Goal: Task Accomplishment & Management: Manage account settings

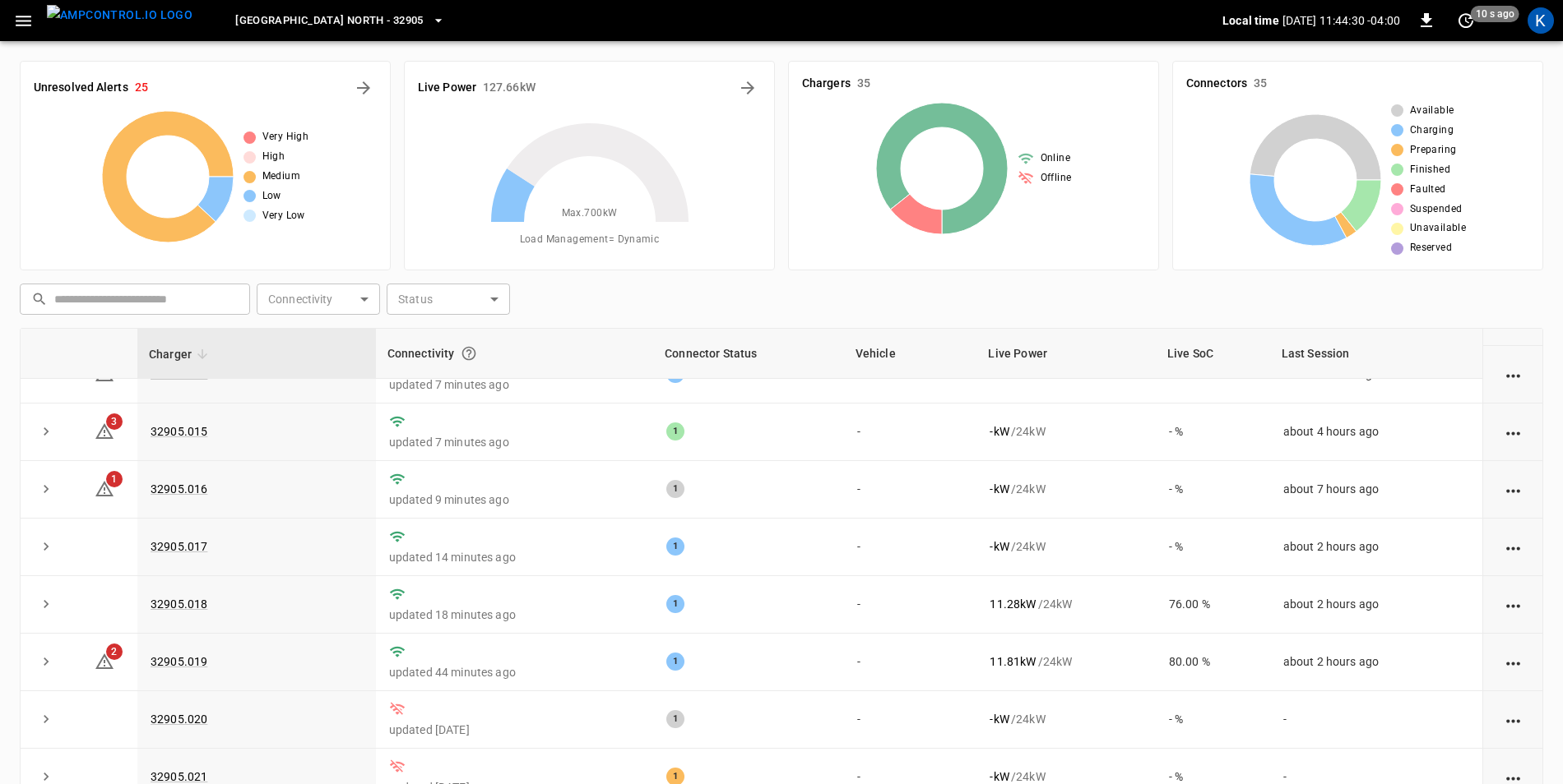
click at [26, 17] on icon "button" at bounding box center [23, 21] width 21 height 21
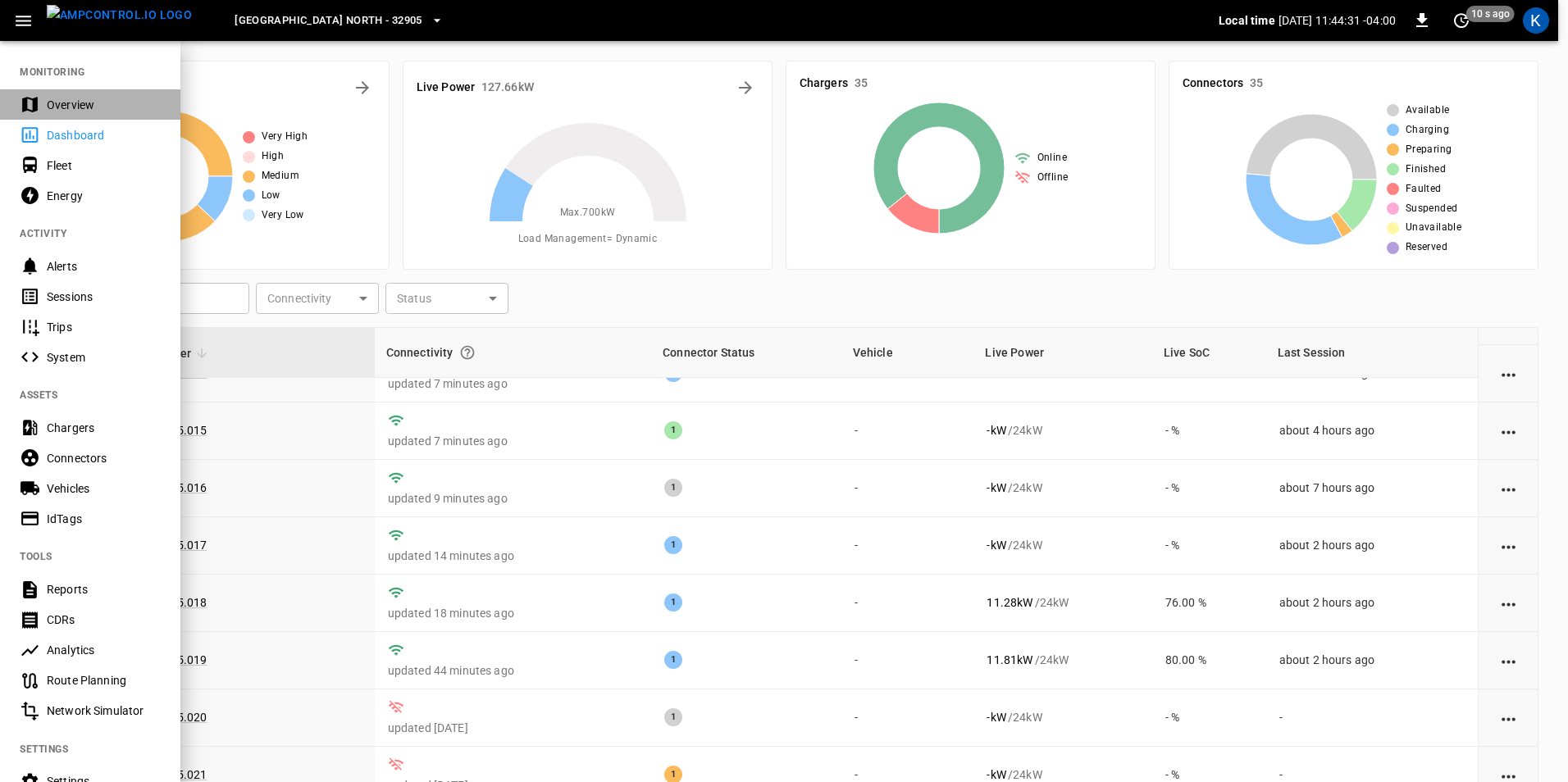
click at [63, 109] on div "Overview" at bounding box center [104, 105] width 114 height 17
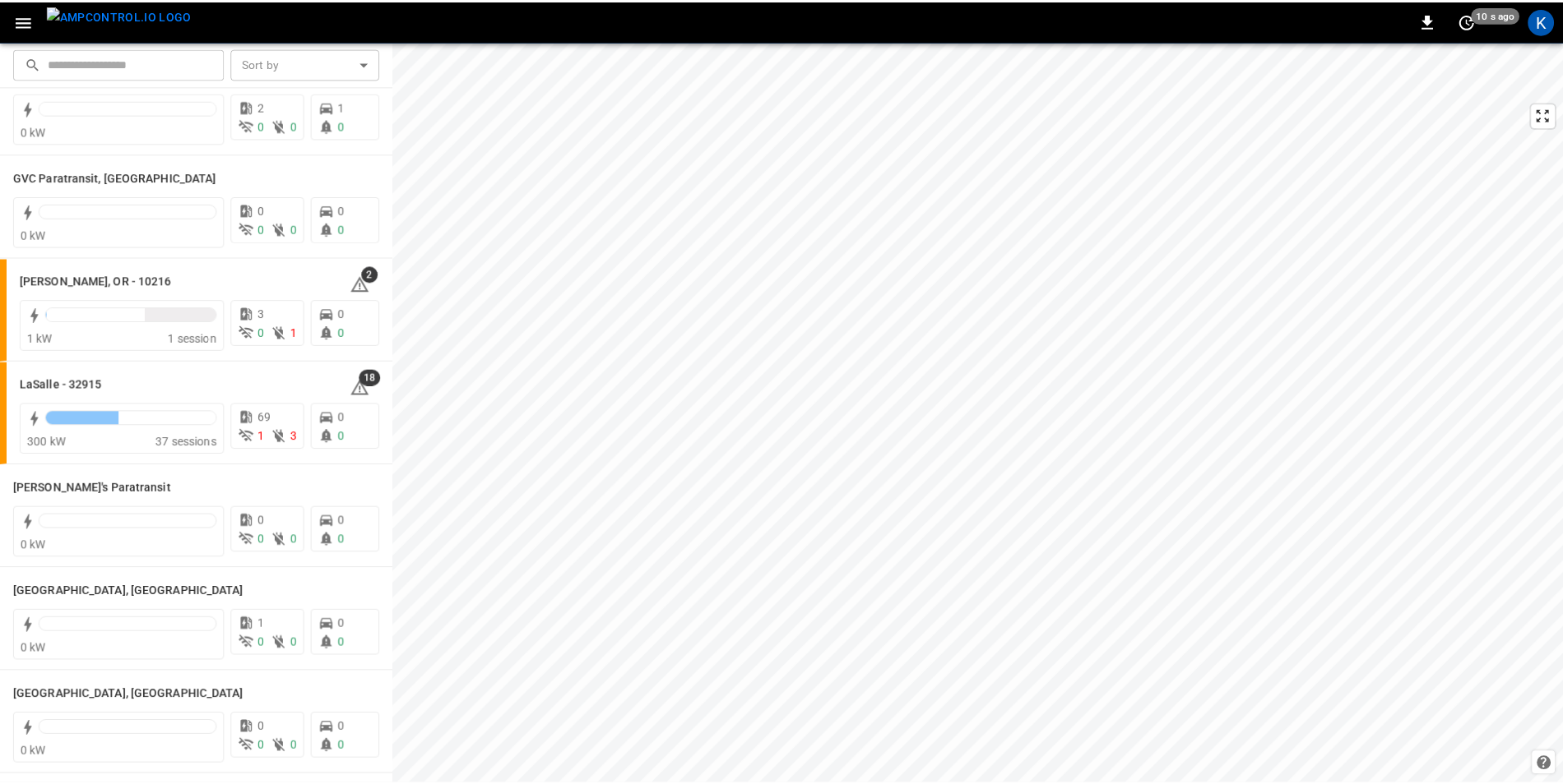
scroll to position [740, 0]
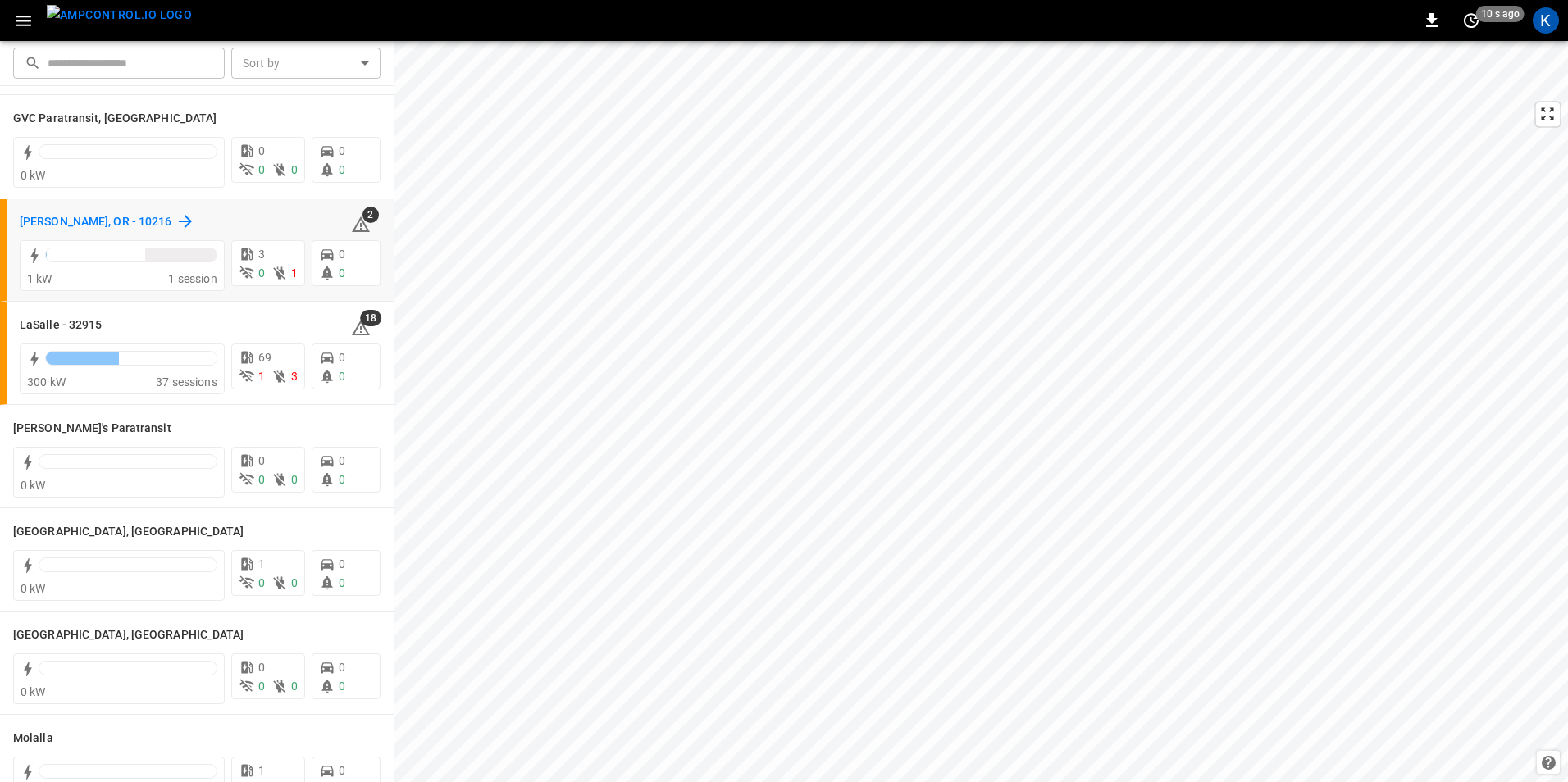
click at [27, 217] on h6 "[PERSON_NAME], OR - 10216" at bounding box center [96, 222] width 153 height 18
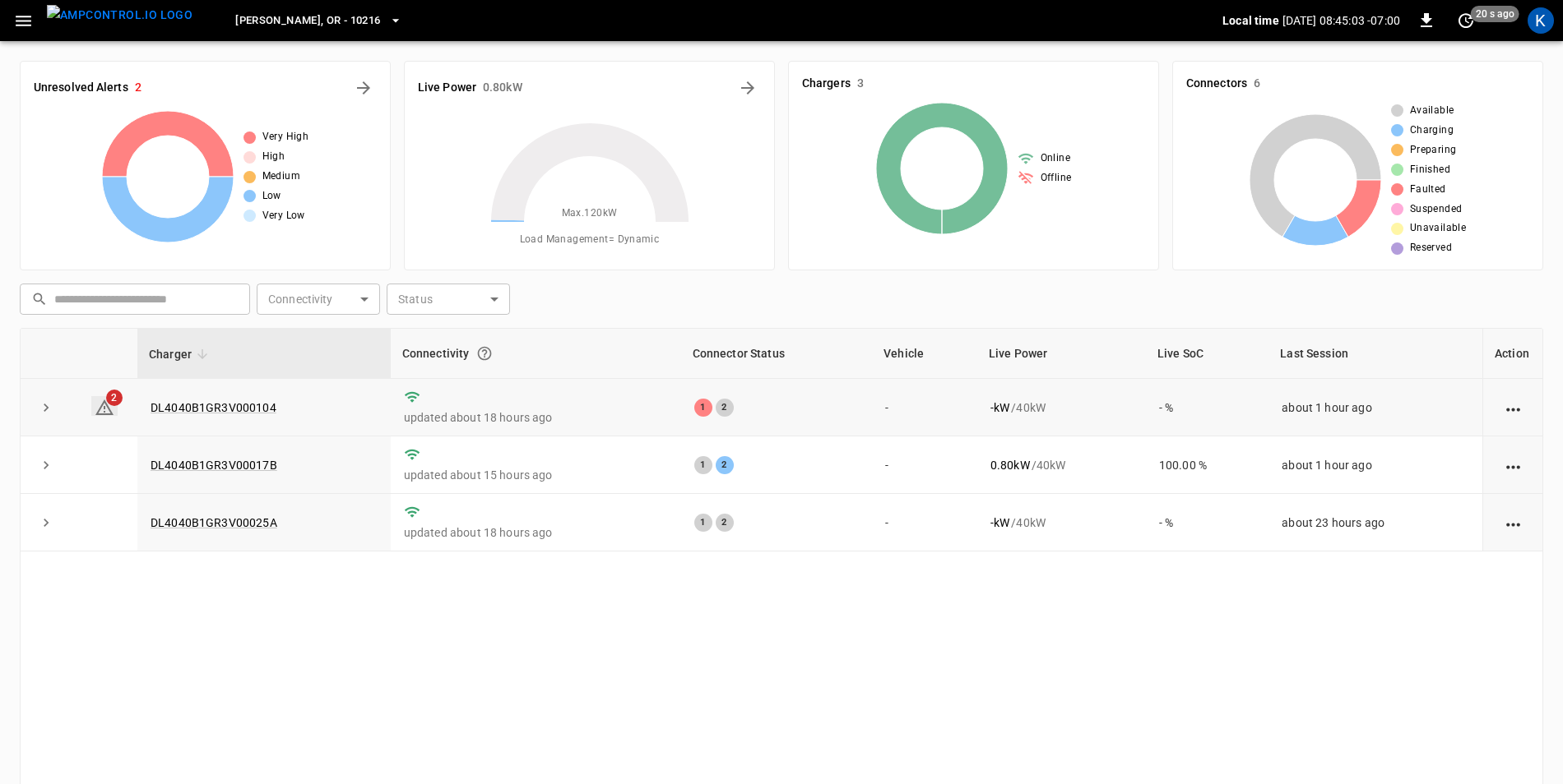
click at [105, 401] on icon at bounding box center [104, 407] width 18 height 16
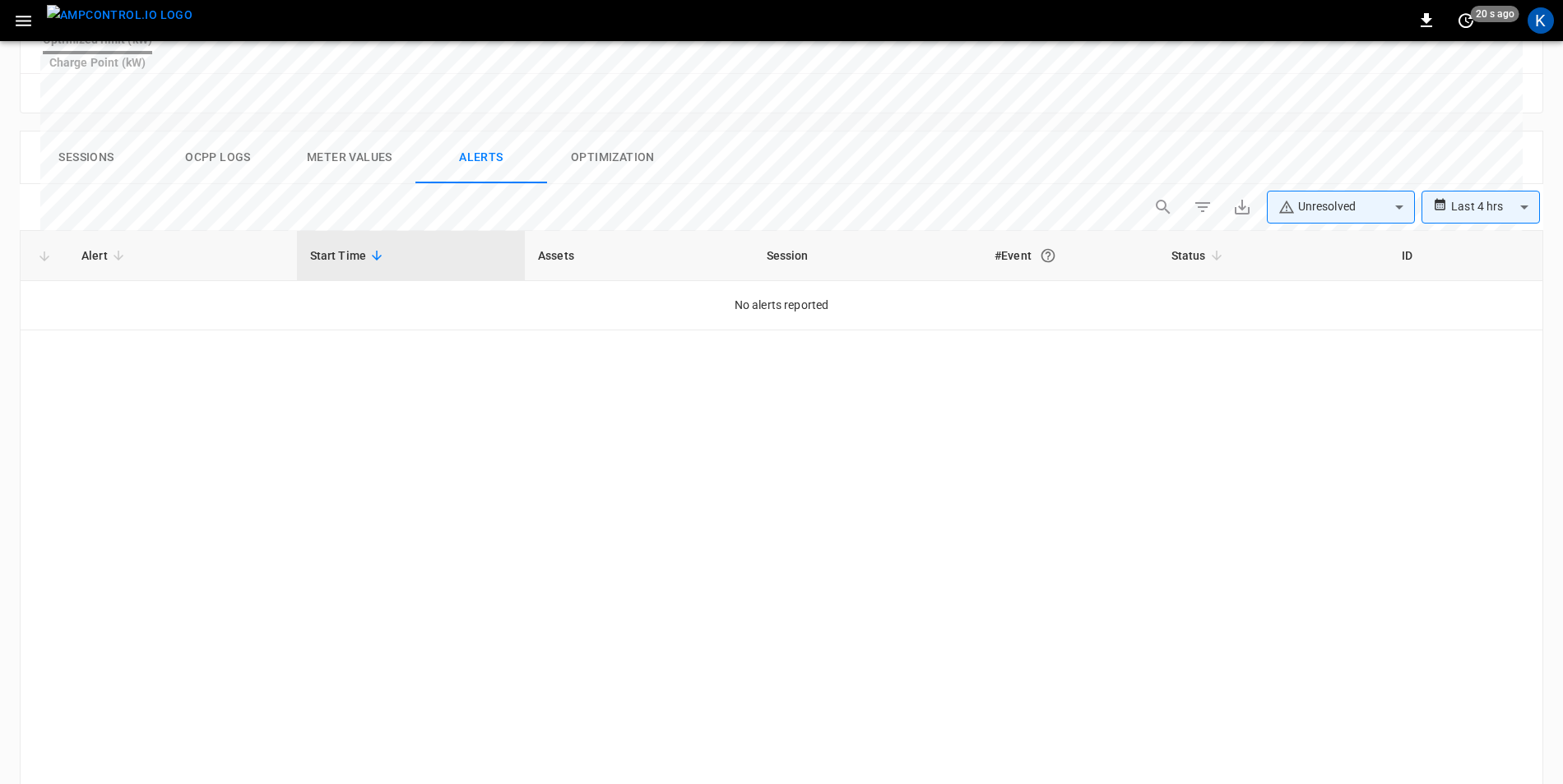
scroll to position [782, 0]
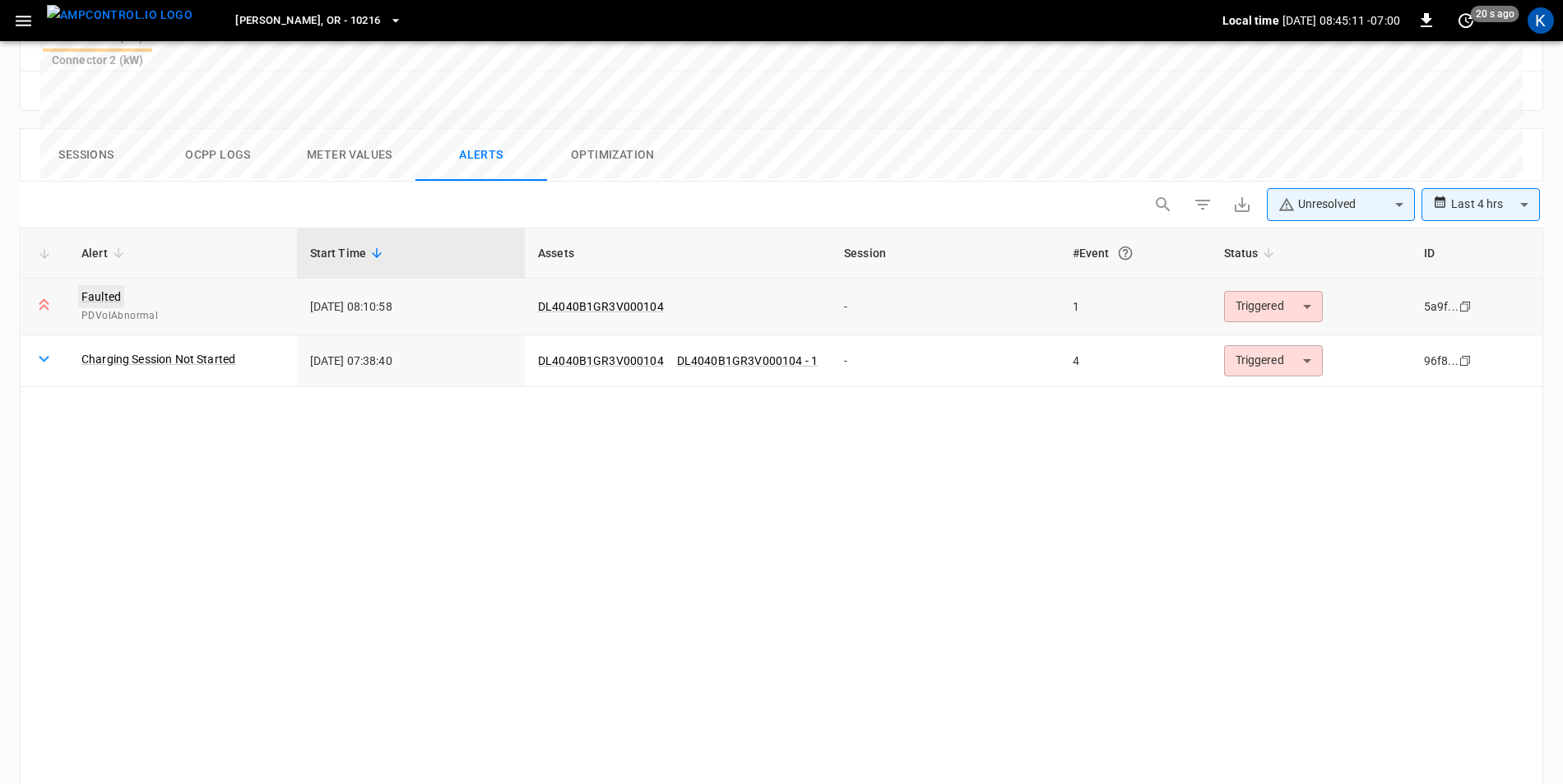
click at [95, 285] on link "Faulted" at bounding box center [101, 297] width 46 height 23
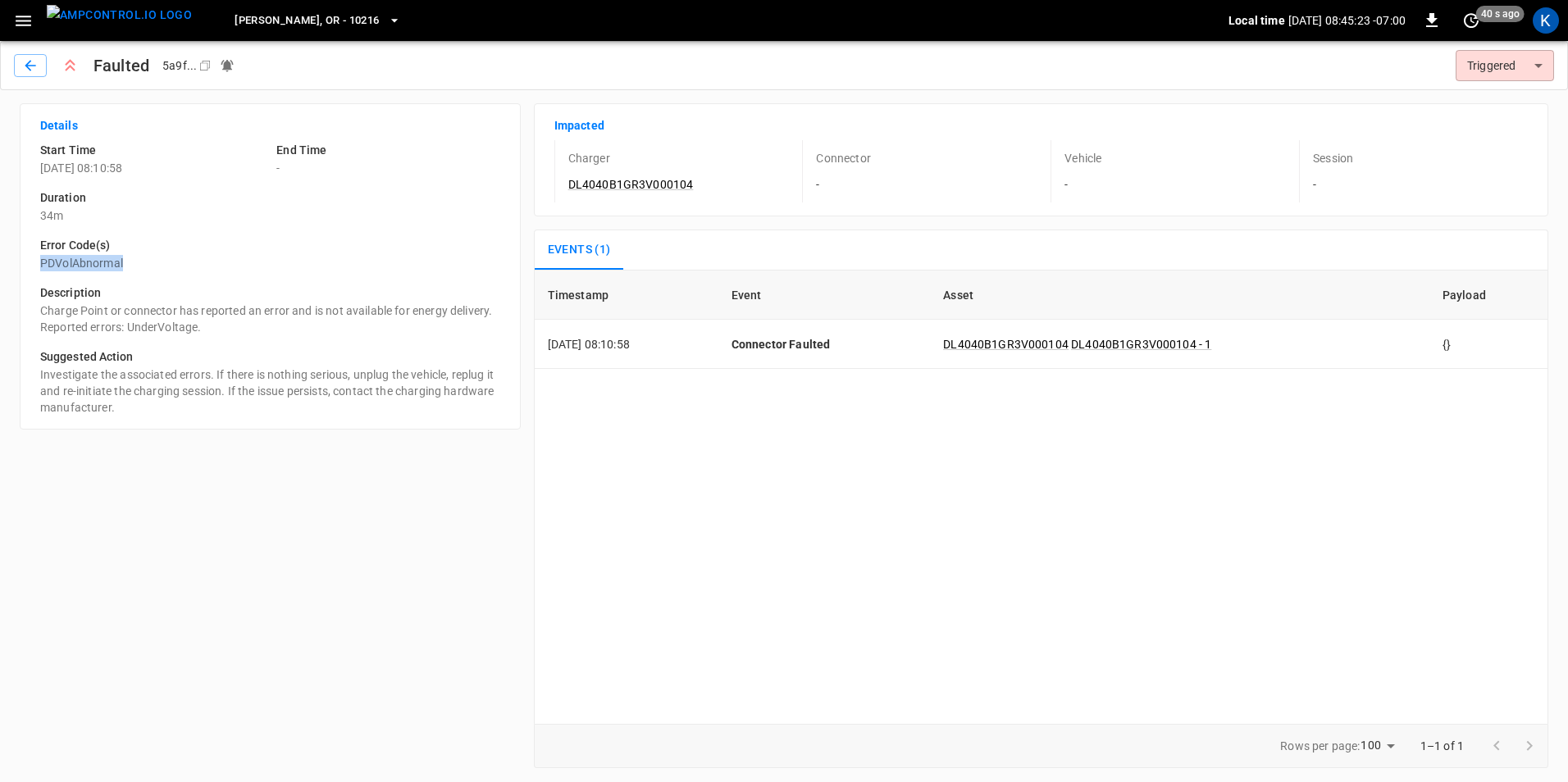
drag, startPoint x: 41, startPoint y: 261, endPoint x: 128, endPoint y: 266, distance: 87.1
click at [128, 266] on p "PDVolAbnormal" at bounding box center [270, 264] width 460 height 17
copy p "PDVolAbnormal"
click at [26, 64] on icon "button" at bounding box center [31, 65] width 17 height 17
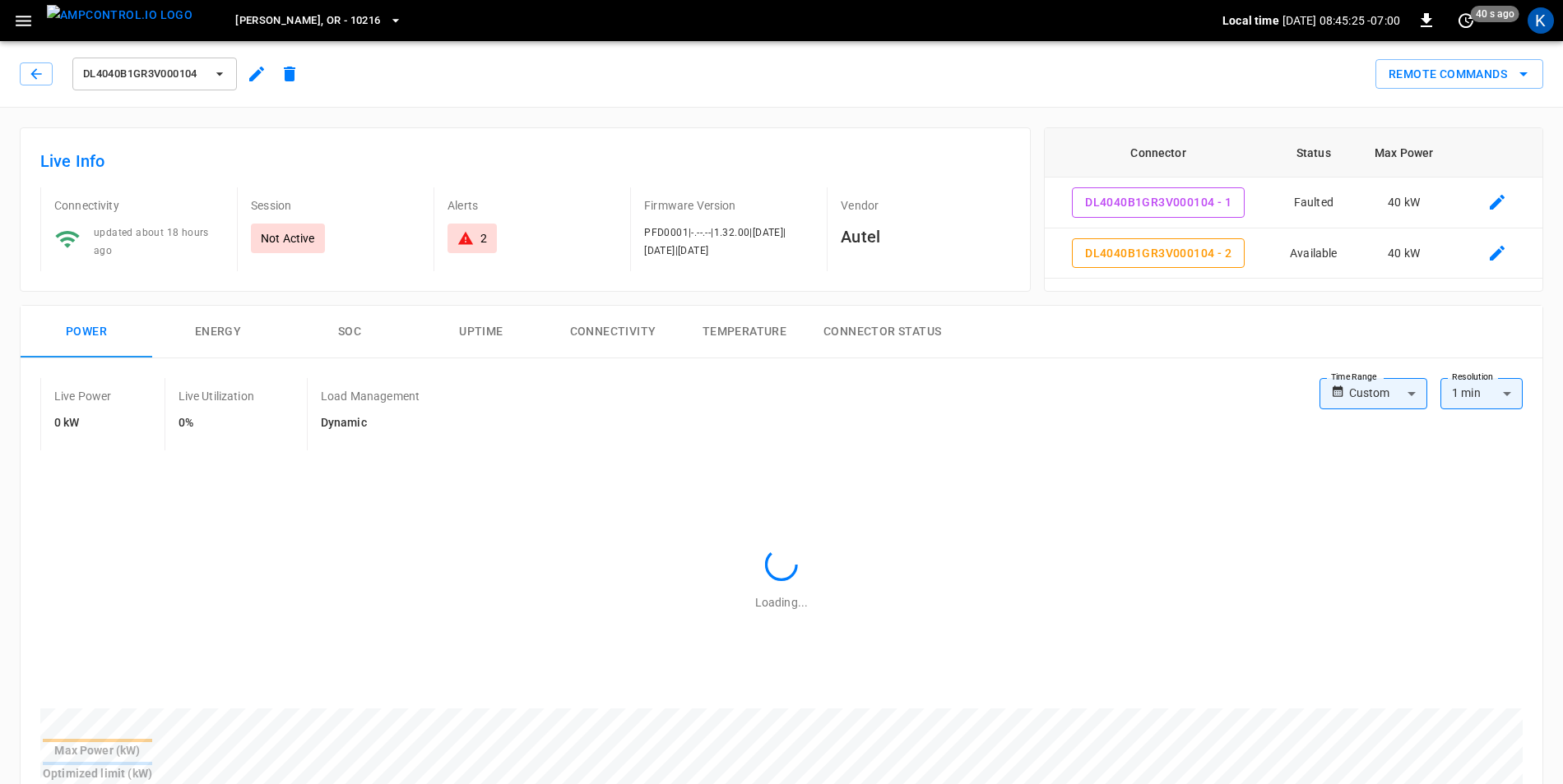
click at [256, 70] on icon "button" at bounding box center [257, 74] width 20 height 20
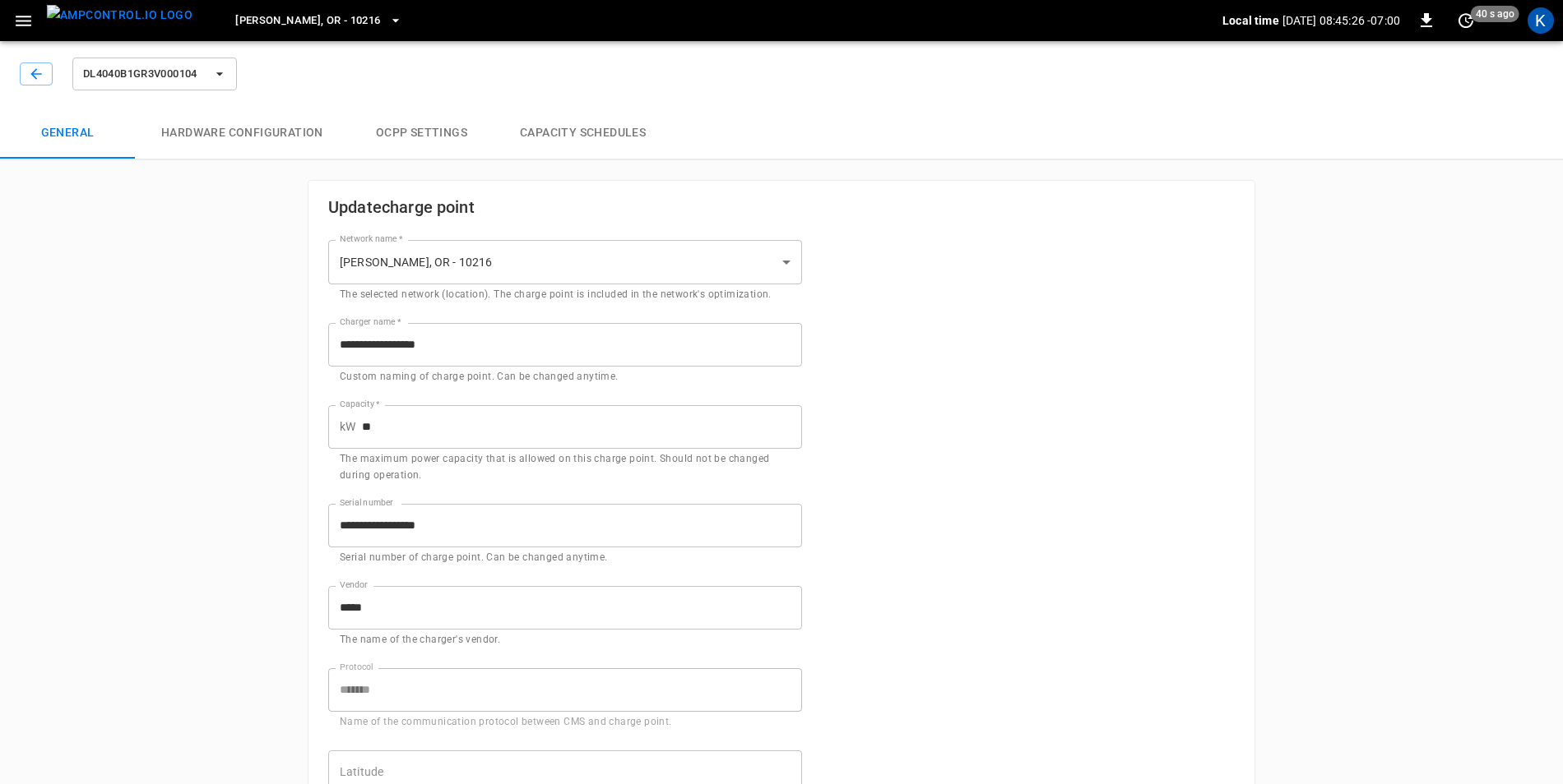
type input "**********"
click at [27, 70] on button "button" at bounding box center [36, 74] width 33 height 23
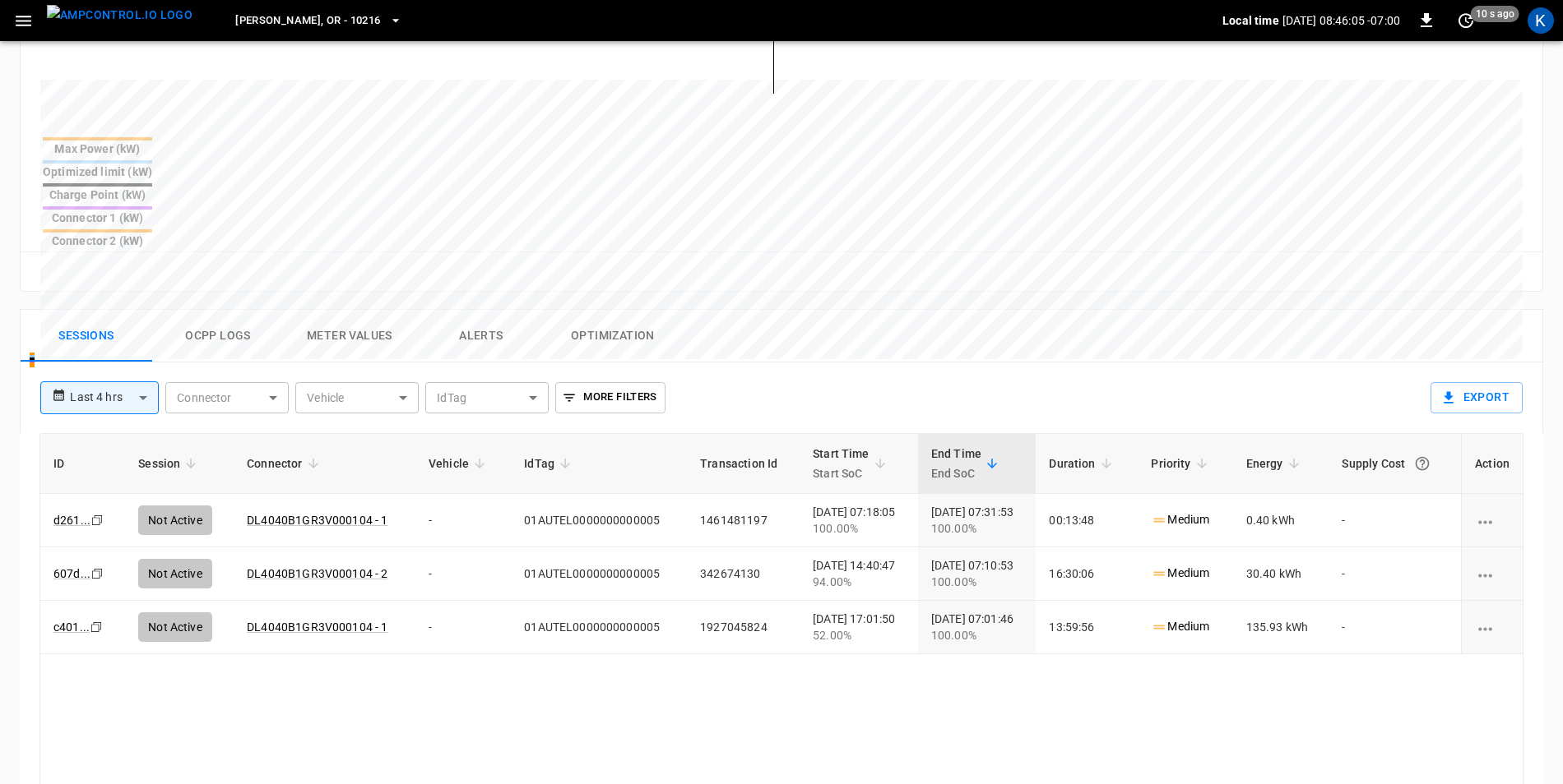
scroll to position [658, 0]
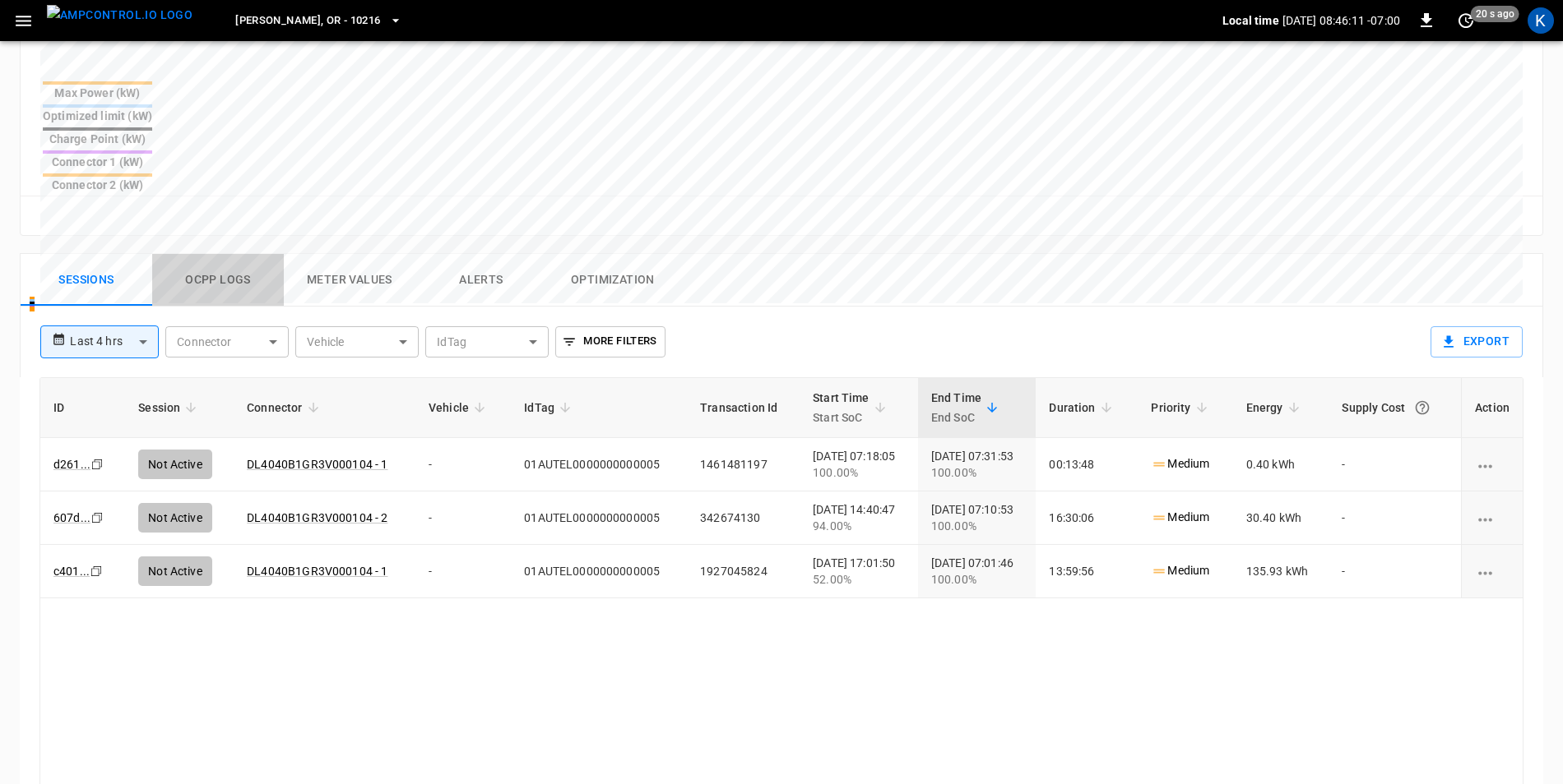
click at [226, 254] on button "Ocpp logs" at bounding box center [218, 280] width 132 height 52
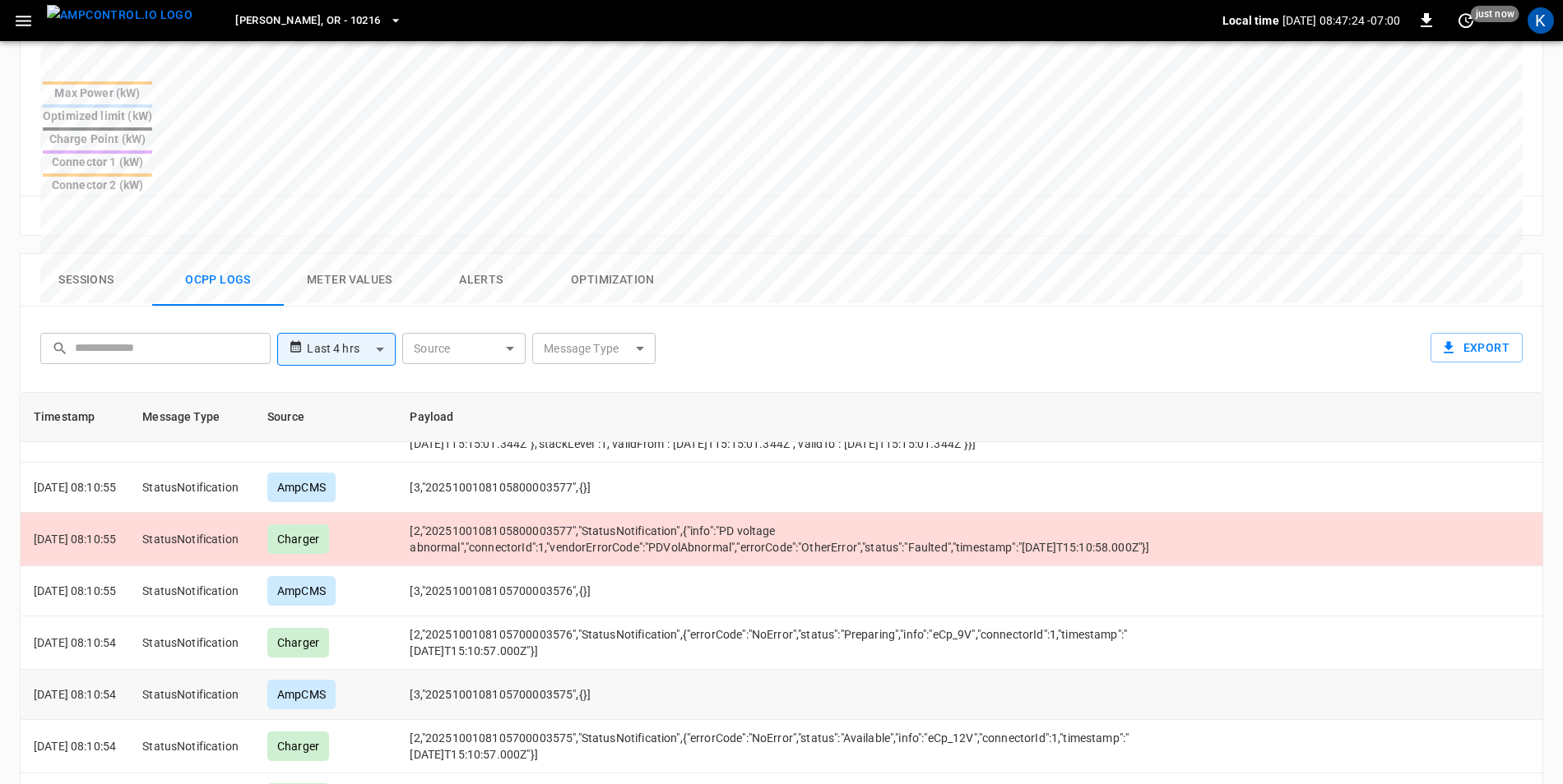
scroll to position [1808, 0]
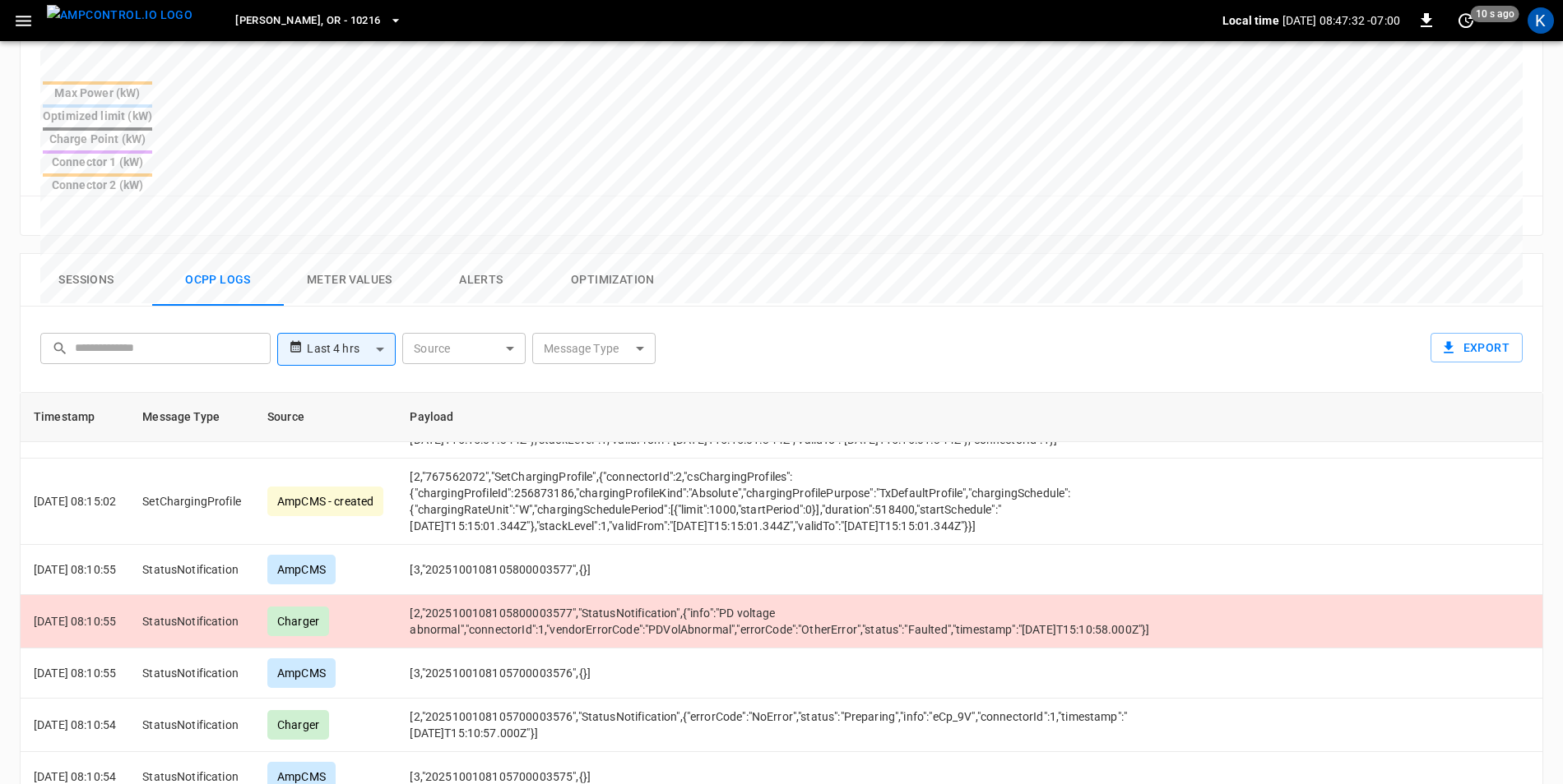
click at [85, 254] on button "Sessions" at bounding box center [86, 280] width 132 height 52
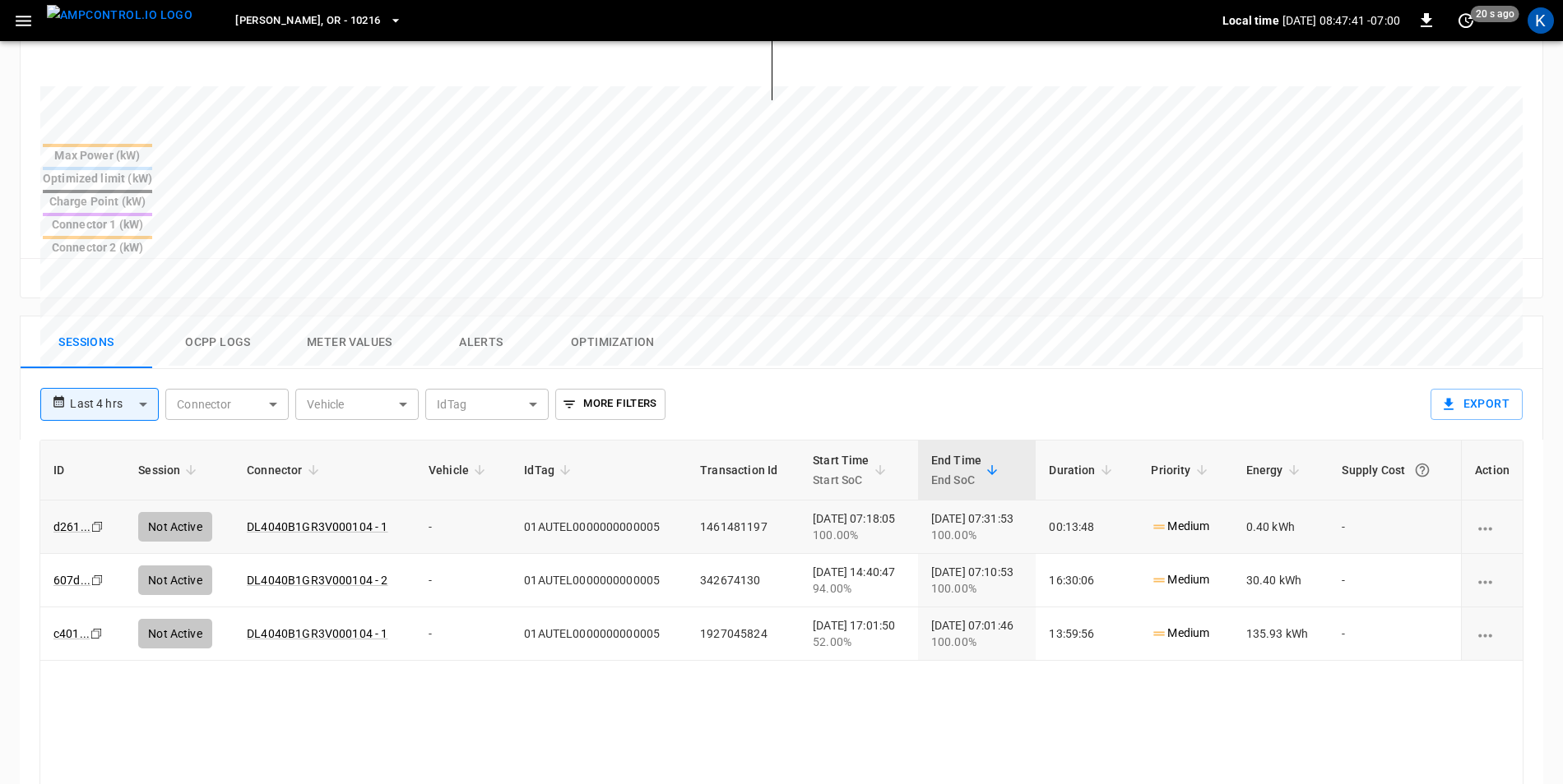
scroll to position [493, 0]
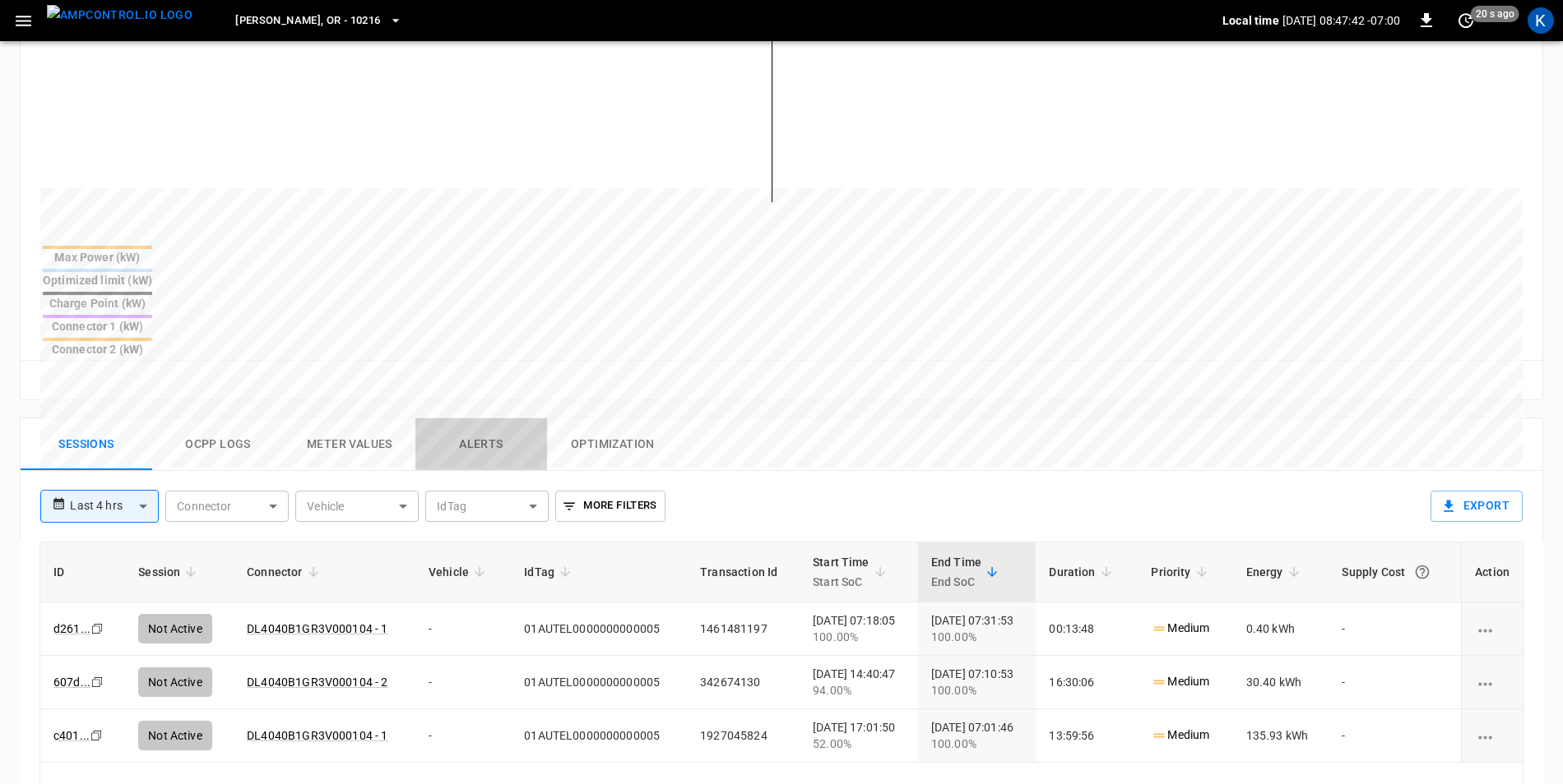
click at [470, 419] on button "Alerts" at bounding box center [481, 444] width 132 height 52
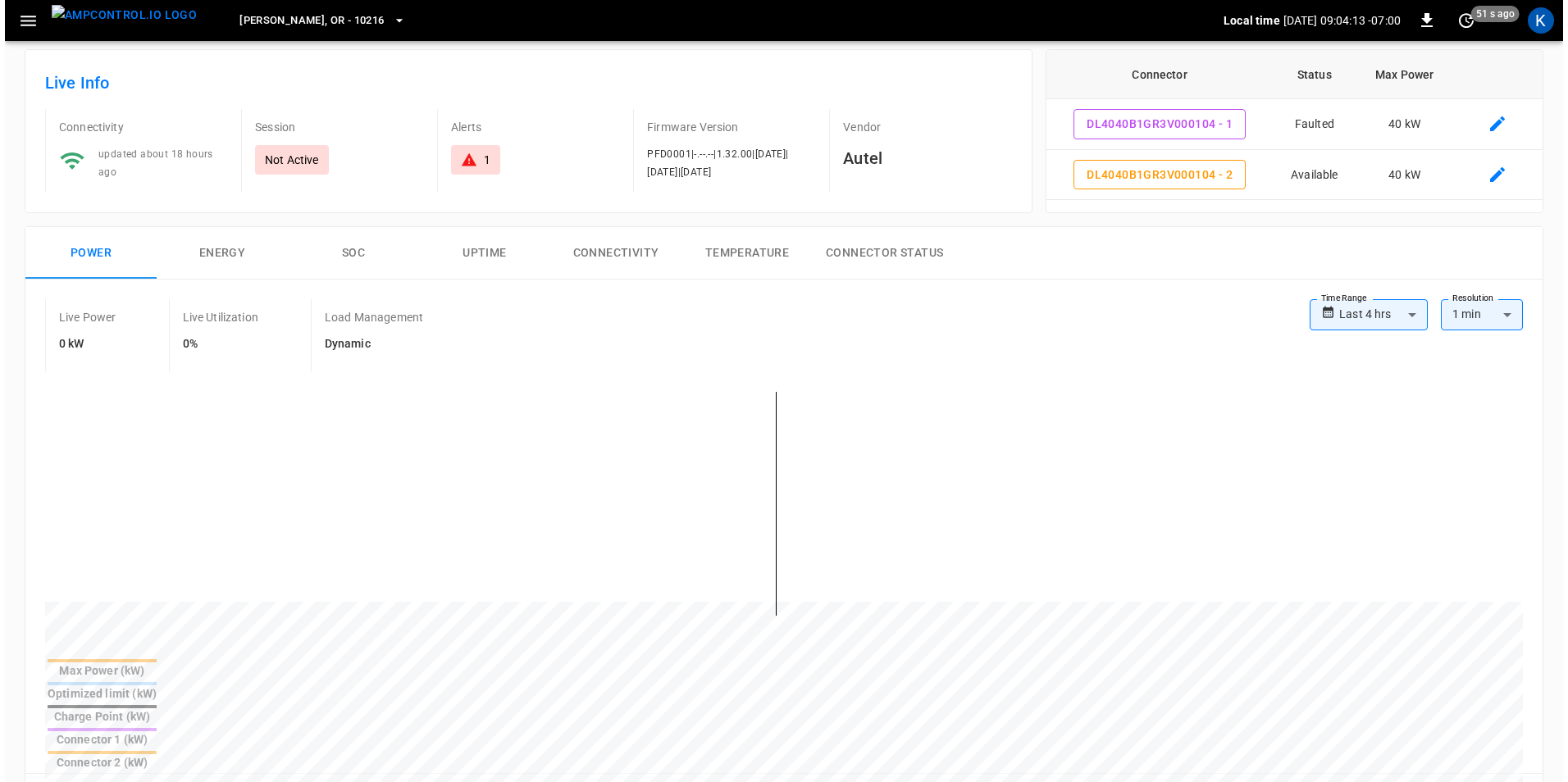
scroll to position [0, 0]
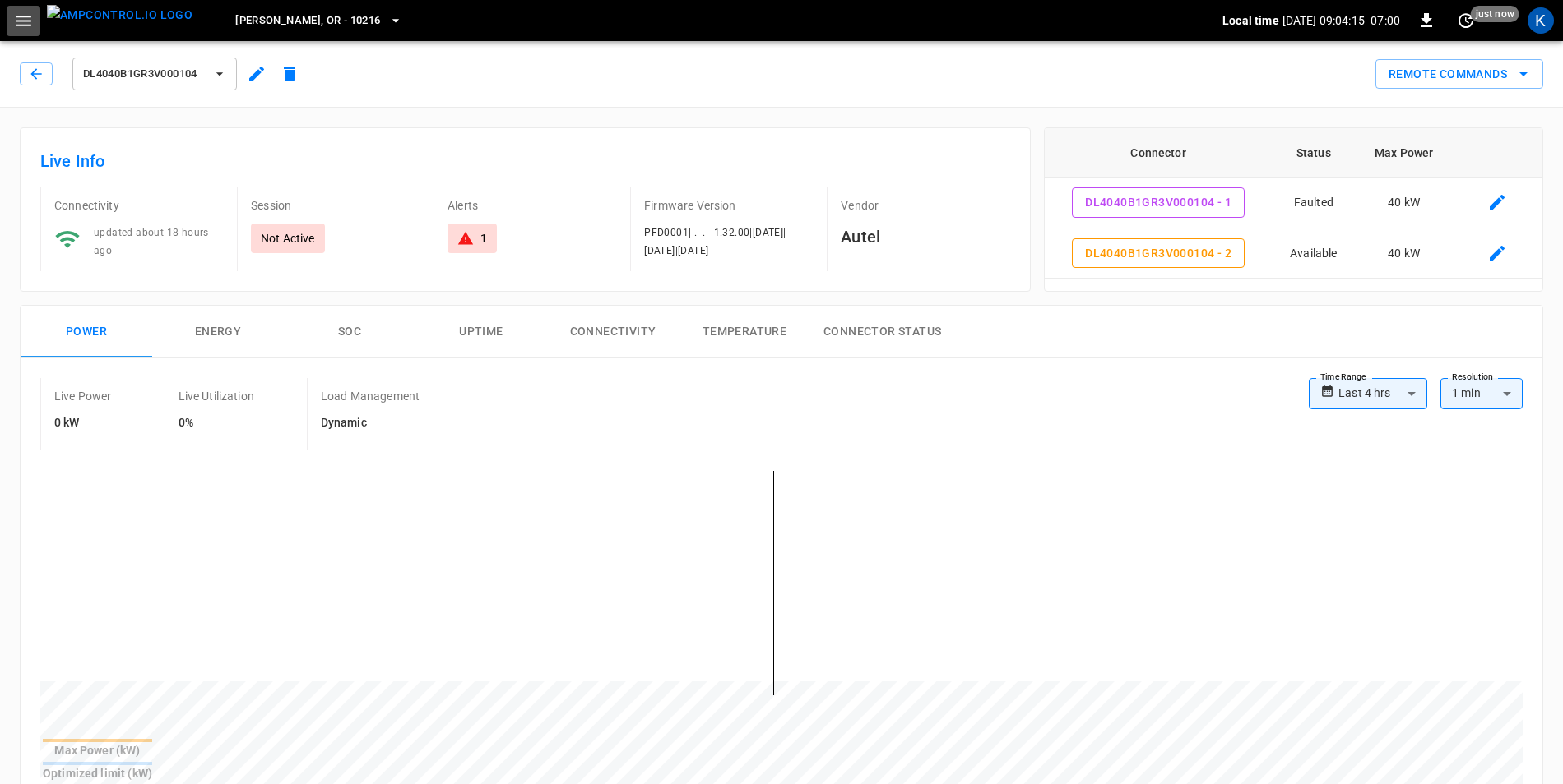
click at [27, 27] on icon "button" at bounding box center [23, 21] width 21 height 21
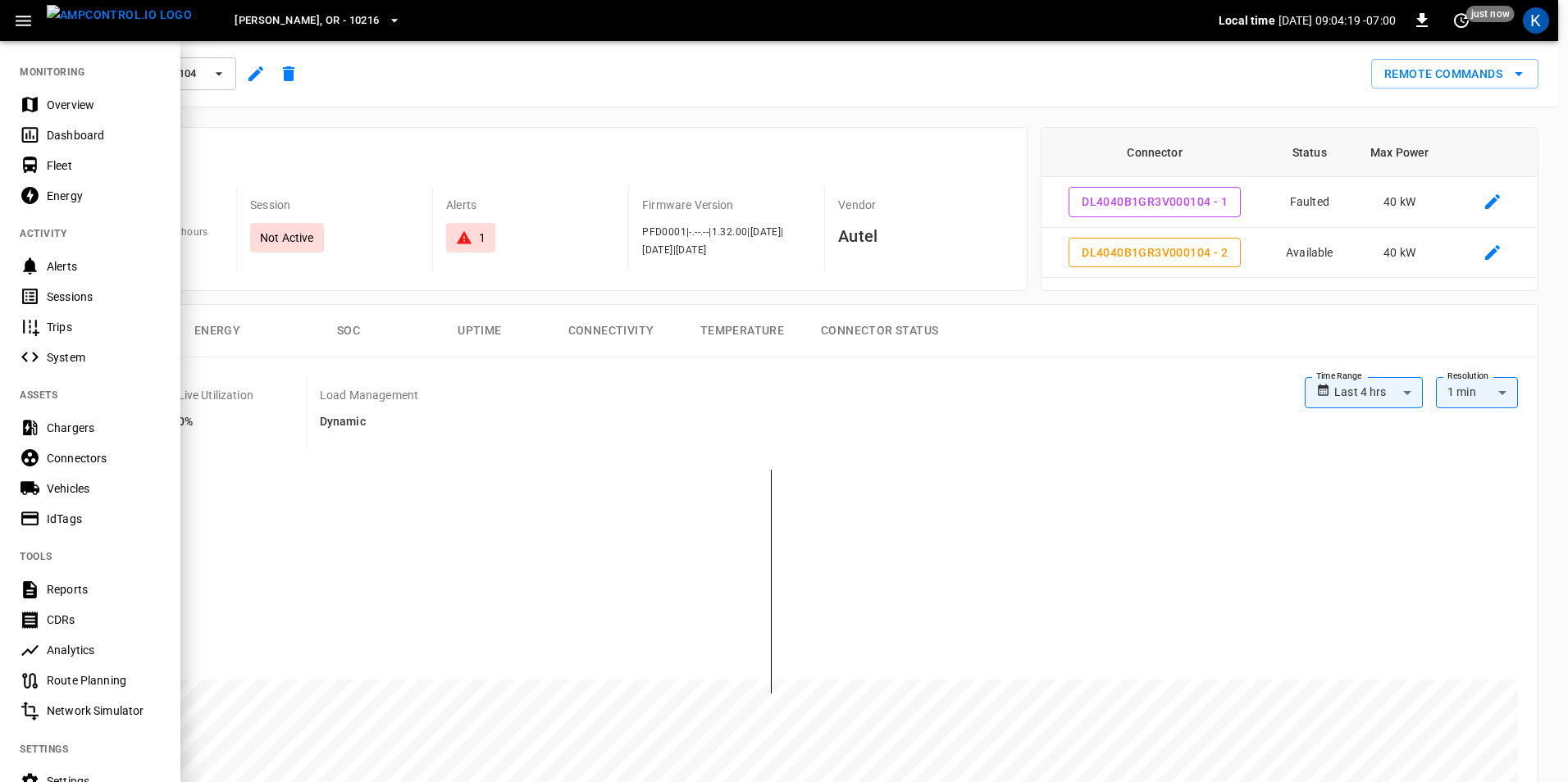
click at [101, 100] on div "Overview" at bounding box center [104, 105] width 114 height 17
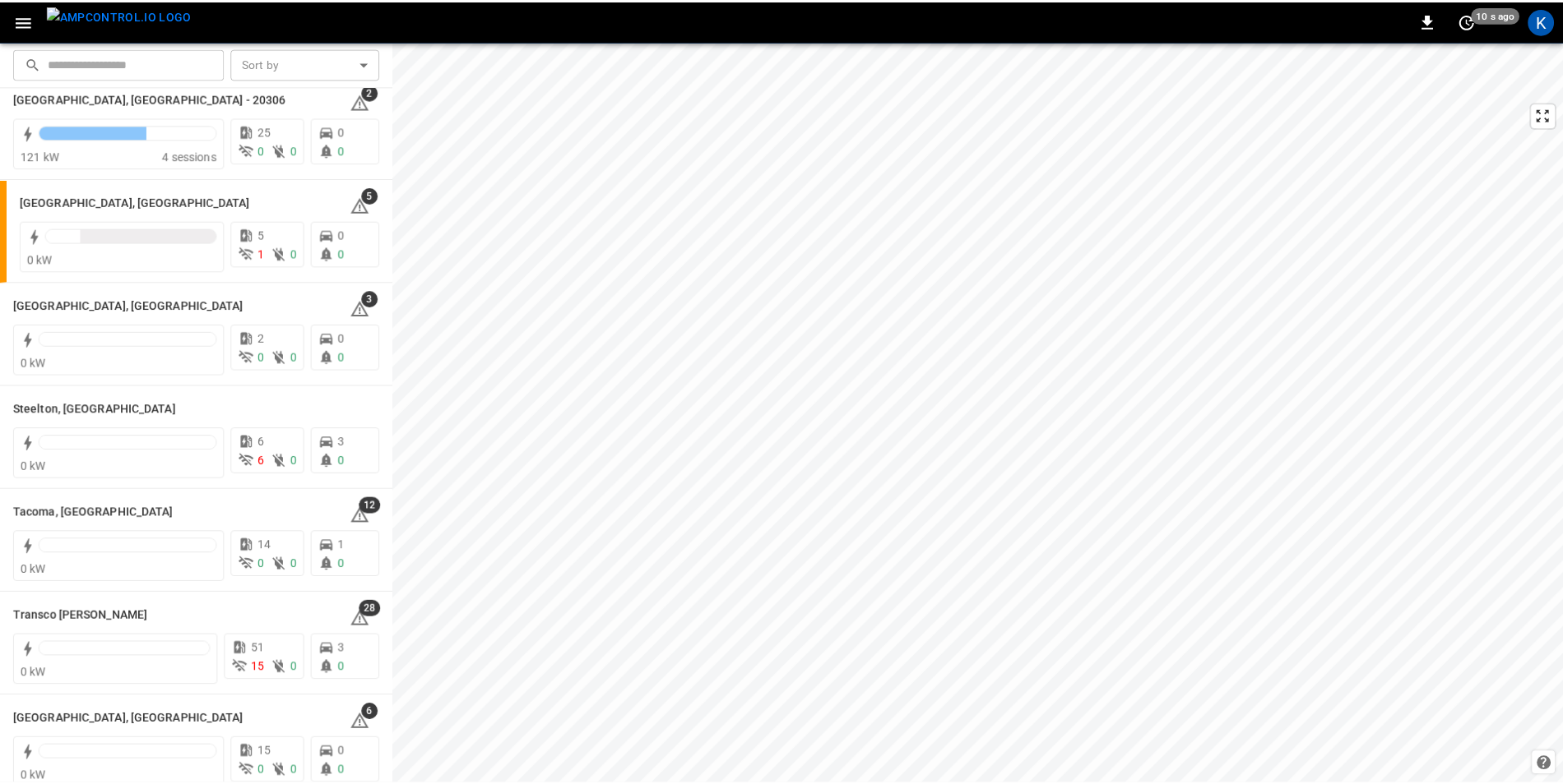
scroll to position [2055, 0]
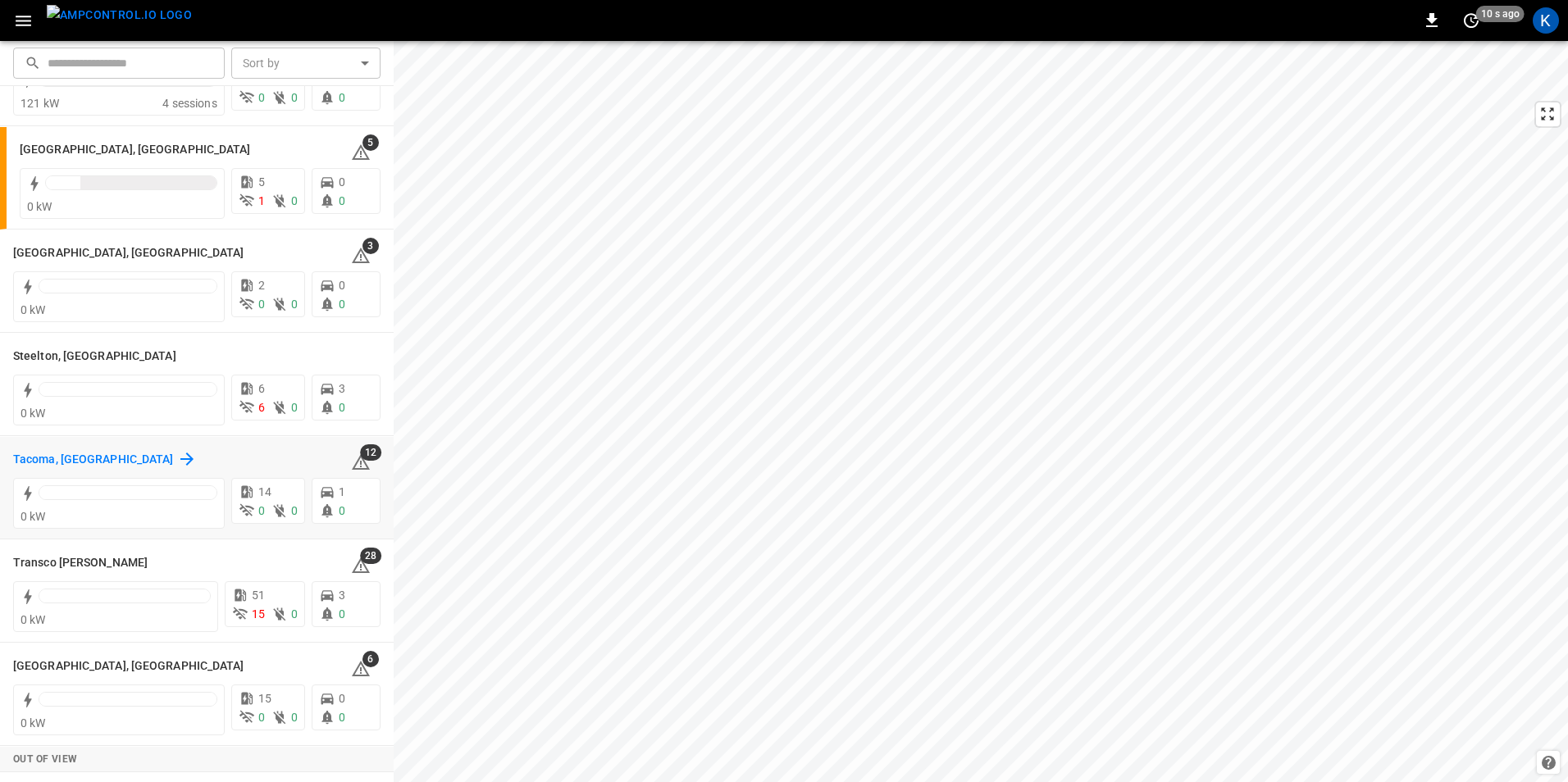
click at [47, 460] on h6 "Tacoma, [GEOGRAPHIC_DATA]" at bounding box center [93, 460] width 160 height 18
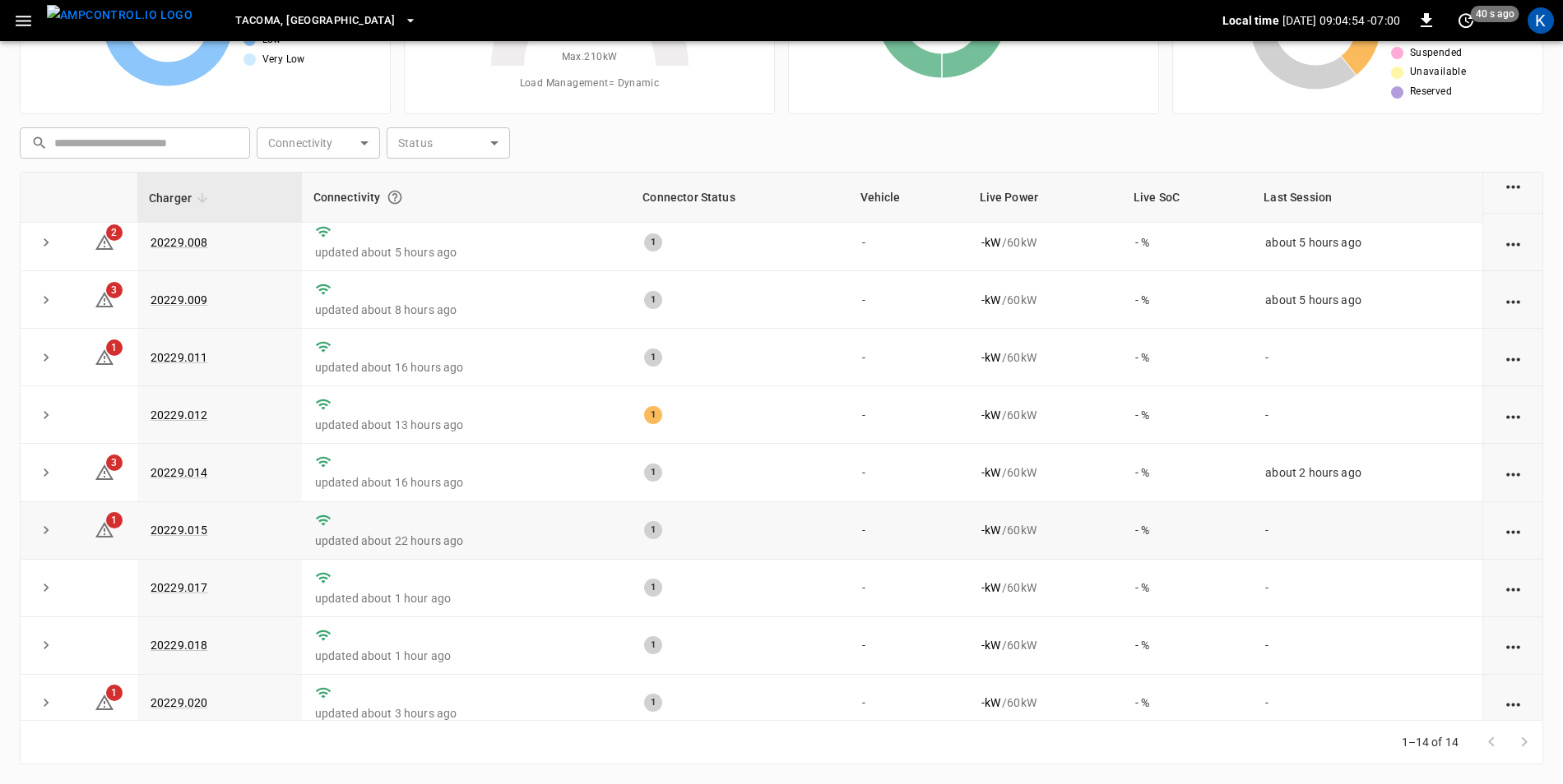
scroll to position [320, 0]
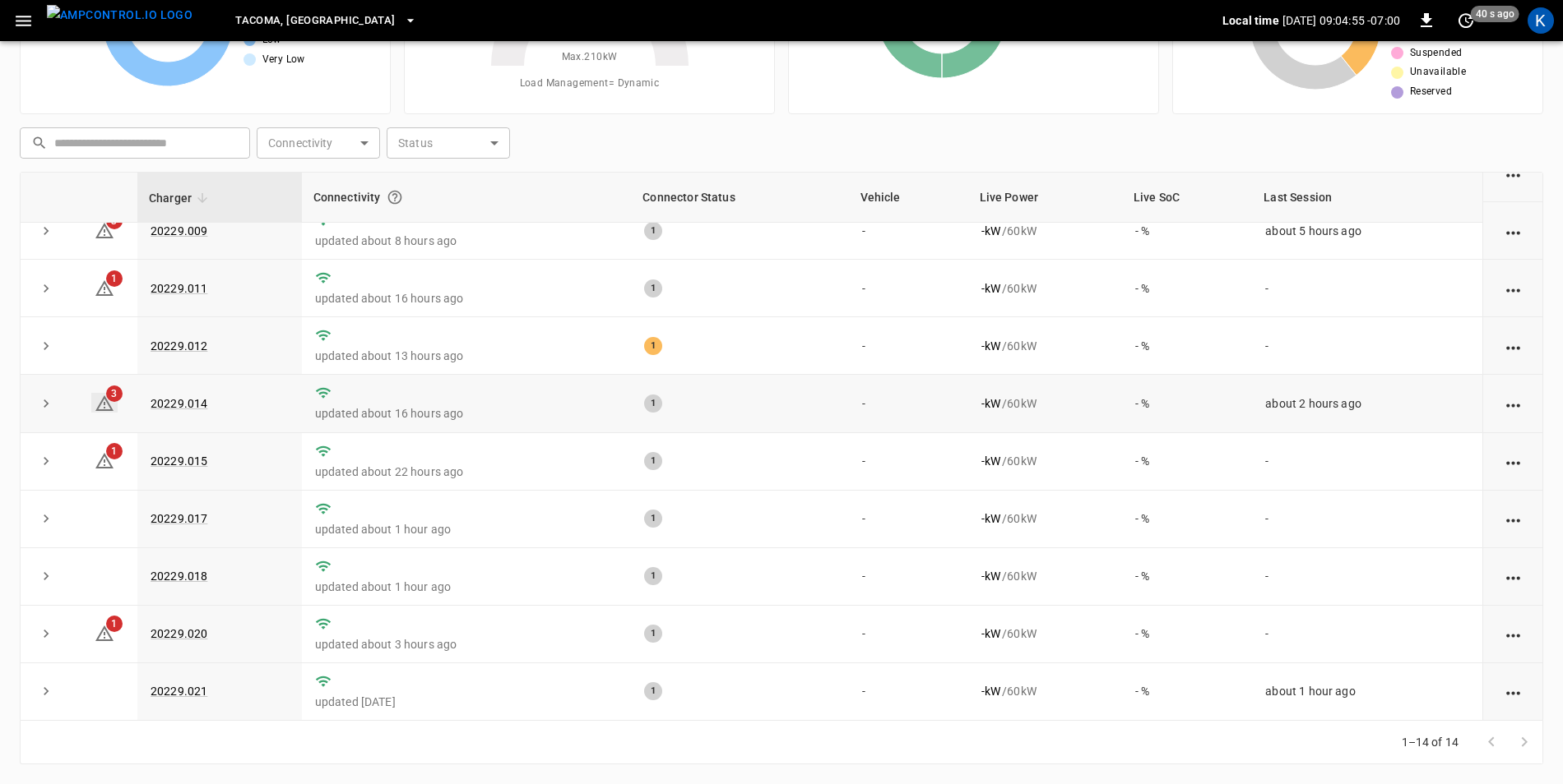
click at [107, 399] on icon at bounding box center [104, 404] width 20 height 20
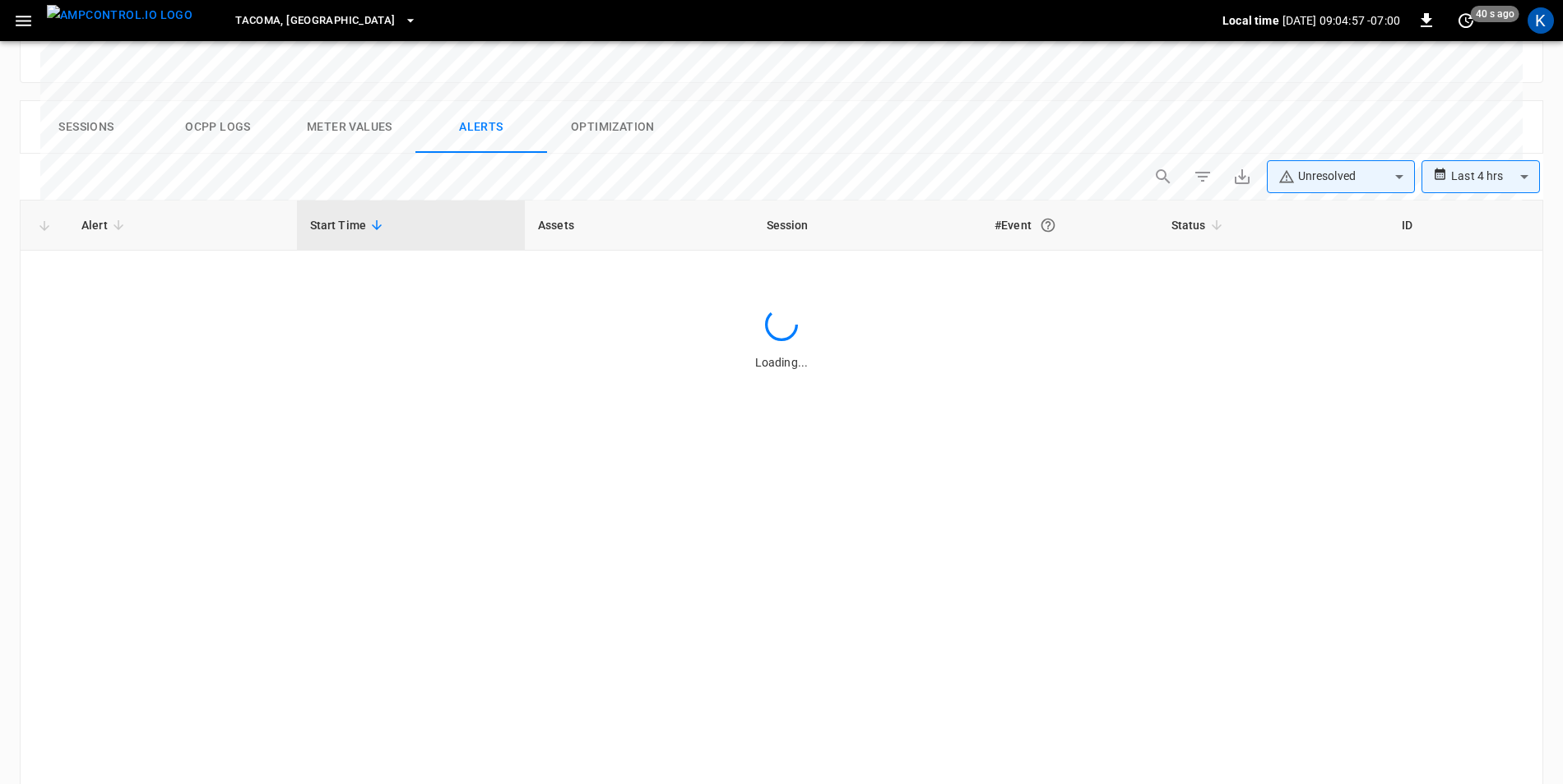
scroll to position [781, 0]
click at [1500, 124] on body "**********" at bounding box center [781, 44] width 1563 height 1650
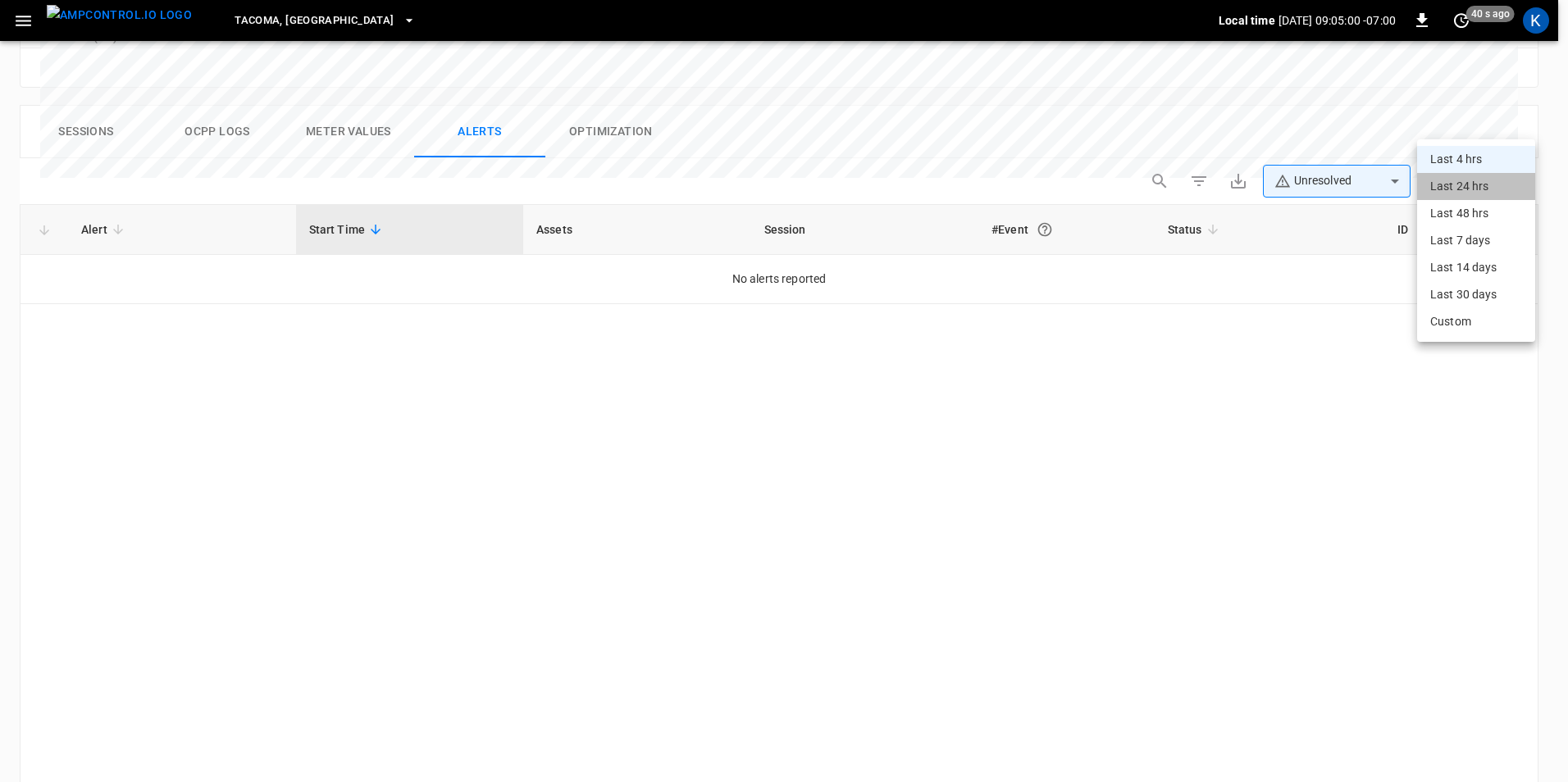
click at [1467, 191] on li "Last 24 hrs" at bounding box center [1475, 186] width 118 height 27
type input "**********"
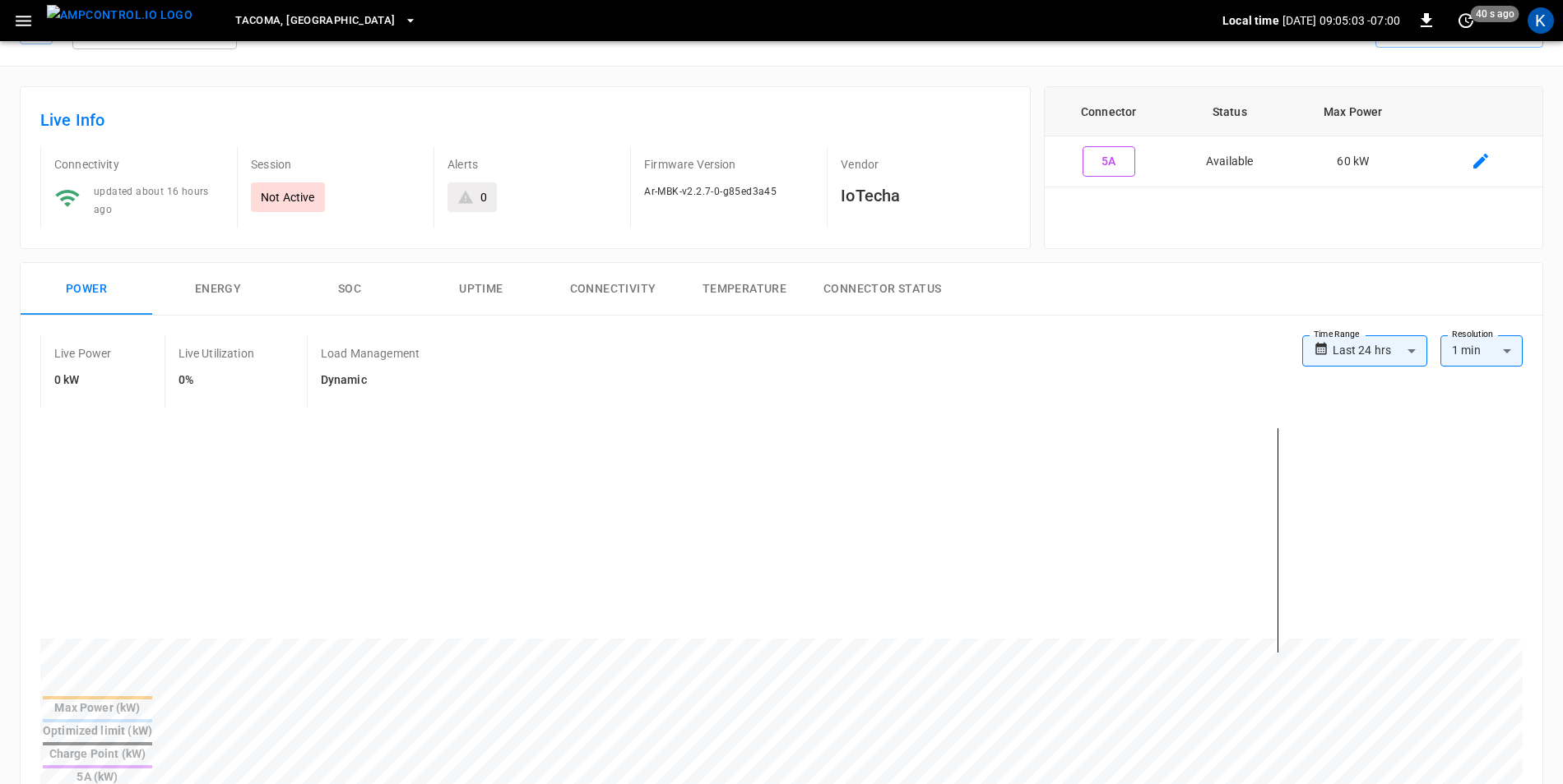
scroll to position [0, 0]
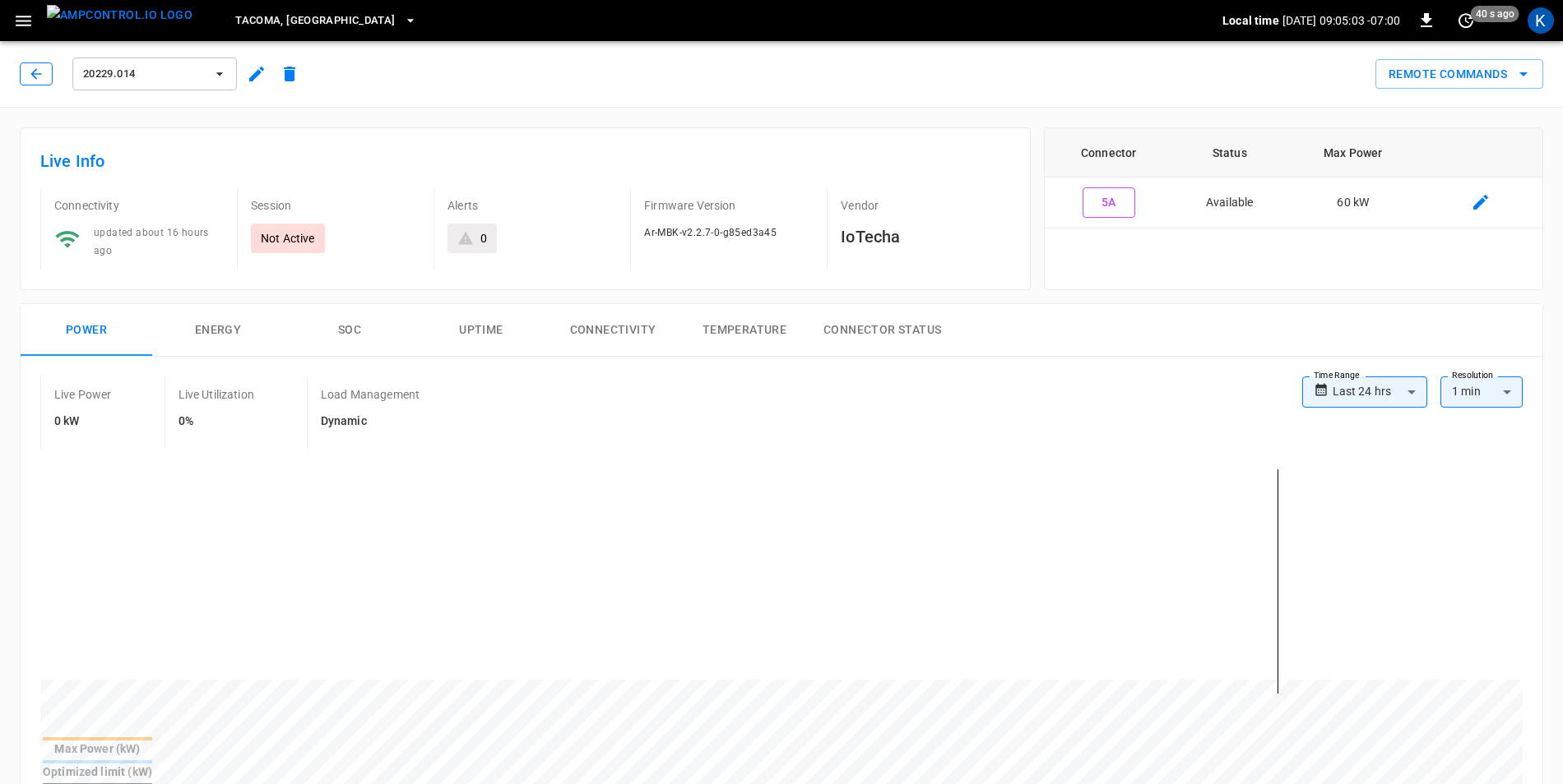
click at [46, 75] on button "button" at bounding box center [36, 74] width 33 height 23
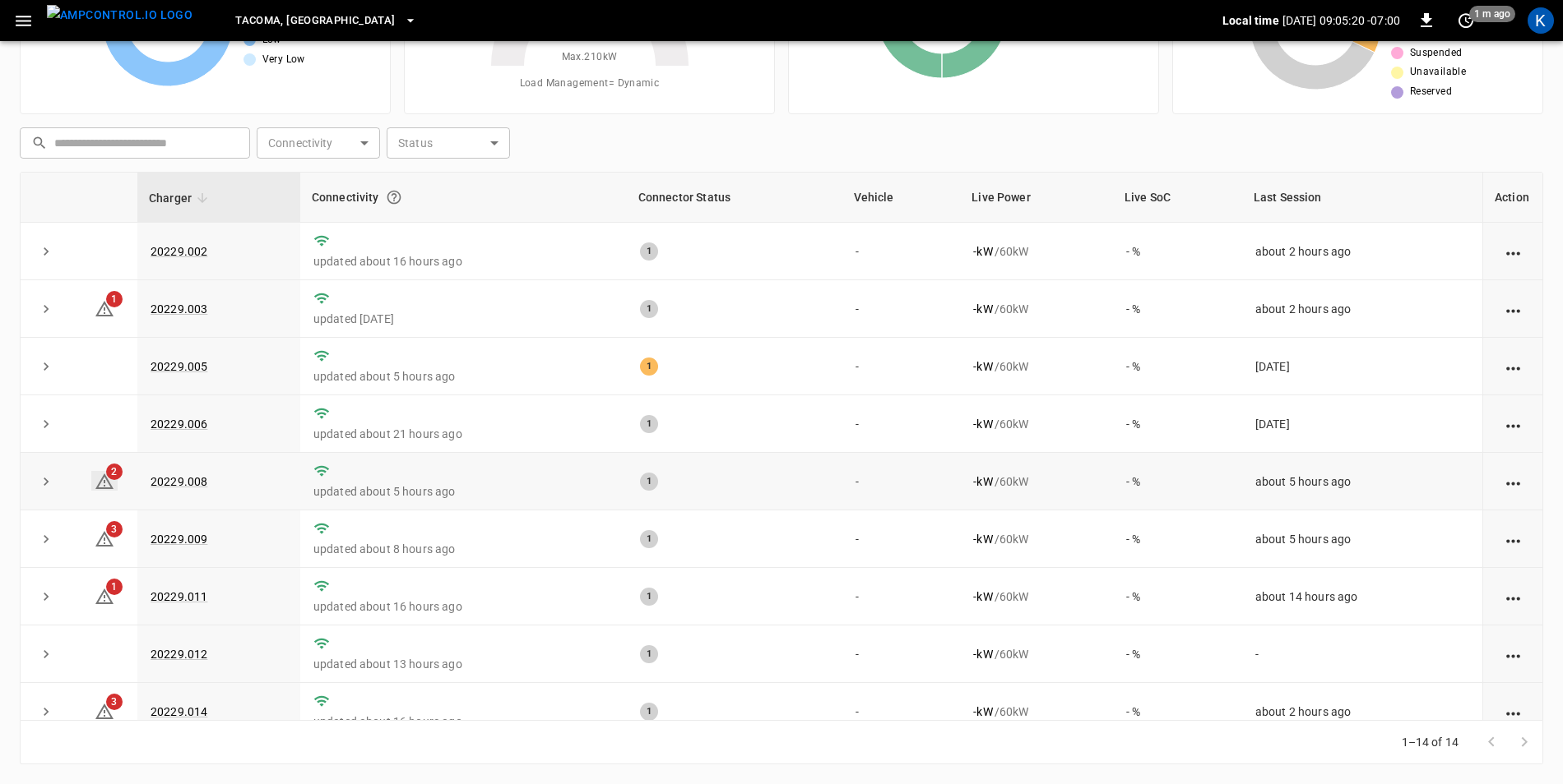
click at [110, 480] on span "2" at bounding box center [114, 472] width 17 height 17
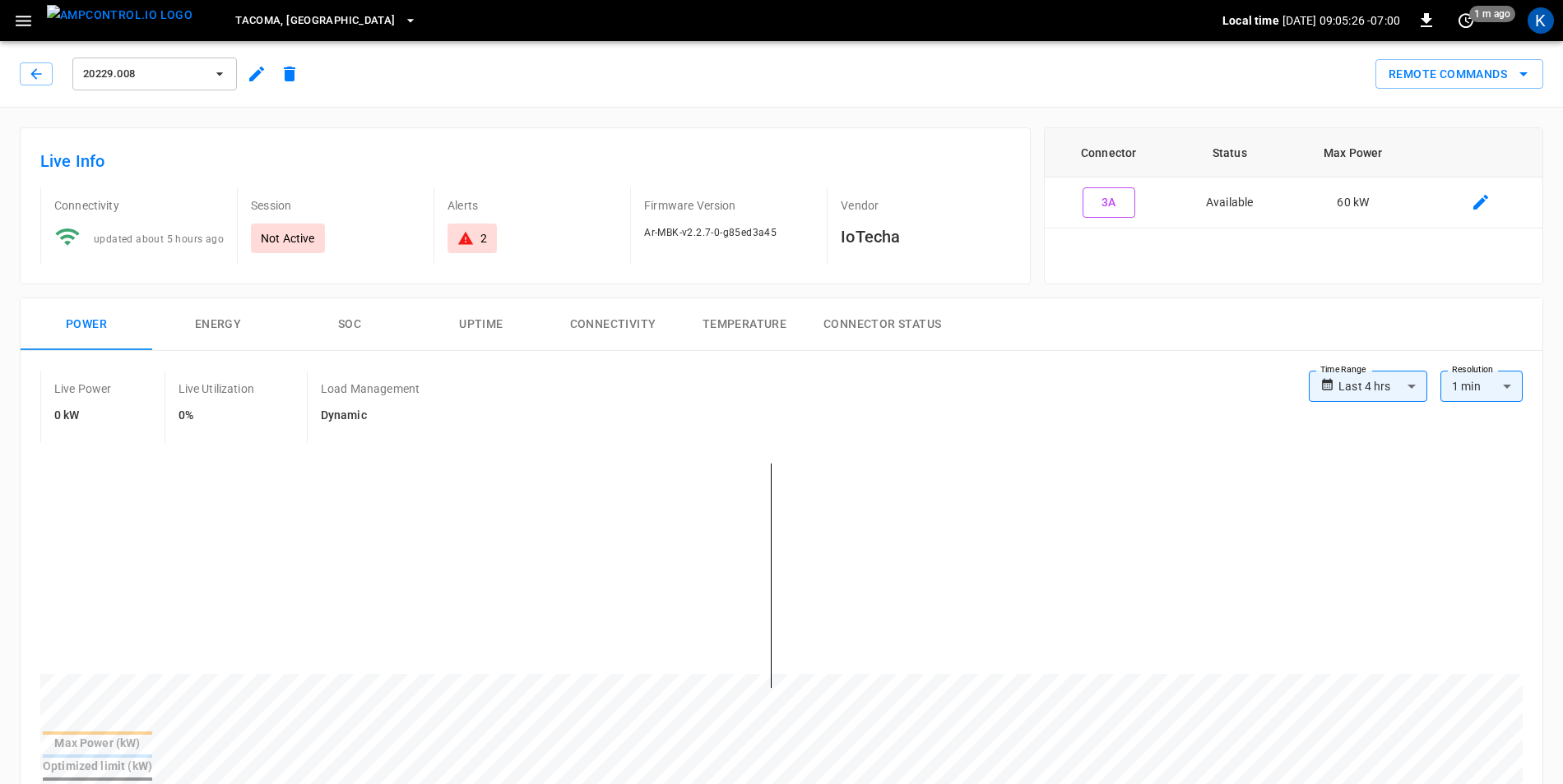
click at [25, 30] on icon "button" at bounding box center [23, 21] width 21 height 21
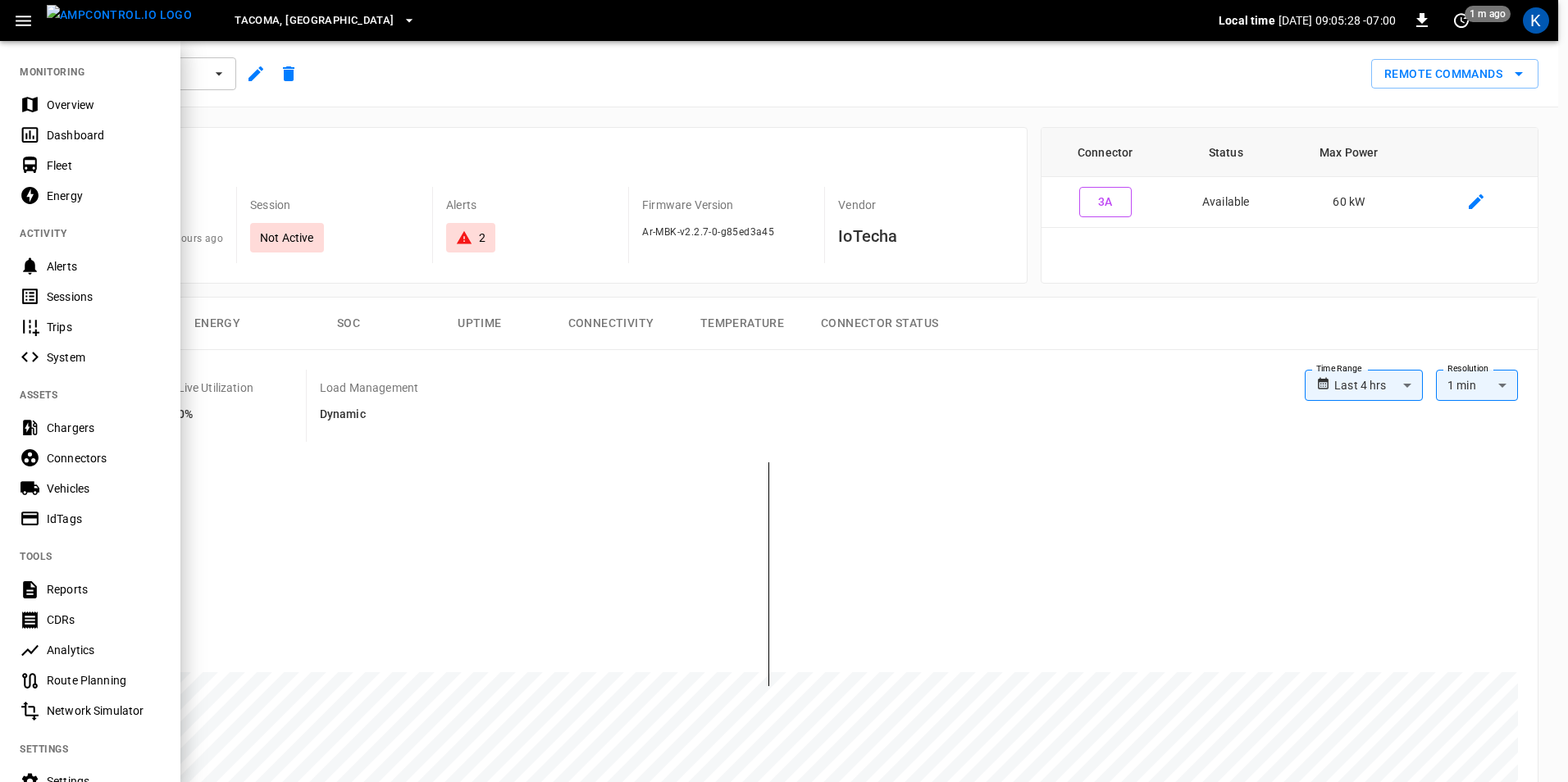
click at [25, 30] on icon "button" at bounding box center [23, 21] width 21 height 21
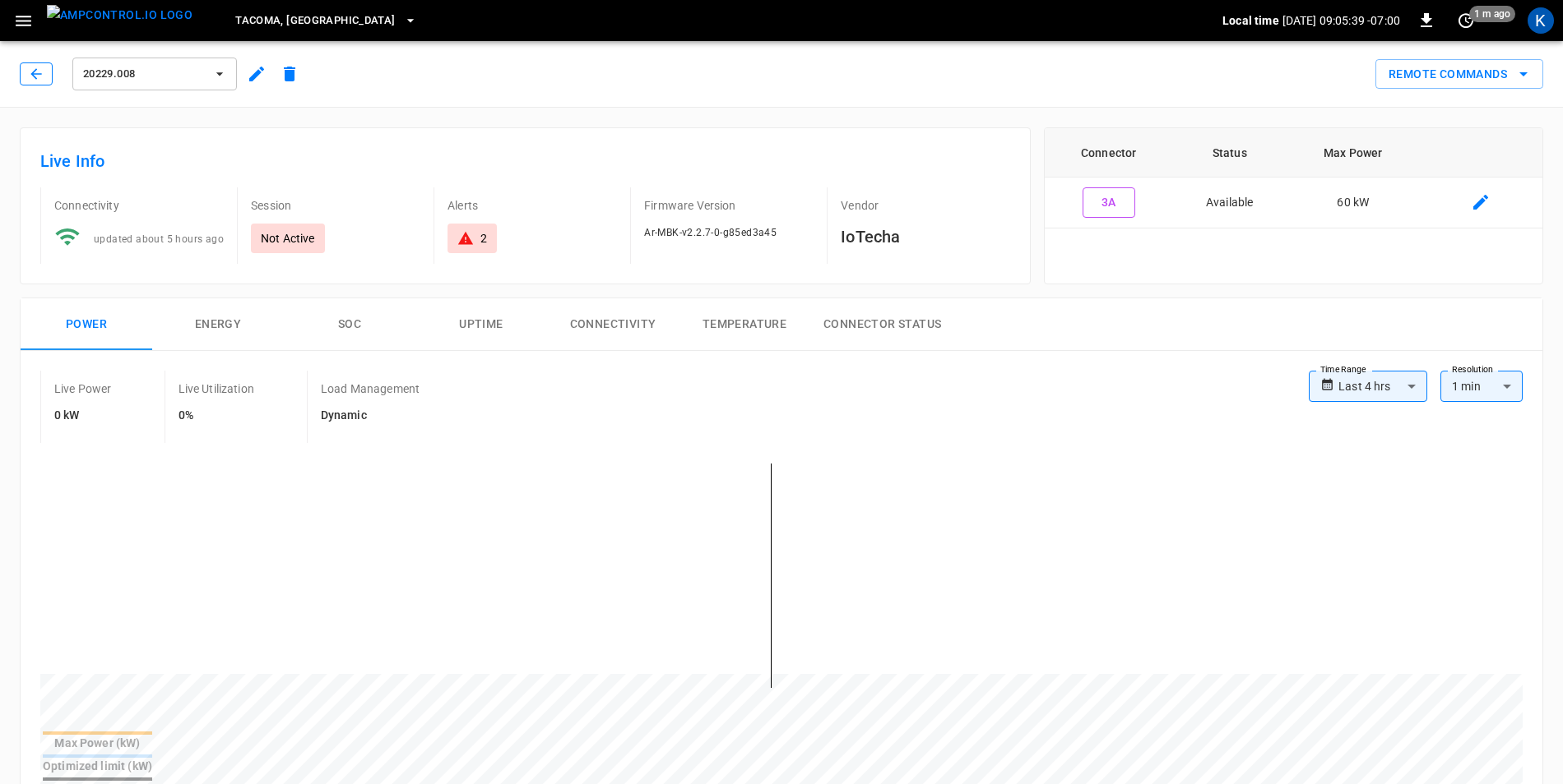
click at [34, 78] on icon "button" at bounding box center [36, 74] width 17 height 17
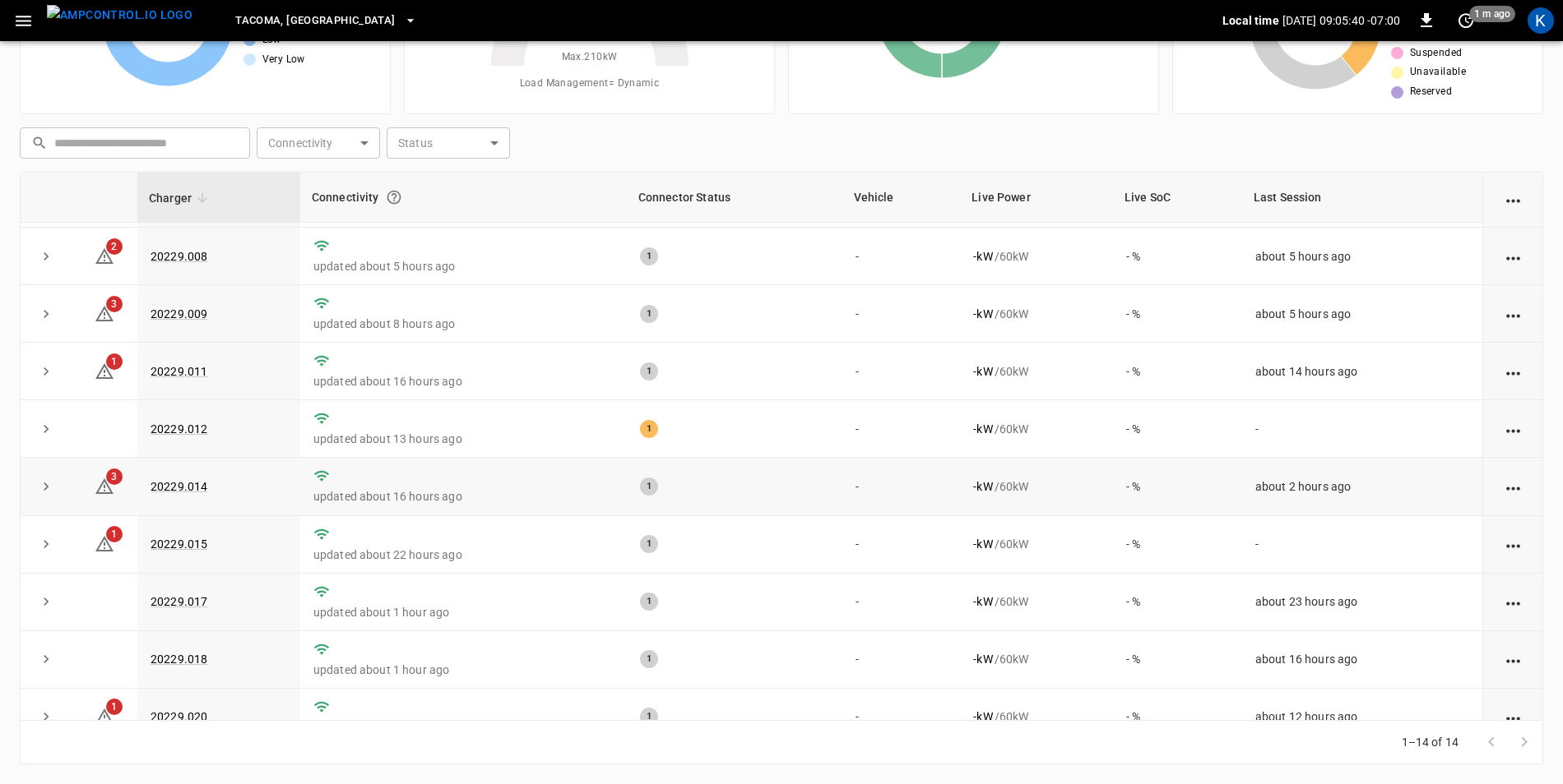
scroll to position [320, 0]
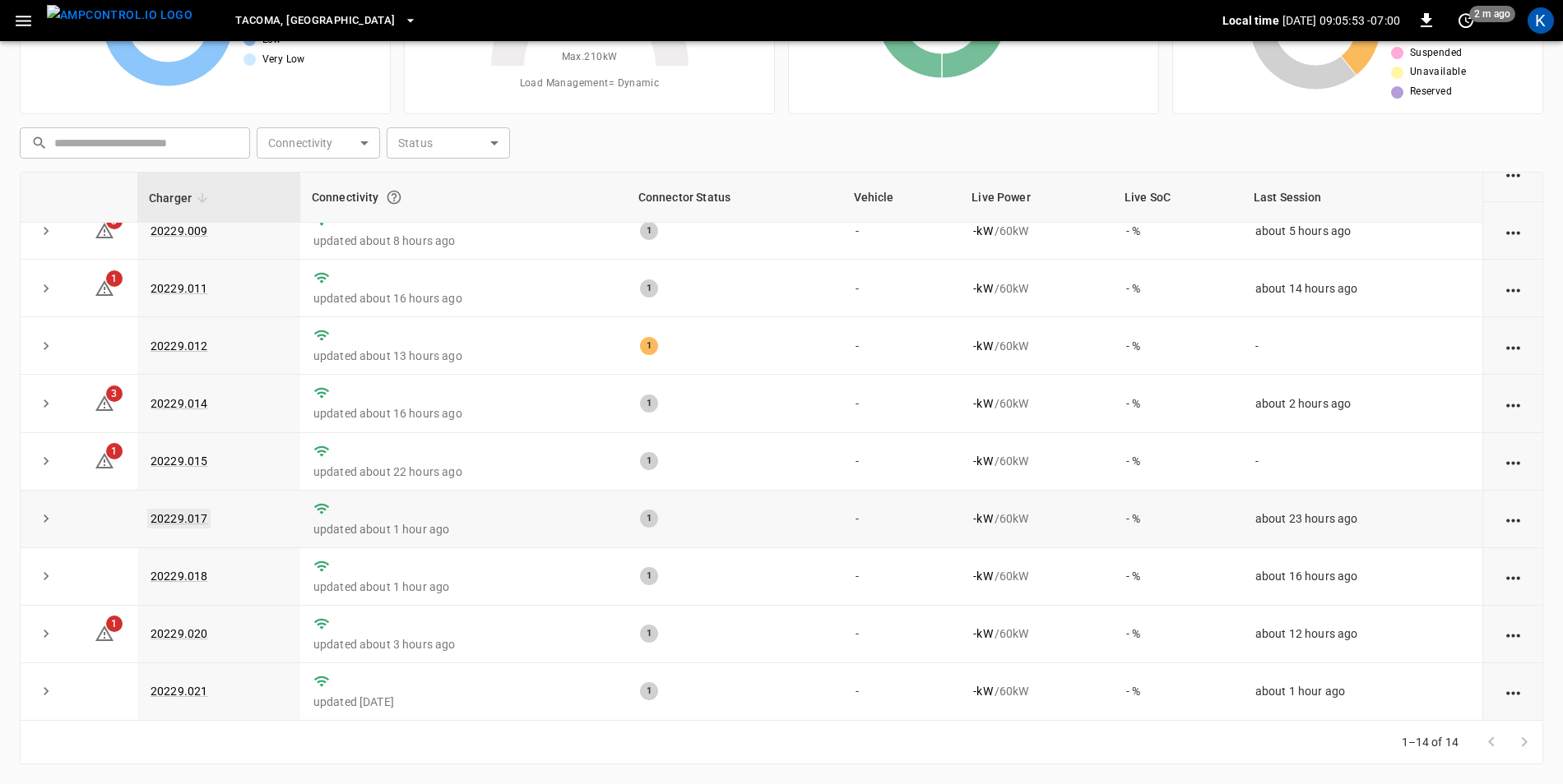
click at [239, 510] on td "20229.017" at bounding box center [219, 519] width 163 height 57
click at [181, 512] on link "20229.017" at bounding box center [179, 519] width 63 height 20
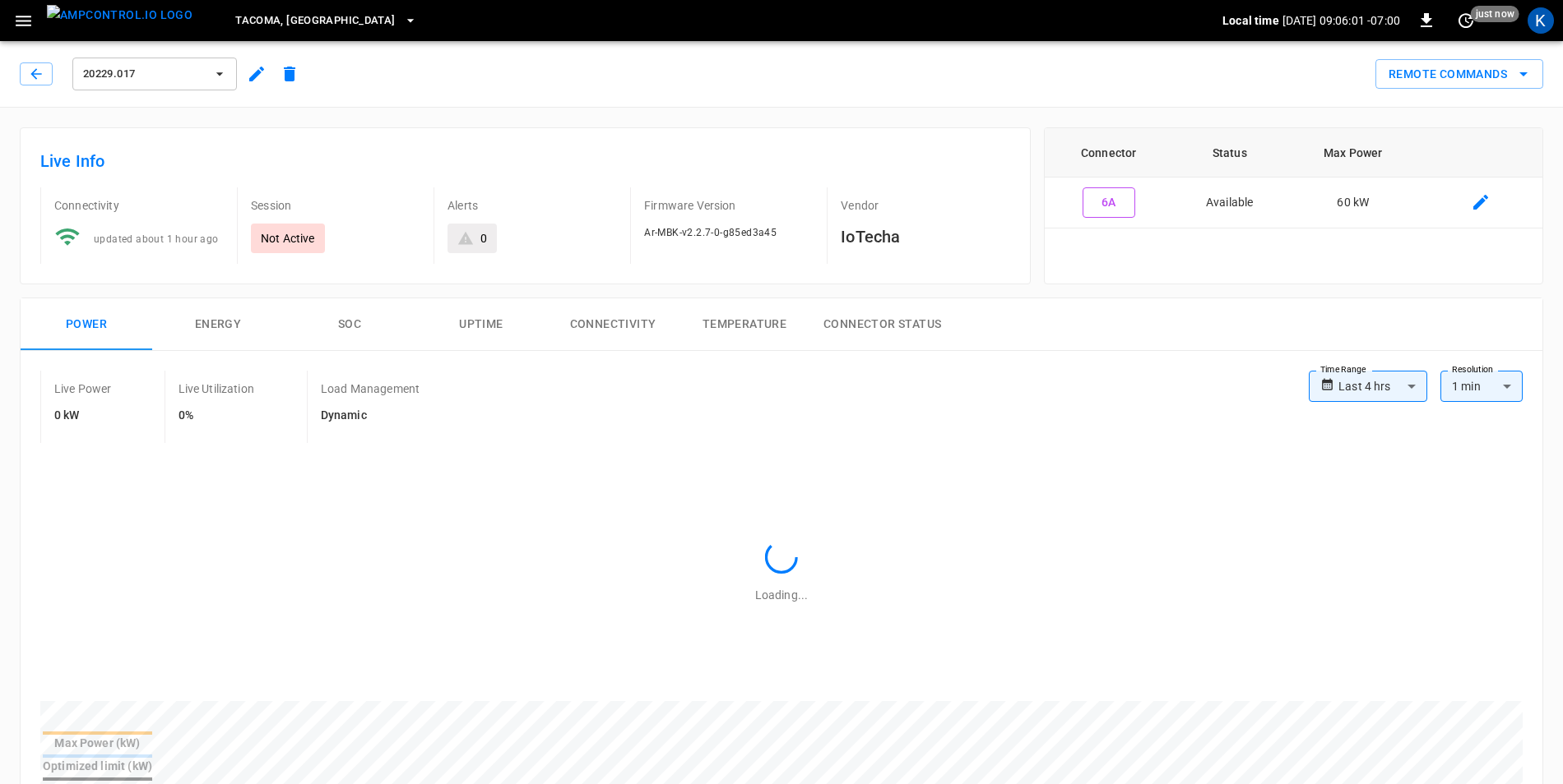
click at [256, 76] on icon "button" at bounding box center [257, 74] width 15 height 15
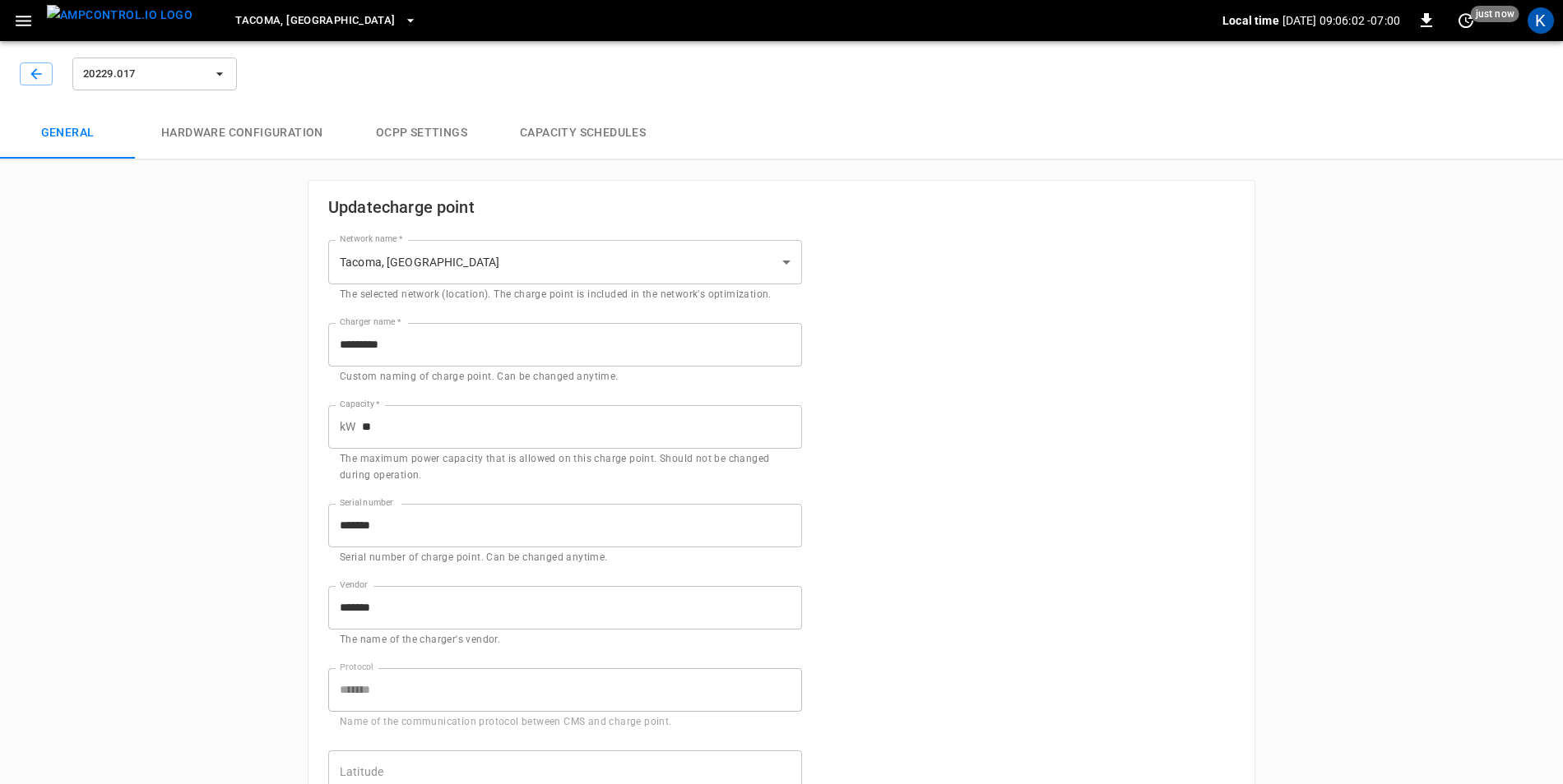
type input "**********"
click at [27, 75] on button "button" at bounding box center [36, 74] width 33 height 23
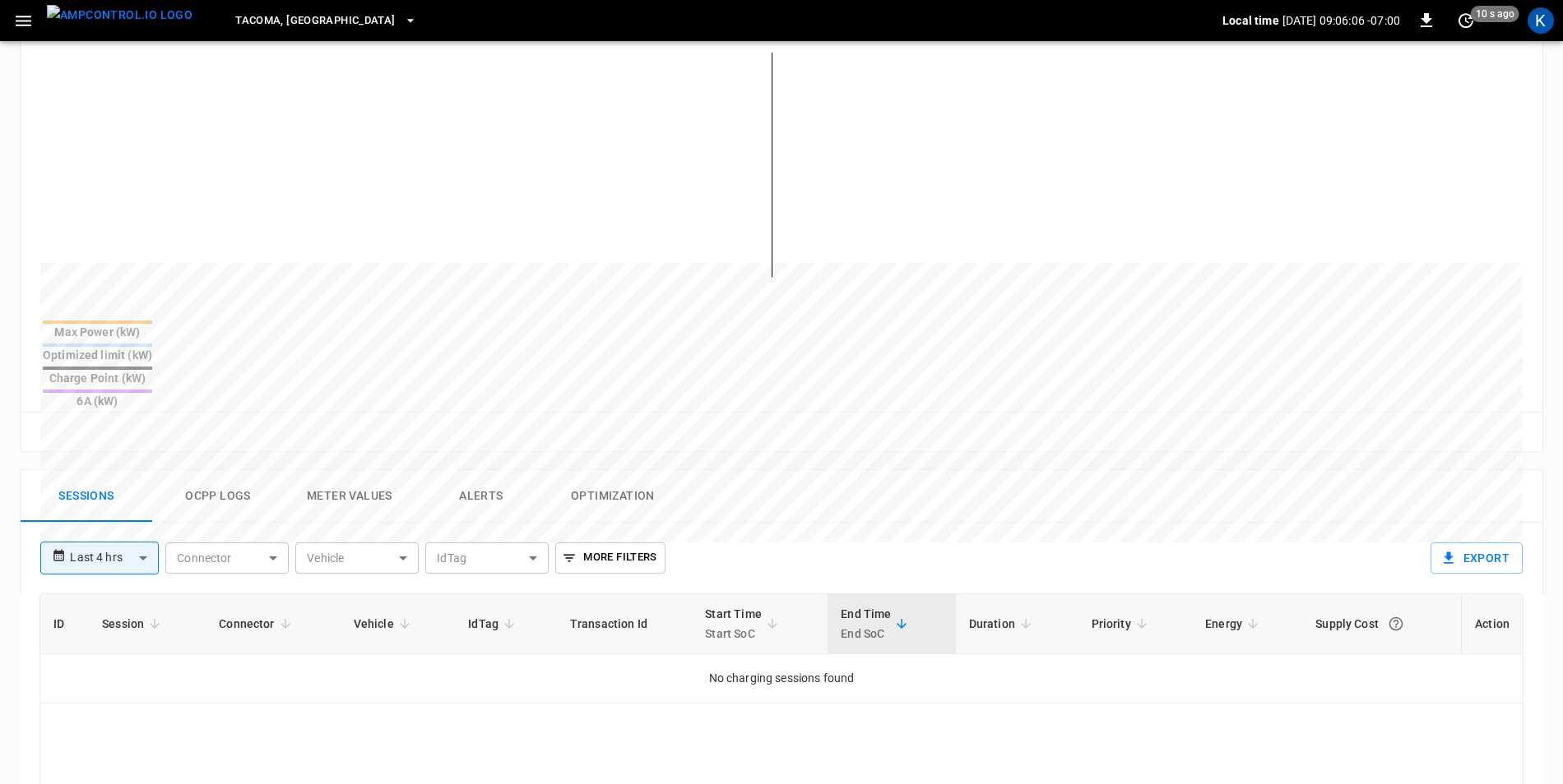
scroll to position [658, 0]
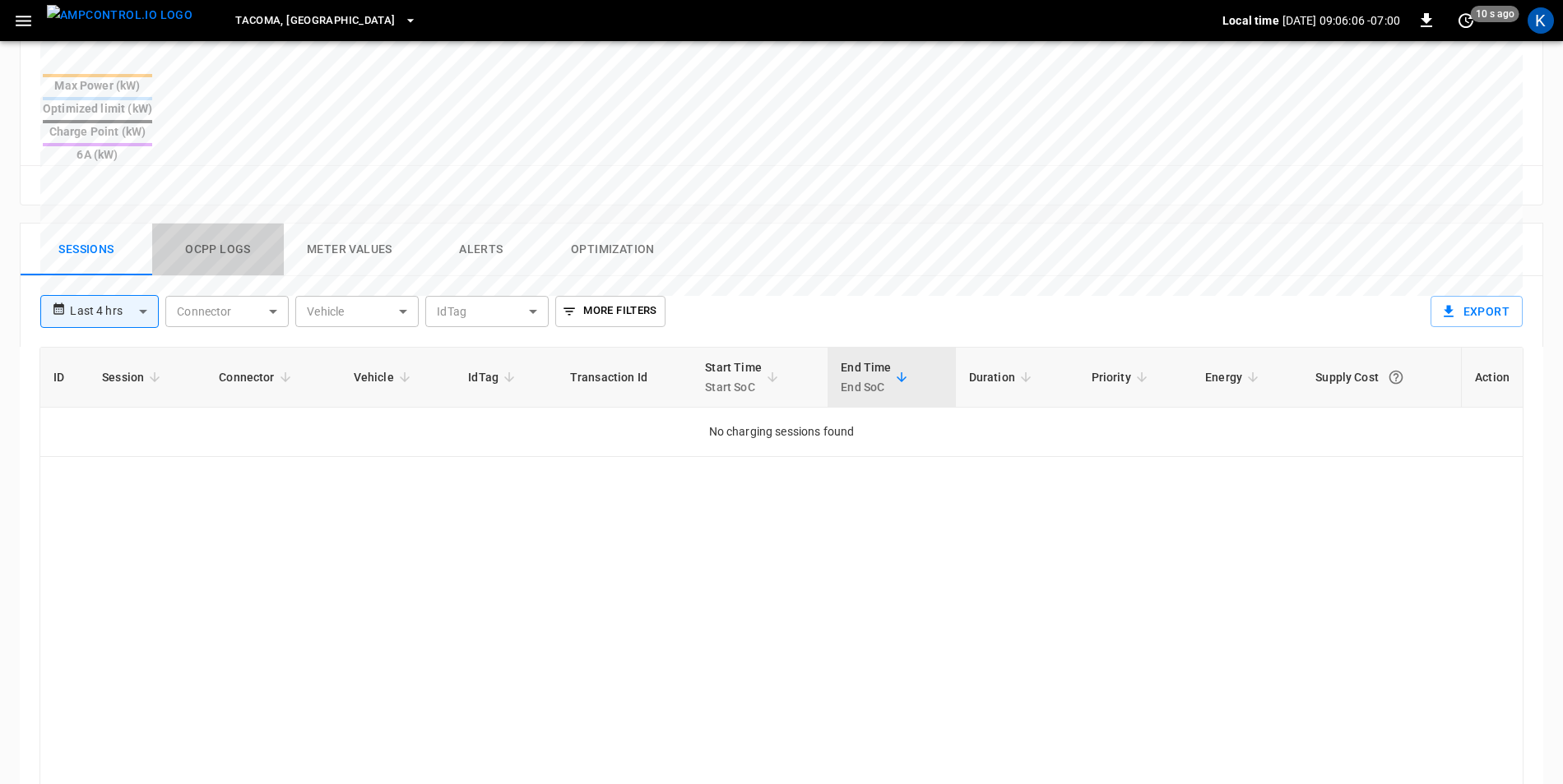
click at [210, 224] on button "Ocpp logs" at bounding box center [218, 249] width 132 height 52
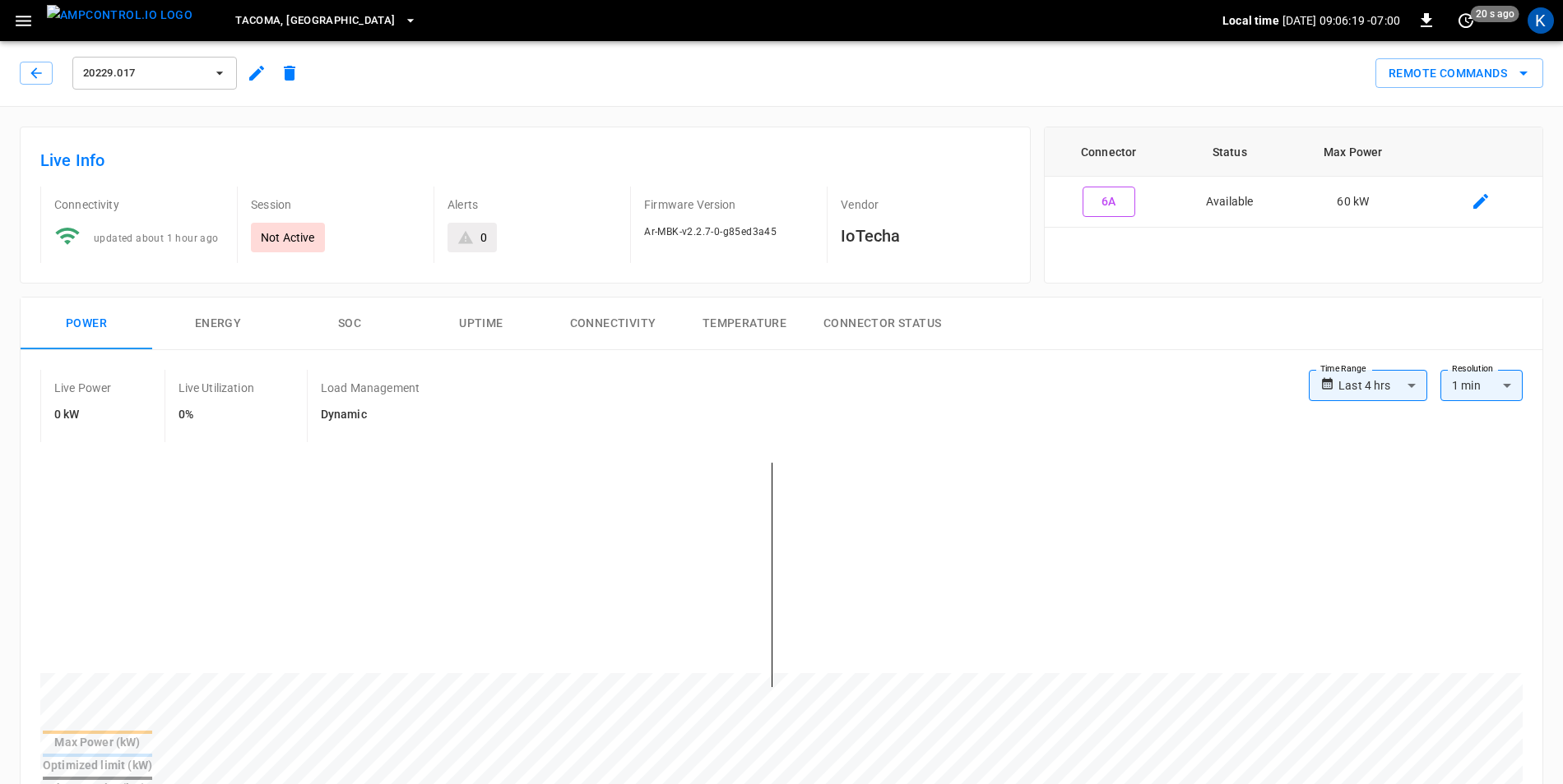
scroll to position [0, 0]
click at [38, 70] on icon "button" at bounding box center [36, 74] width 17 height 17
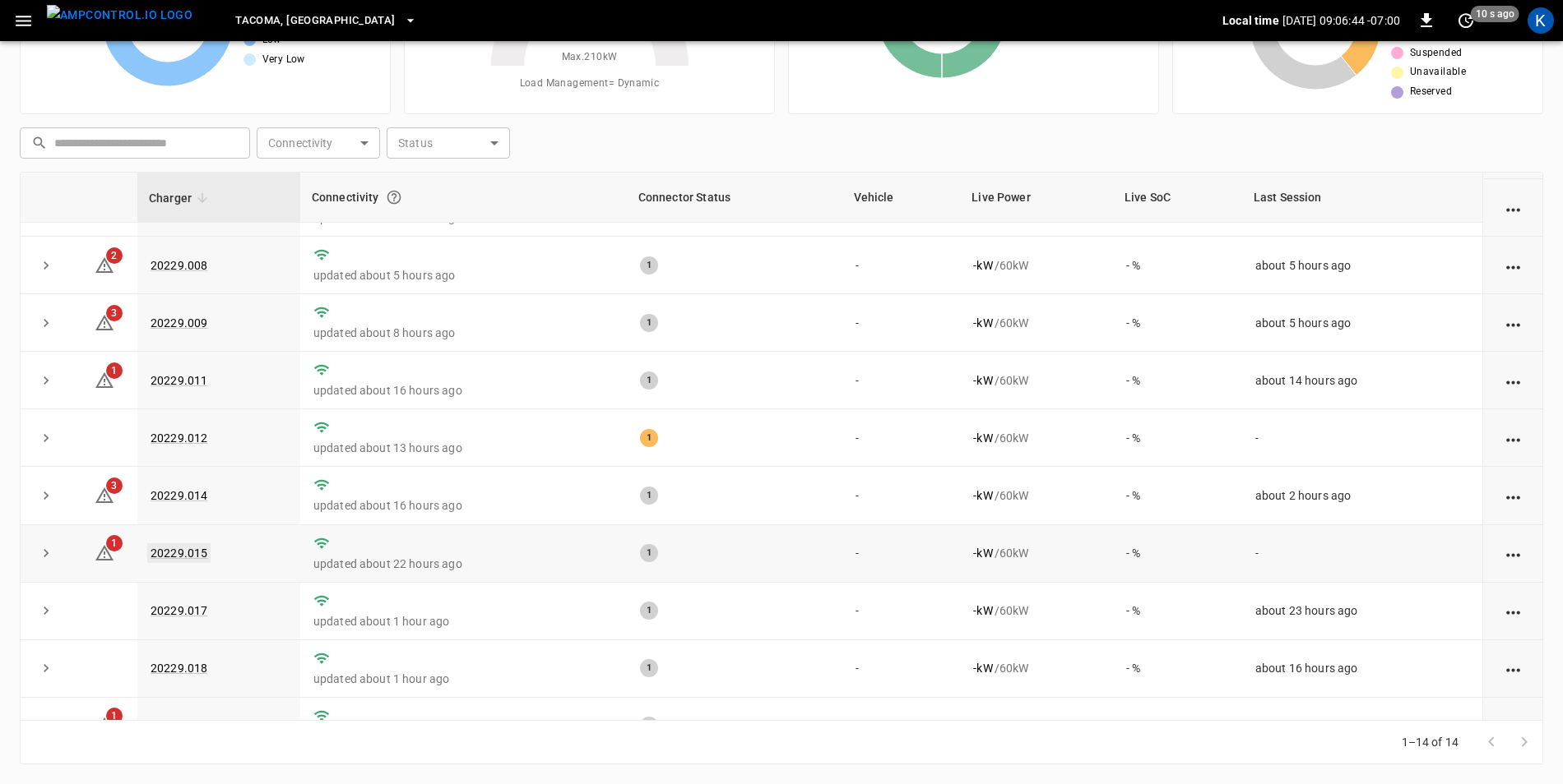
scroll to position [320, 0]
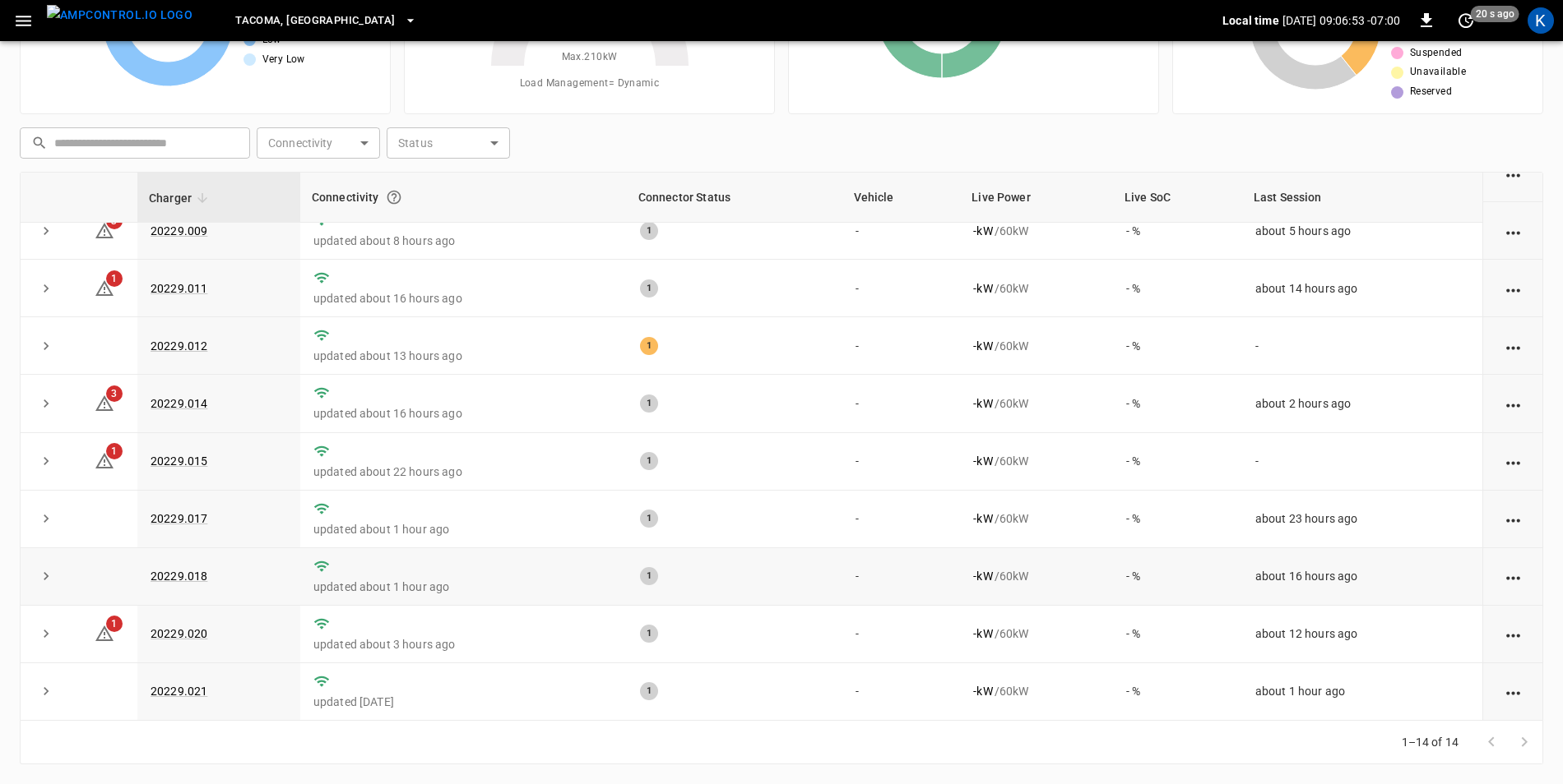
click at [226, 549] on td "20229.018" at bounding box center [219, 577] width 163 height 57
click at [184, 515] on link "20229.017" at bounding box center [179, 519] width 63 height 20
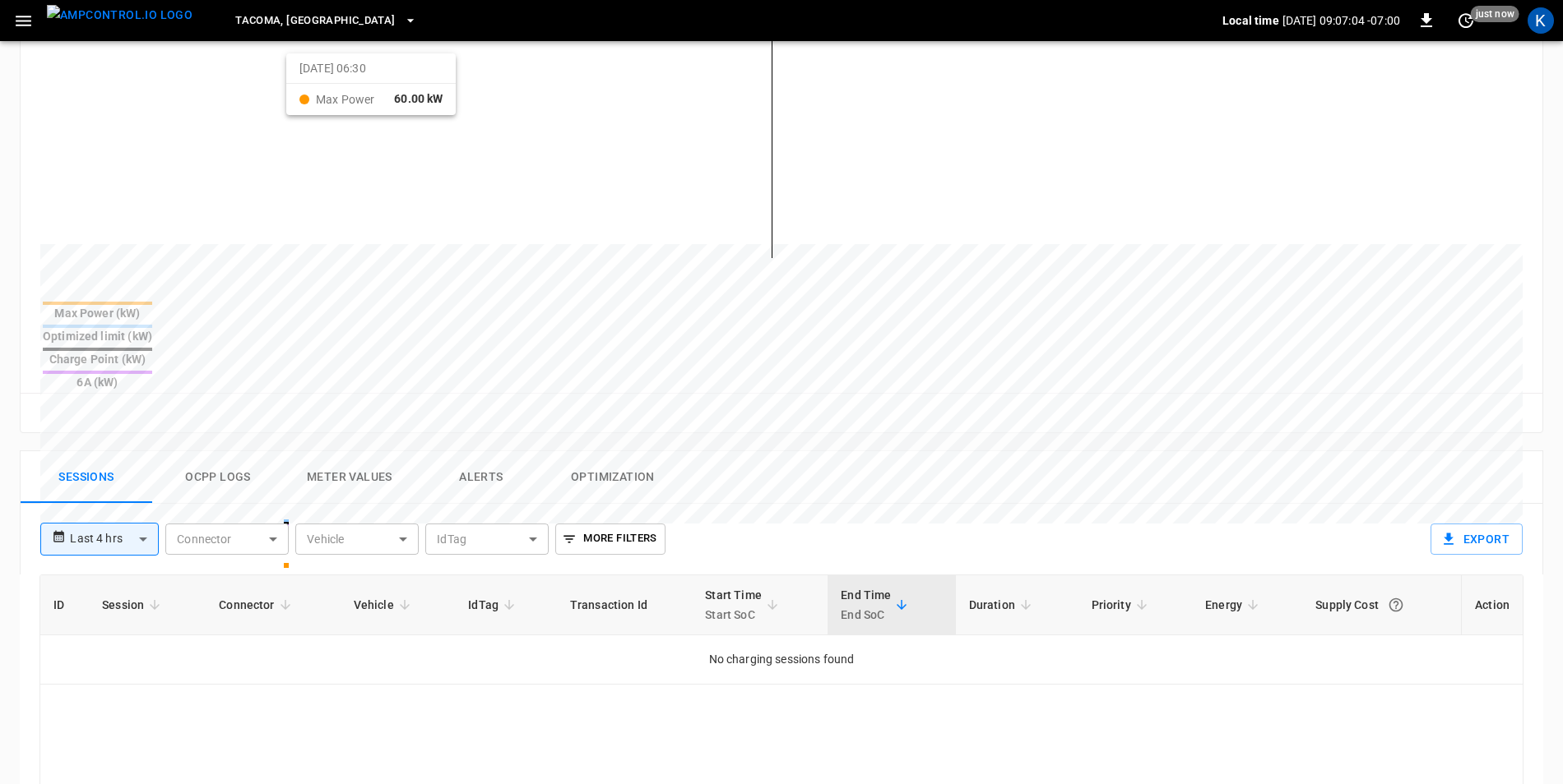
scroll to position [575, 0]
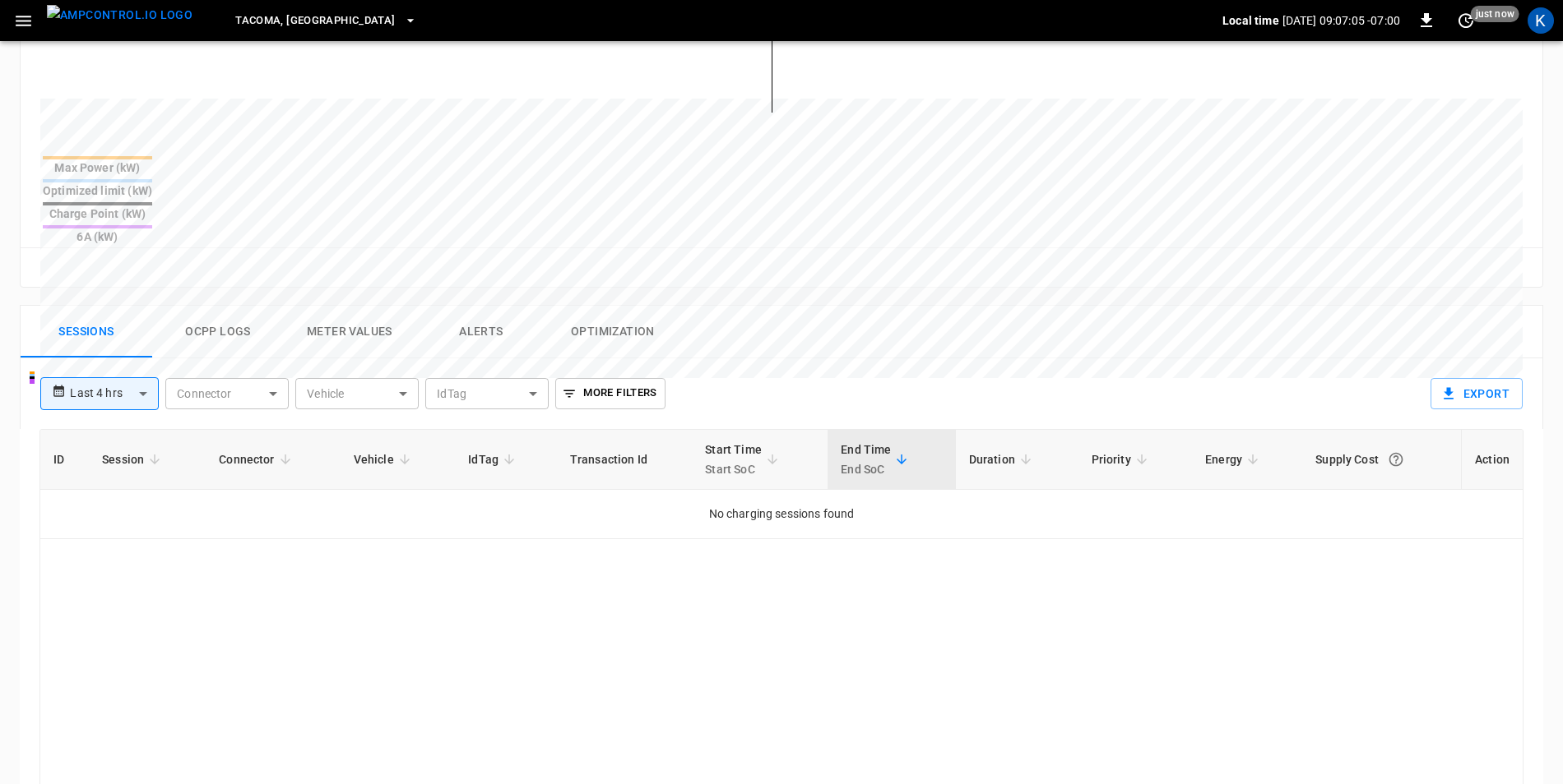
click at [230, 306] on button "Ocpp logs" at bounding box center [218, 332] width 132 height 52
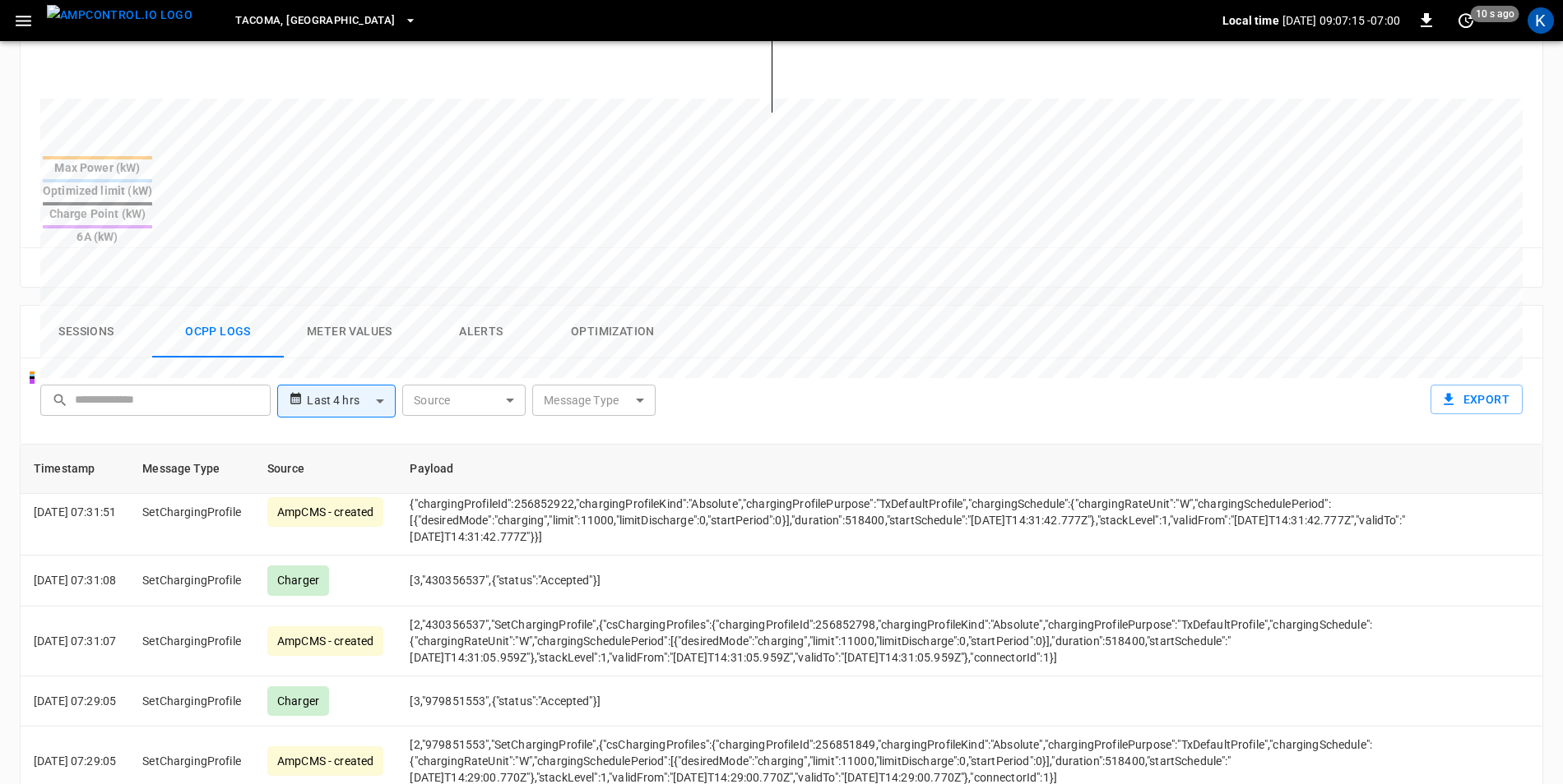
scroll to position [2795, 0]
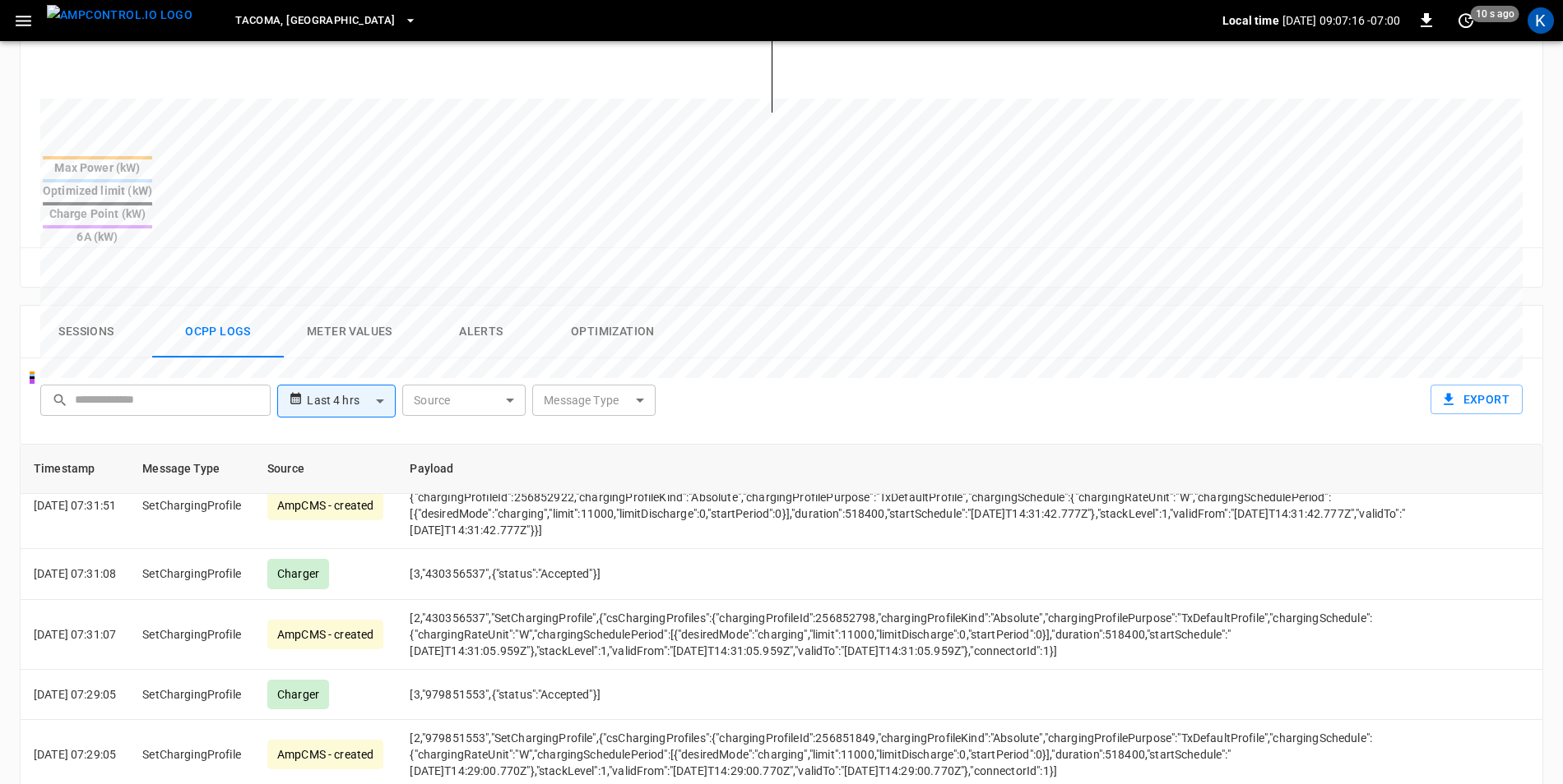
click at [104, 306] on button "Sessions" at bounding box center [86, 332] width 132 height 52
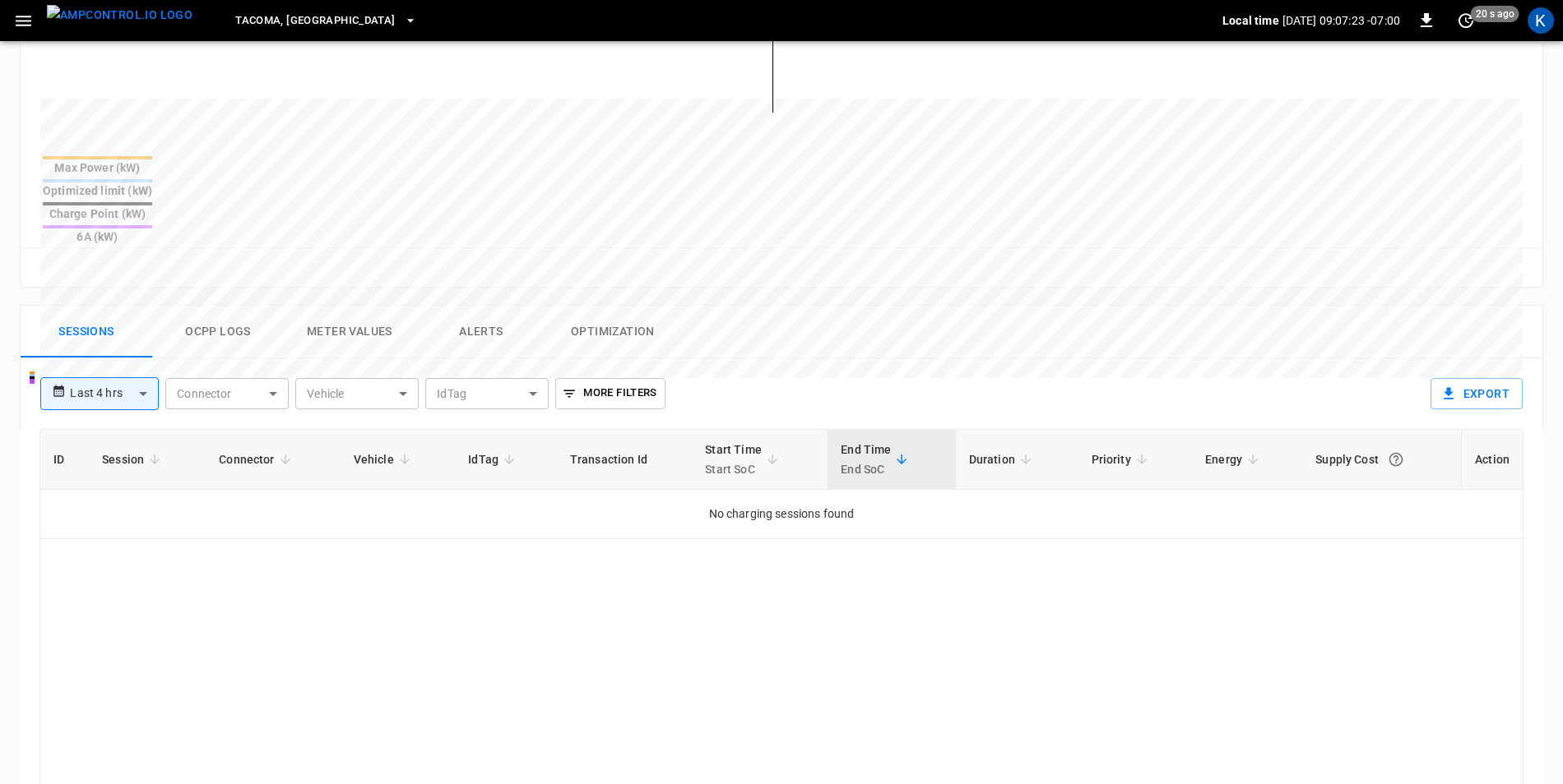
drag, startPoint x: 267, startPoint y: 567, endPoint x: 284, endPoint y: 560, distance: 18.4
click at [267, 567] on div "ID Session Connector Vehicle IdTag Transaction Id Start Time Start SoC End Time…" at bounding box center [782, 704] width 1484 height 549
click at [124, 341] on body "**********" at bounding box center [781, 234] width 1563 height 1618
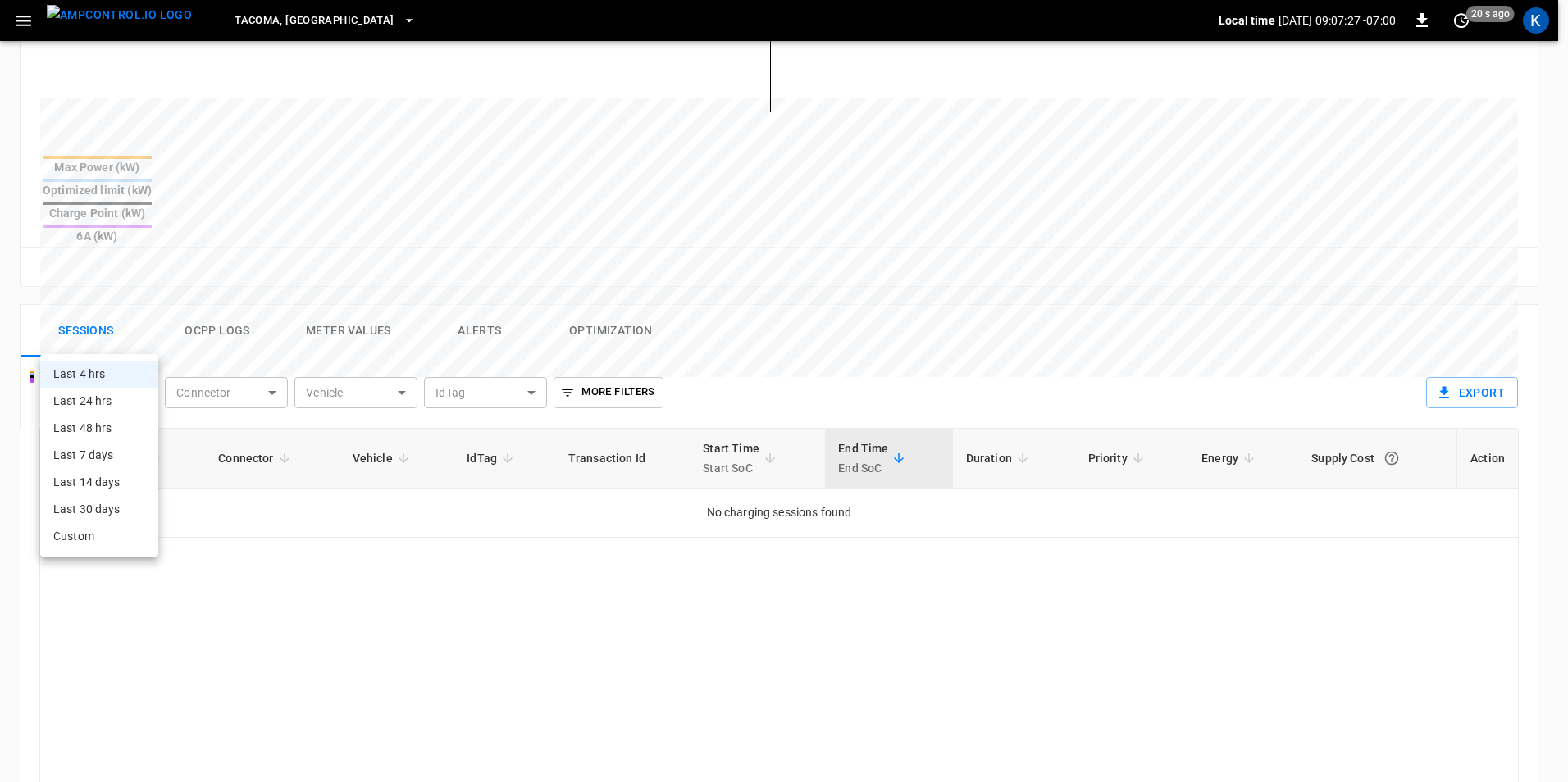
click at [107, 408] on li "Last 24 hrs" at bounding box center [99, 401] width 118 height 27
type input "**********"
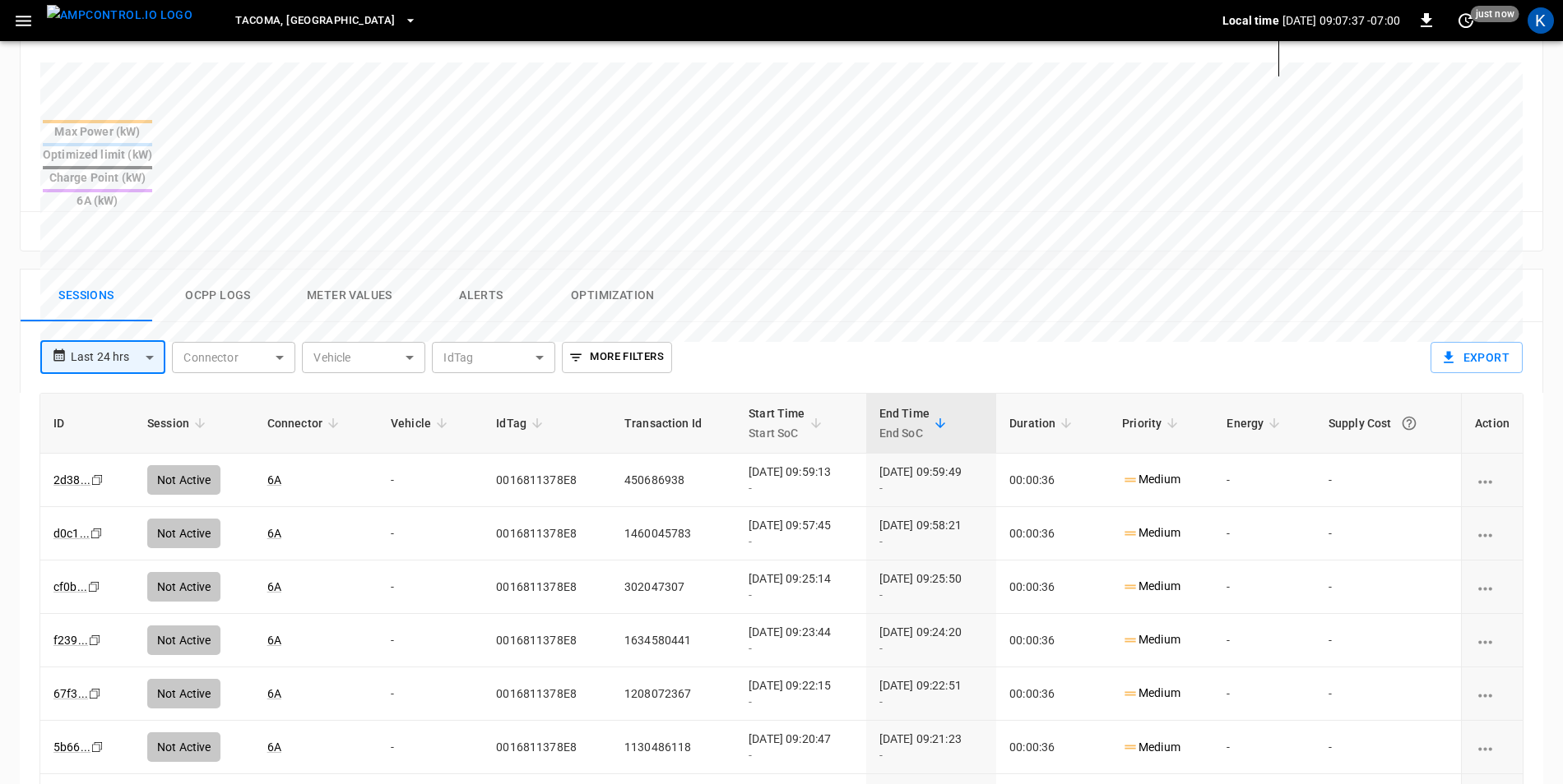
scroll to position [613, 0]
click at [140, 312] on body "**********" at bounding box center [781, 196] width 1563 height 1618
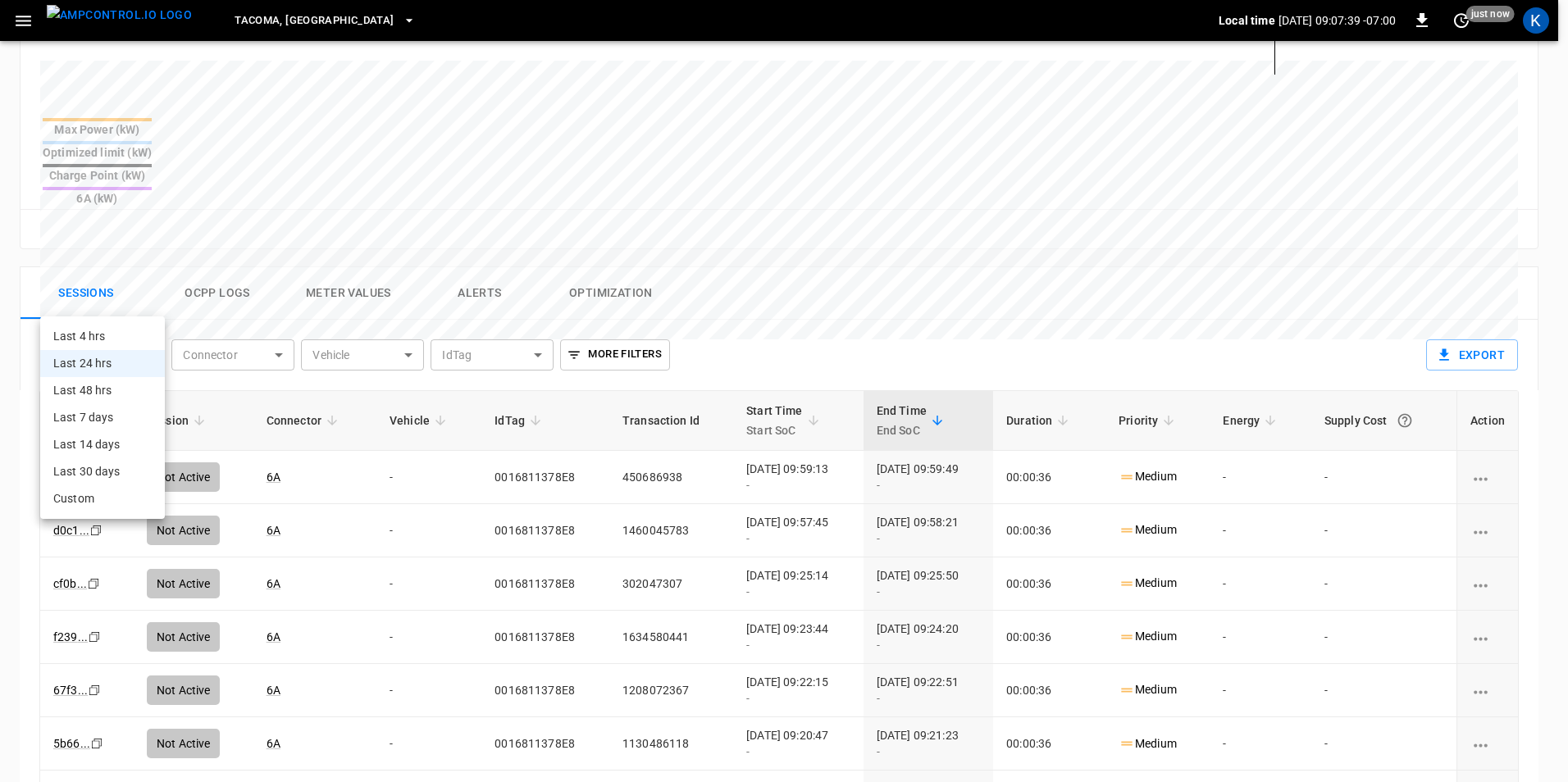
click at [109, 398] on li "Last 48 hrs" at bounding box center [102, 390] width 125 height 27
type input "**********"
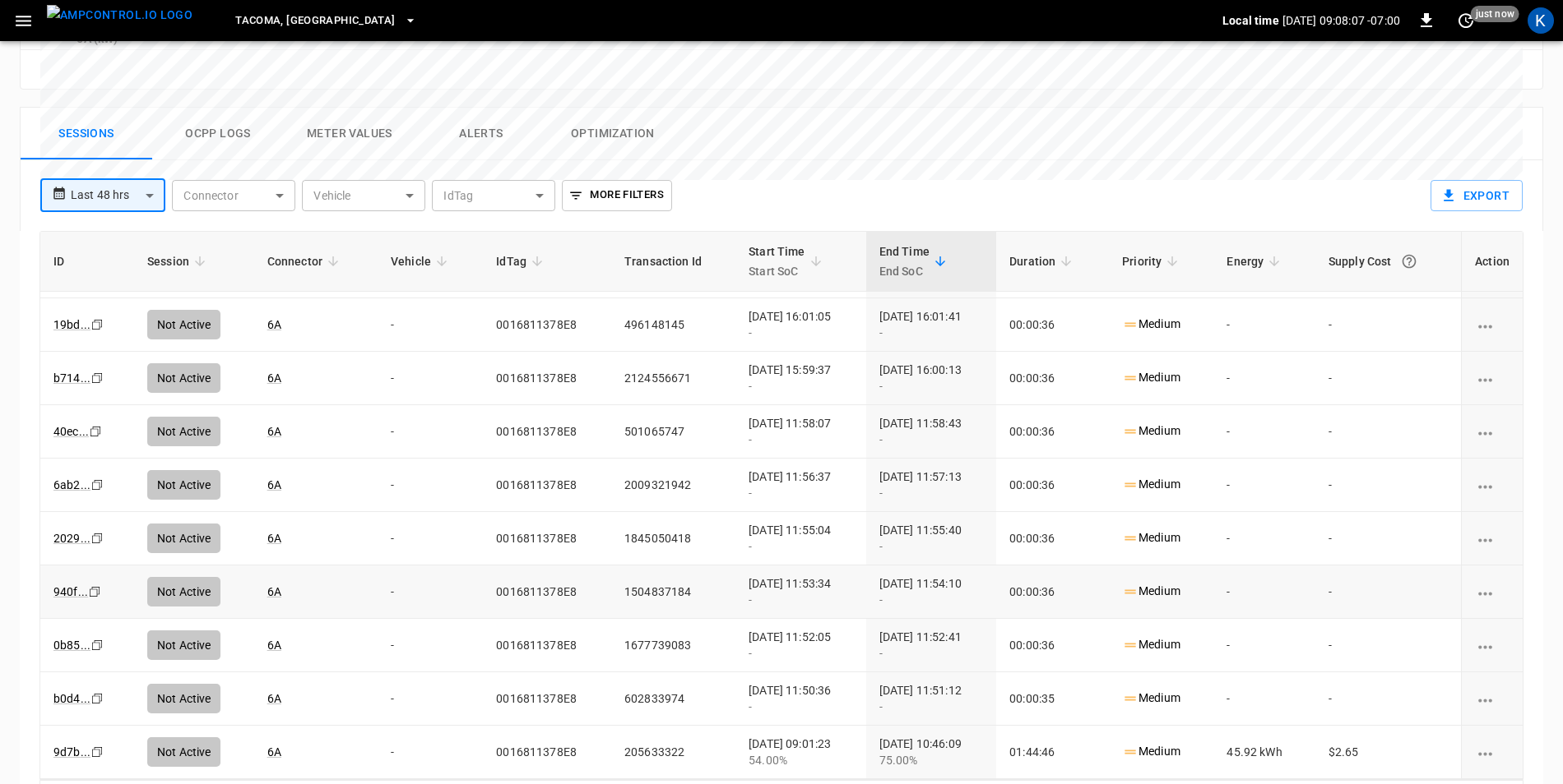
scroll to position [777, 0]
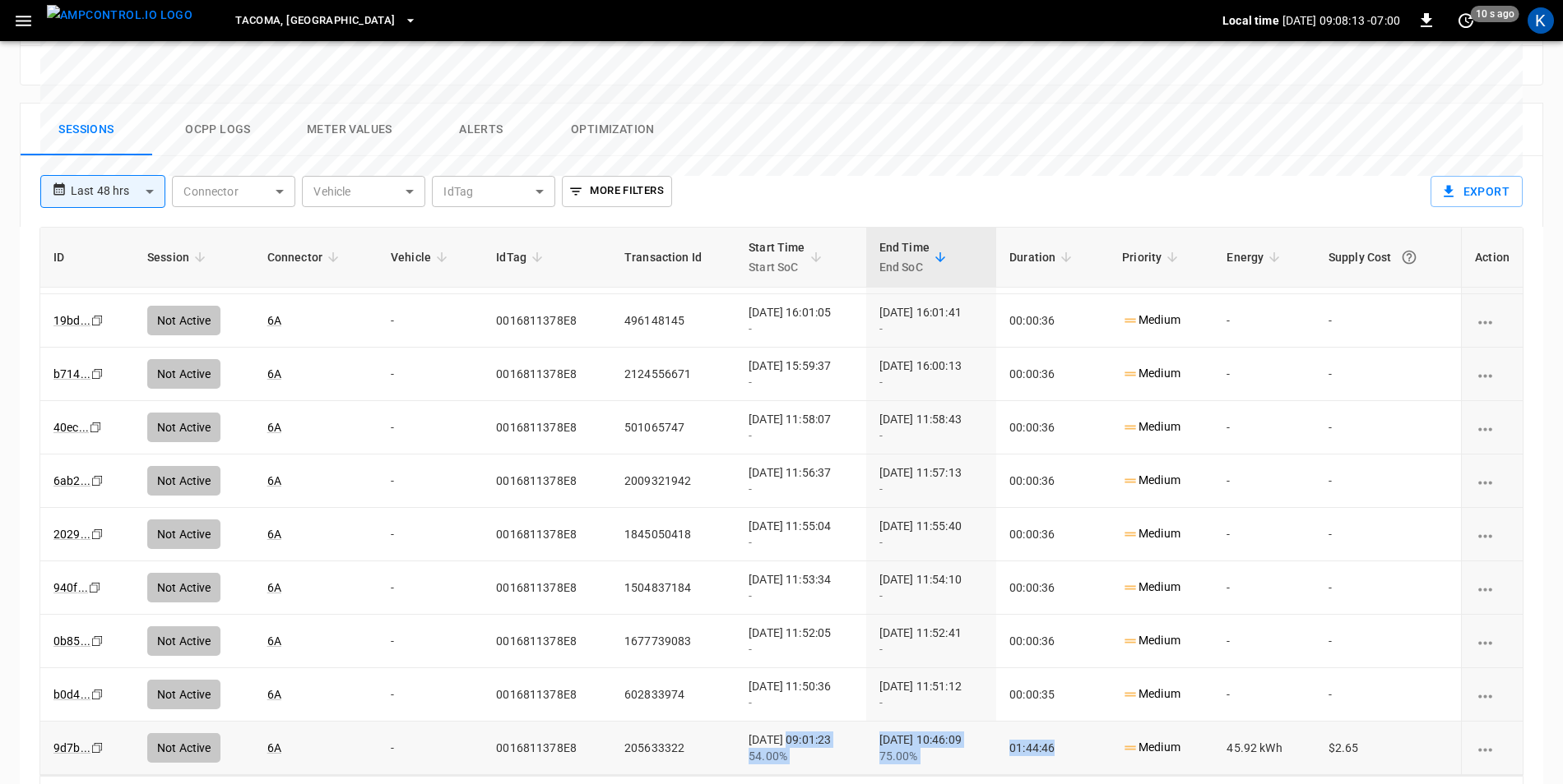
drag, startPoint x: 755, startPoint y: 682, endPoint x: 1080, endPoint y: 690, distance: 325.1
click at [1080, 722] on tr "9d7b ... Copy Not Active 6A - 0016811378E8 205633322 [DATE] 09:01:23 54.00% [DA…" at bounding box center [782, 748] width 1483 height 53
click at [1080, 722] on td "01:44:46" at bounding box center [1052, 748] width 113 height 53
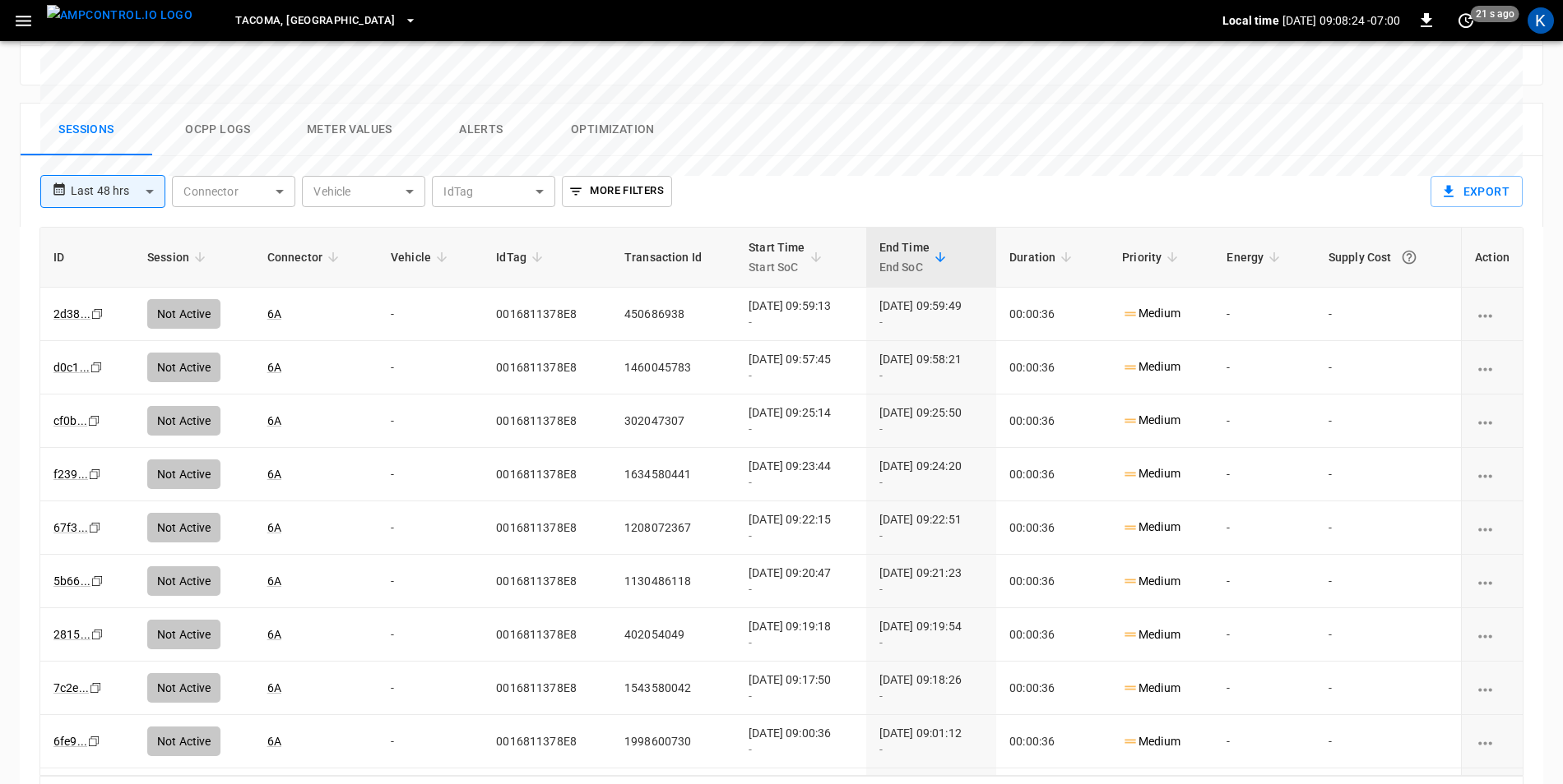
scroll to position [449, 0]
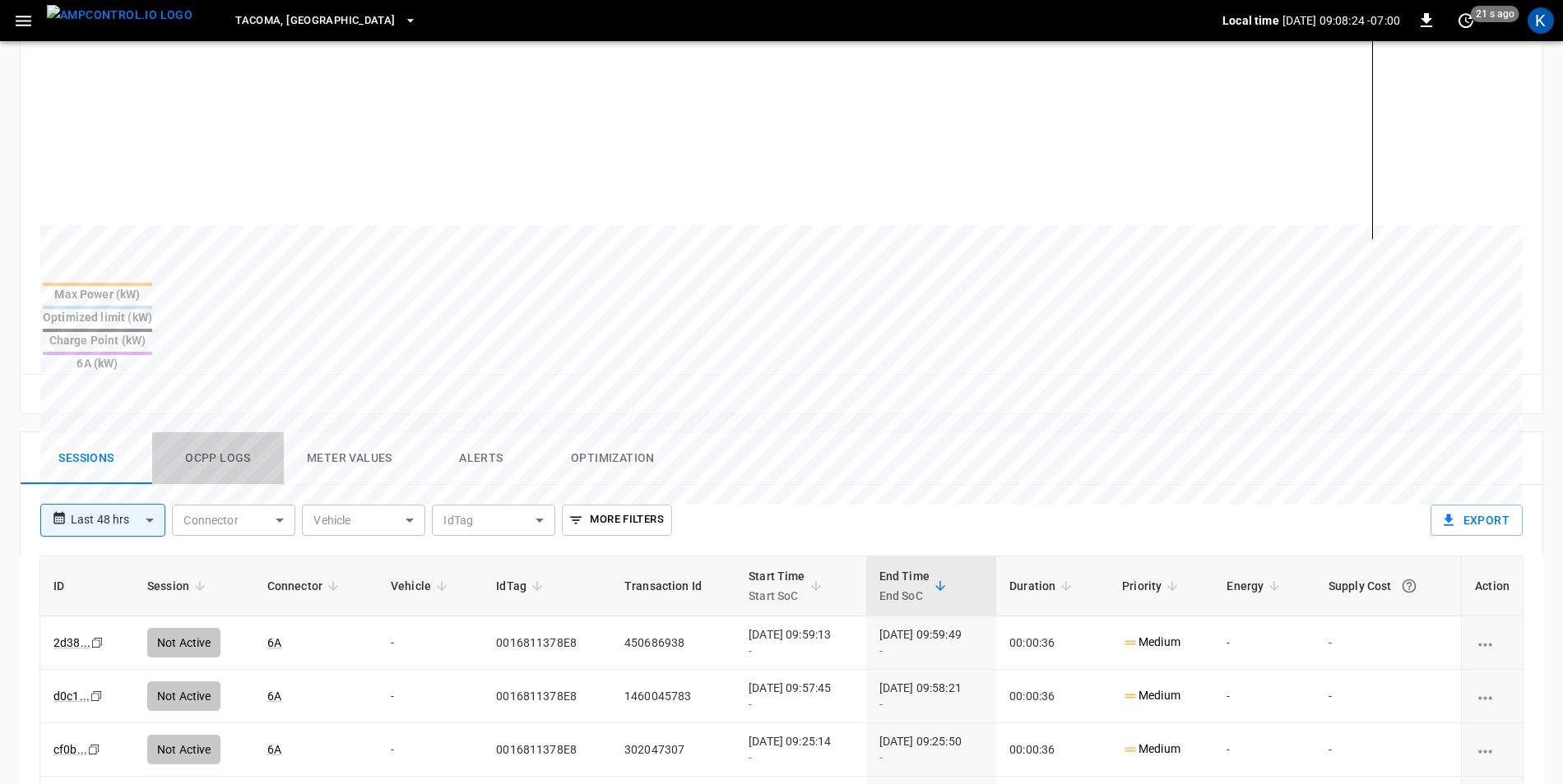
click at [206, 433] on button "Ocpp logs" at bounding box center [218, 458] width 132 height 52
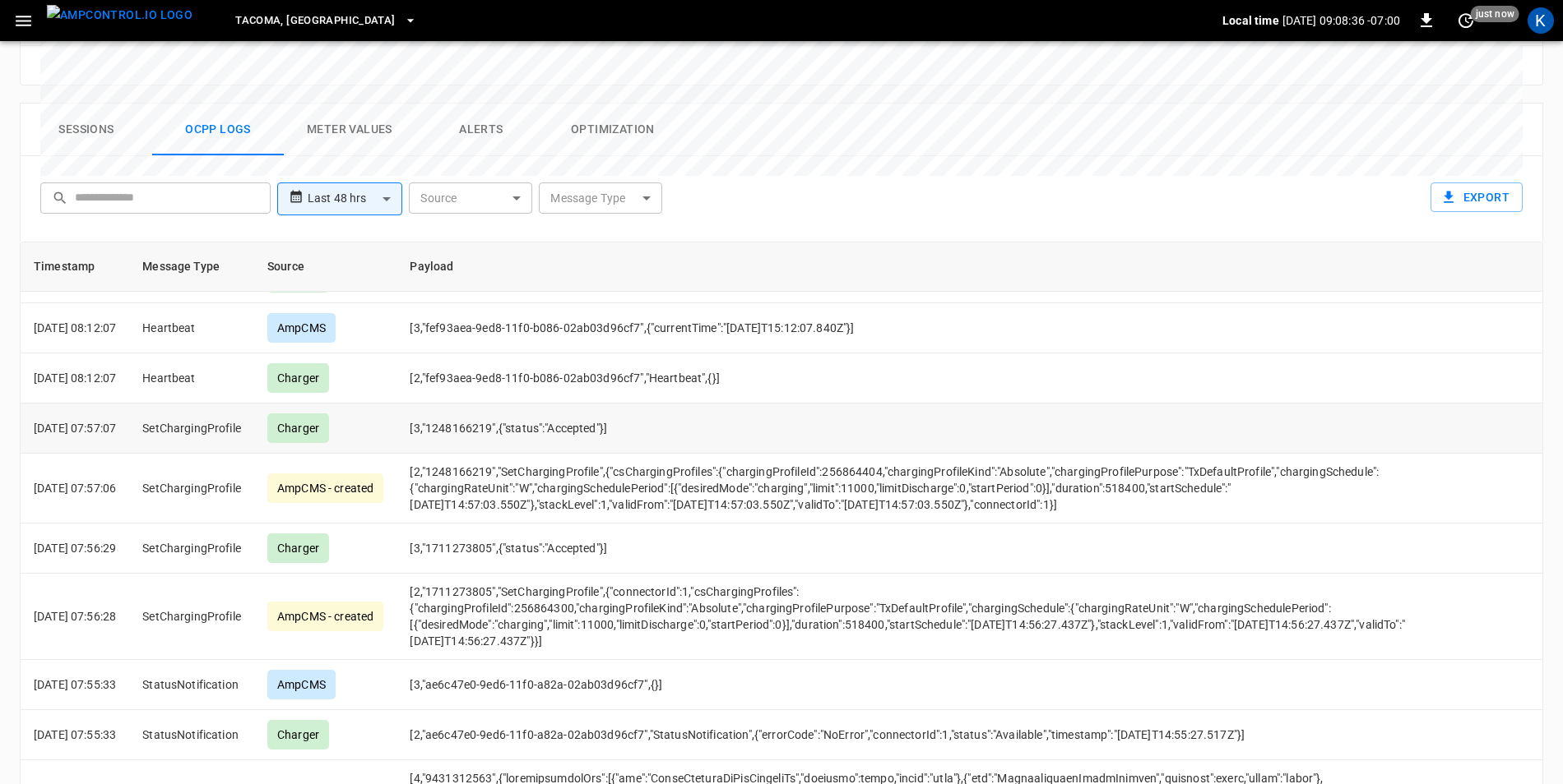
scroll to position [329, 0]
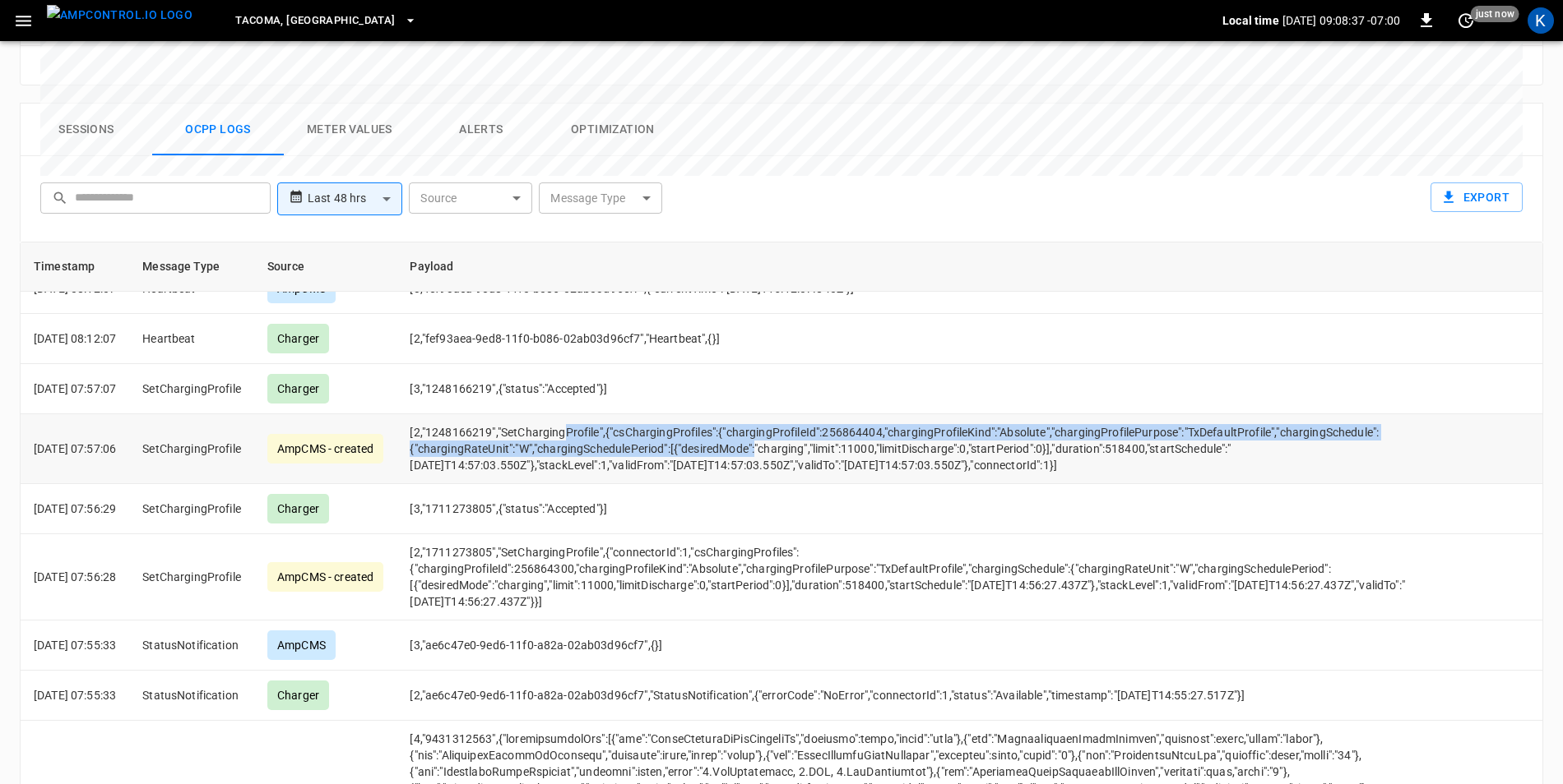
drag, startPoint x: 587, startPoint y: 375, endPoint x: 782, endPoint y: 387, distance: 195.4
click at [782, 414] on td "[2,"1248166219","SetChargingProfile",{"csChargingProfiles":{"chargingProfileId"…" at bounding box center [924, 449] width 1055 height 70
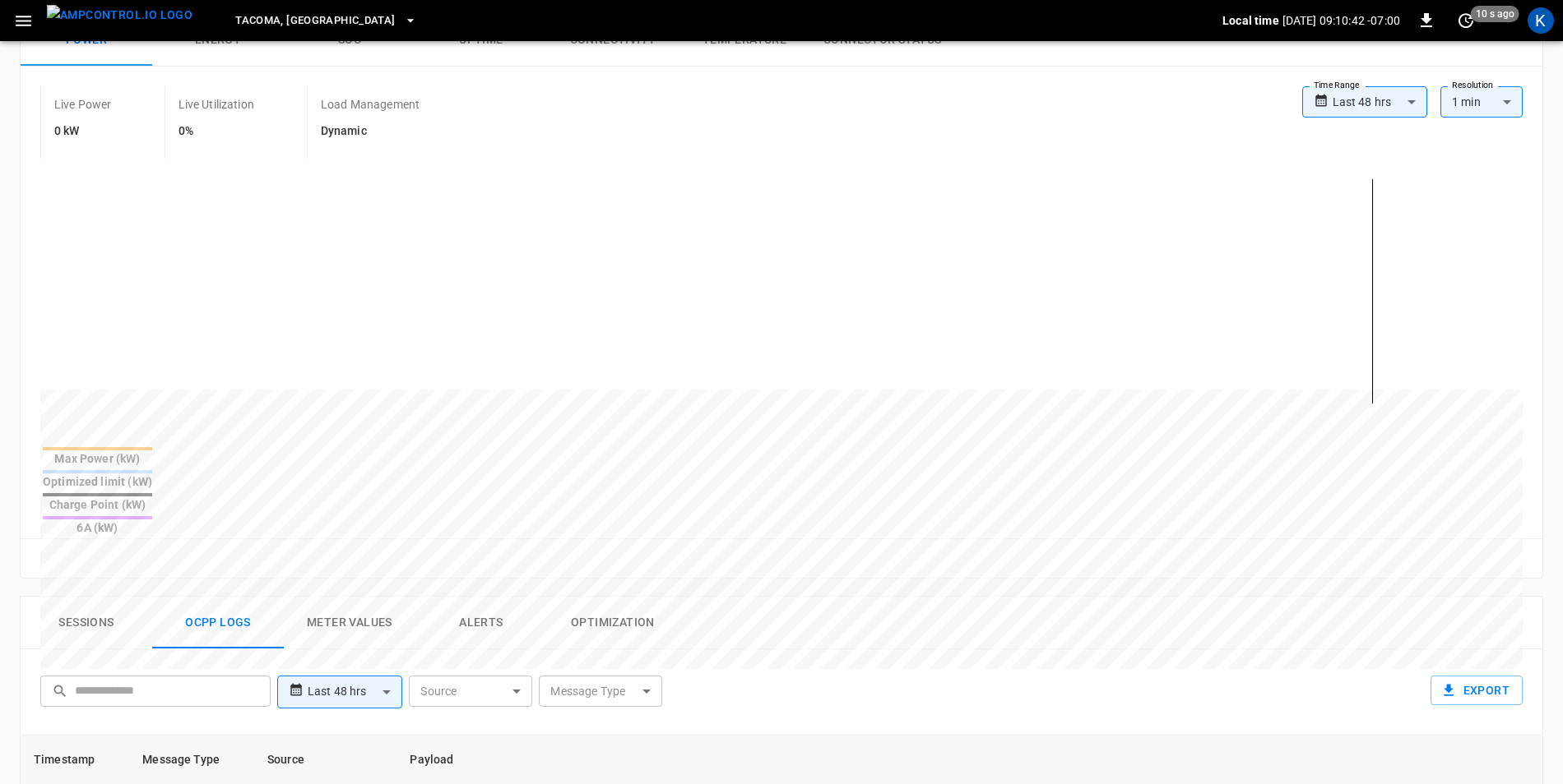
scroll to position [0, 0]
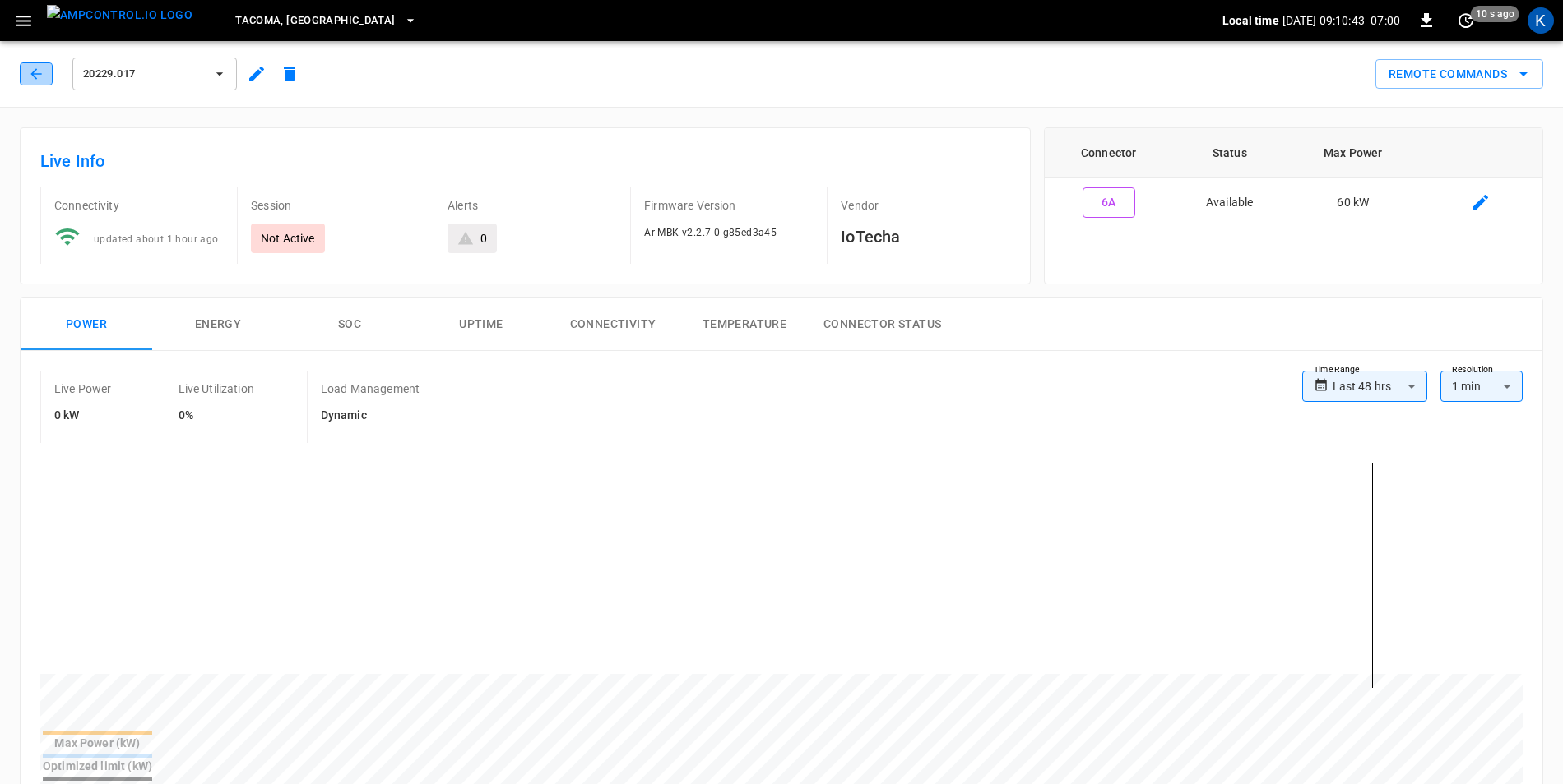
click at [41, 77] on icon "button" at bounding box center [36, 74] width 17 height 17
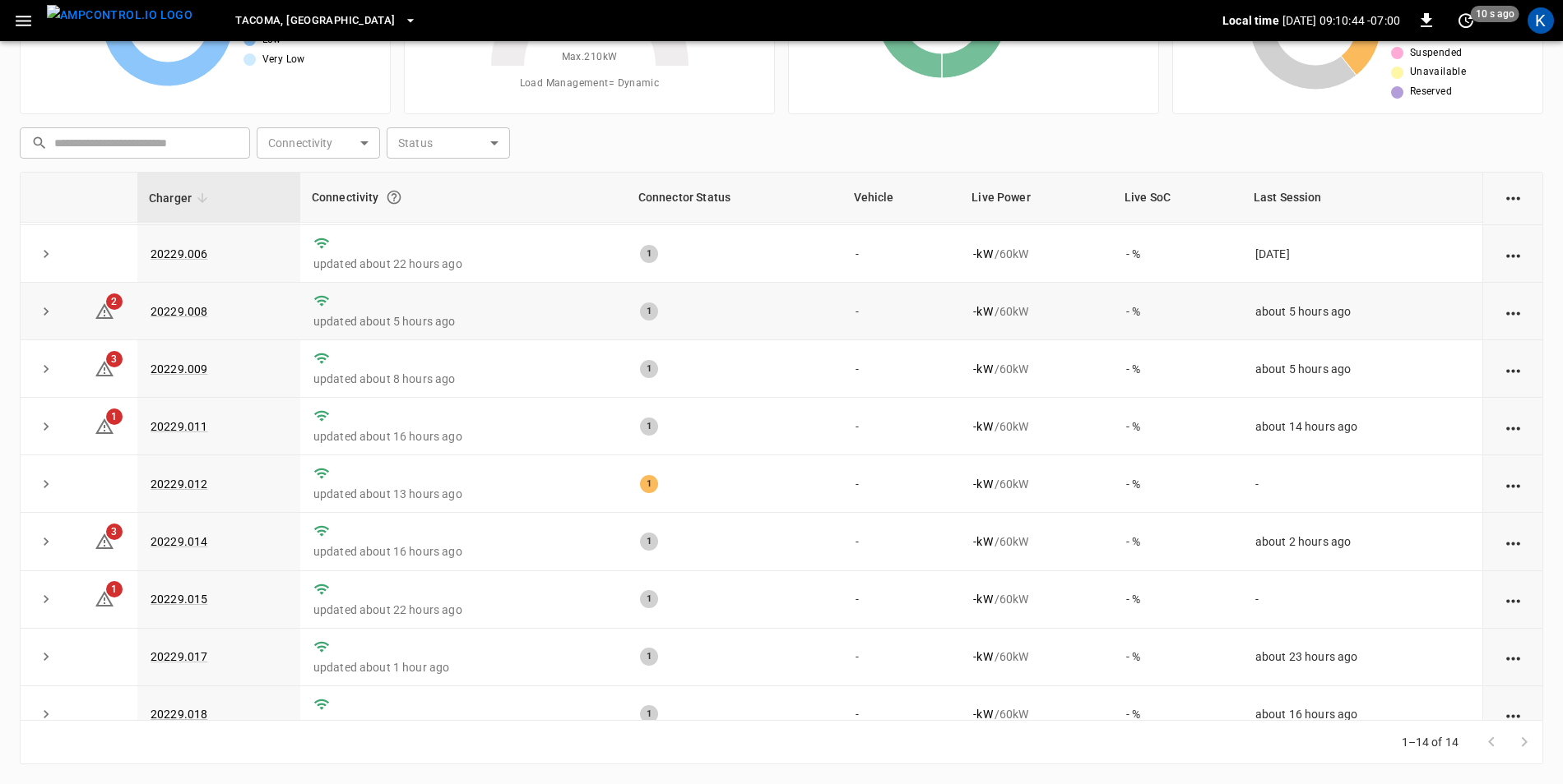
scroll to position [320, 0]
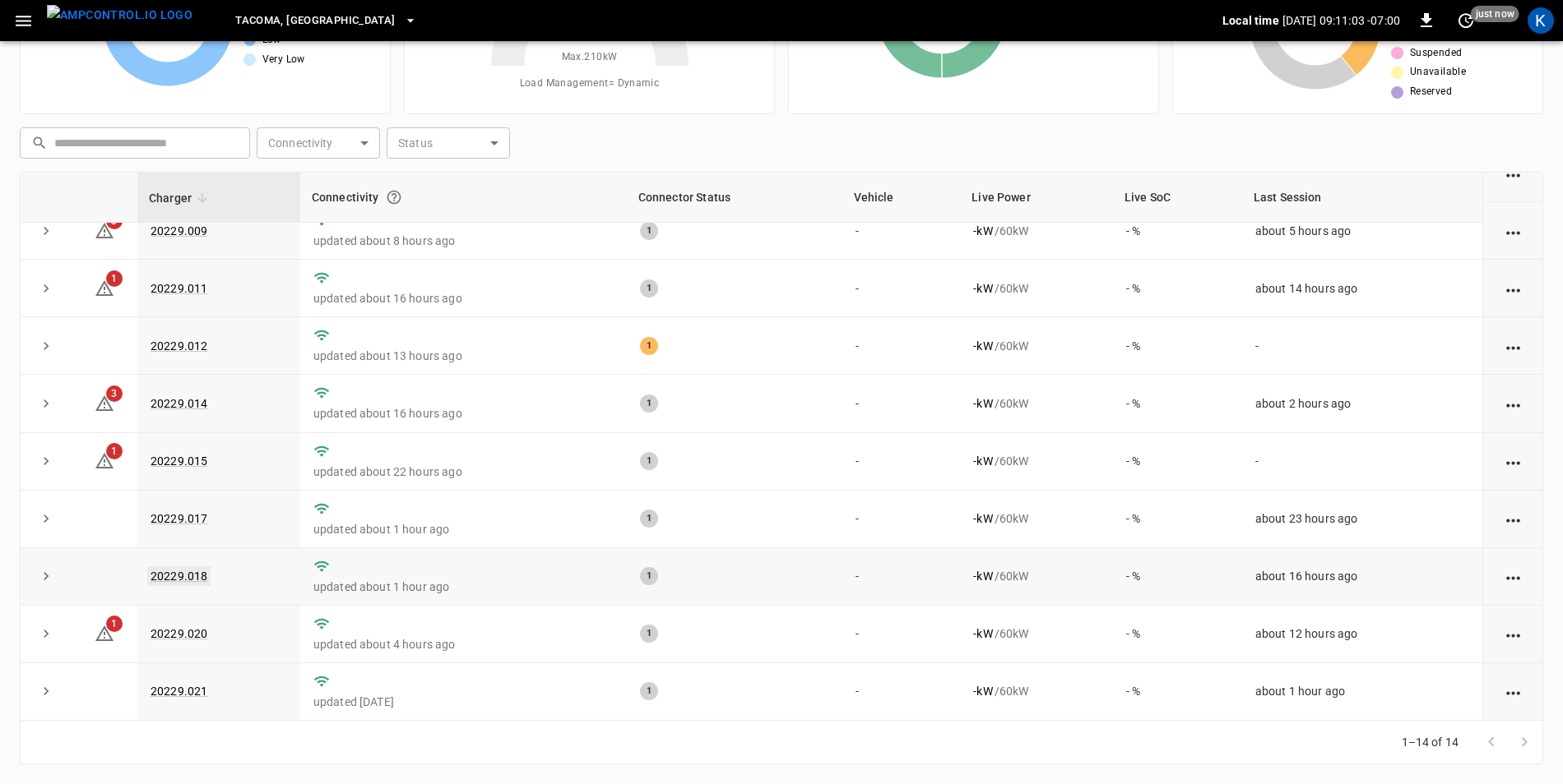
click at [190, 579] on link "20229.018" at bounding box center [179, 576] width 63 height 20
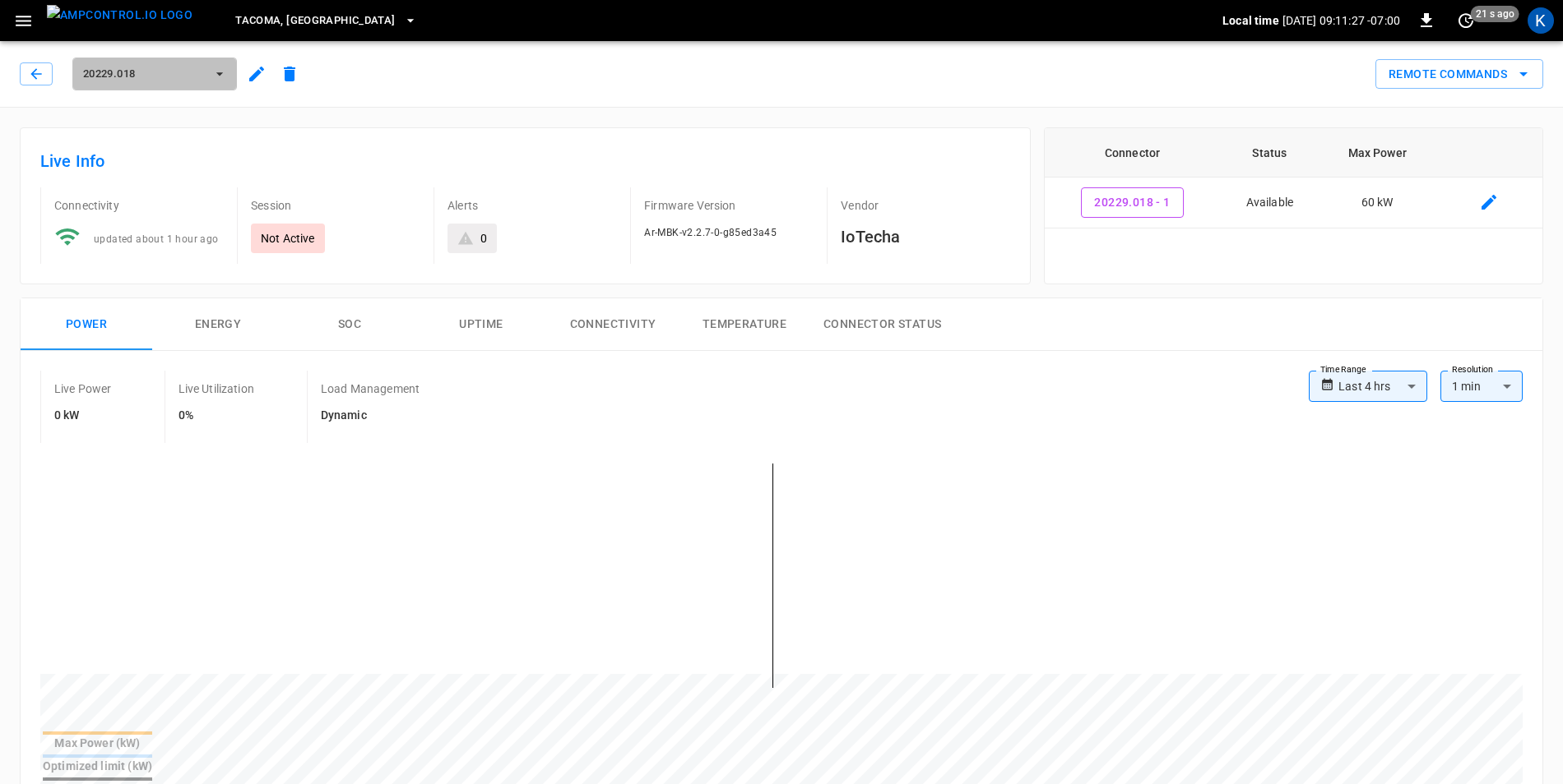
click at [180, 77] on span "20229.018" at bounding box center [143, 74] width 122 height 19
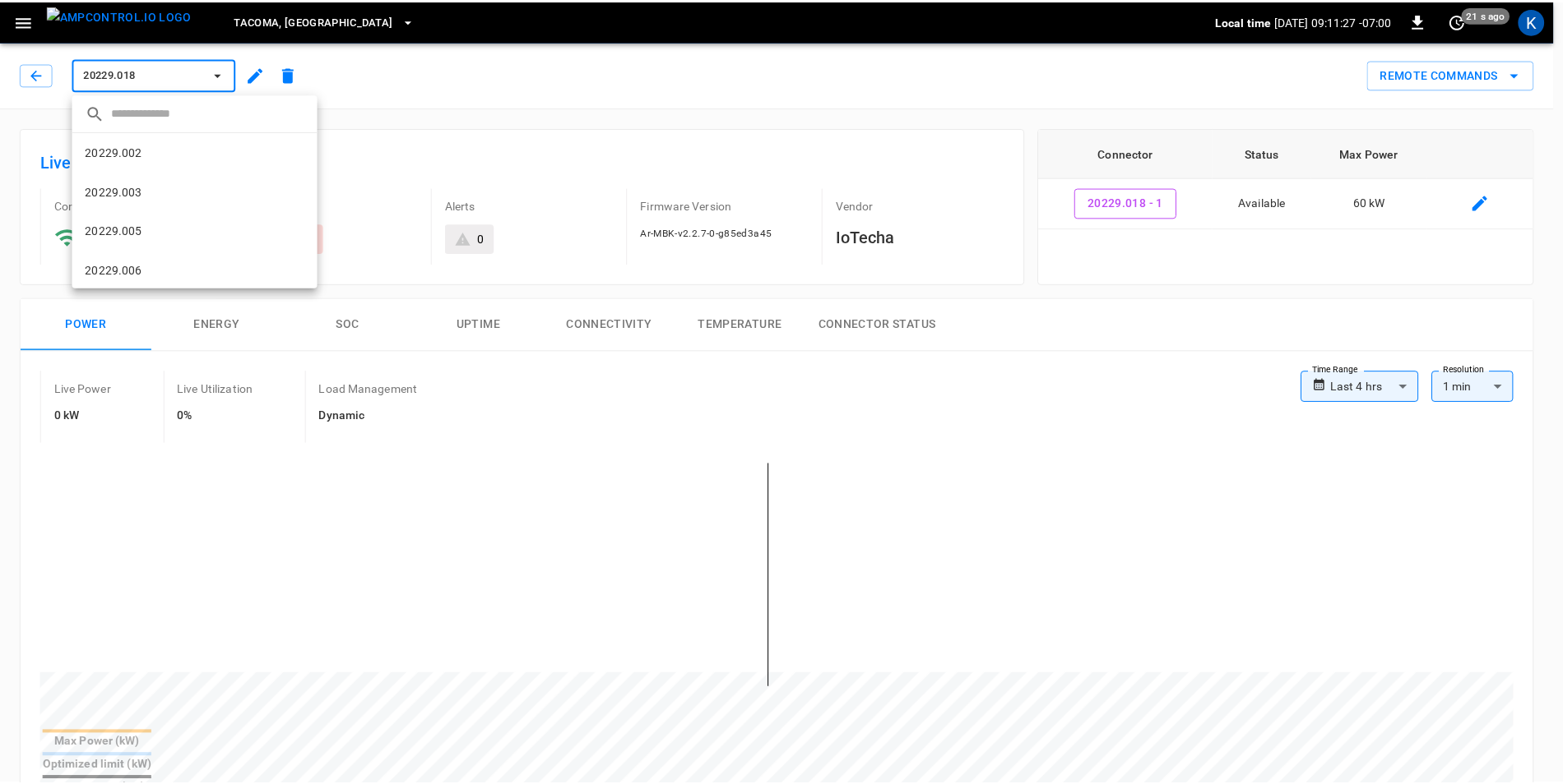
scroll to position [396, 0]
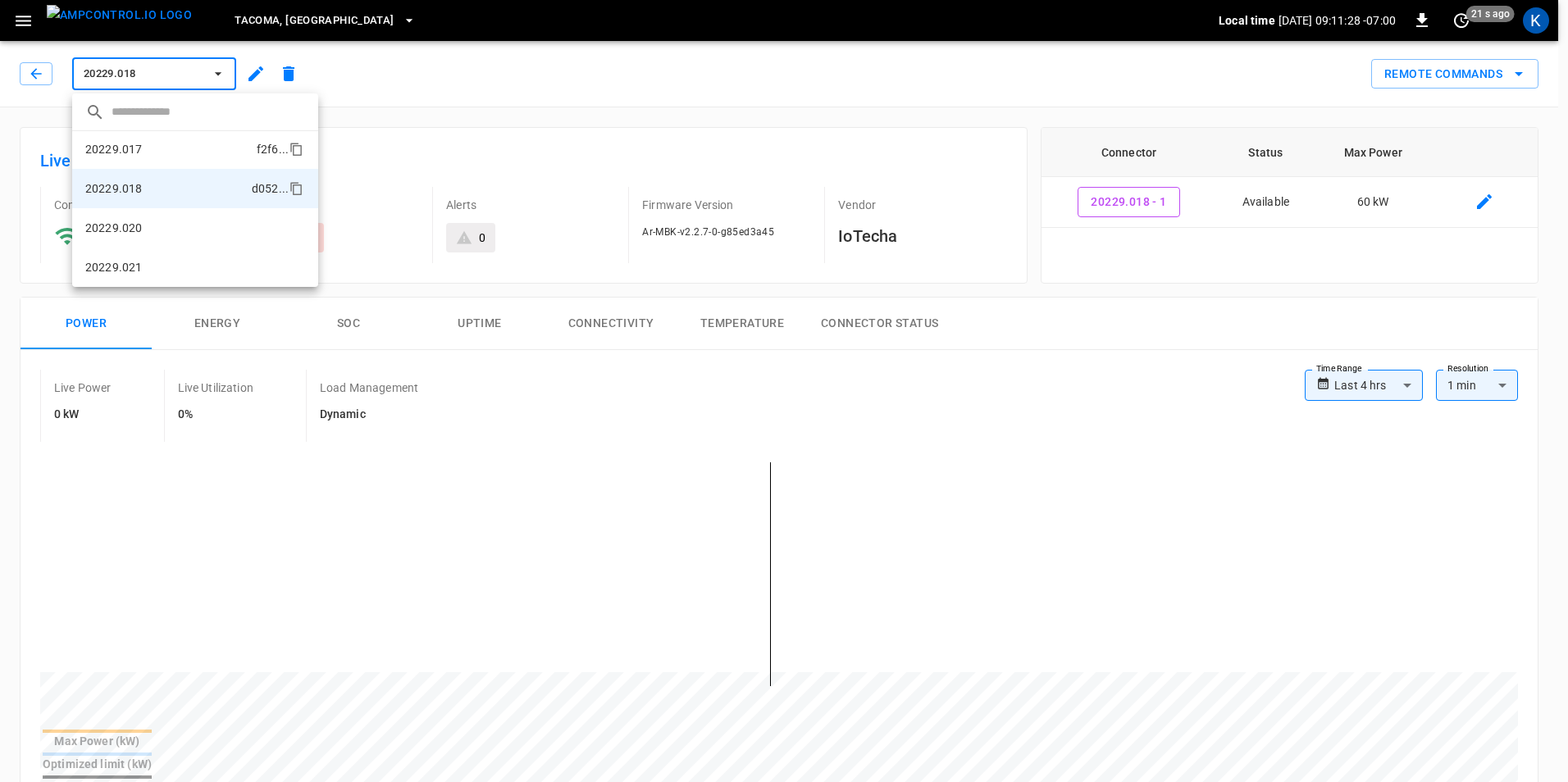
click at [151, 143] on li "20229.017 f2f6 ..." at bounding box center [195, 150] width 246 height 40
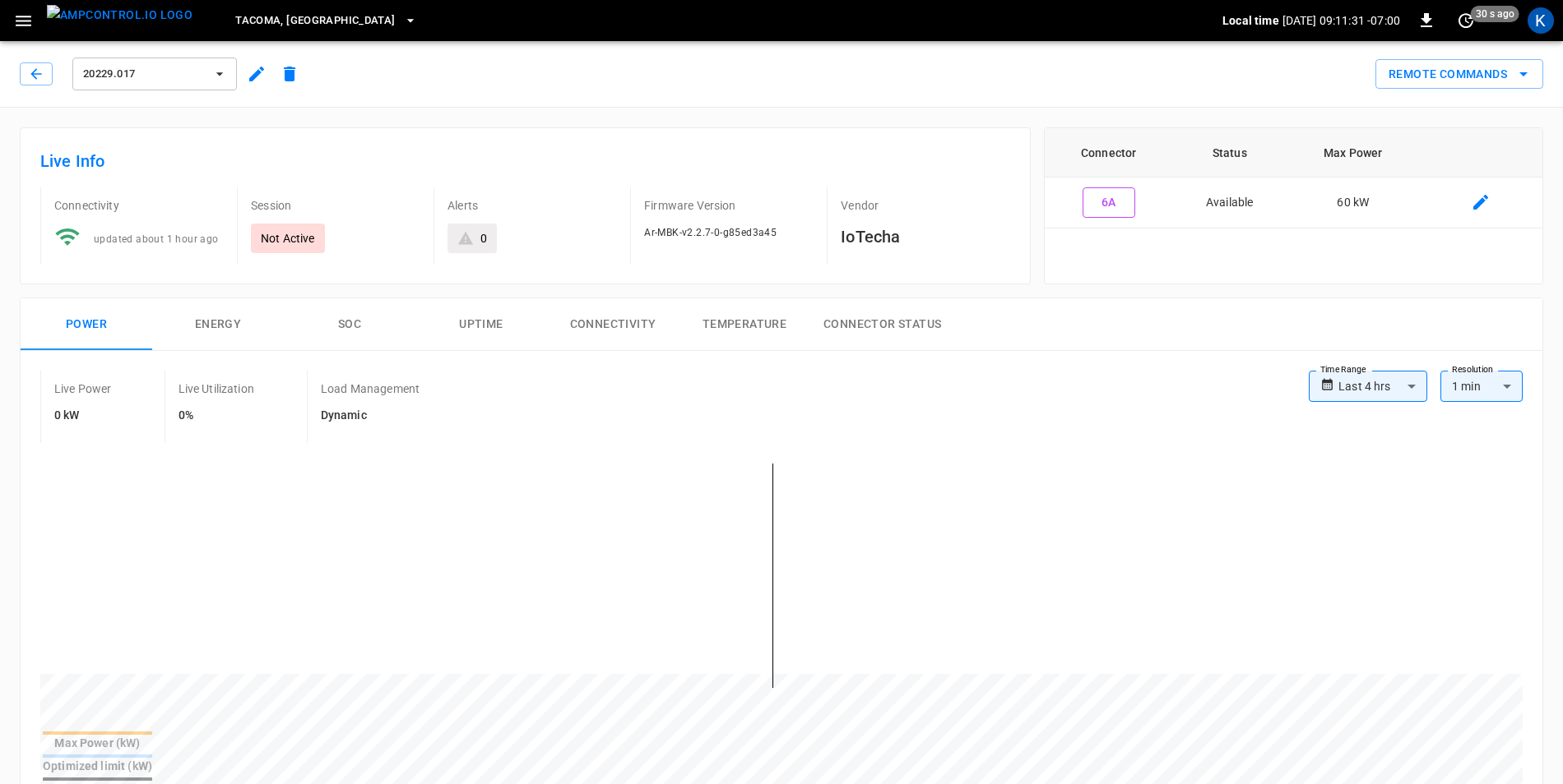
click at [256, 73] on icon "button" at bounding box center [257, 74] width 15 height 15
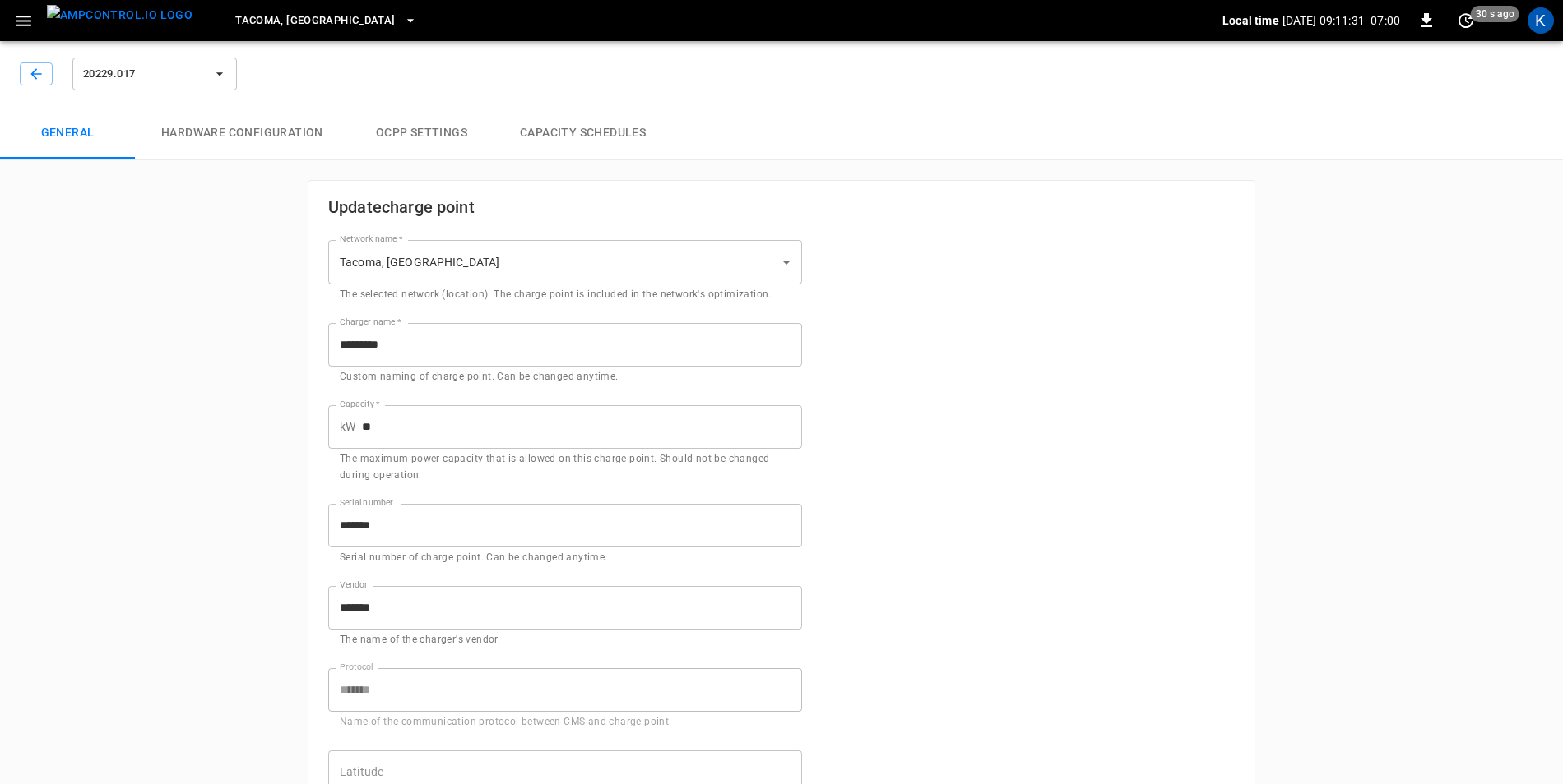
type input "**********"
click at [25, 73] on button "button" at bounding box center [36, 74] width 33 height 23
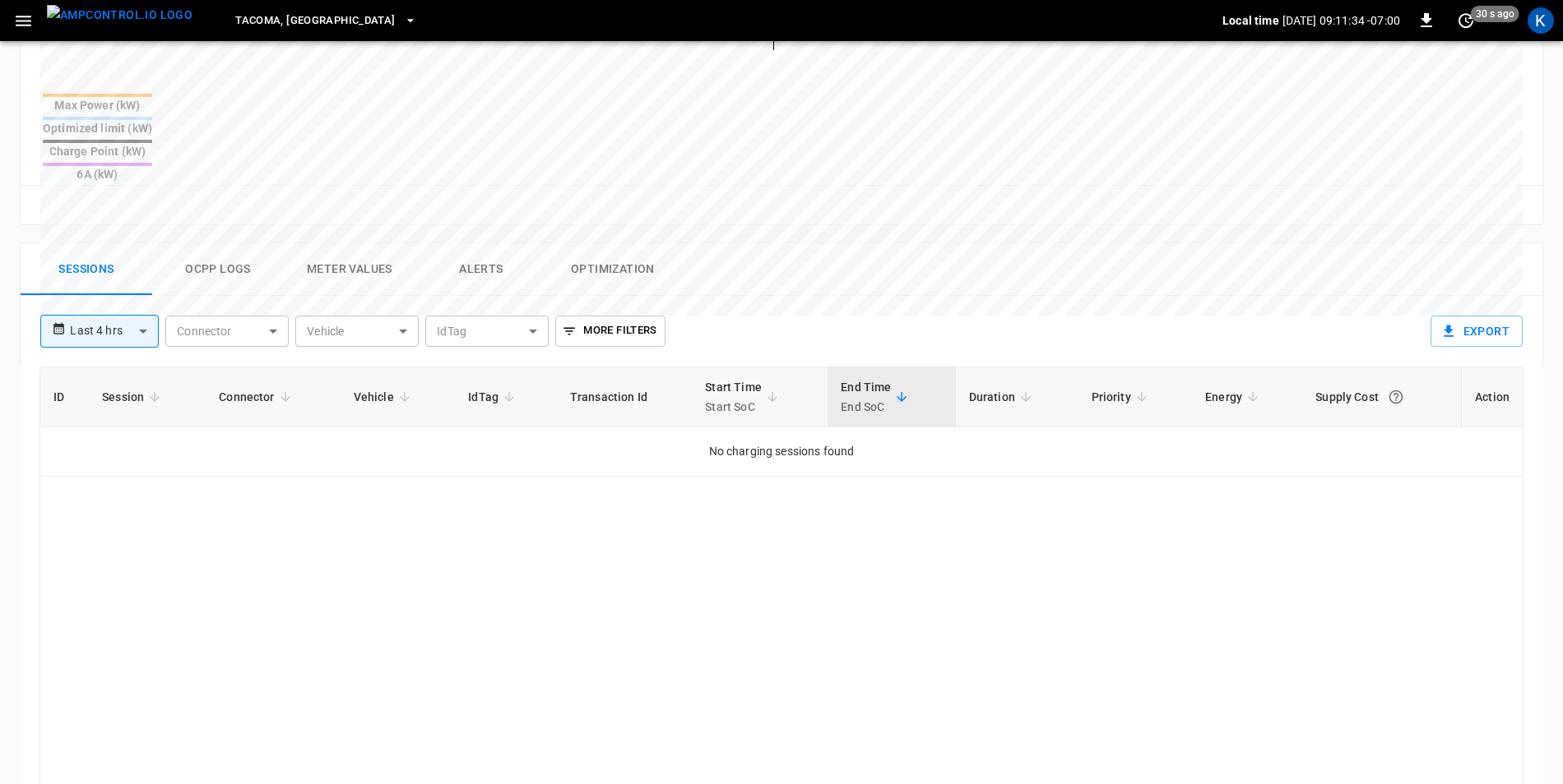
scroll to position [658, 0]
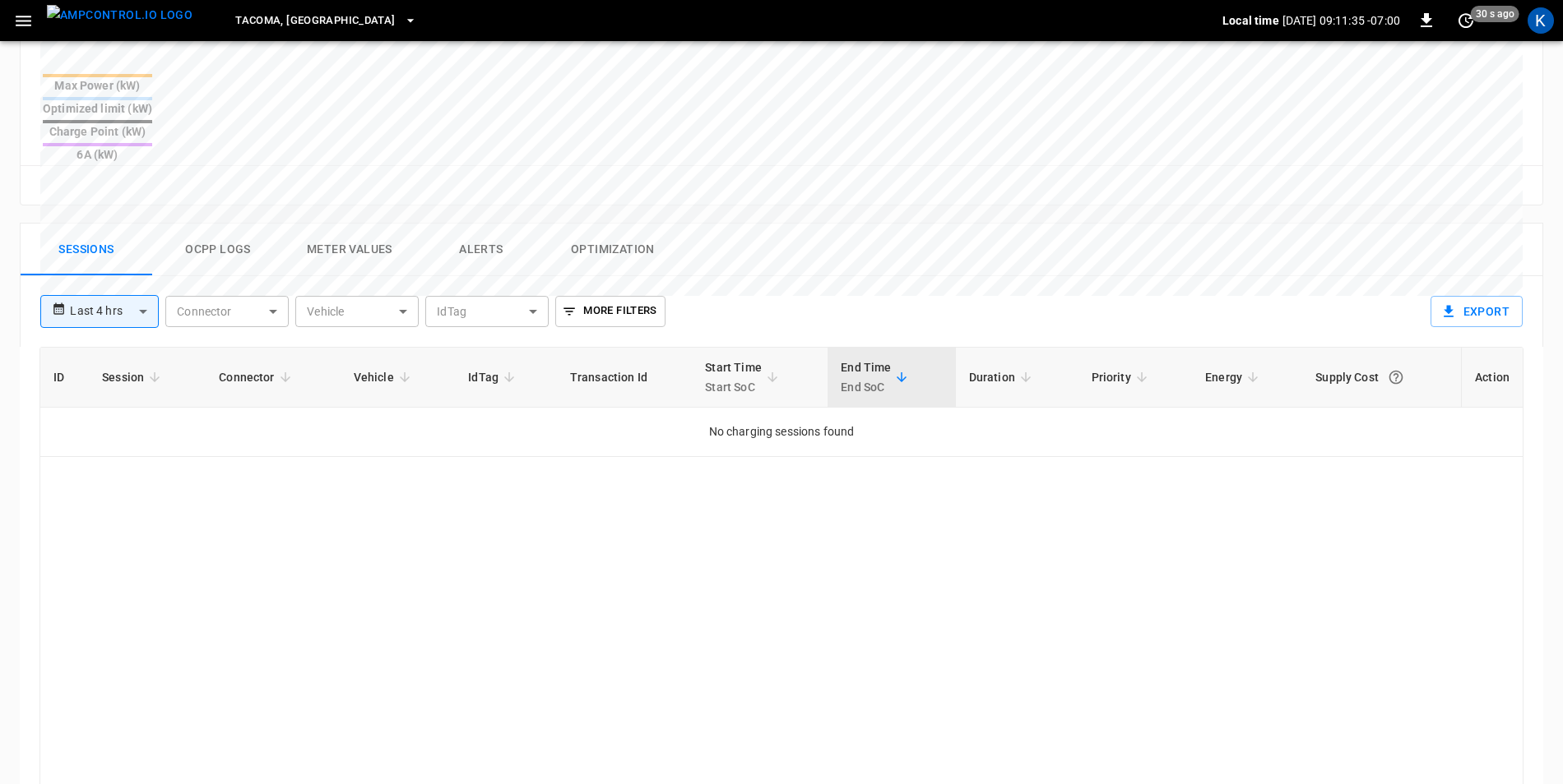
click at [104, 258] on body "**********" at bounding box center [781, 151] width 1563 height 1618
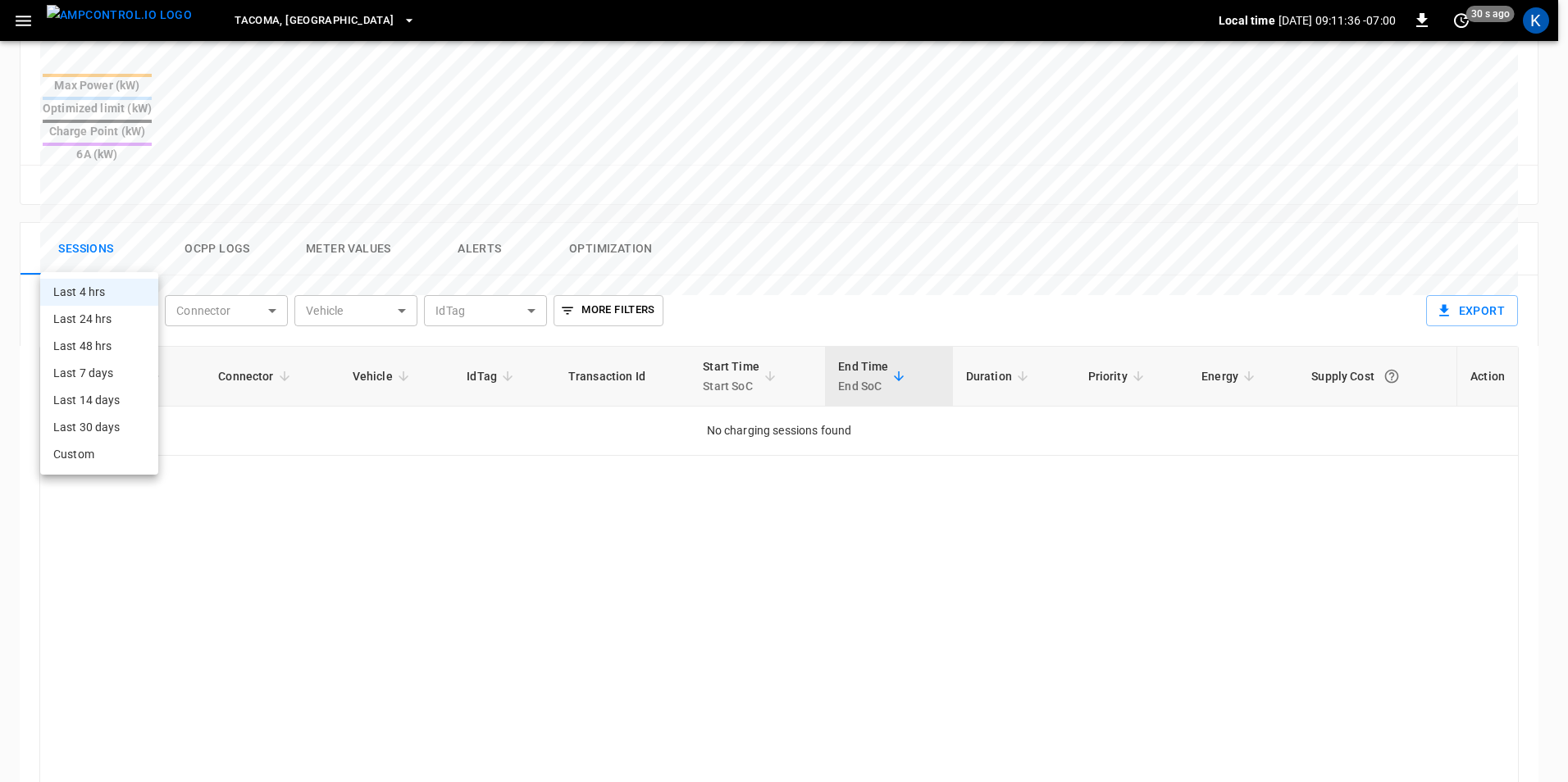
click at [113, 329] on li "Last 24 hrs" at bounding box center [99, 319] width 118 height 27
type input "**********"
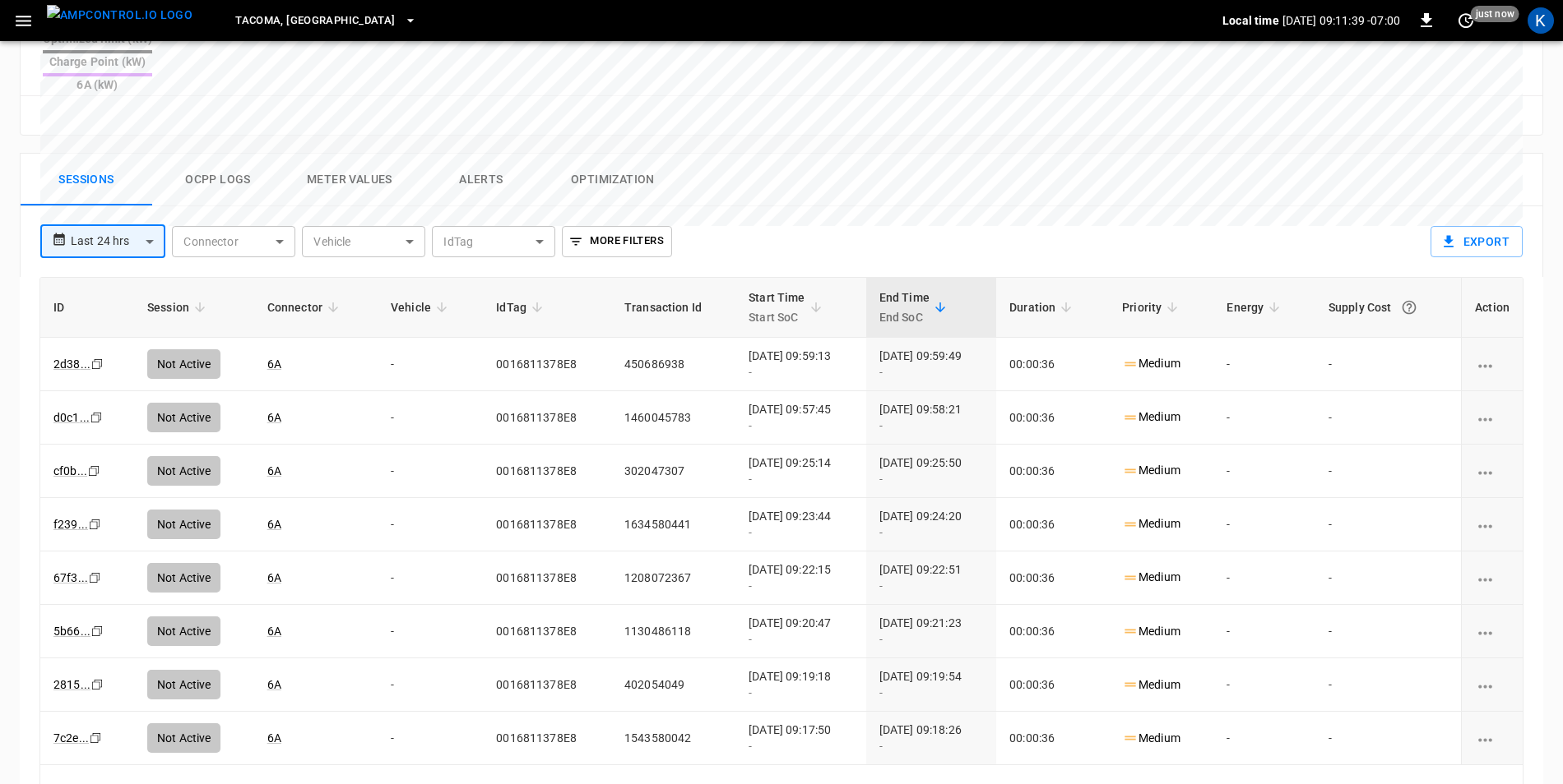
scroll to position [777, 0]
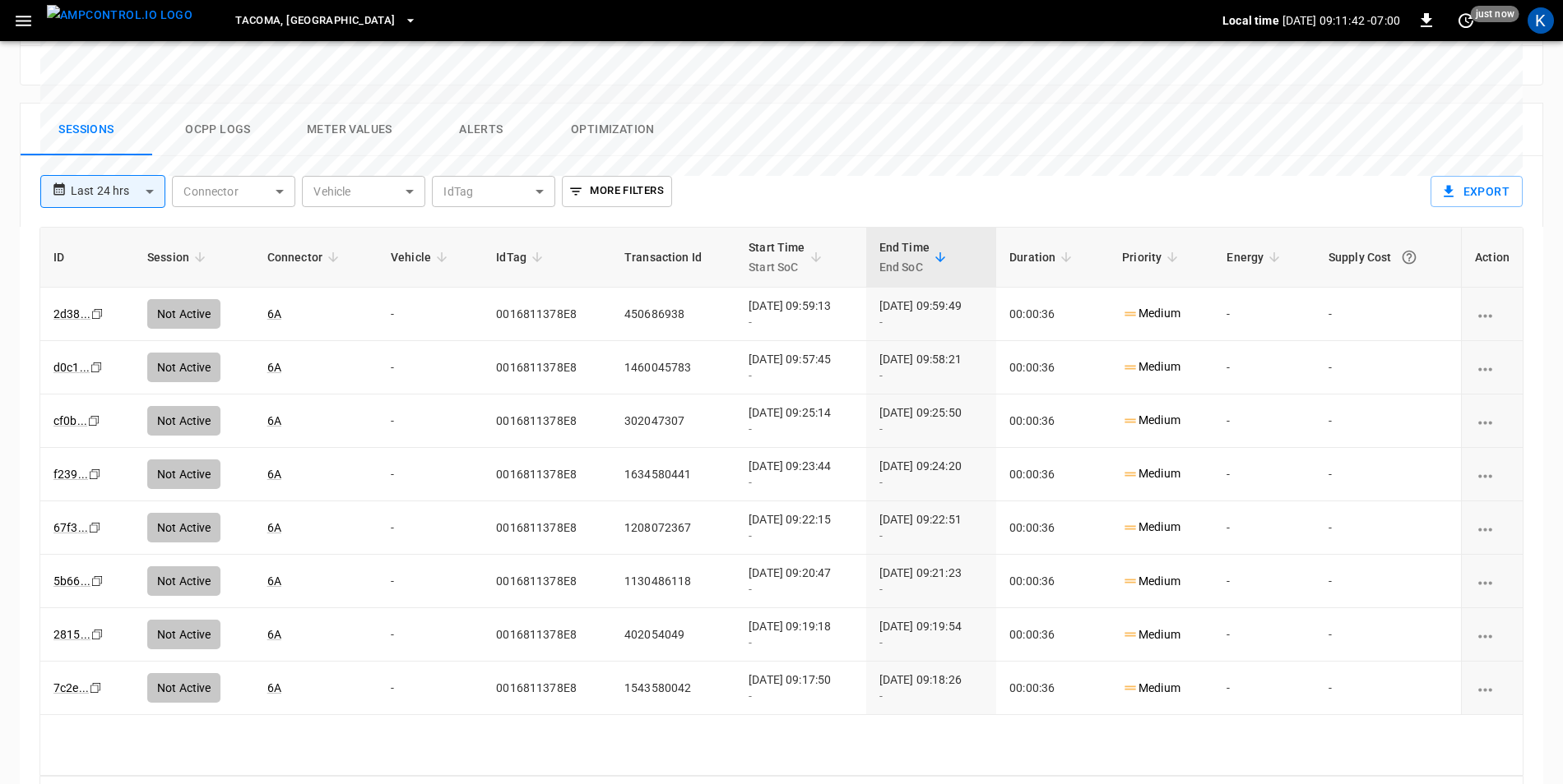
click at [1505, 782] on div at bounding box center [1488, 798] width 66 height 33
click at [109, 138] on body "**********" at bounding box center [781, 31] width 1563 height 1618
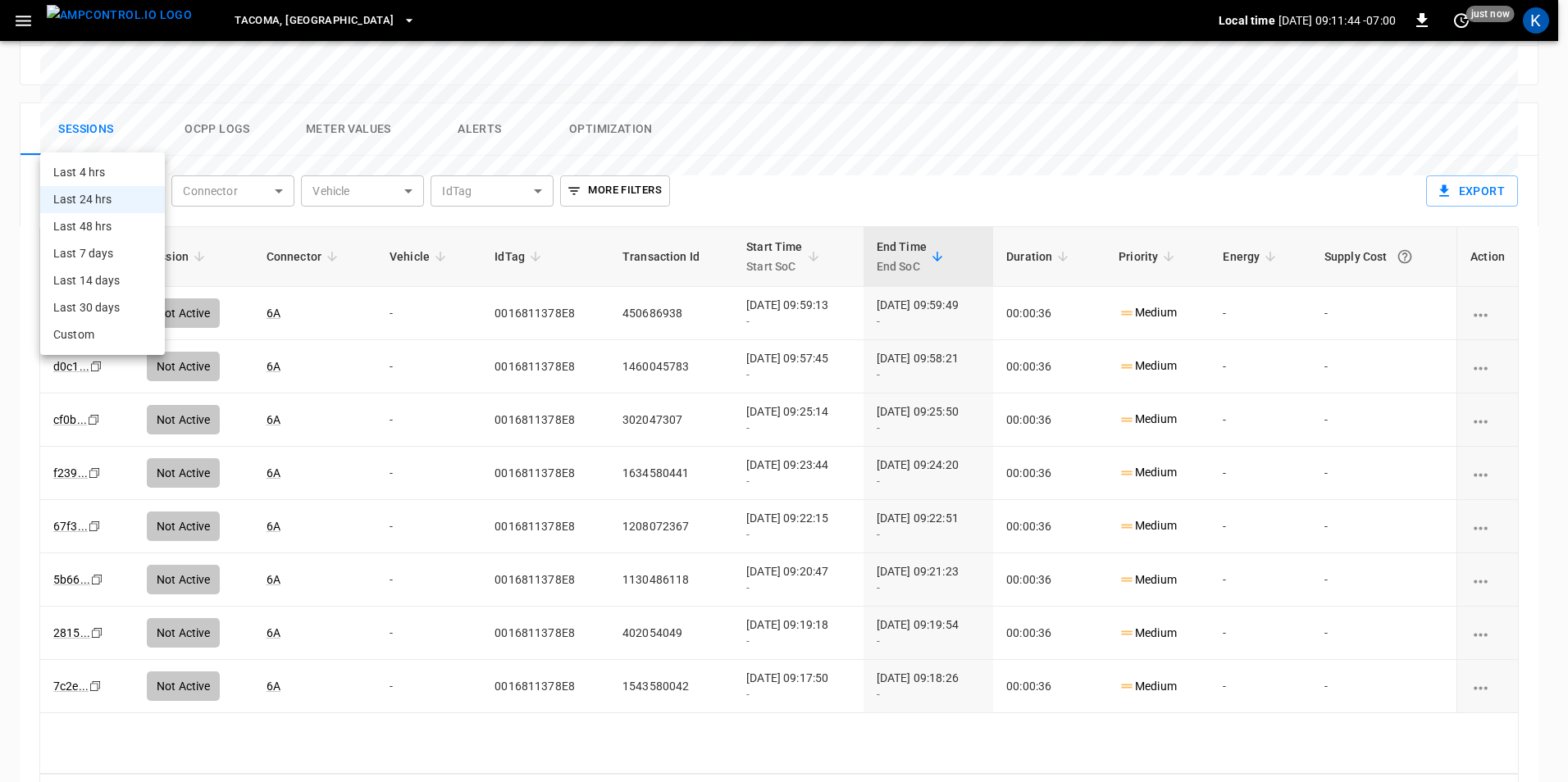
click at [124, 229] on li "Last 48 hrs" at bounding box center [102, 226] width 125 height 27
type input "**********"
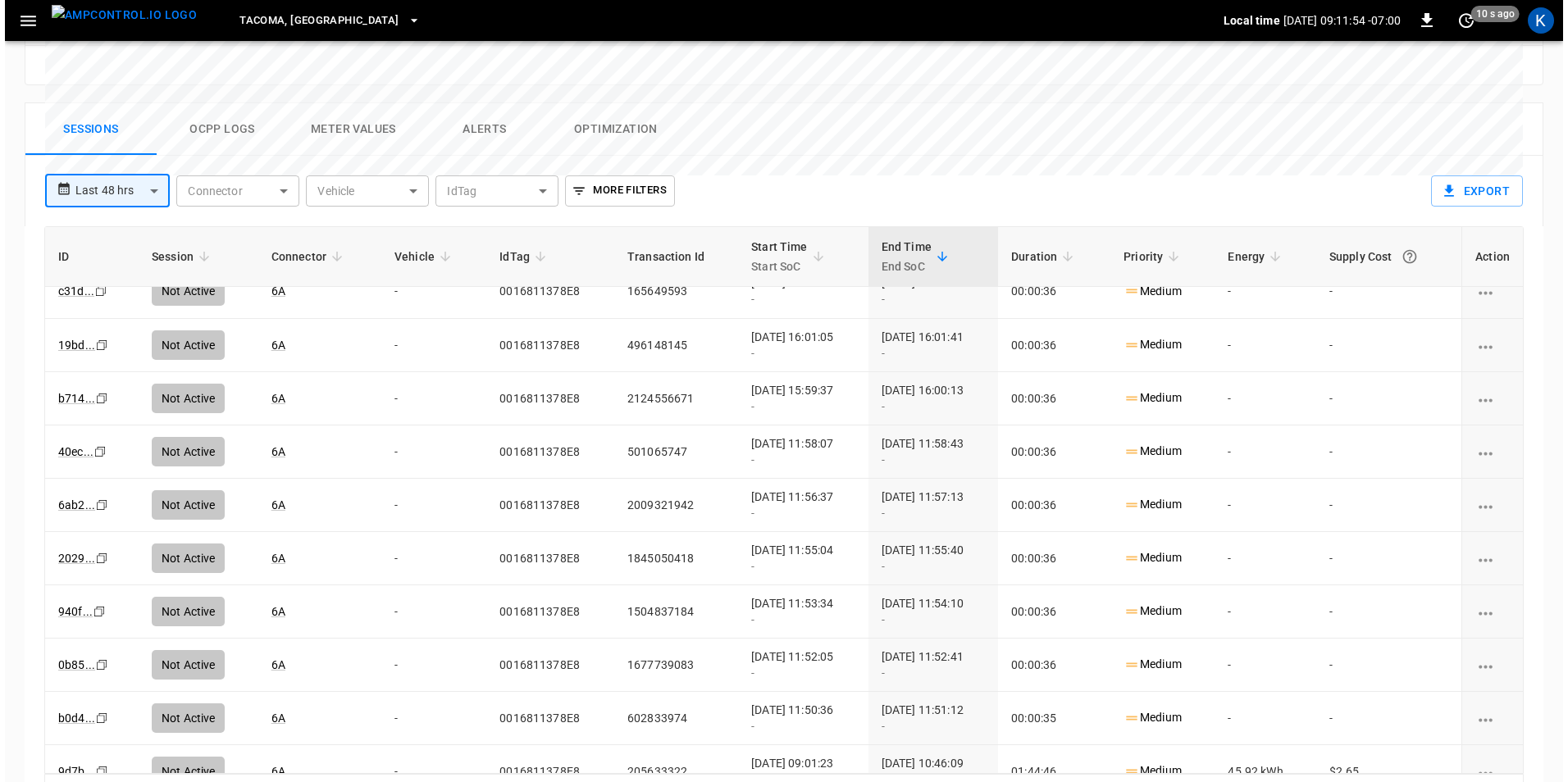
scroll to position [1113, 0]
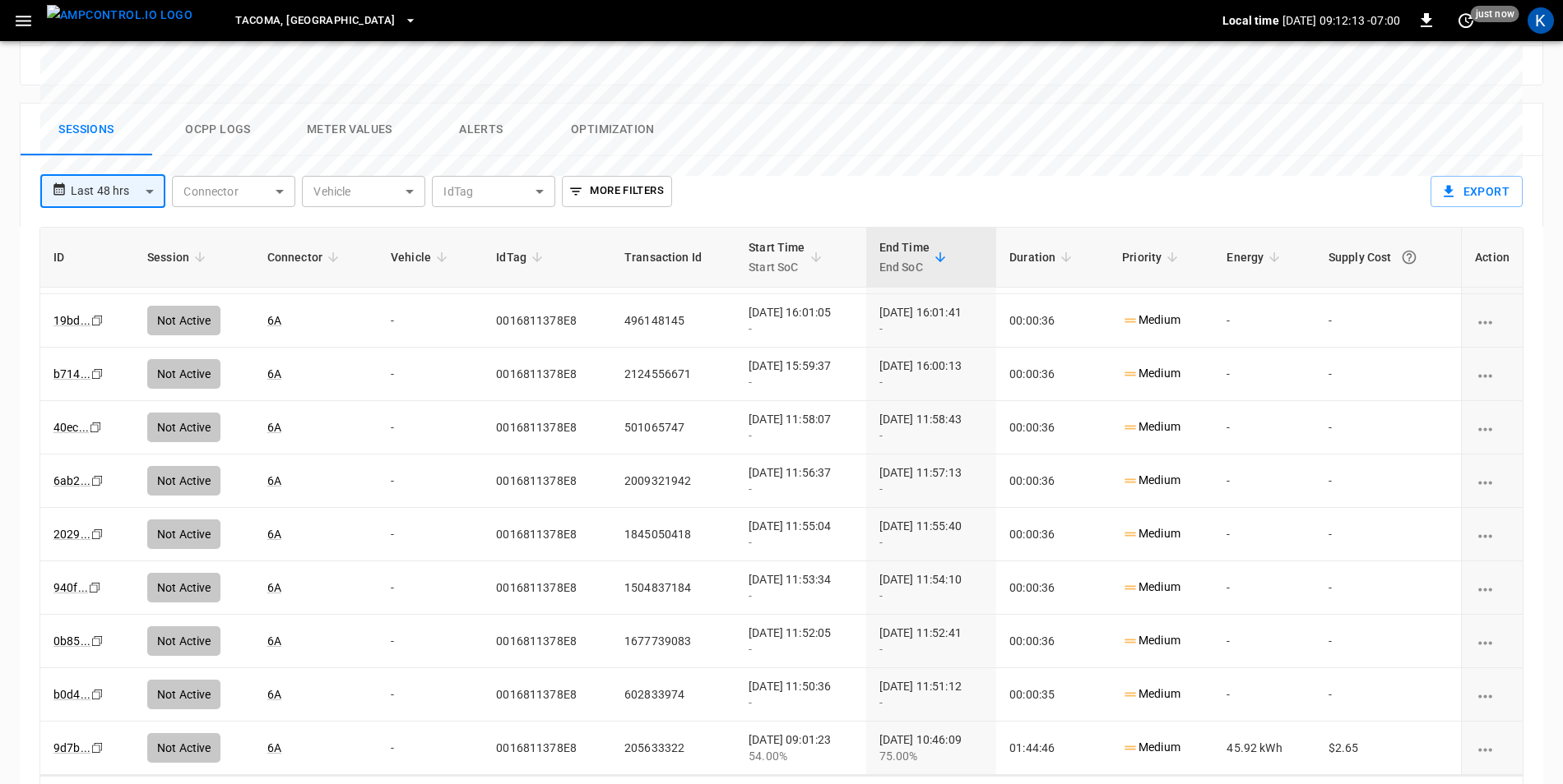
click at [75, 123] on body "**********" at bounding box center [781, 31] width 1563 height 1618
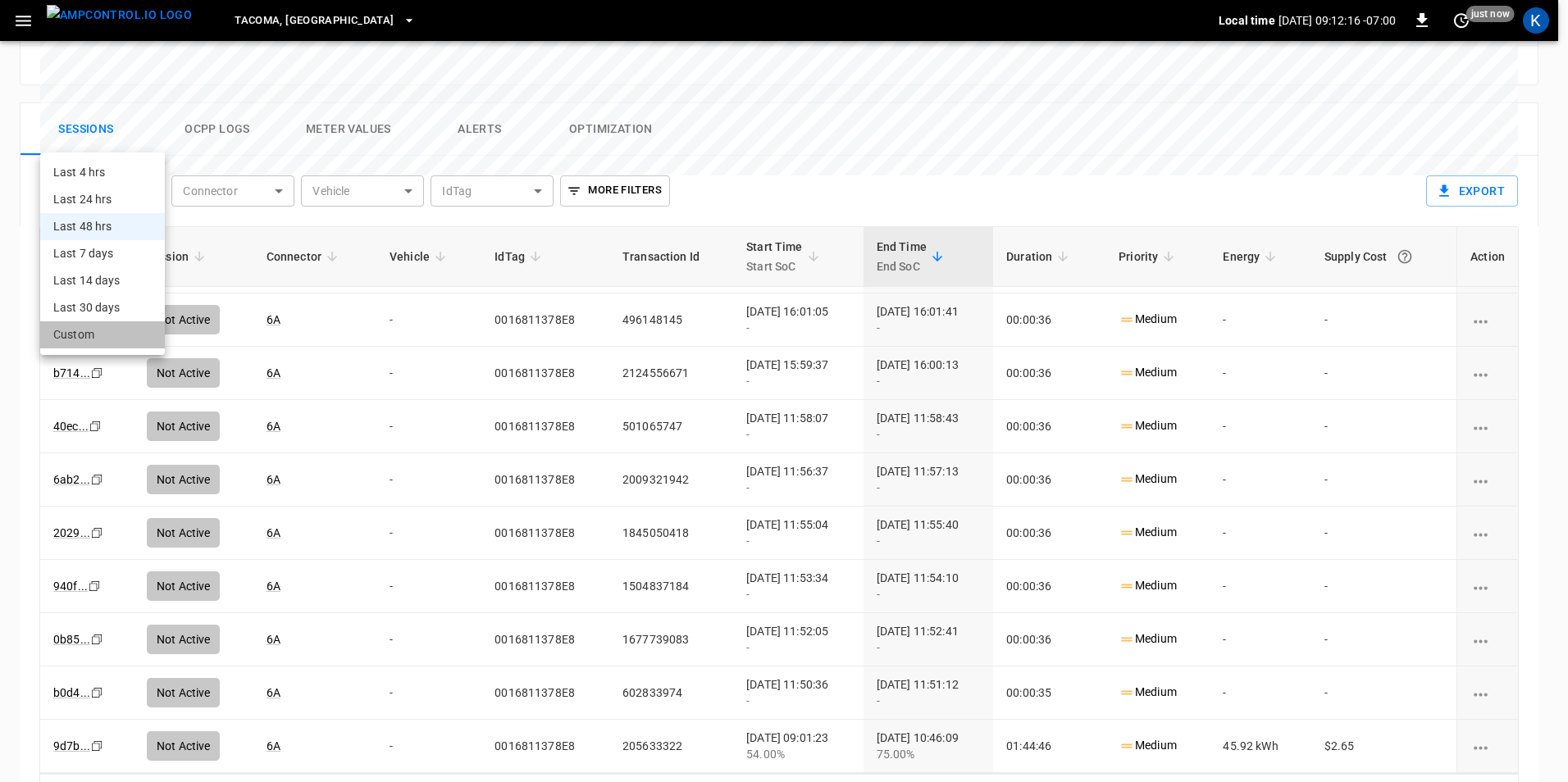
click at [79, 339] on li "Custom" at bounding box center [102, 335] width 125 height 27
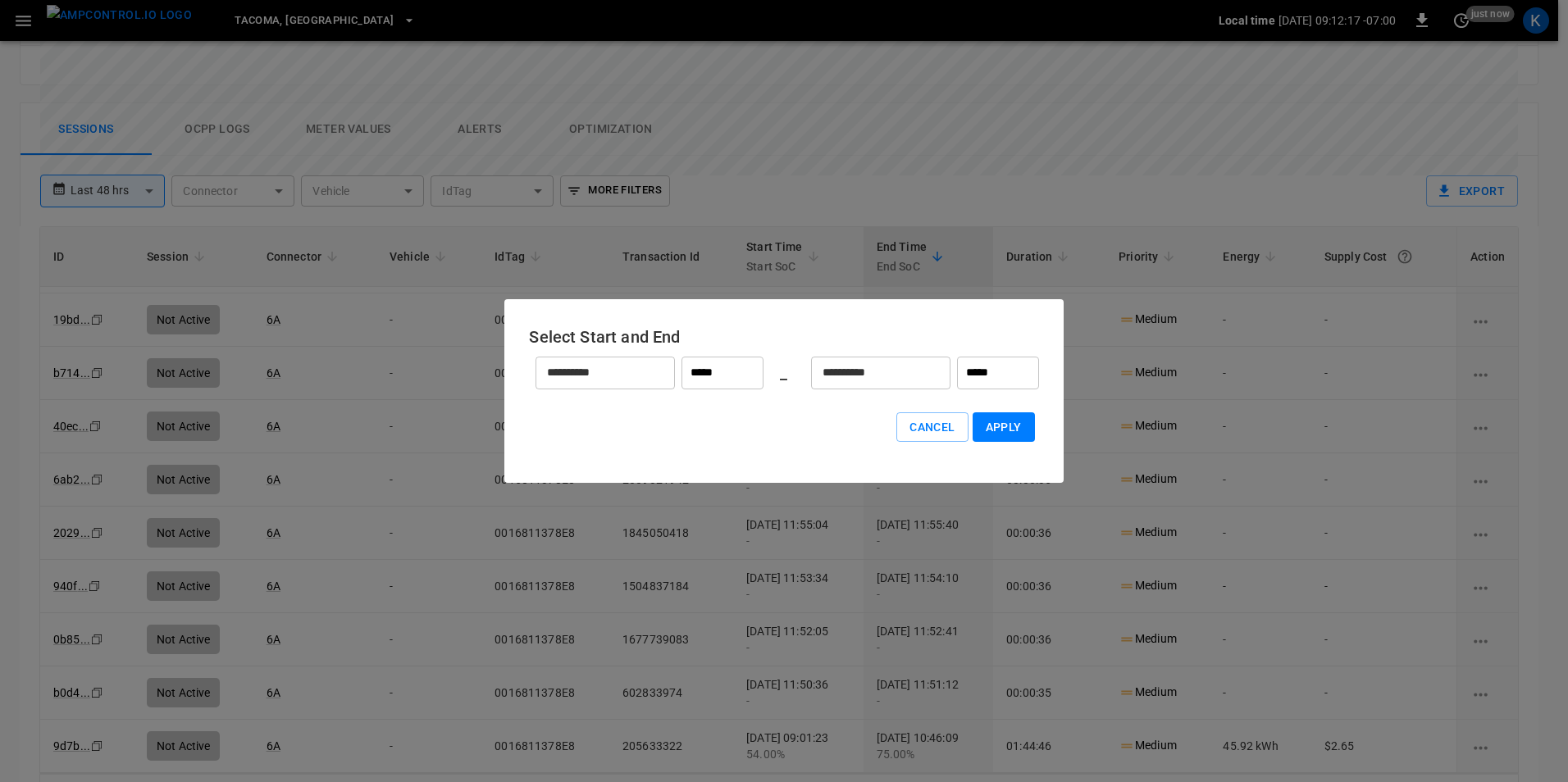
click at [611, 377] on input "**********" at bounding box center [596, 373] width 122 height 44
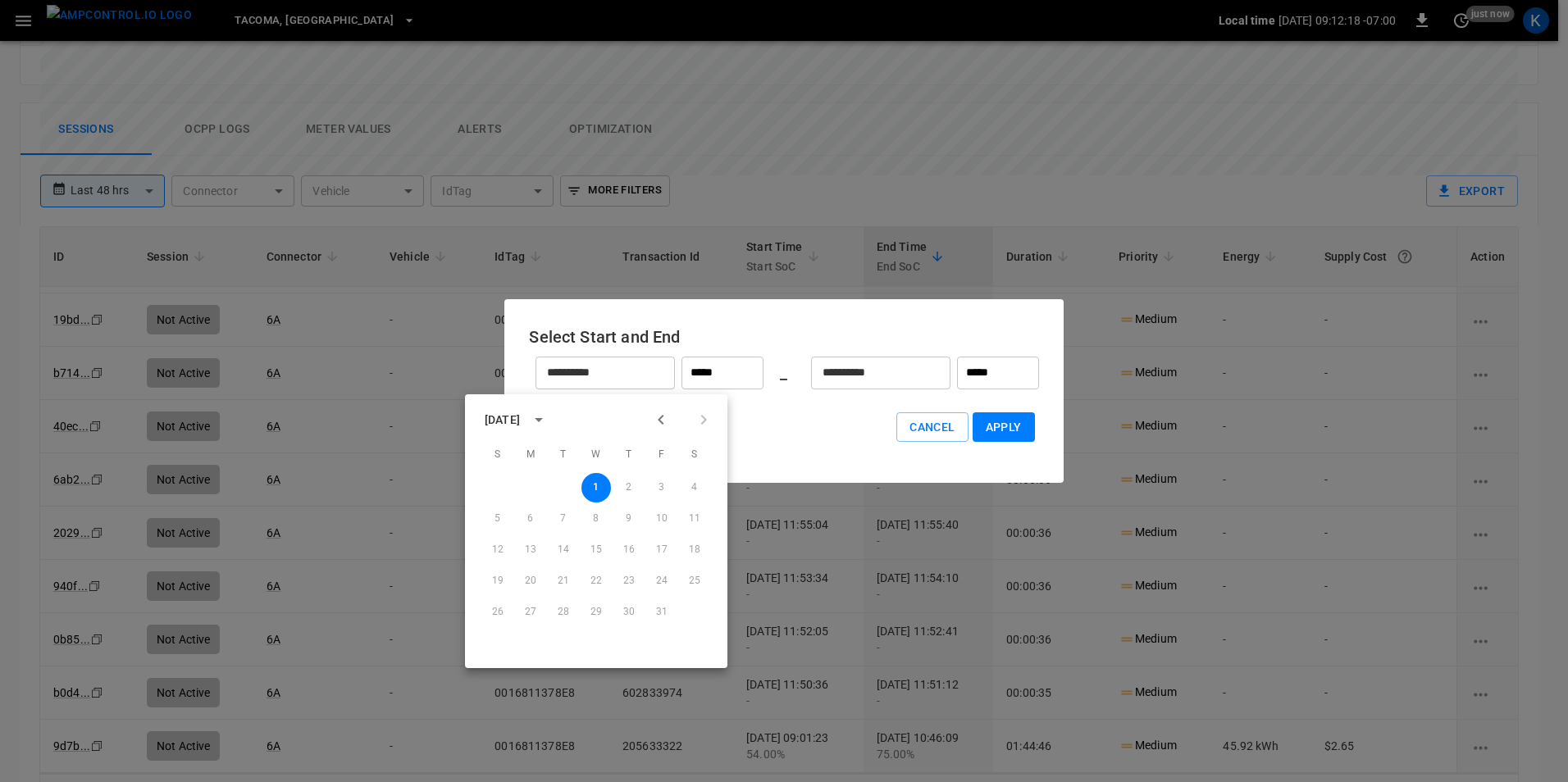
click at [665, 426] on icon "Previous month" at bounding box center [661, 420] width 20 height 20
click at [660, 582] on button "26" at bounding box center [662, 581] width 30 height 30
type input "**********"
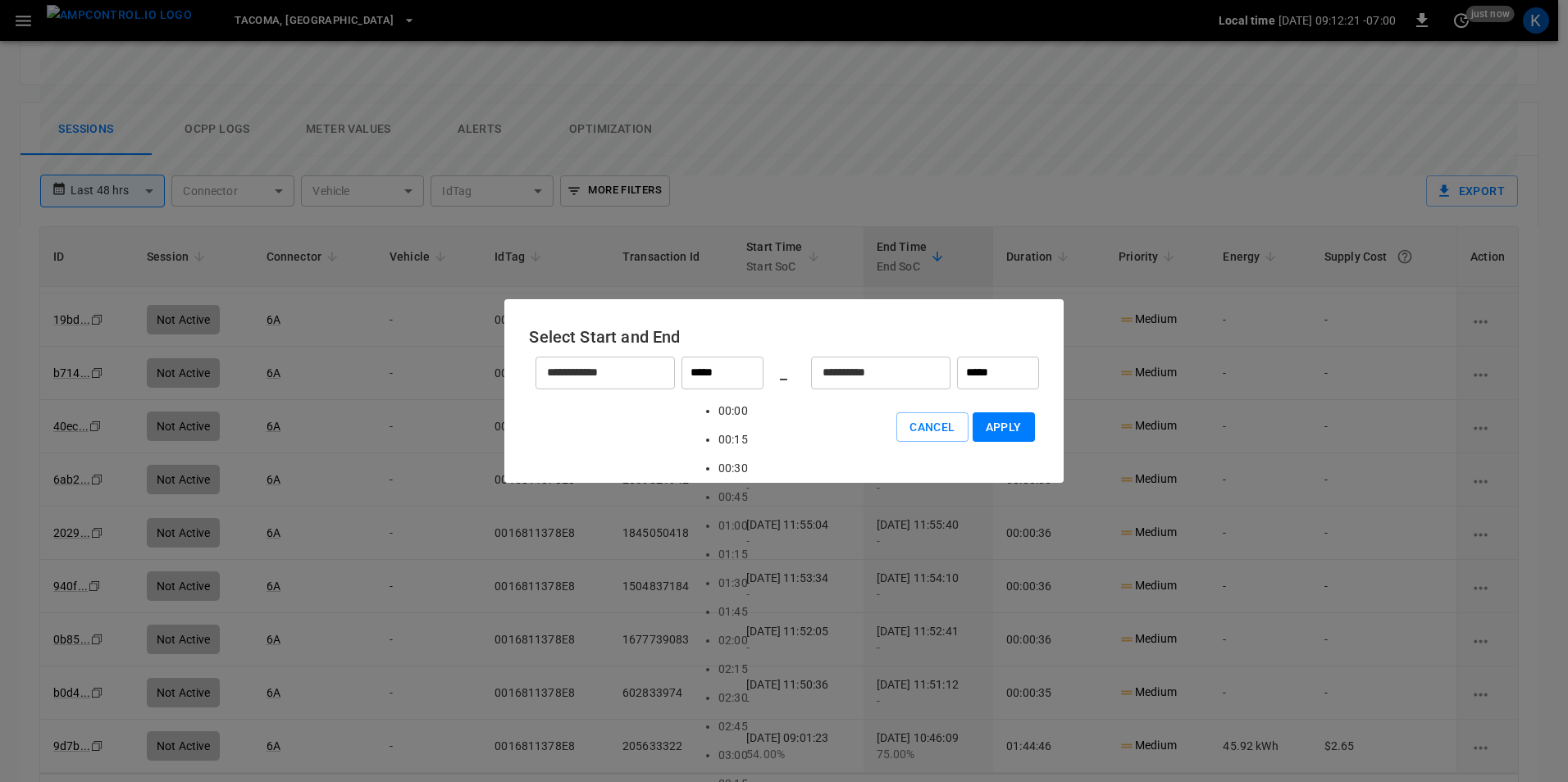
click at [736, 374] on input "*****" at bounding box center [722, 374] width 82 height 33
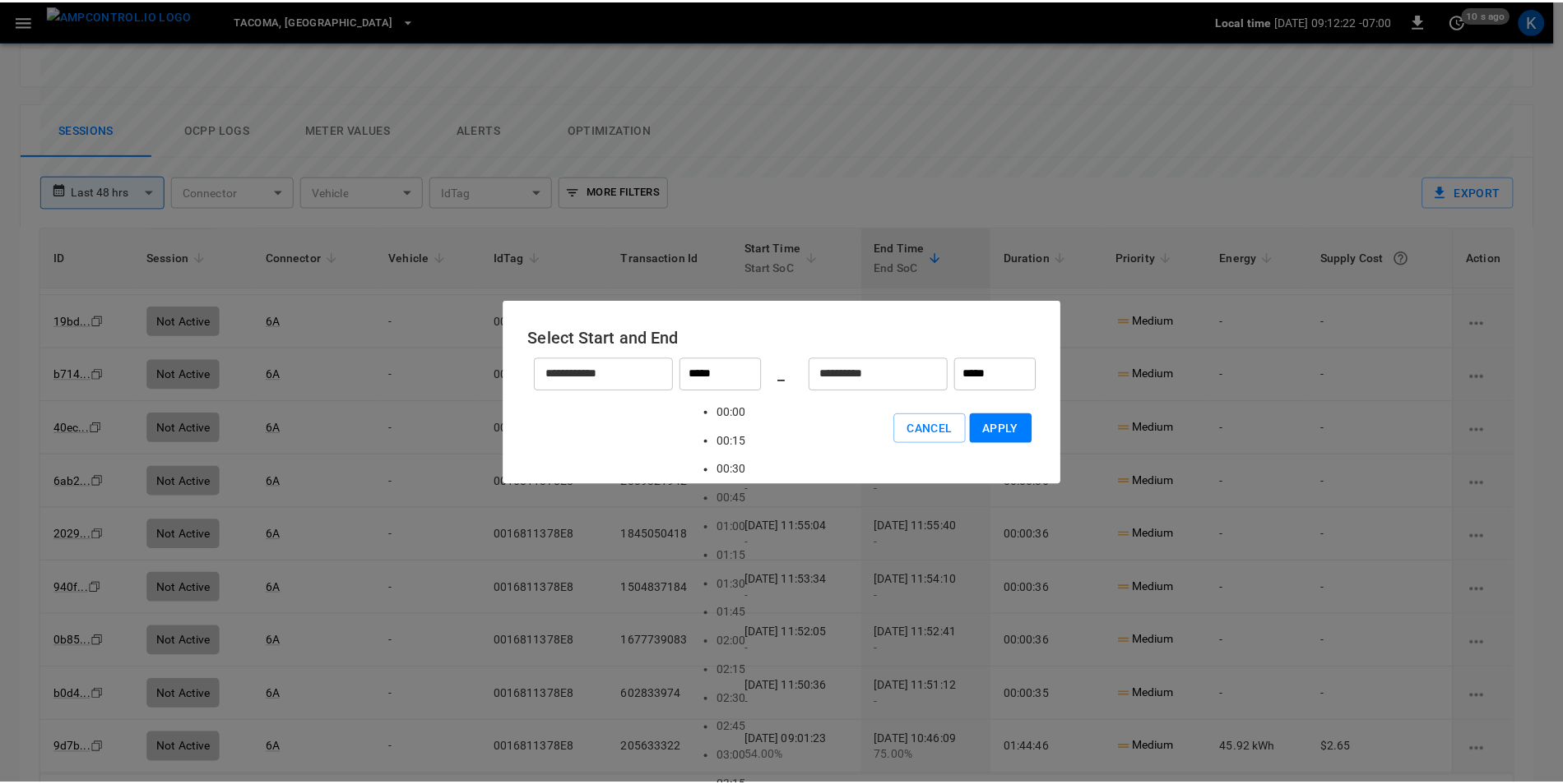
scroll to position [0, 0]
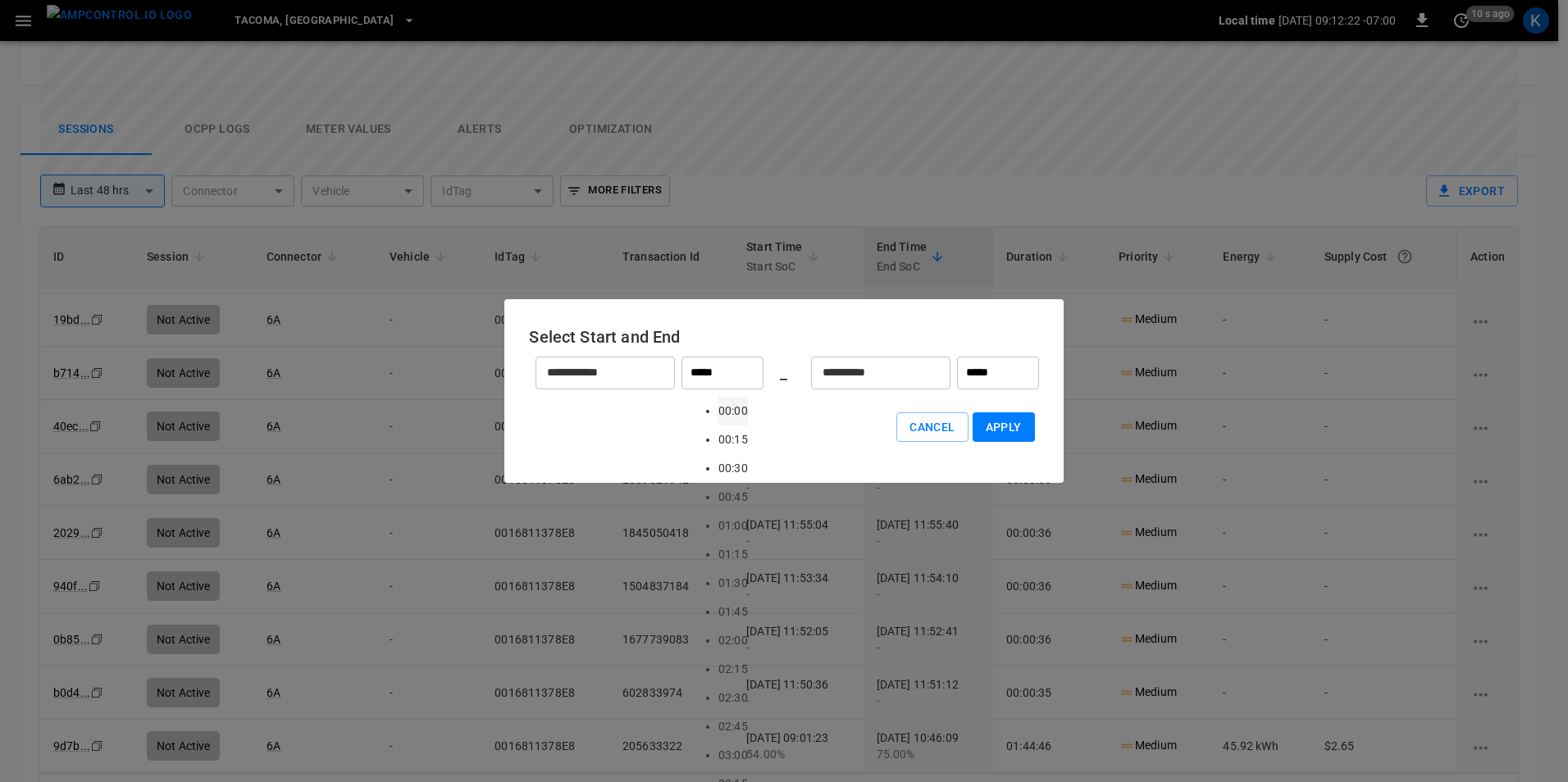
click at [722, 412] on li "00:00" at bounding box center [733, 411] width 30 height 29
type input "*****"
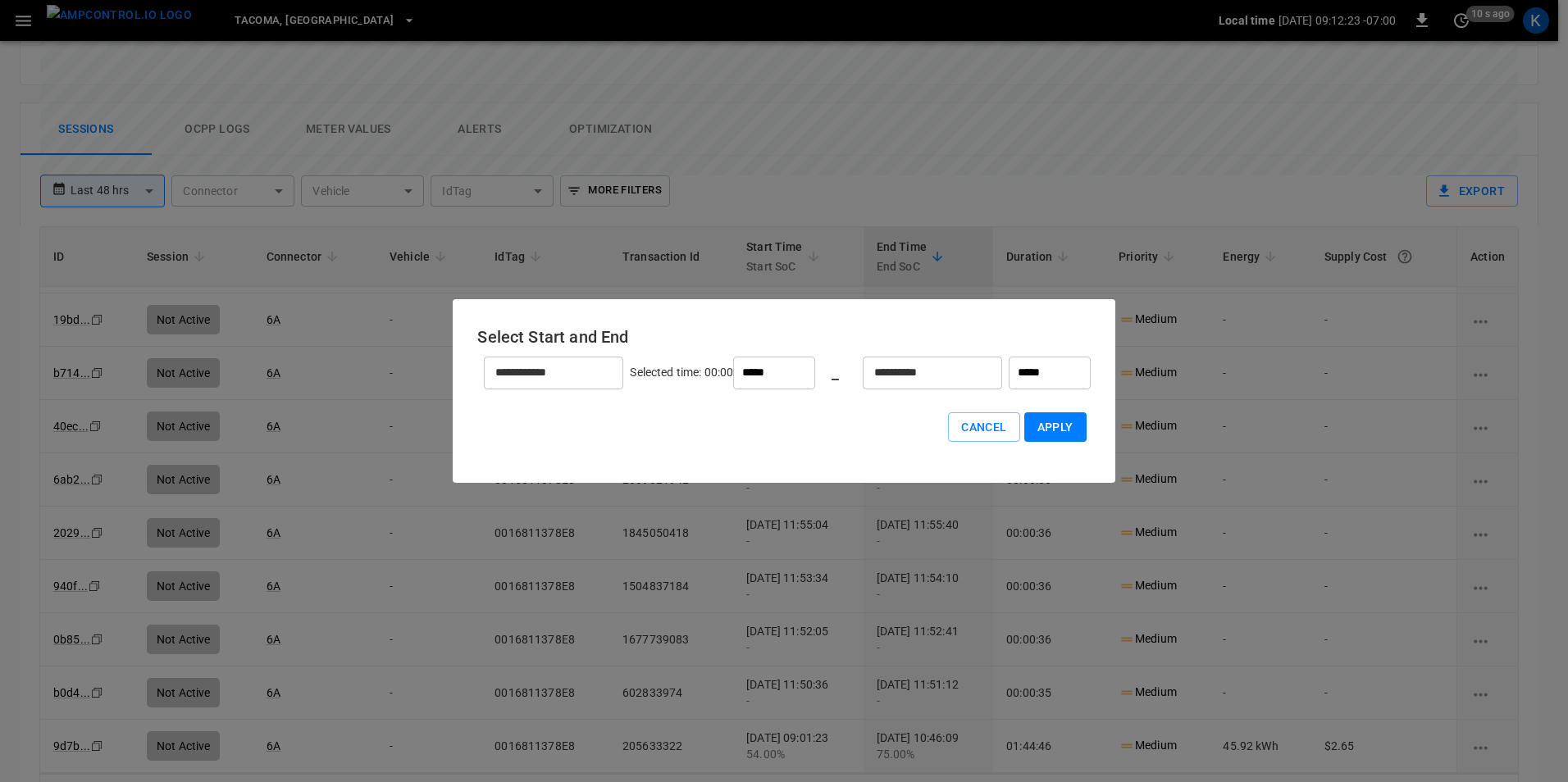
click at [913, 374] on input "**********" at bounding box center [923, 373] width 122 height 44
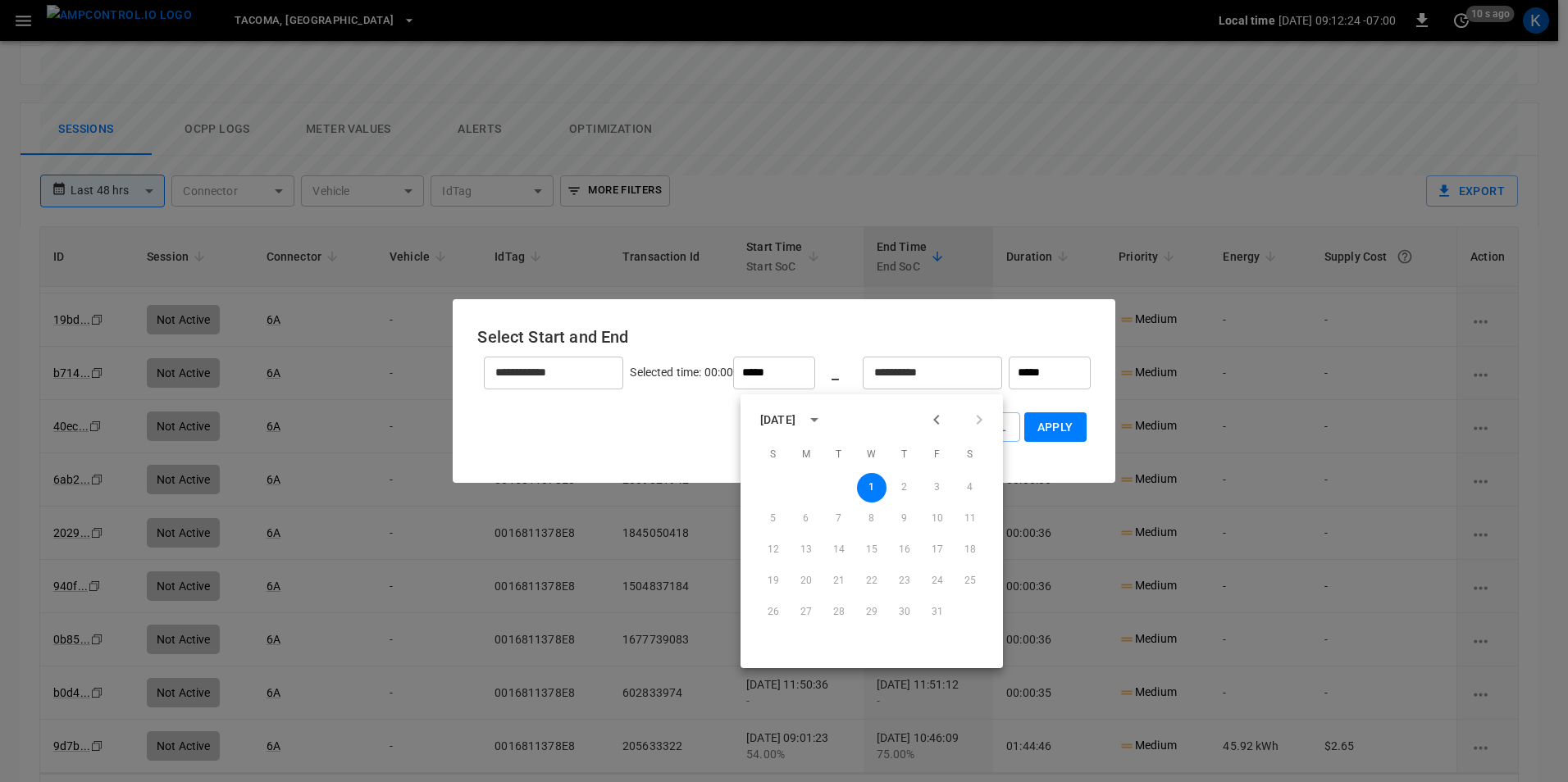
click at [937, 419] on icon "Previous month" at bounding box center [937, 420] width 20 height 20
click at [969, 579] on button "27" at bounding box center [970, 581] width 30 height 30
type input "**********"
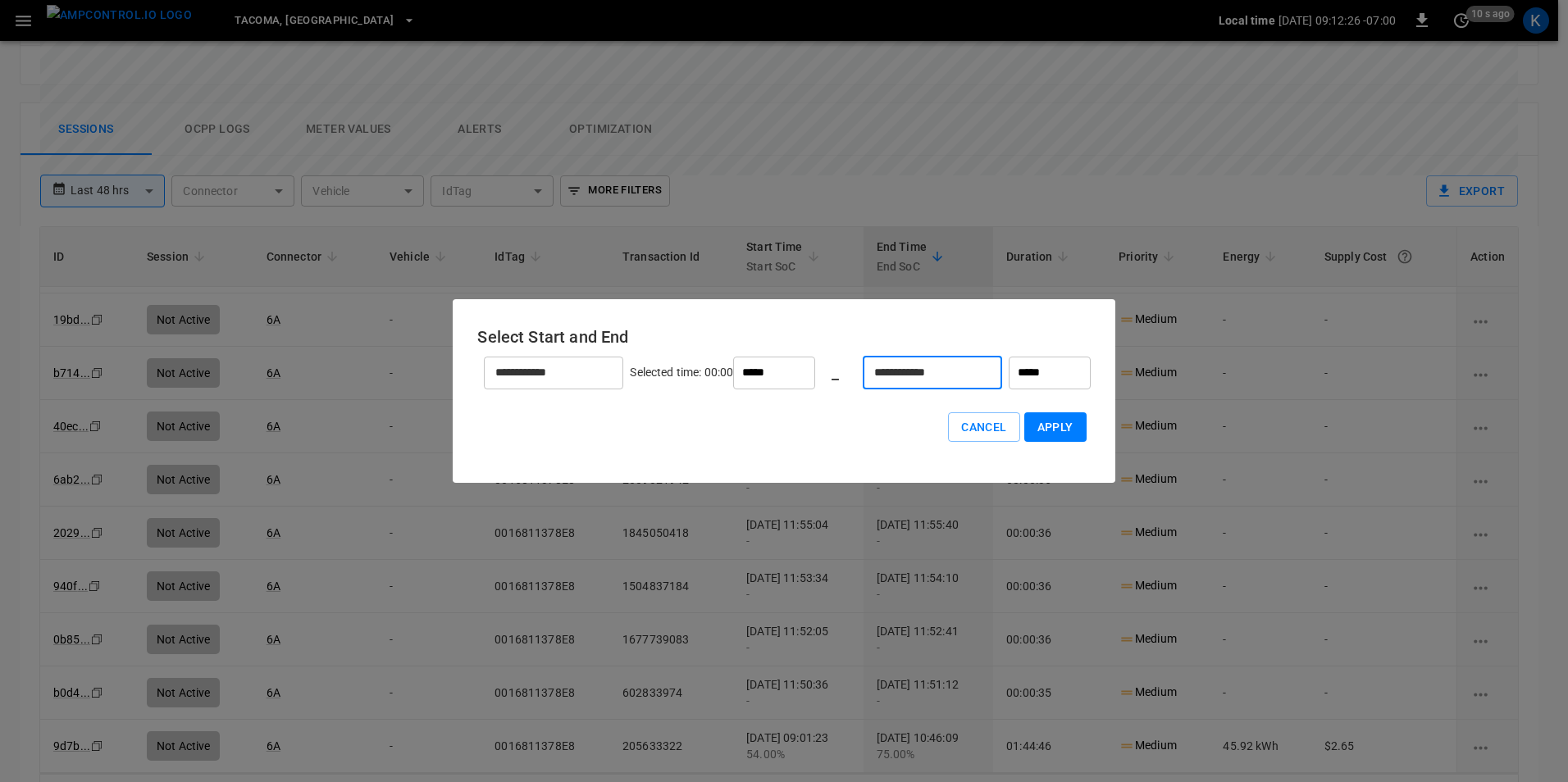
click at [1024, 428] on button "Apply" at bounding box center [1055, 427] width 62 height 31
type input "******"
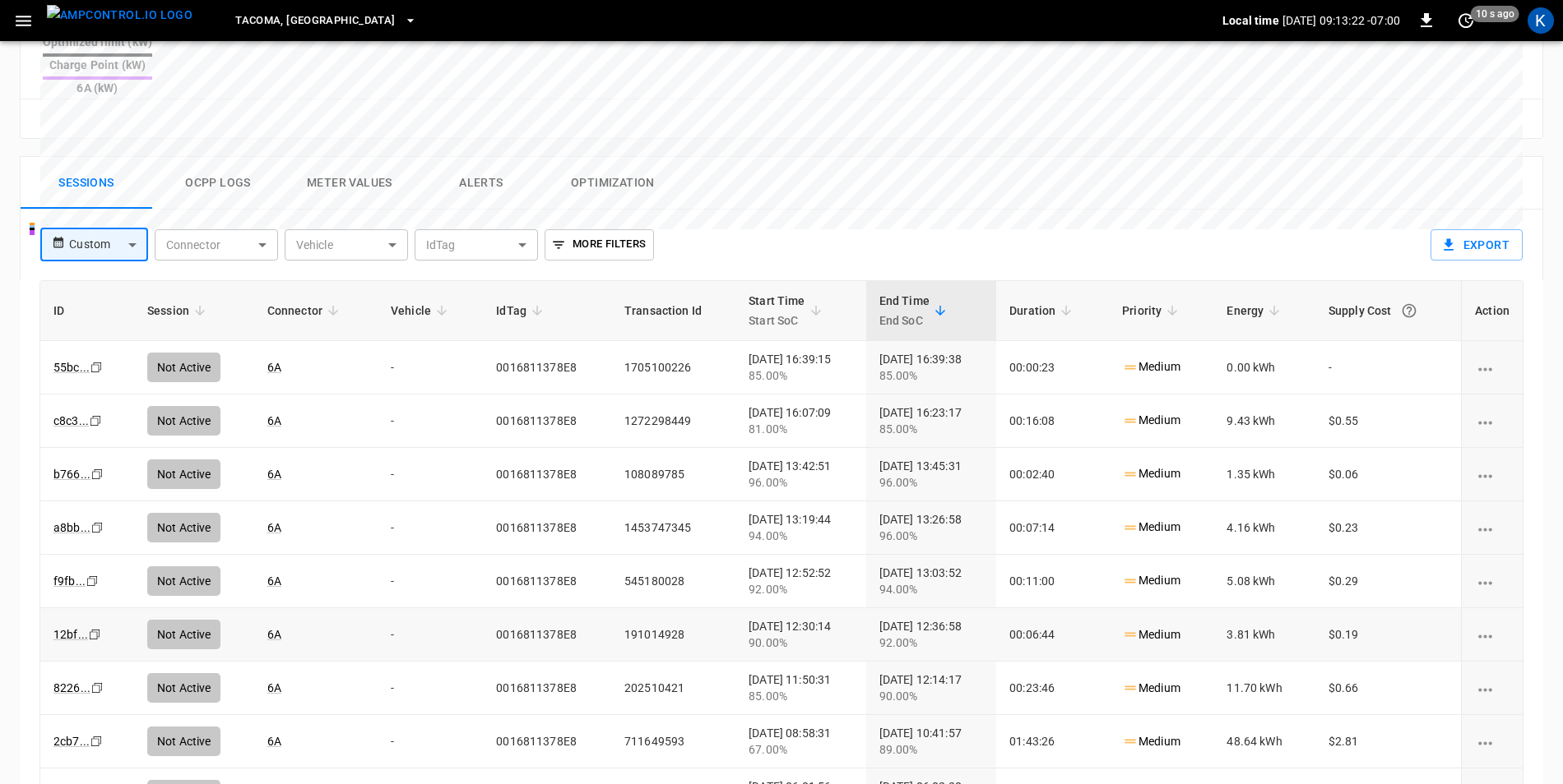
scroll to position [695, 0]
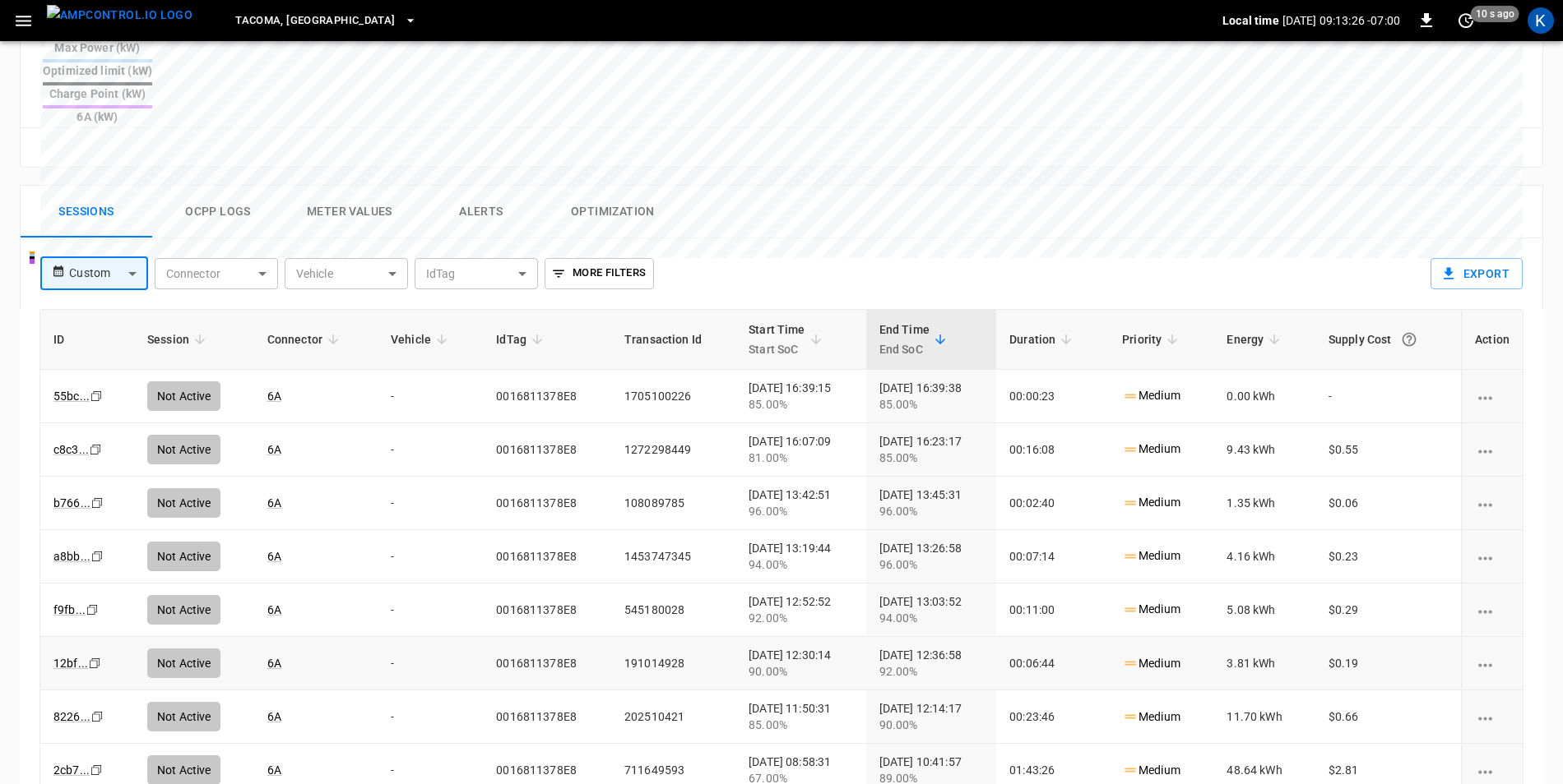
click at [203, 186] on button "Ocpp logs" at bounding box center [218, 211] width 132 height 52
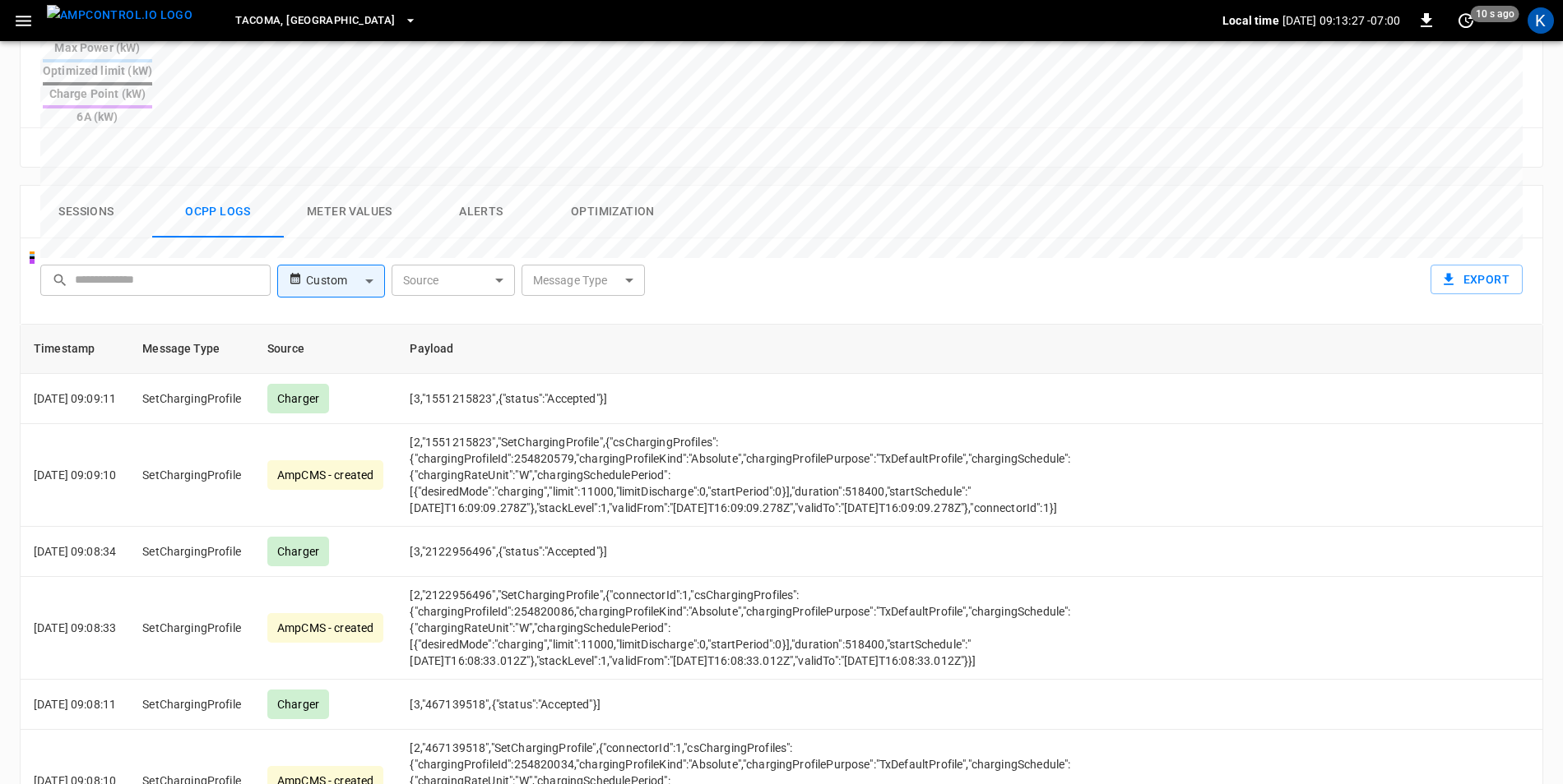
click at [80, 186] on button "Sessions" at bounding box center [86, 211] width 132 height 52
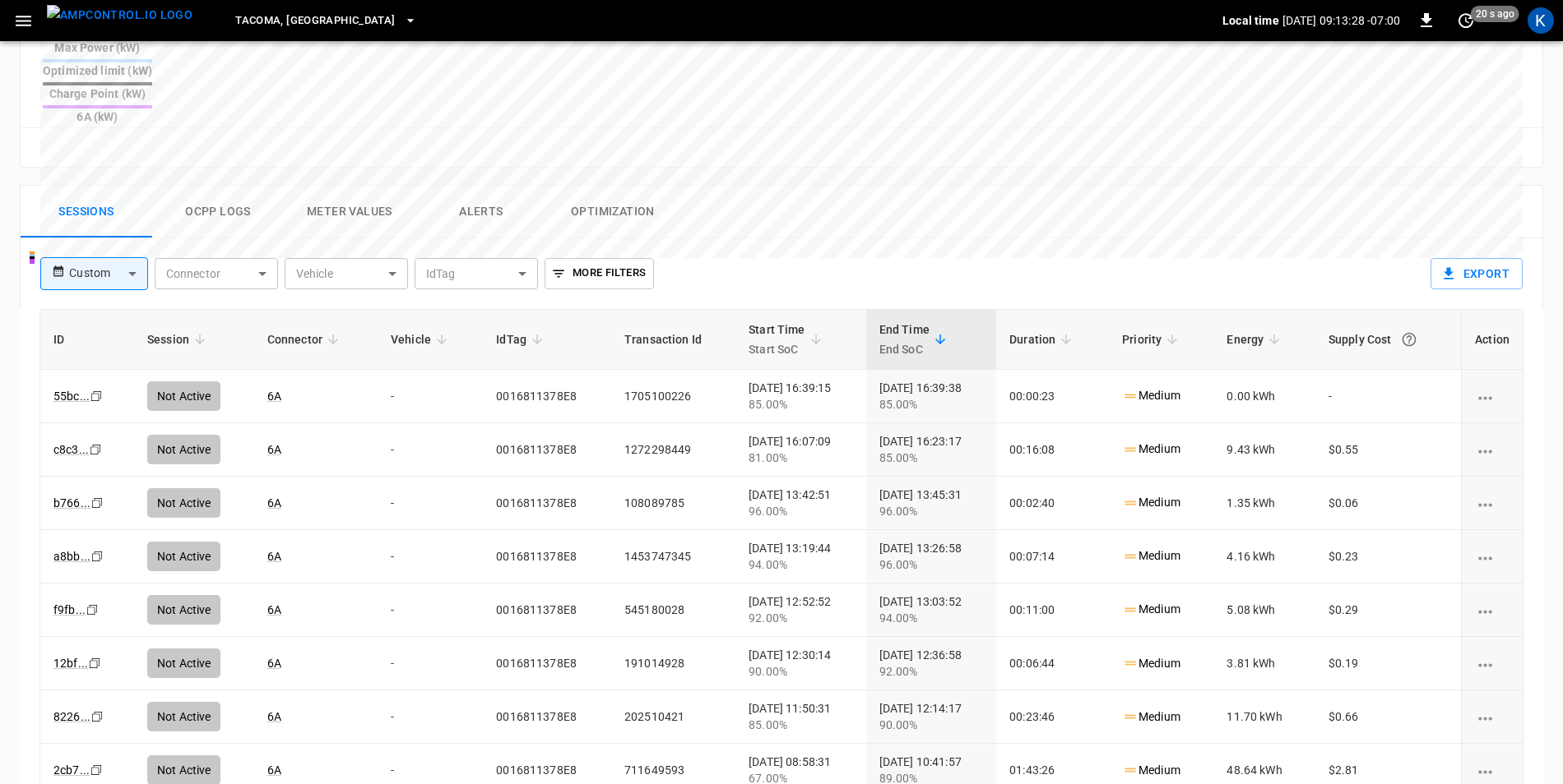
click at [131, 224] on body "[GEOGRAPHIC_DATA], [GEOGRAPHIC_DATA] Local time [DATE] 09:13:28 -07:00 0 20 s a…" at bounding box center [781, 114] width 1563 height 1618
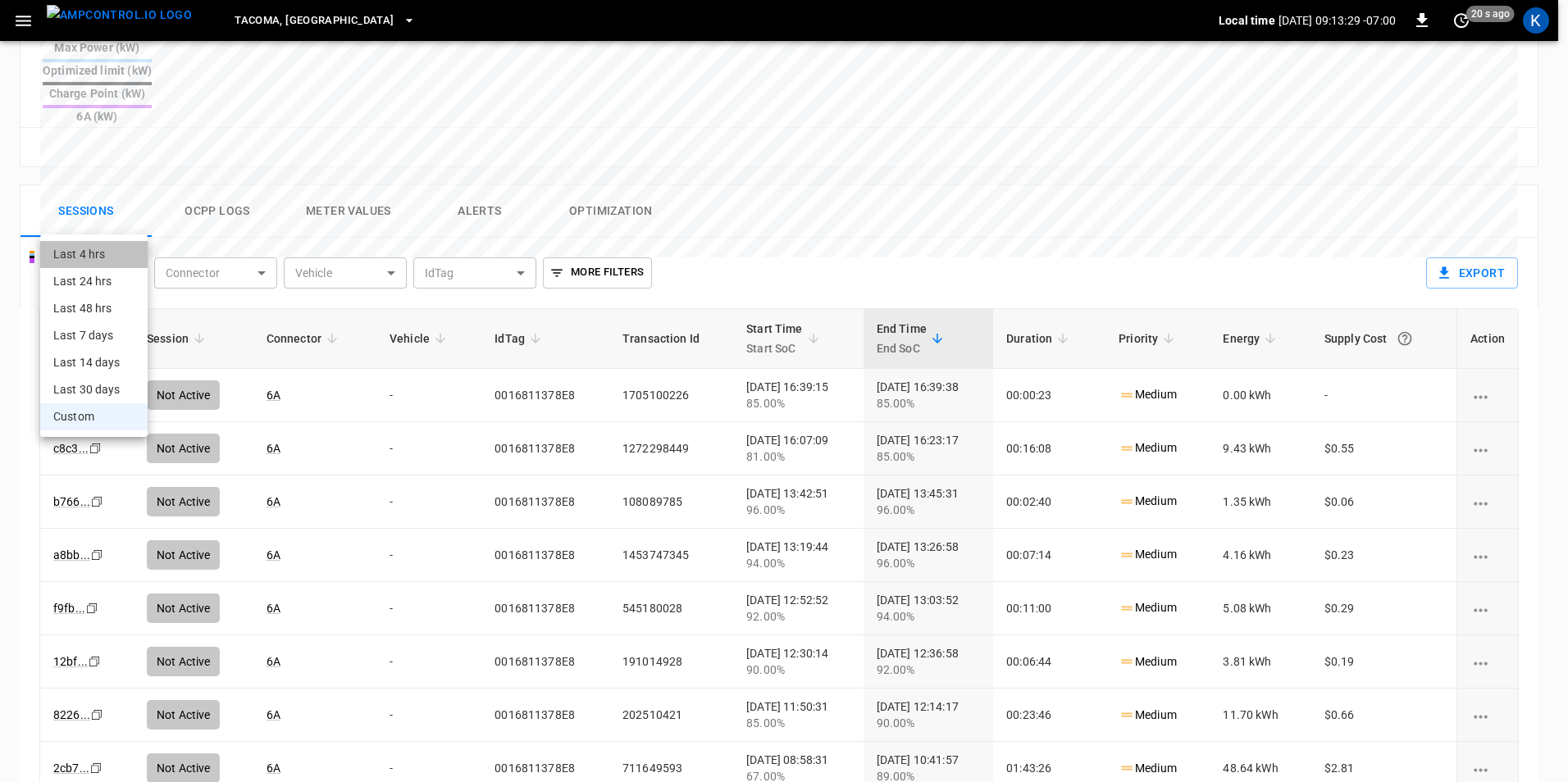
click at [113, 256] on li "Last 4 hrs" at bounding box center [94, 255] width 107 height 27
type input "**********"
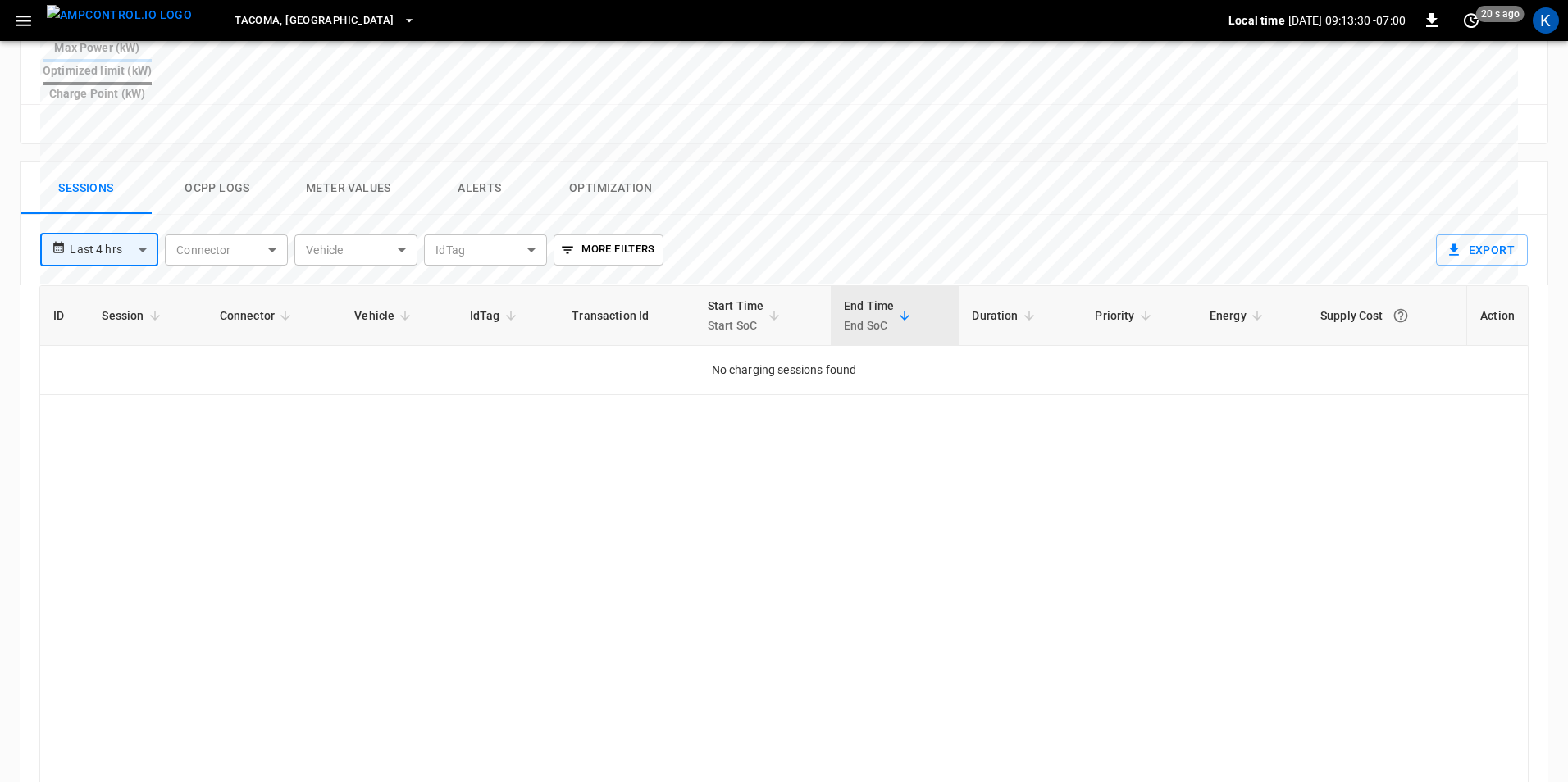
click at [131, 216] on body "**********" at bounding box center [784, 102] width 1568 height 1590
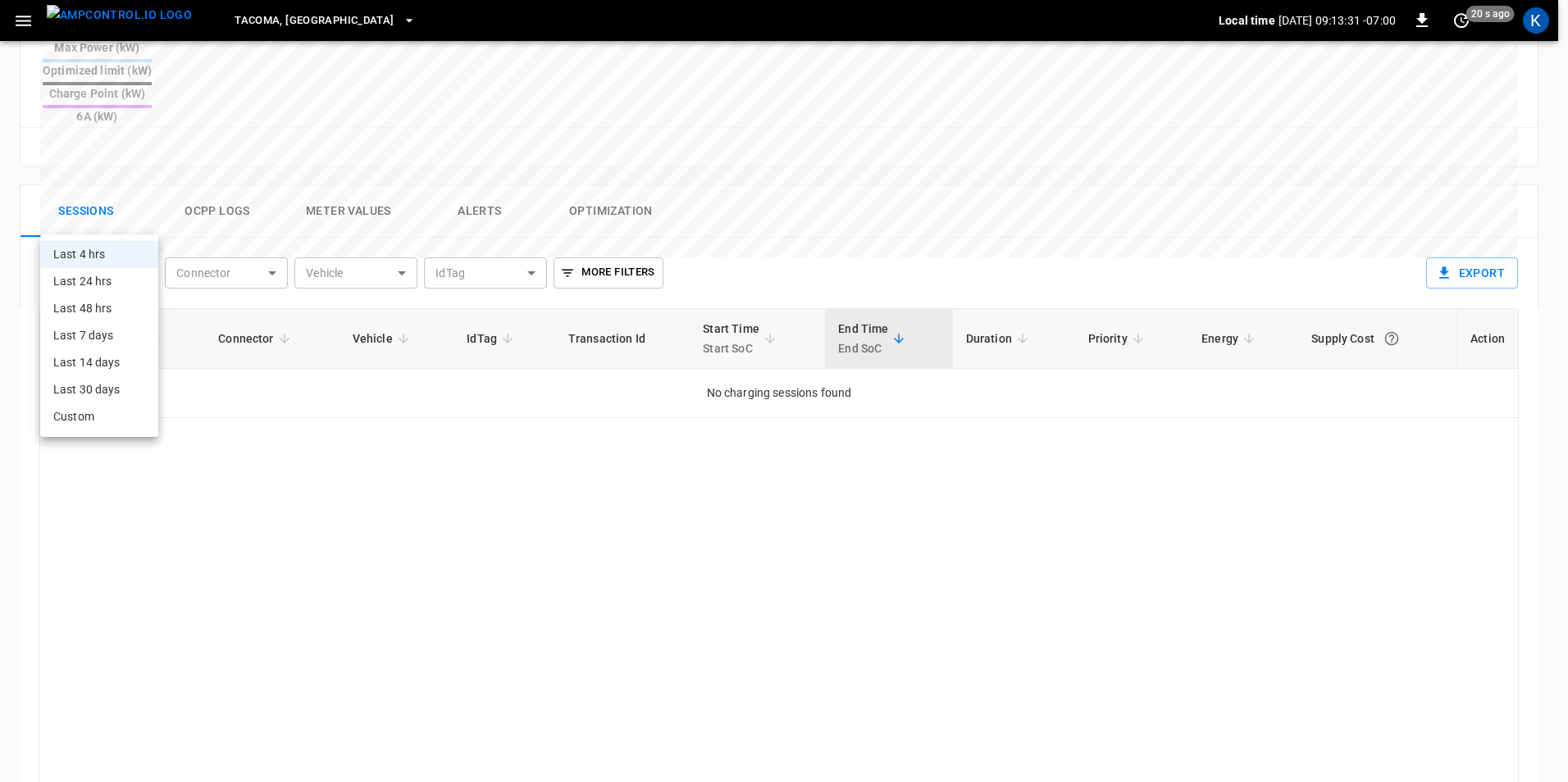
click at [102, 301] on li "Last 48 hrs" at bounding box center [99, 308] width 118 height 27
type input "**********"
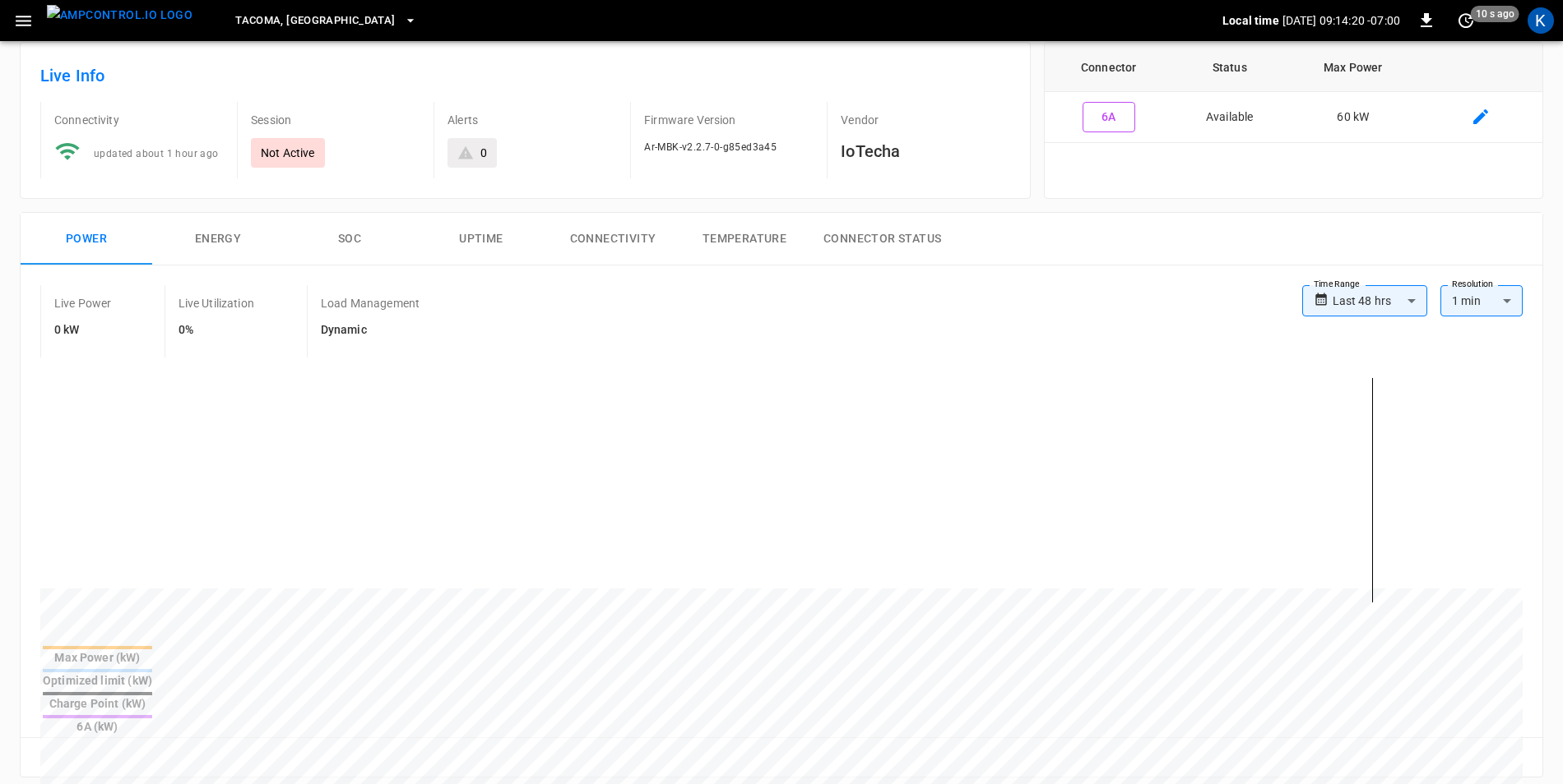
scroll to position [0, 0]
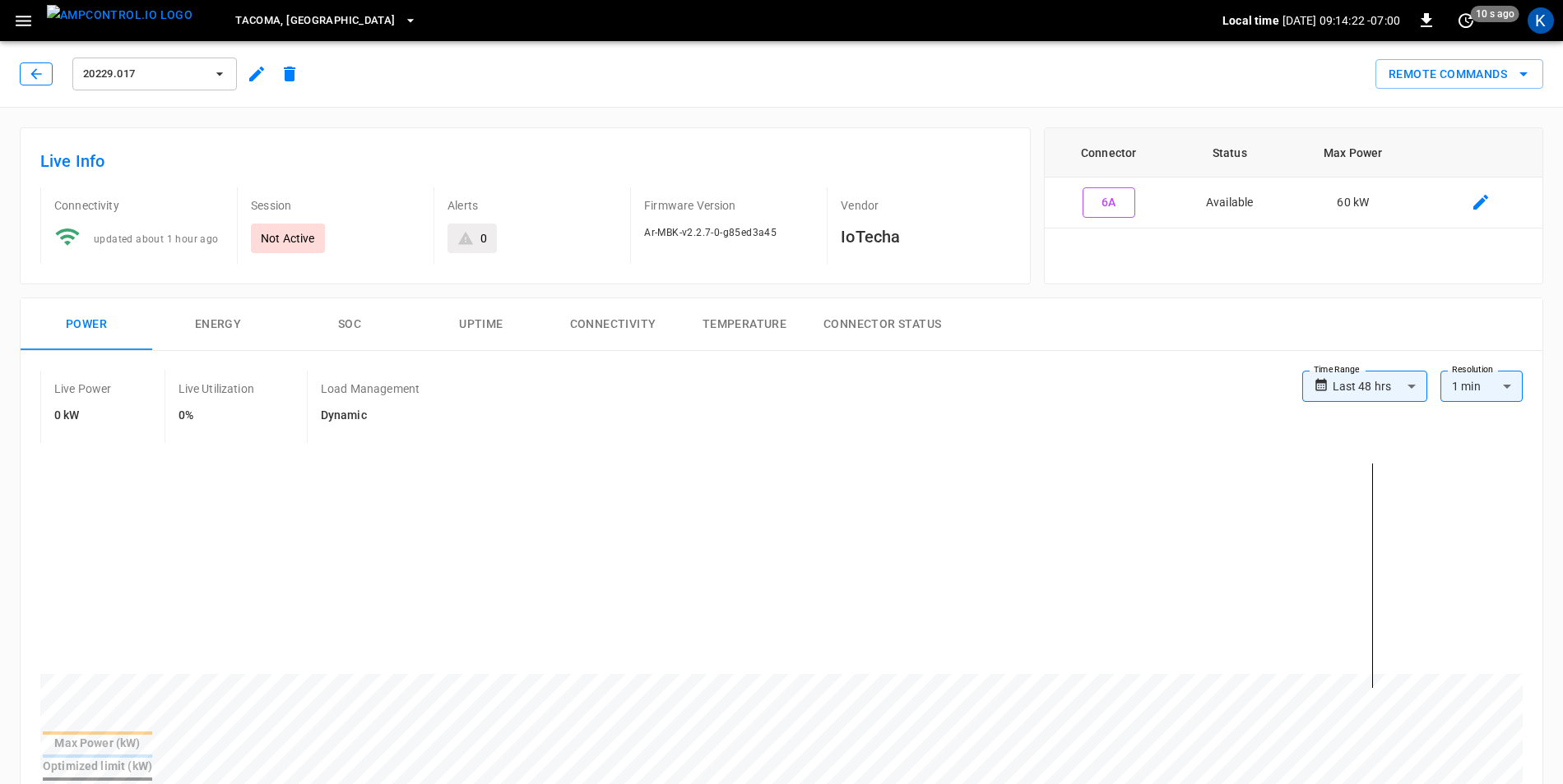
click at [27, 76] on button "button" at bounding box center [36, 74] width 33 height 23
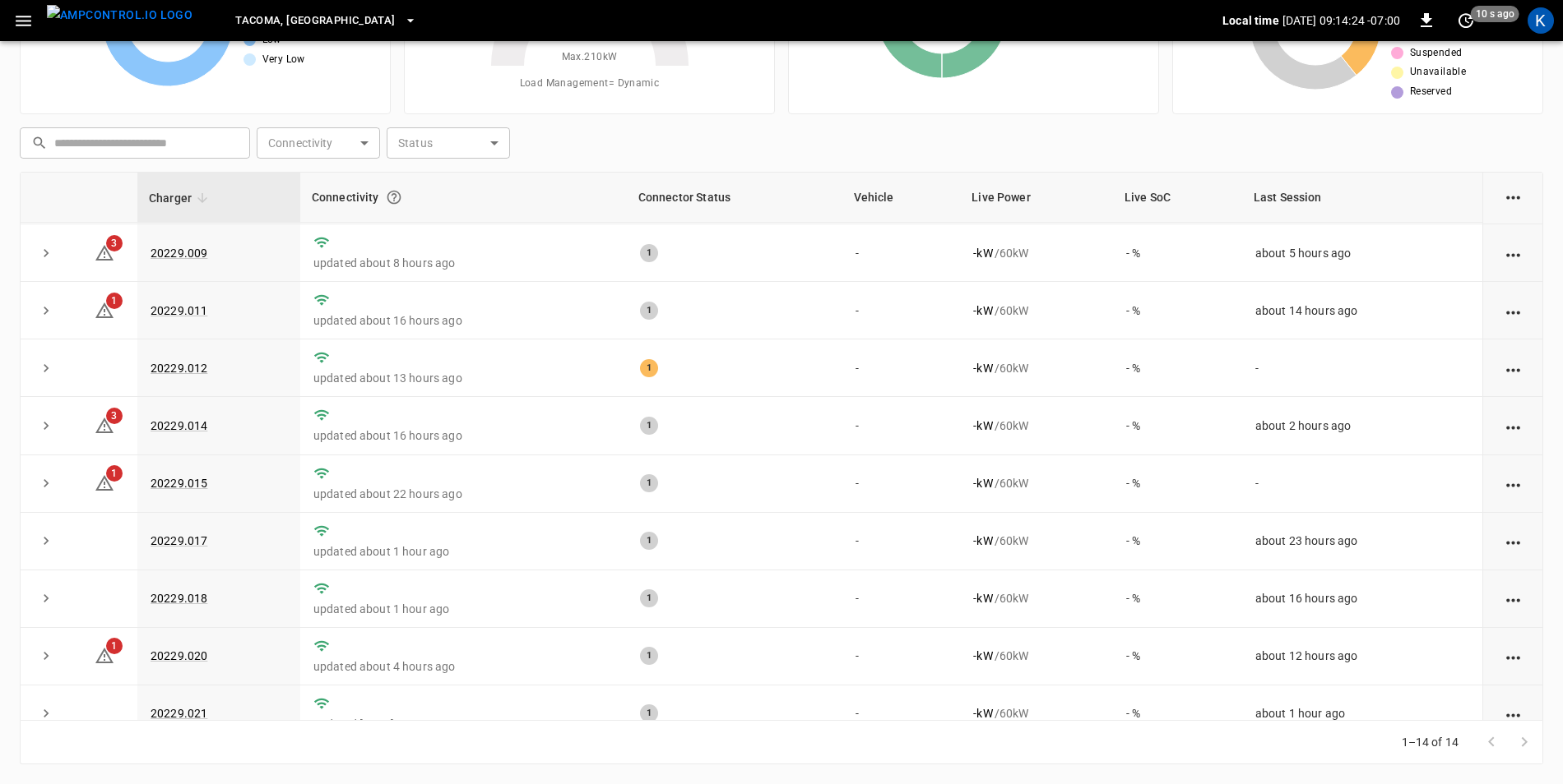
scroll to position [320, 0]
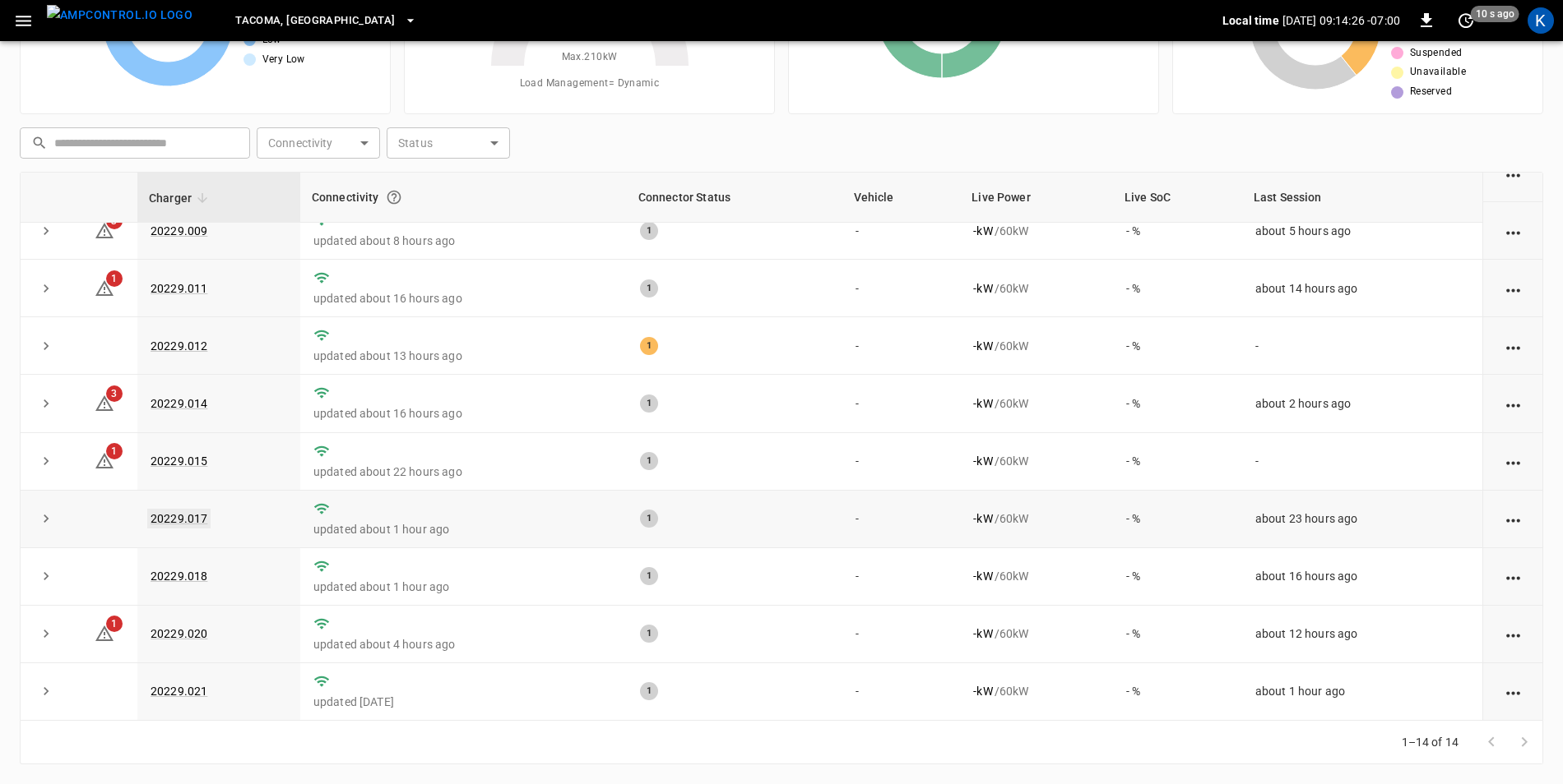
click at [195, 516] on link "20229.017" at bounding box center [179, 519] width 63 height 20
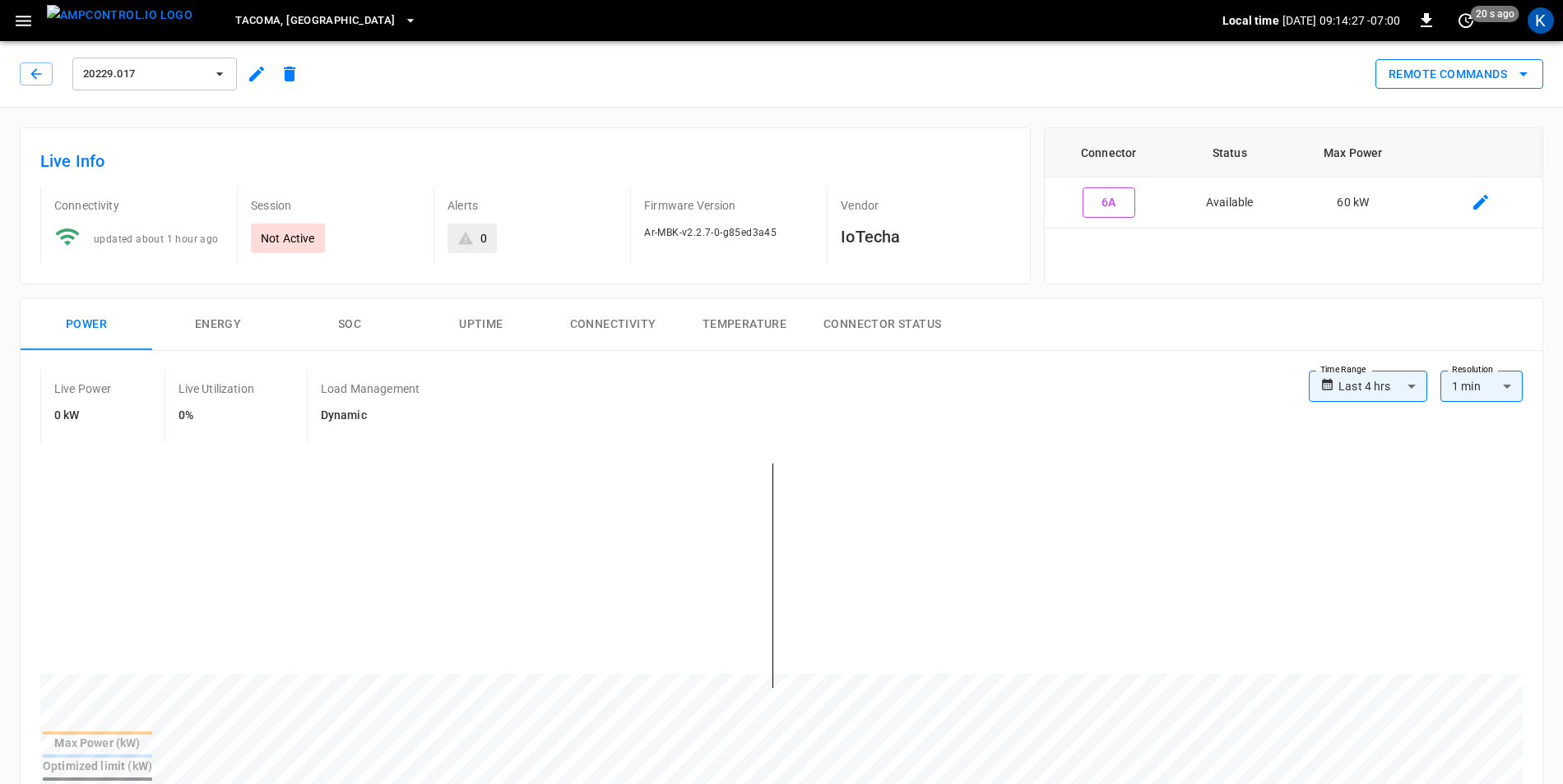
click at [1529, 73] on icon "remote commands options" at bounding box center [1523, 74] width 20 height 20
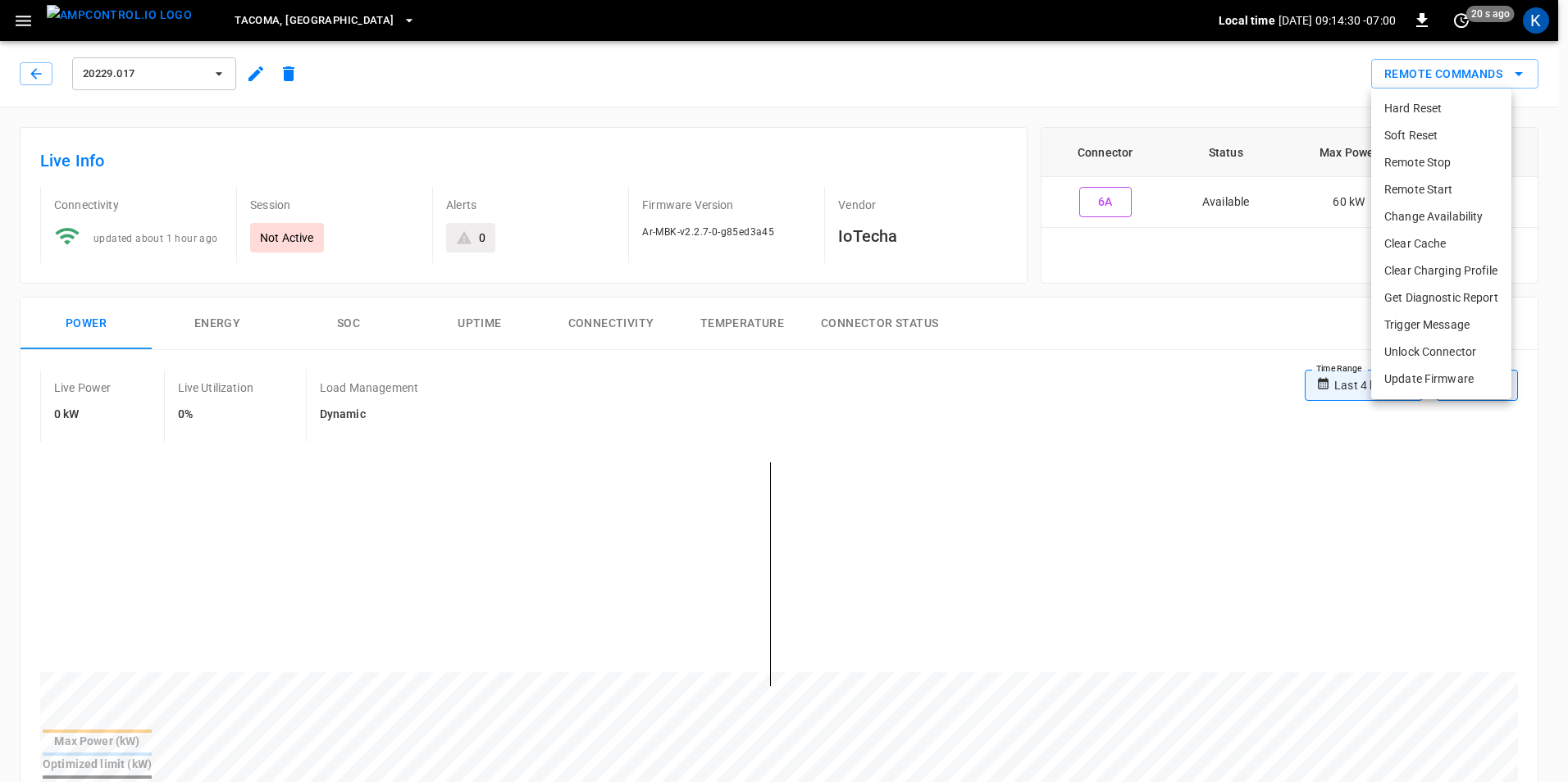
click at [1468, 109] on li "Hard Reset" at bounding box center [1442, 108] width 141 height 27
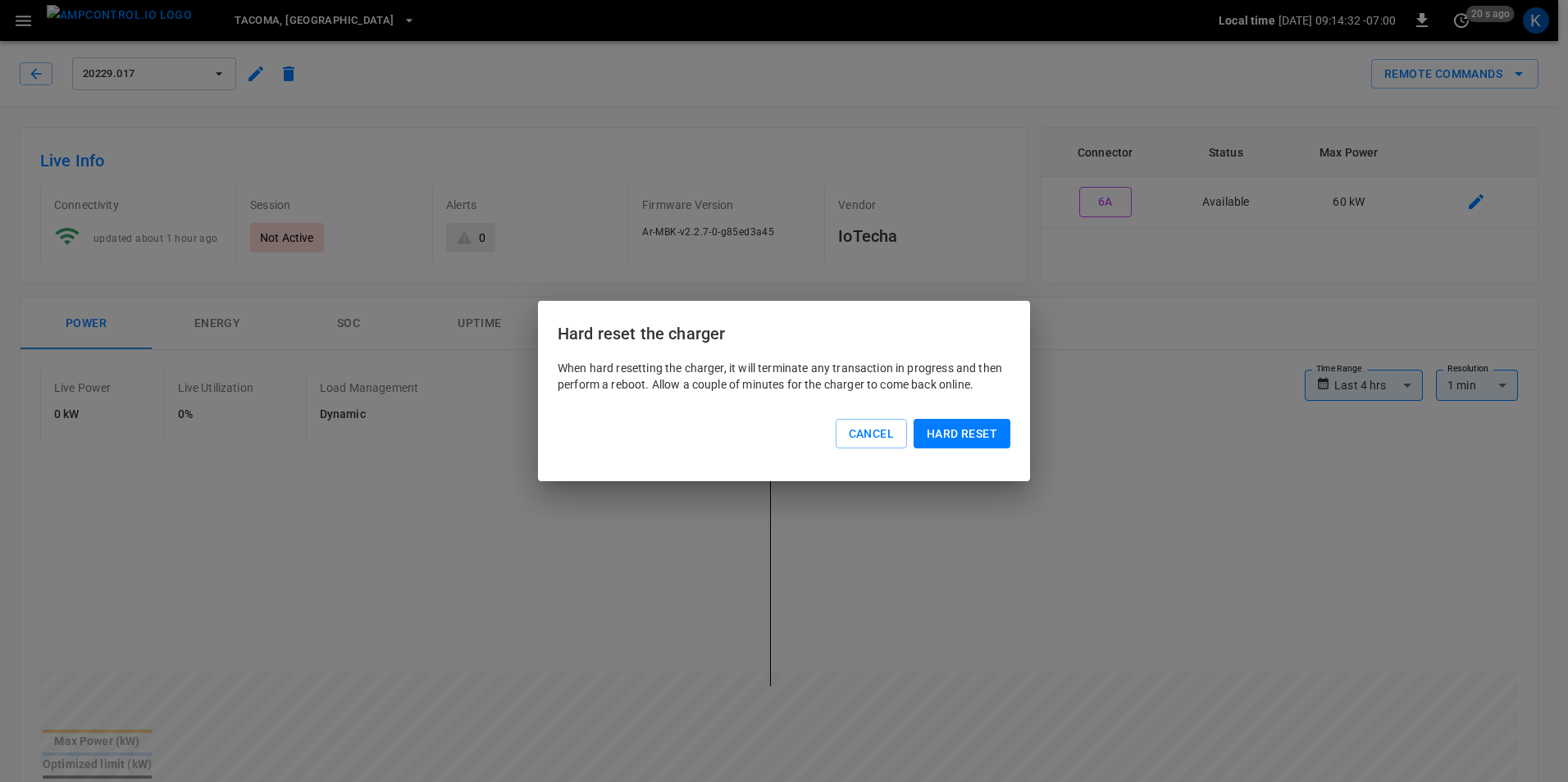
click at [987, 432] on button "Hard reset" at bounding box center [961, 434] width 97 height 31
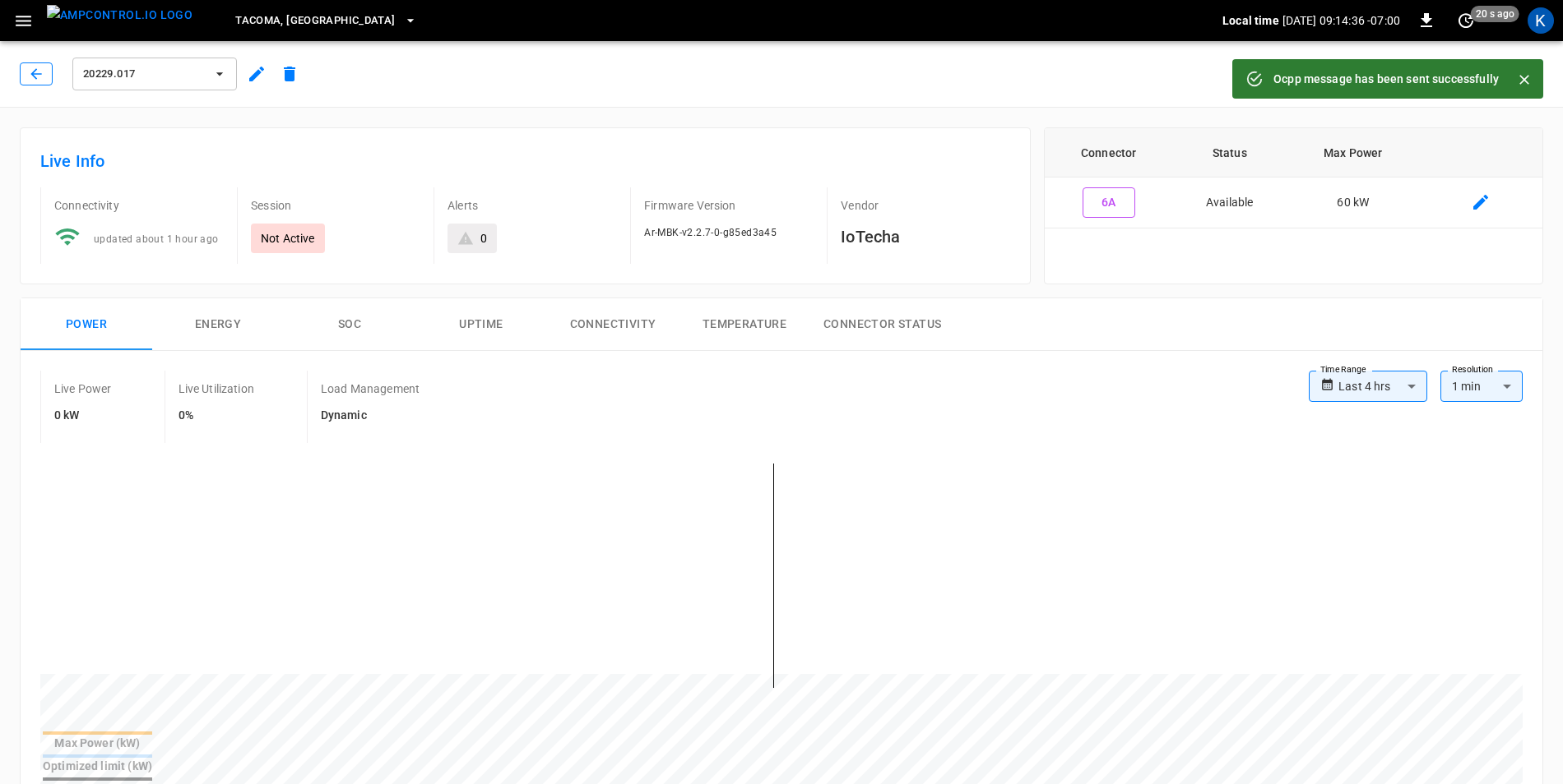
click at [39, 75] on icon "button" at bounding box center [36, 74] width 17 height 17
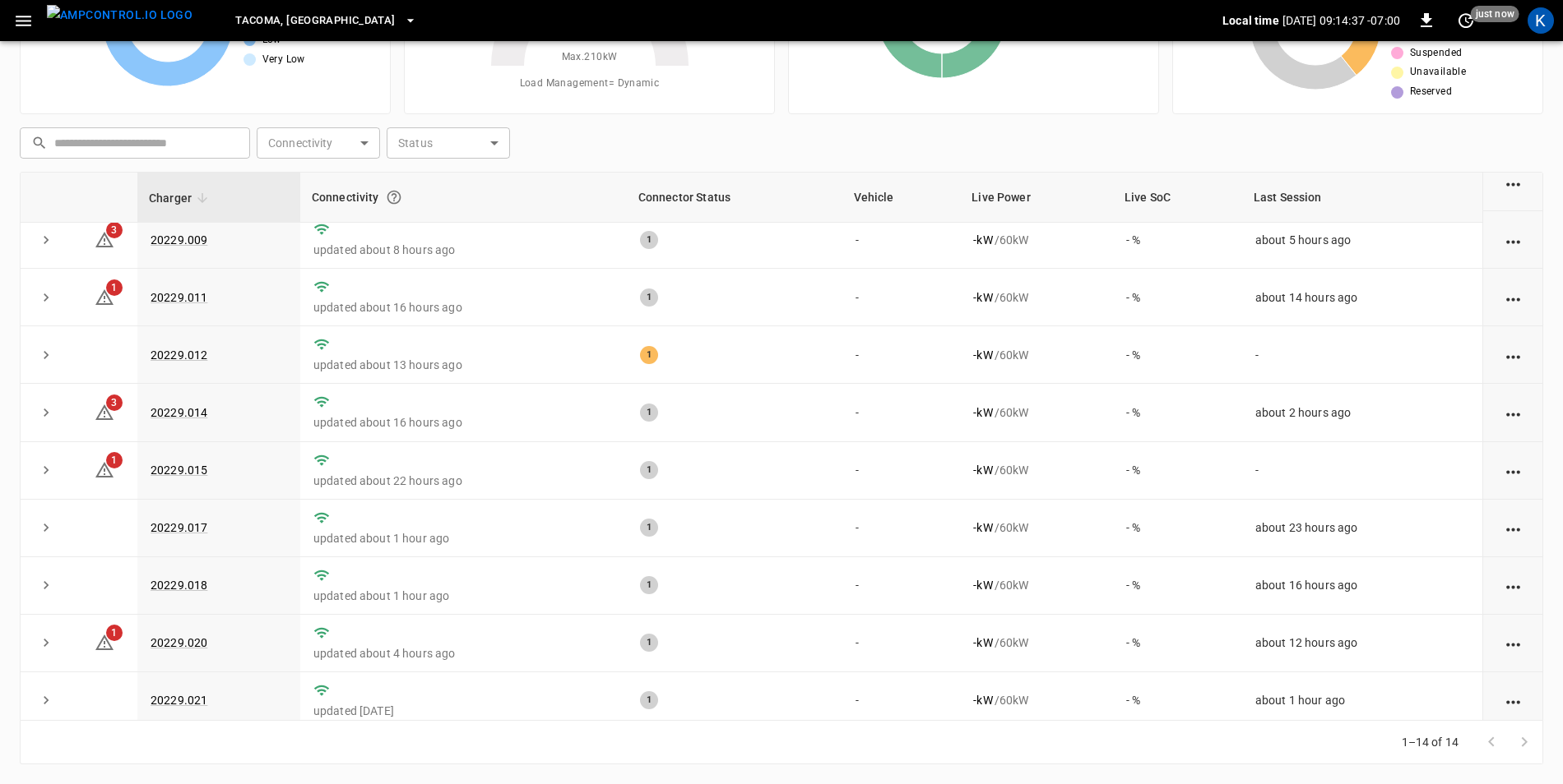
scroll to position [320, 0]
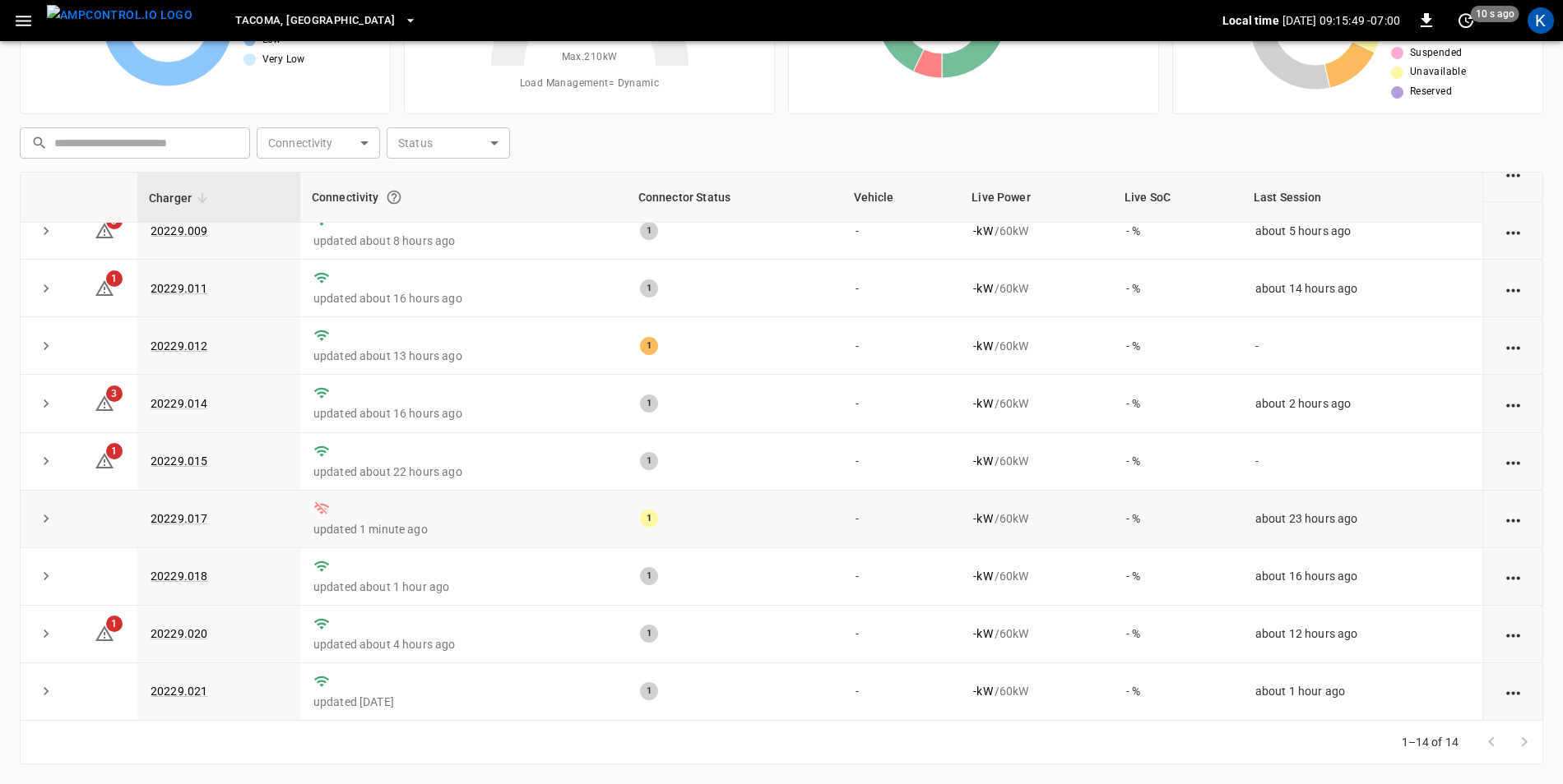
click at [543, 515] on td "updated 1 minute ago" at bounding box center [464, 519] width 327 height 57
click at [194, 570] on link "20229.018" at bounding box center [179, 576] width 63 height 20
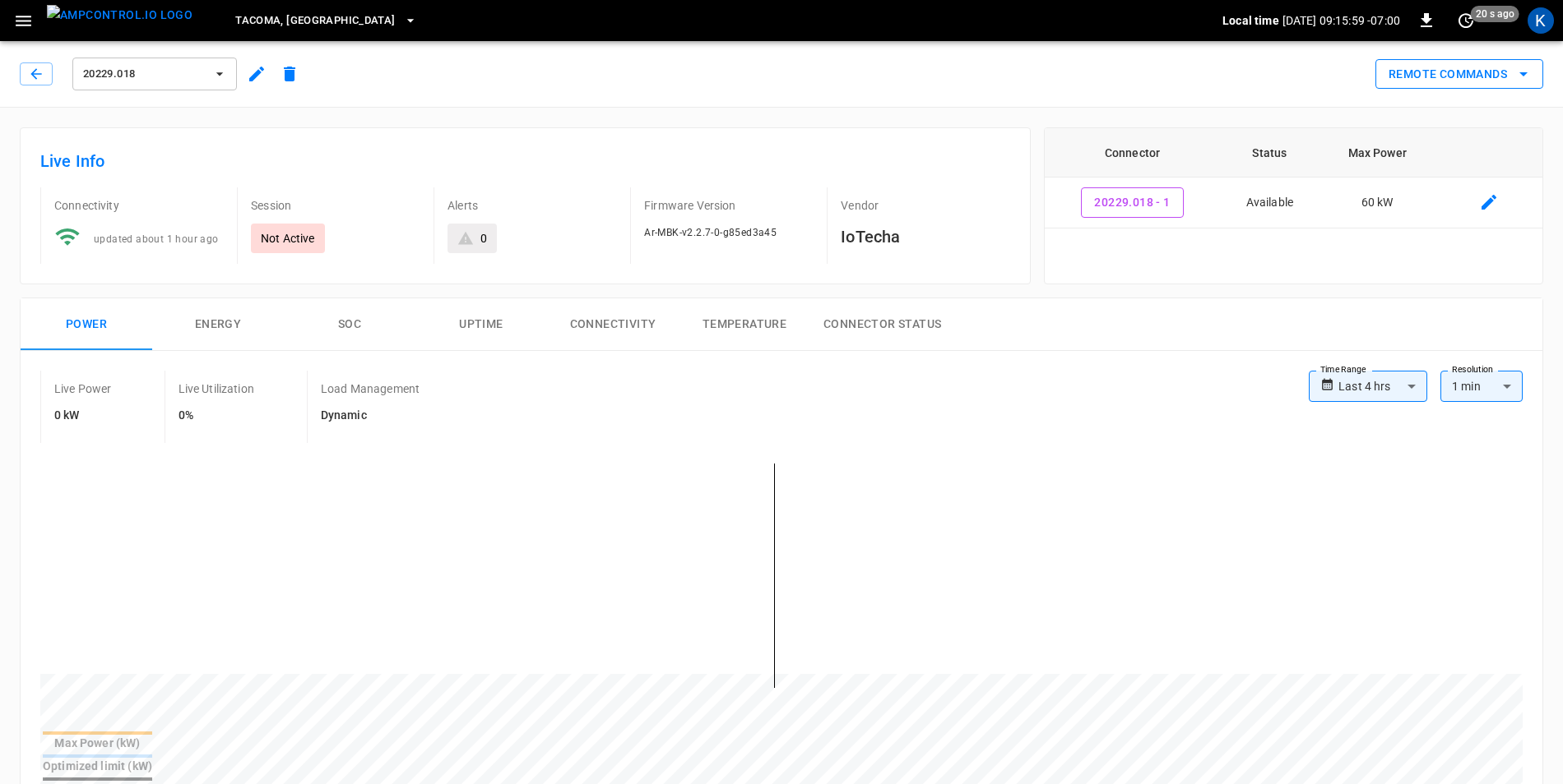
click at [1521, 77] on icon "remote commands options" at bounding box center [1523, 74] width 20 height 20
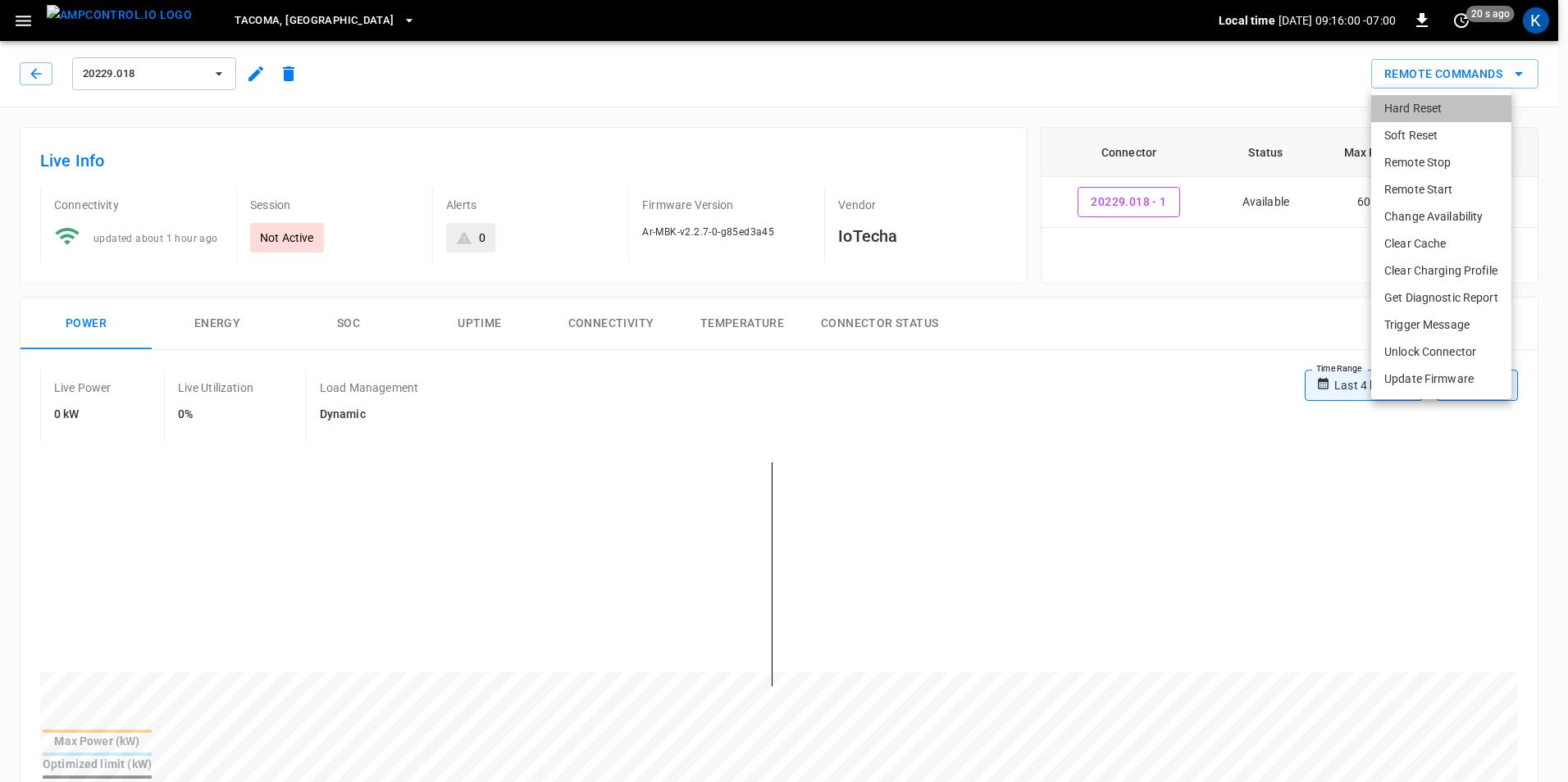
click at [1447, 103] on li "Hard Reset" at bounding box center [1442, 108] width 141 height 27
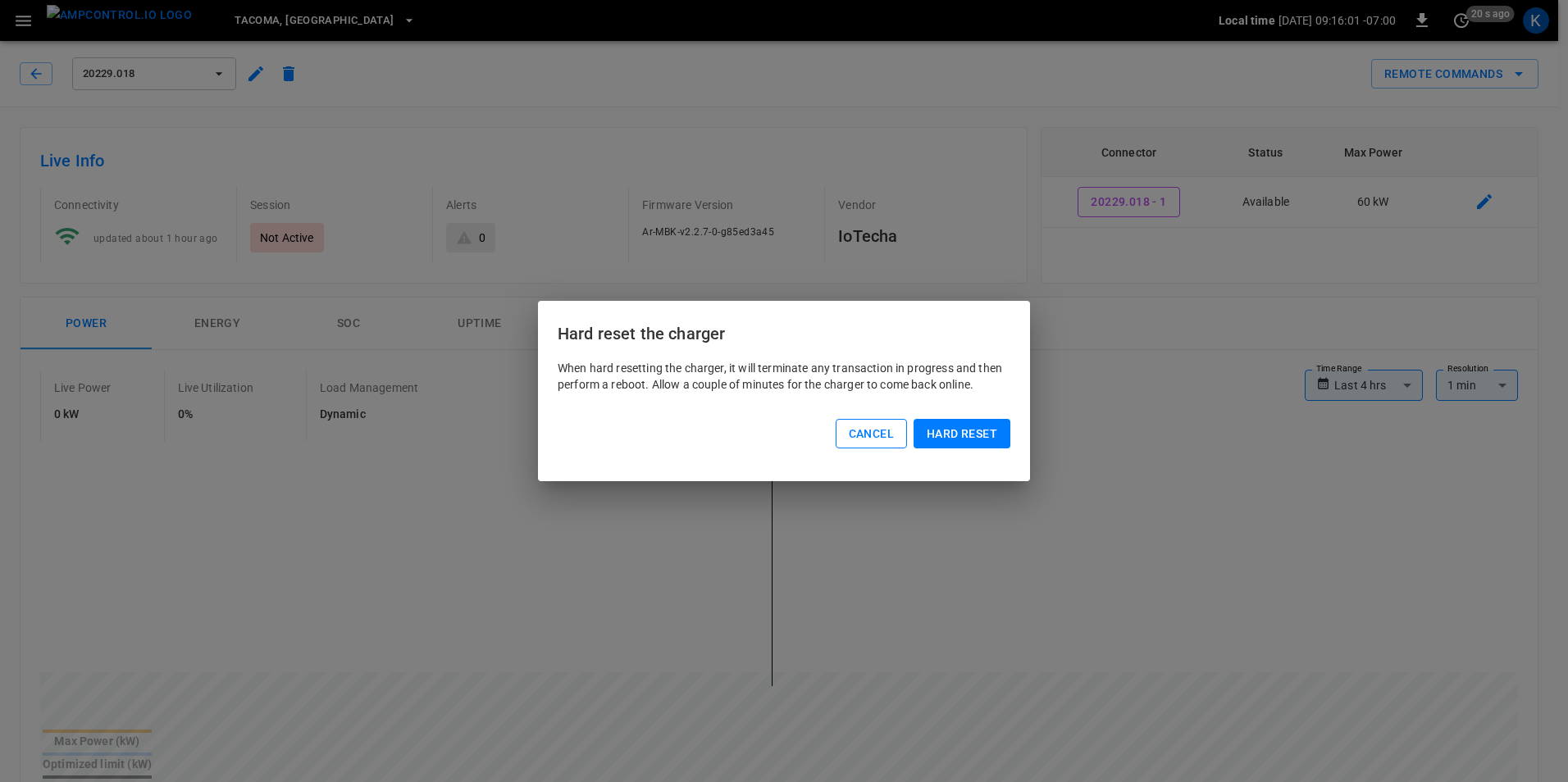
click at [860, 432] on button "Cancel" at bounding box center [871, 434] width 71 height 31
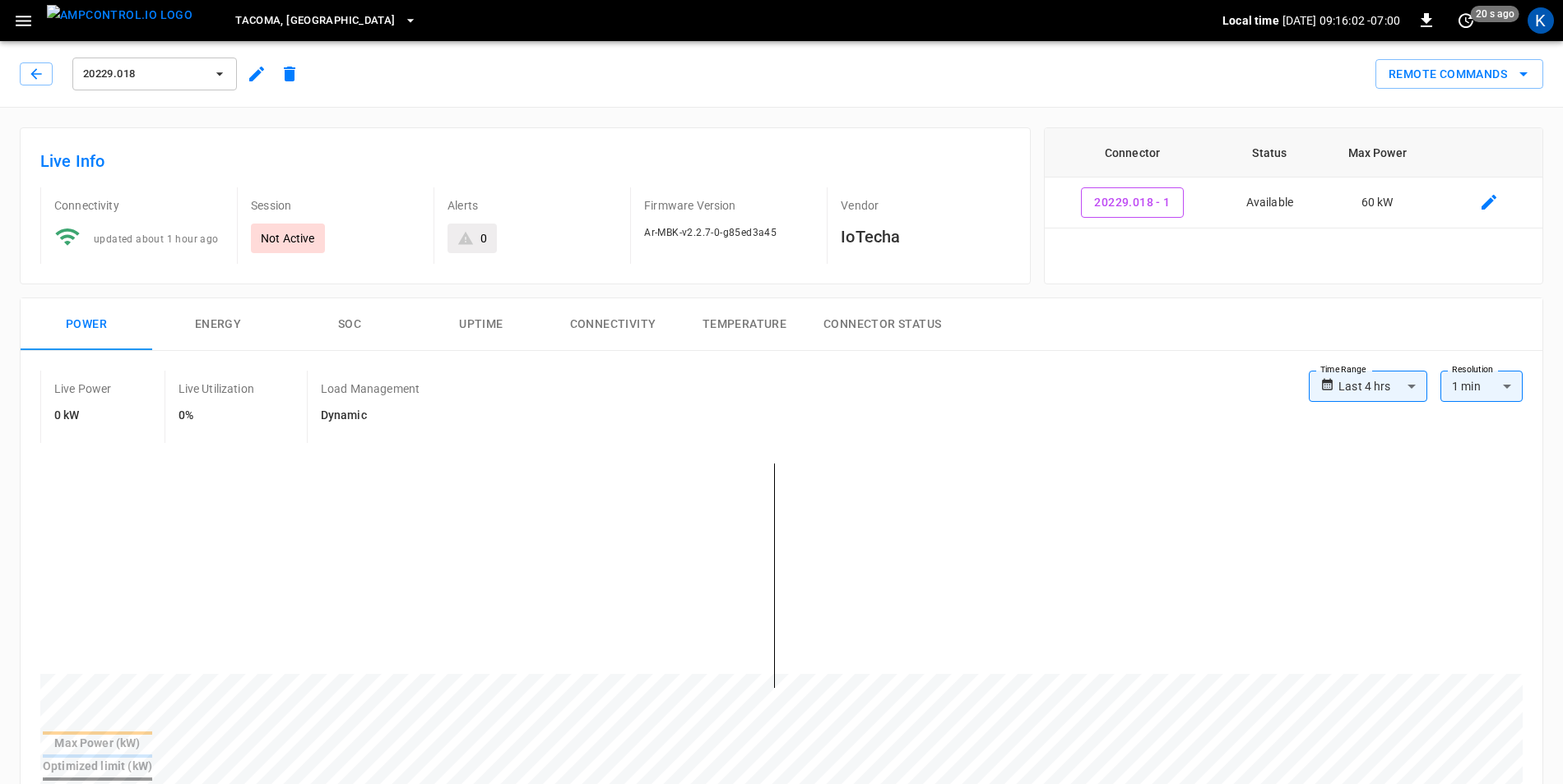
click at [255, 73] on icon "button" at bounding box center [257, 74] width 15 height 15
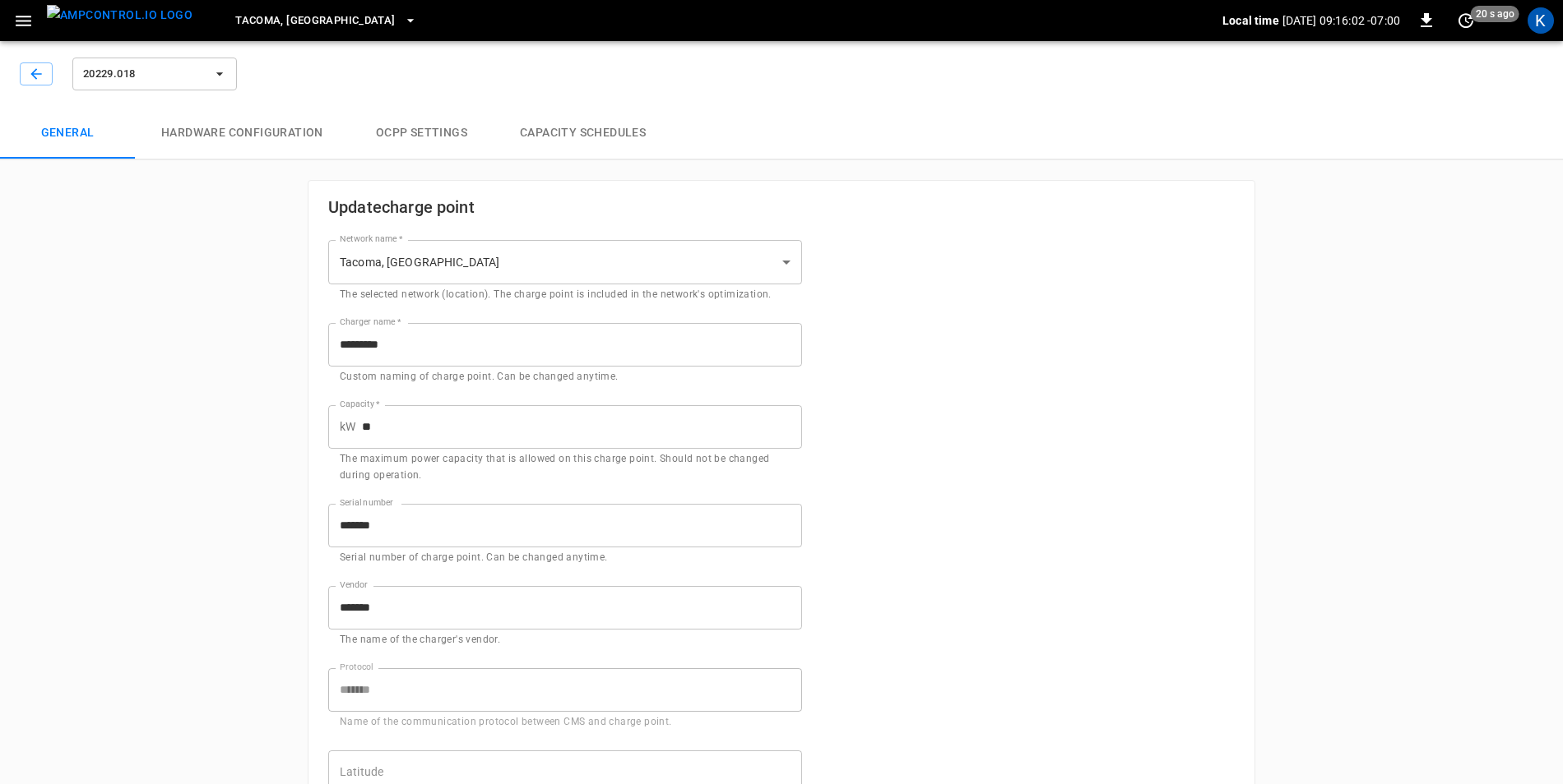
type input "**********"
click at [29, 70] on icon "button" at bounding box center [36, 74] width 17 height 17
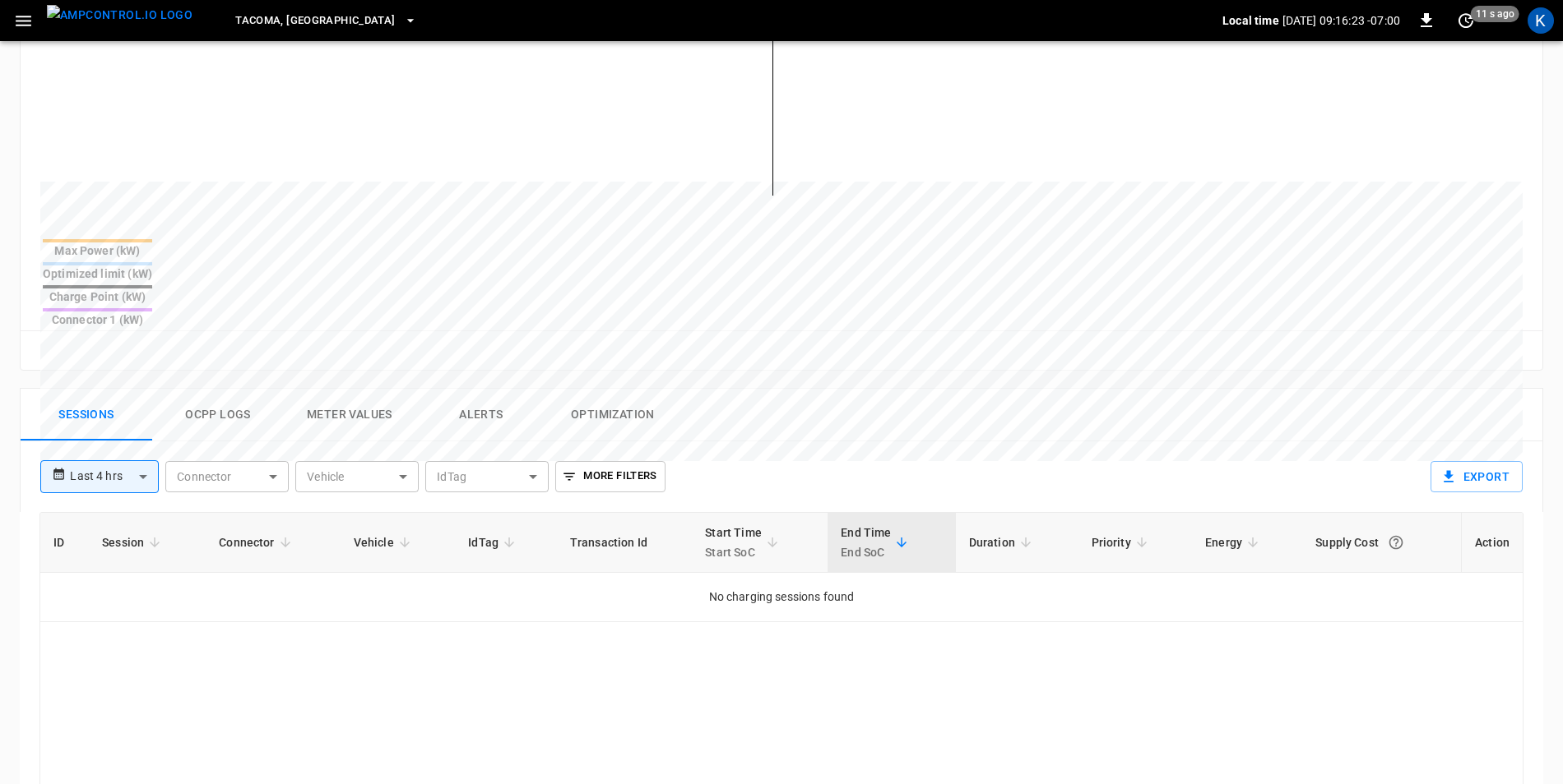
scroll to position [493, 0]
click at [224, 388] on button "Ocpp logs" at bounding box center [218, 414] width 132 height 52
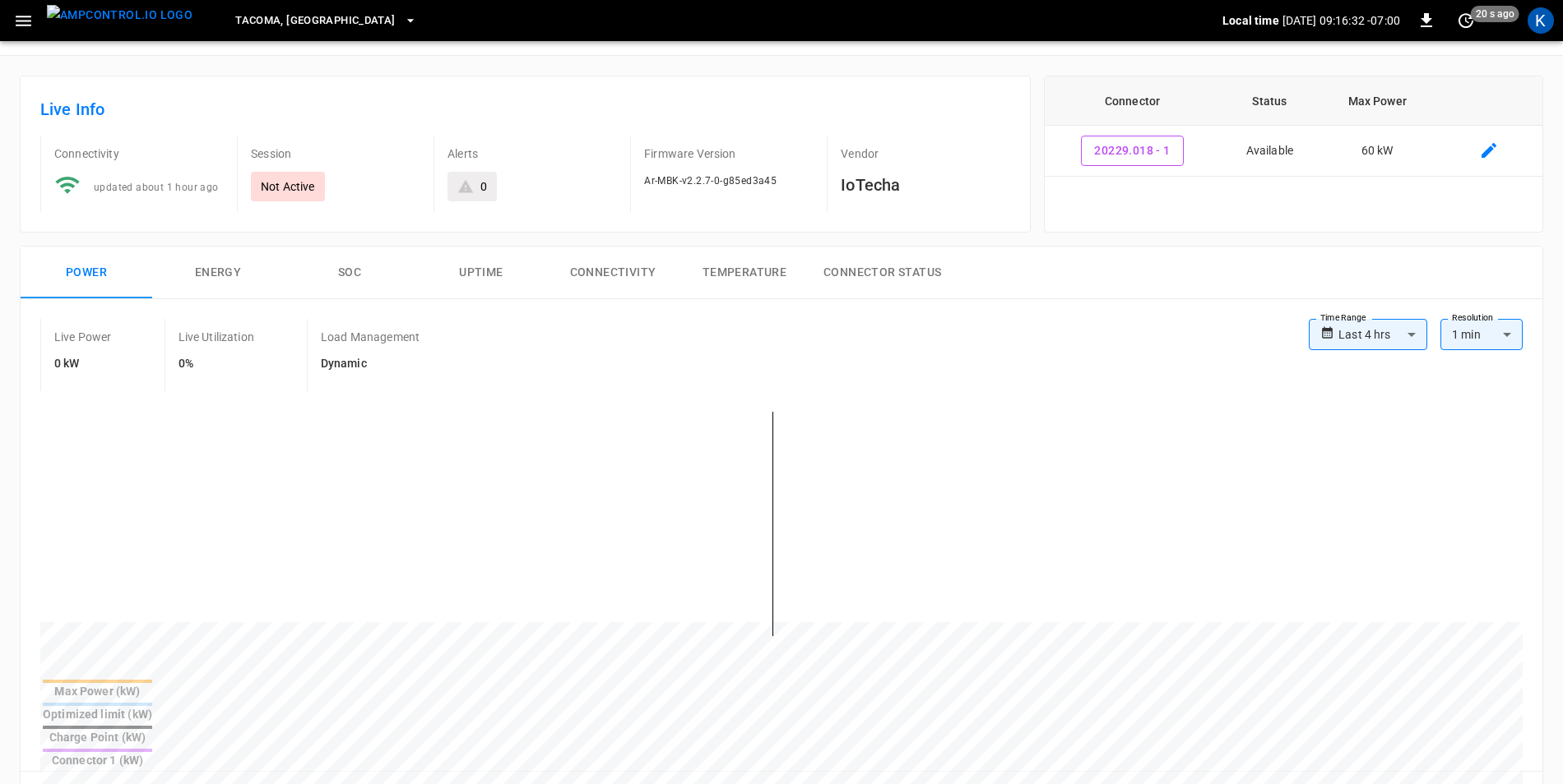
scroll to position [0, 0]
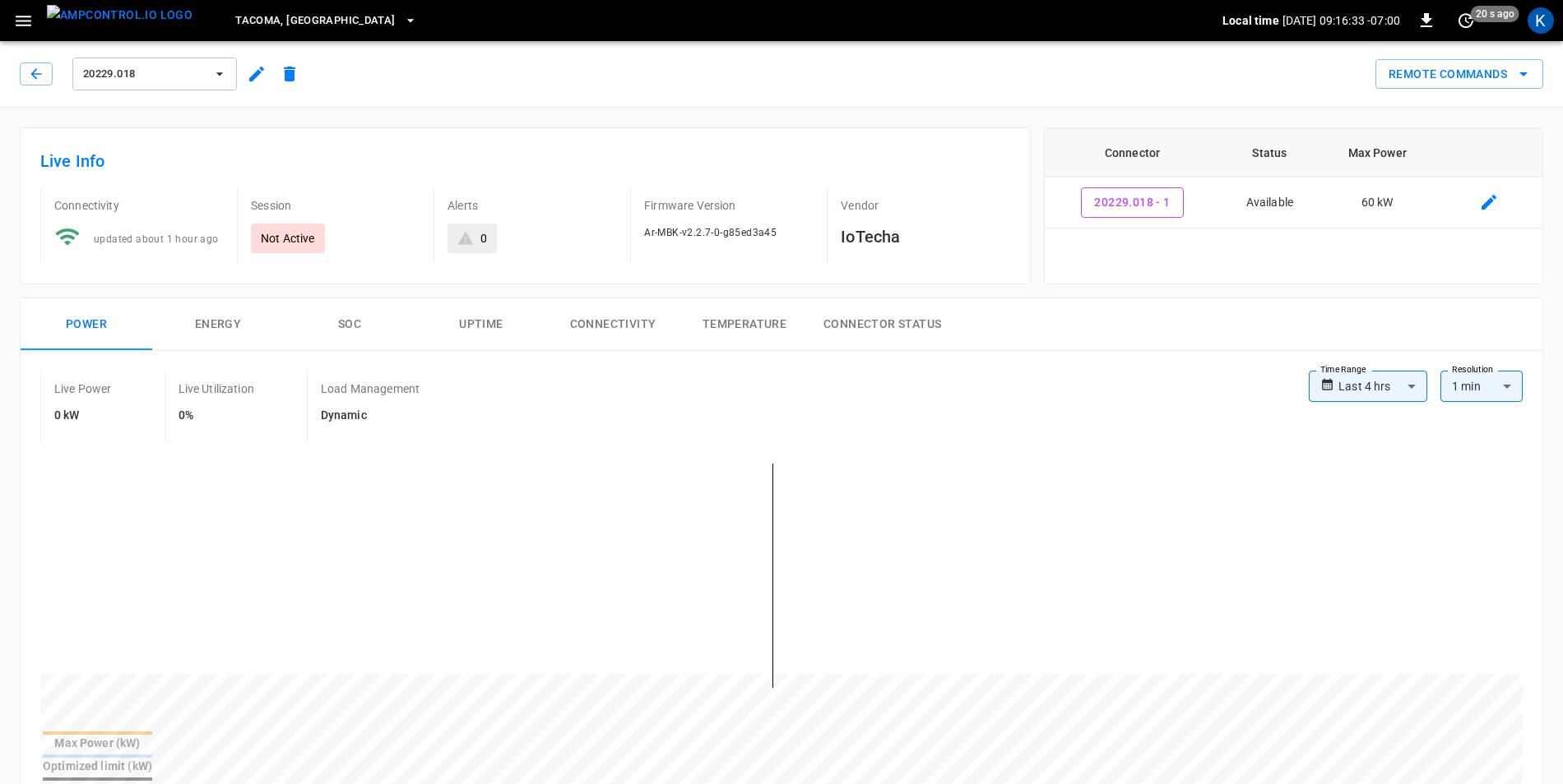
click at [256, 75] on icon "button" at bounding box center [257, 74] width 15 height 15
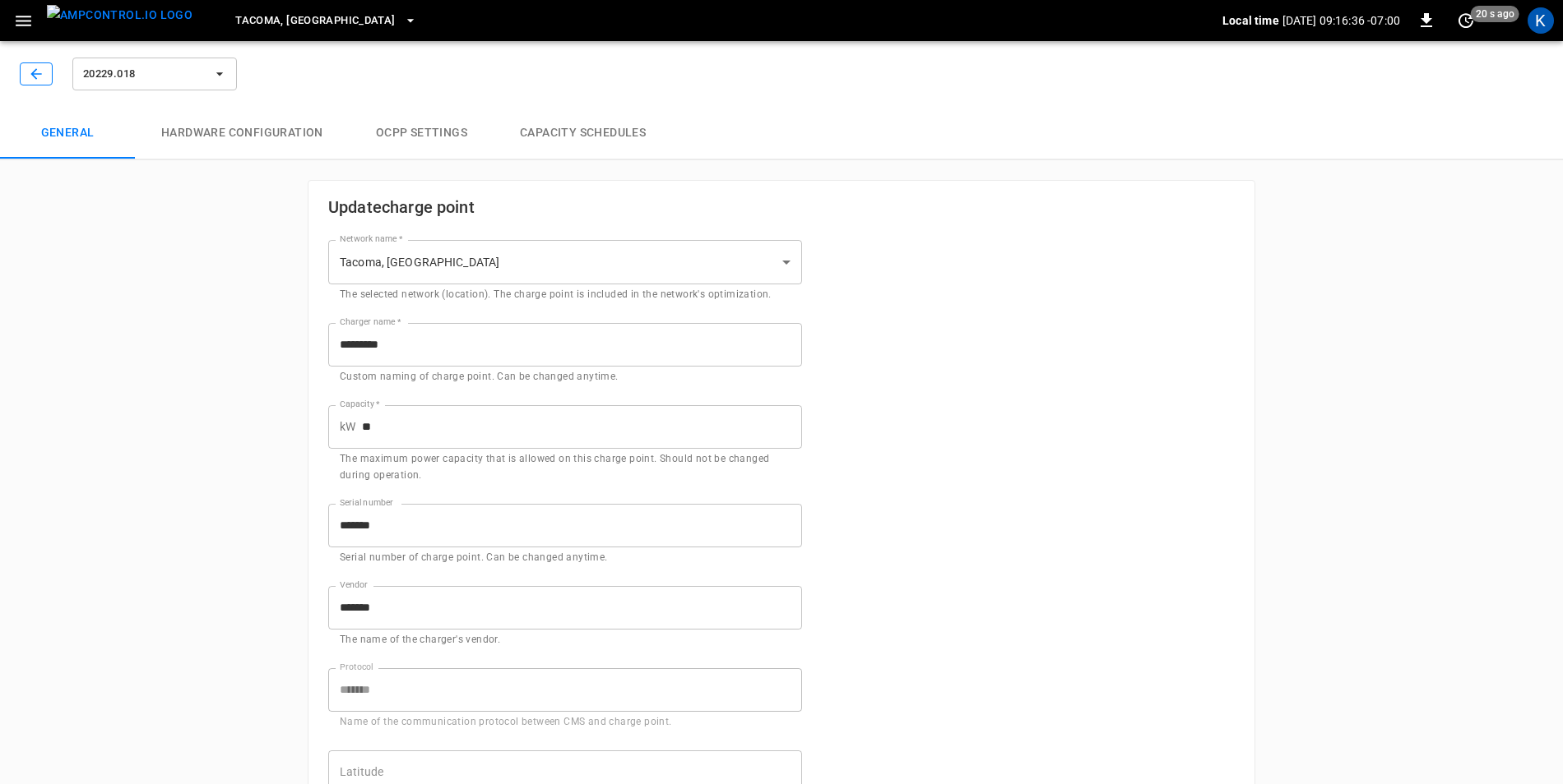
click at [34, 69] on icon "button" at bounding box center [36, 74] width 17 height 17
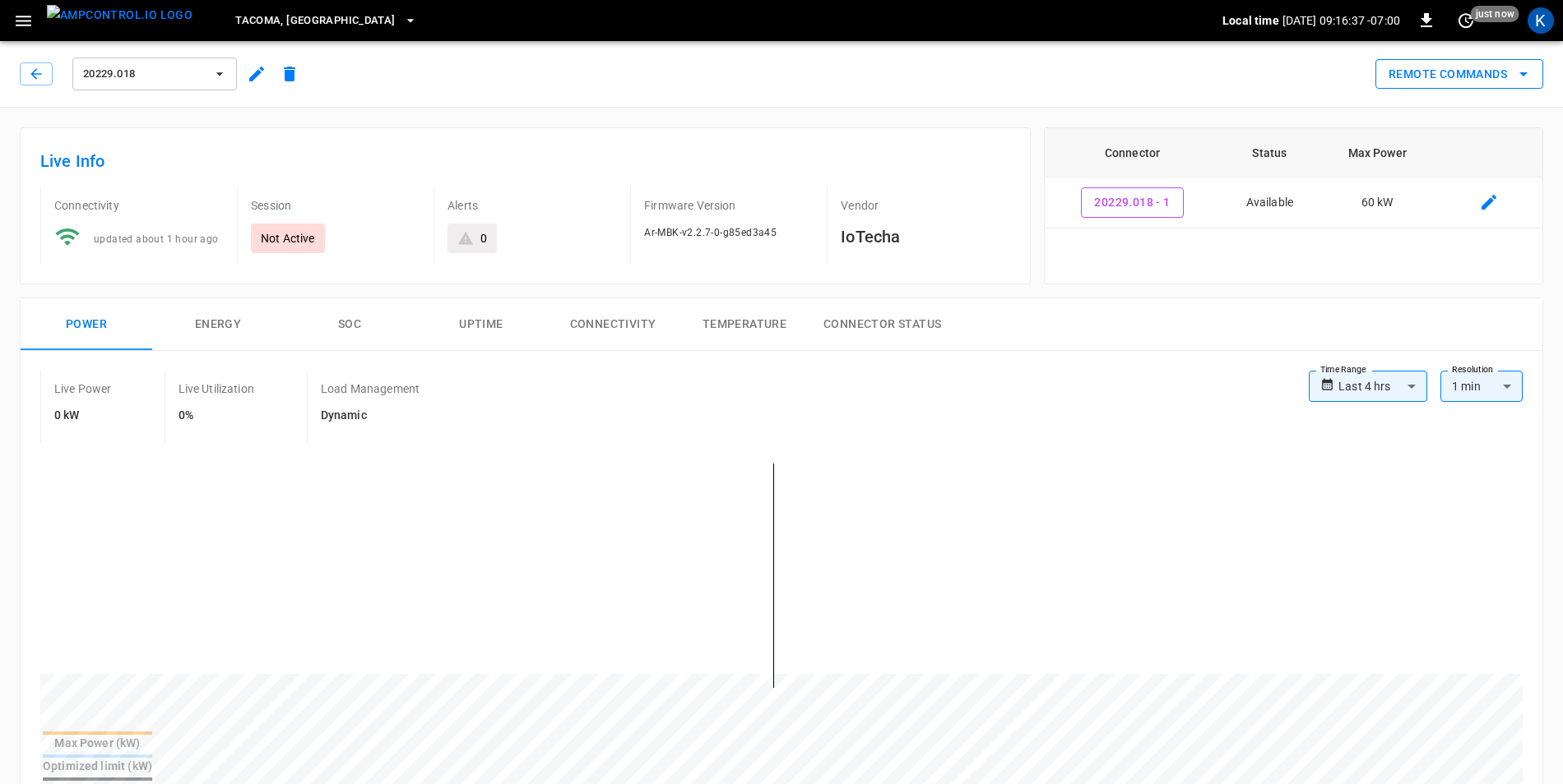
click at [1521, 76] on icon "remote commands options" at bounding box center [1523, 74] width 20 height 20
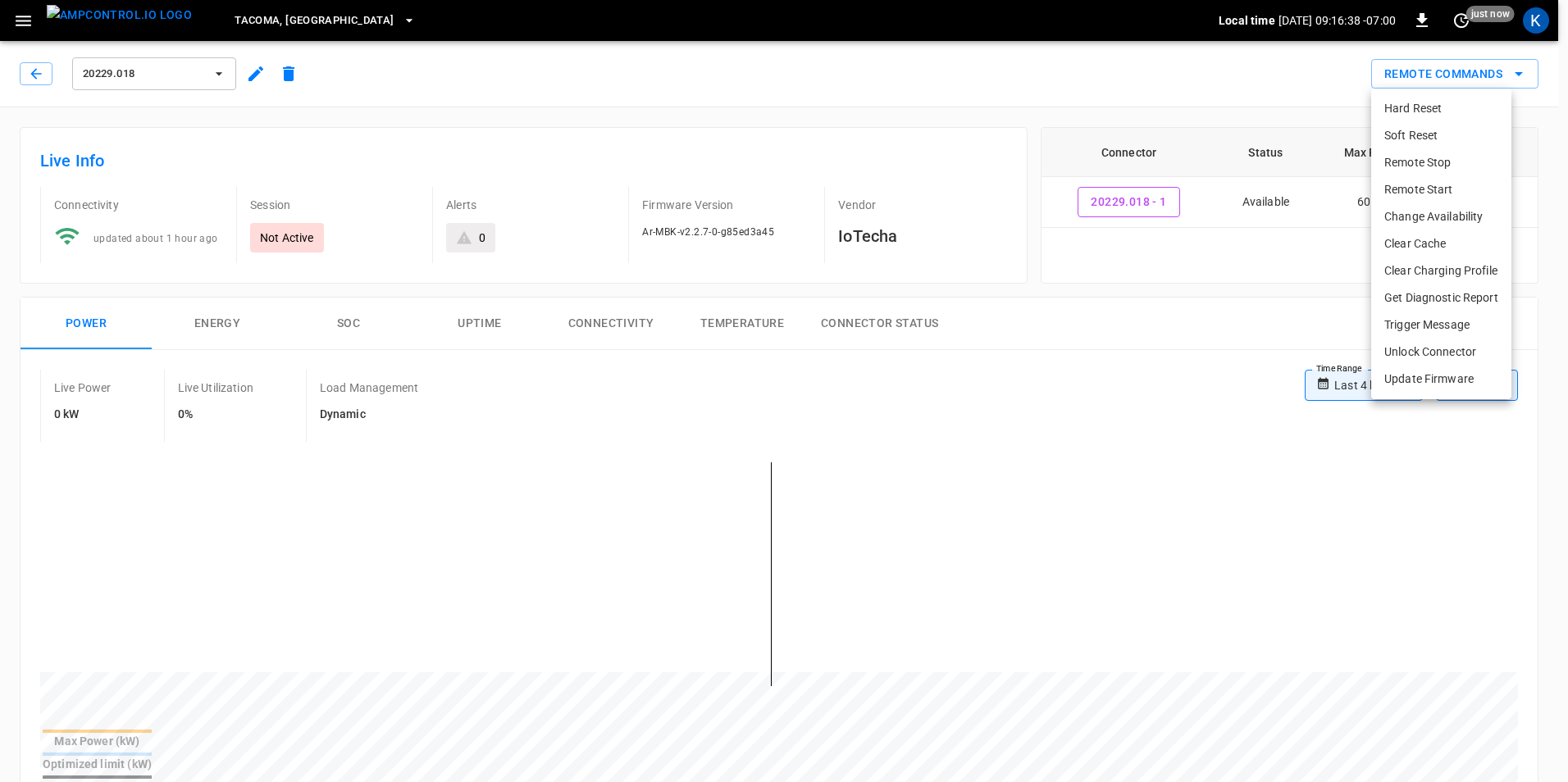
click at [1446, 110] on li "Hard Reset" at bounding box center [1442, 108] width 141 height 27
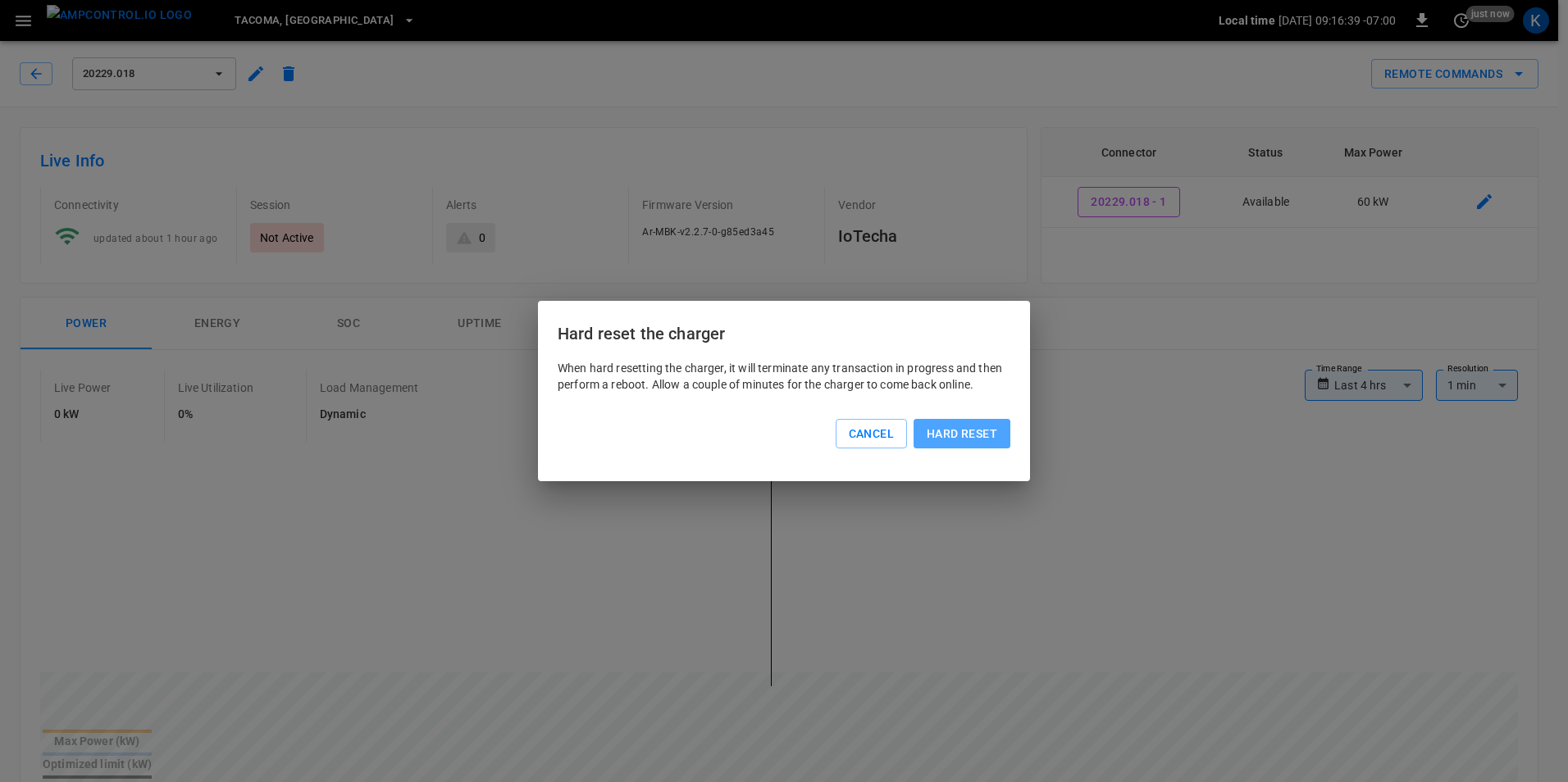
click at [975, 427] on button "Hard reset" at bounding box center [961, 434] width 97 height 31
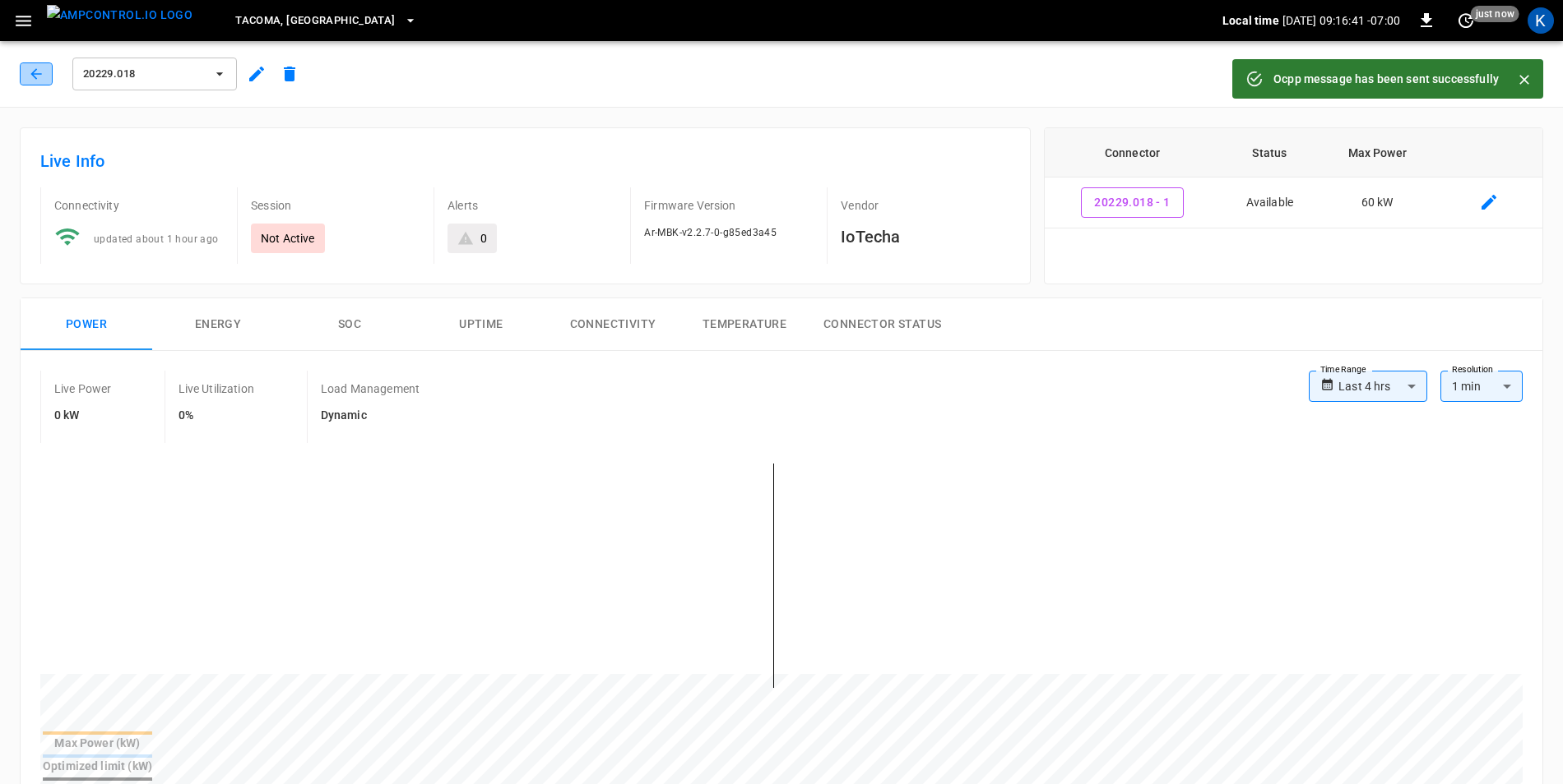
click at [29, 73] on icon "button" at bounding box center [36, 74] width 17 height 17
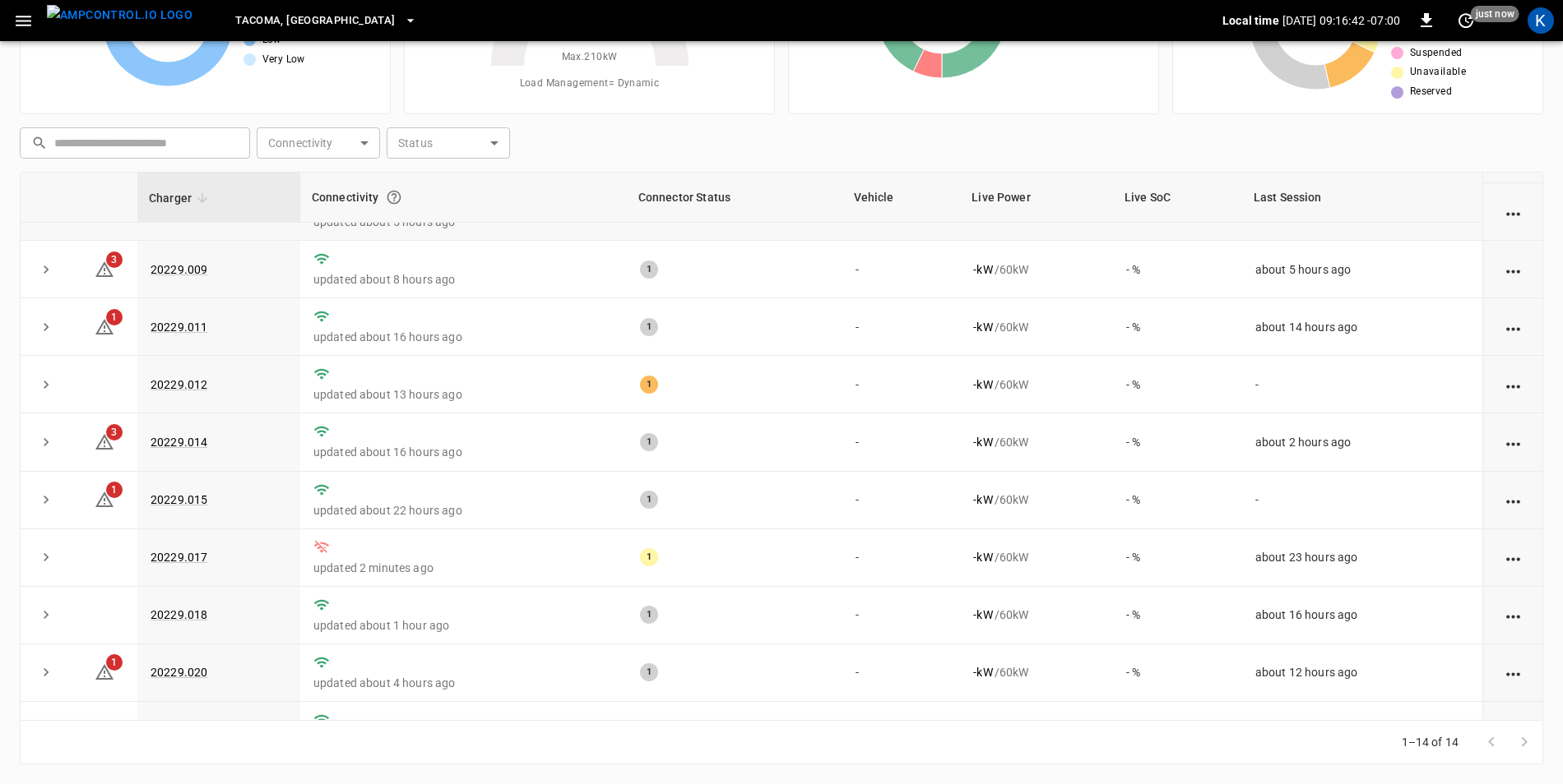
scroll to position [320, 0]
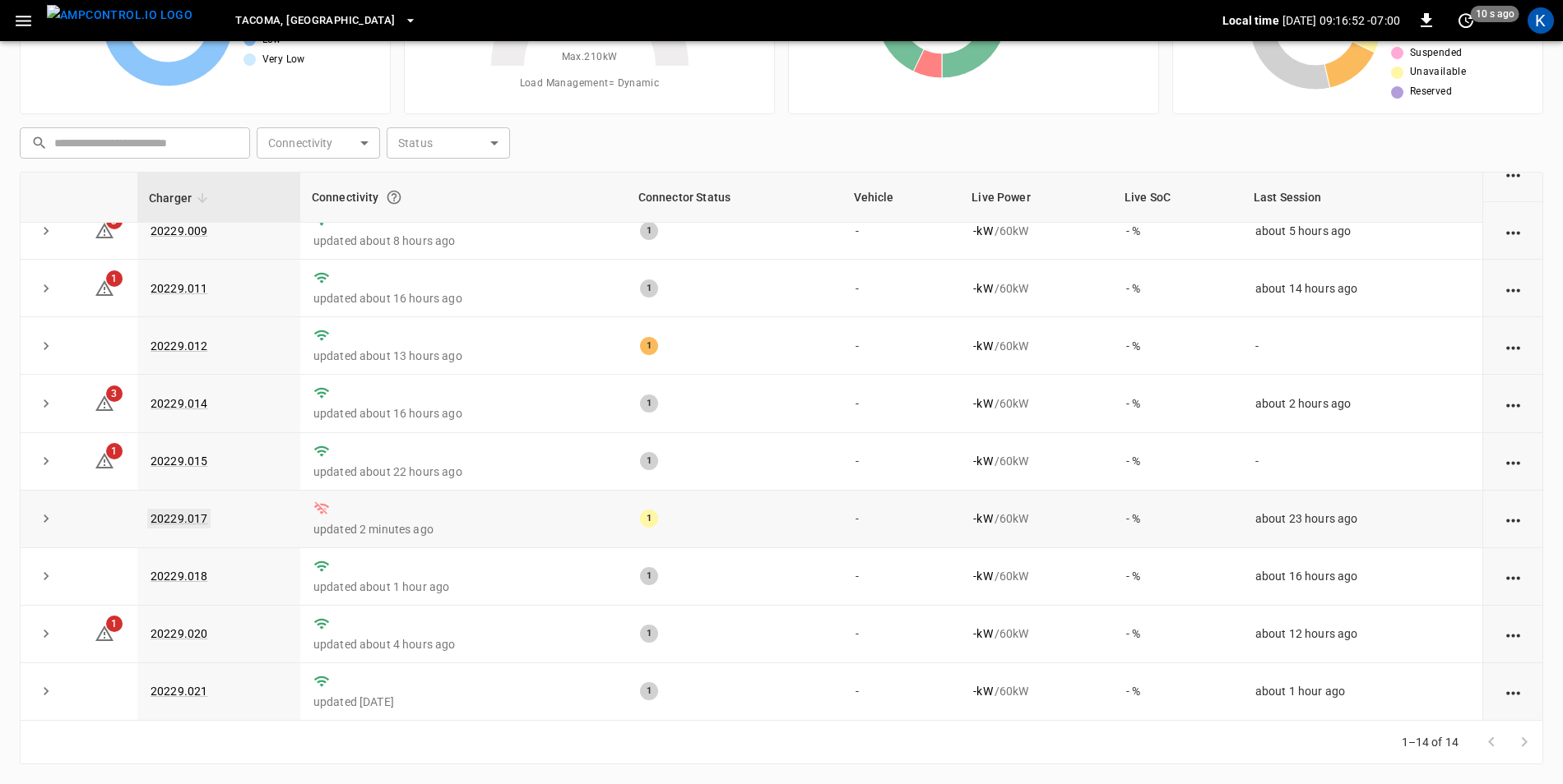
click at [183, 513] on link "20229.017" at bounding box center [179, 519] width 63 height 20
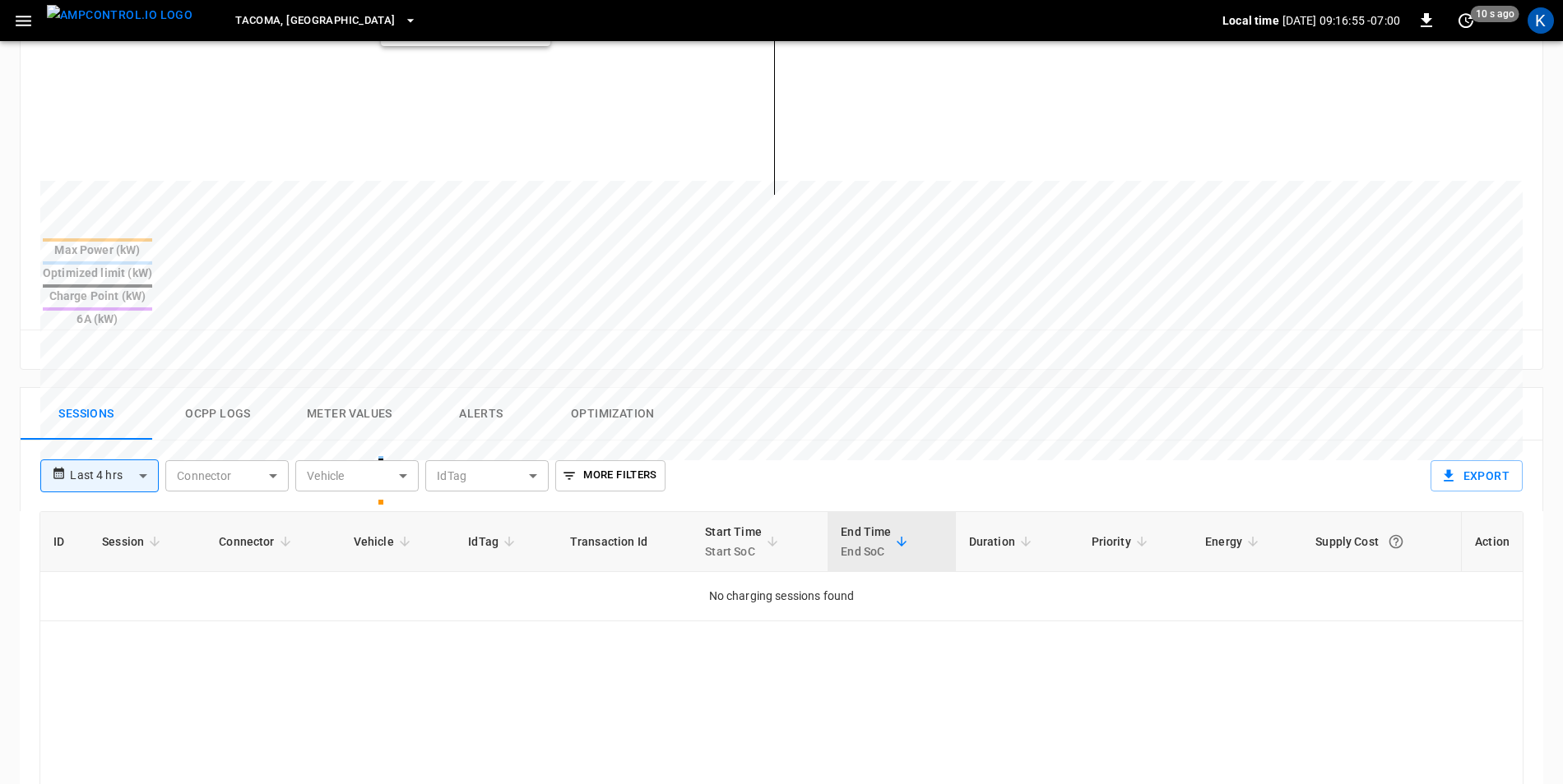
scroll to position [658, 0]
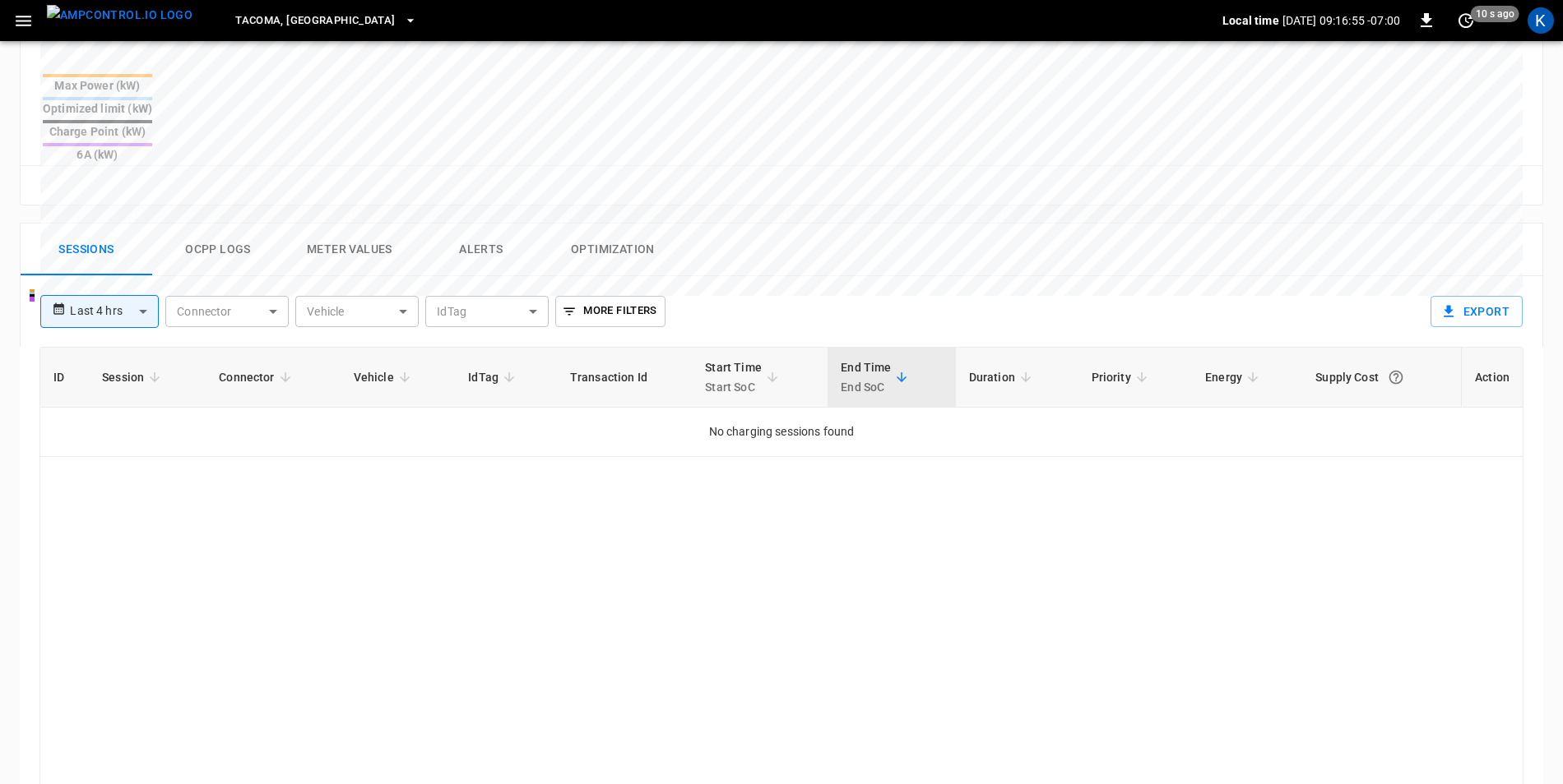
click at [232, 224] on button "Ocpp logs" at bounding box center [218, 249] width 132 height 52
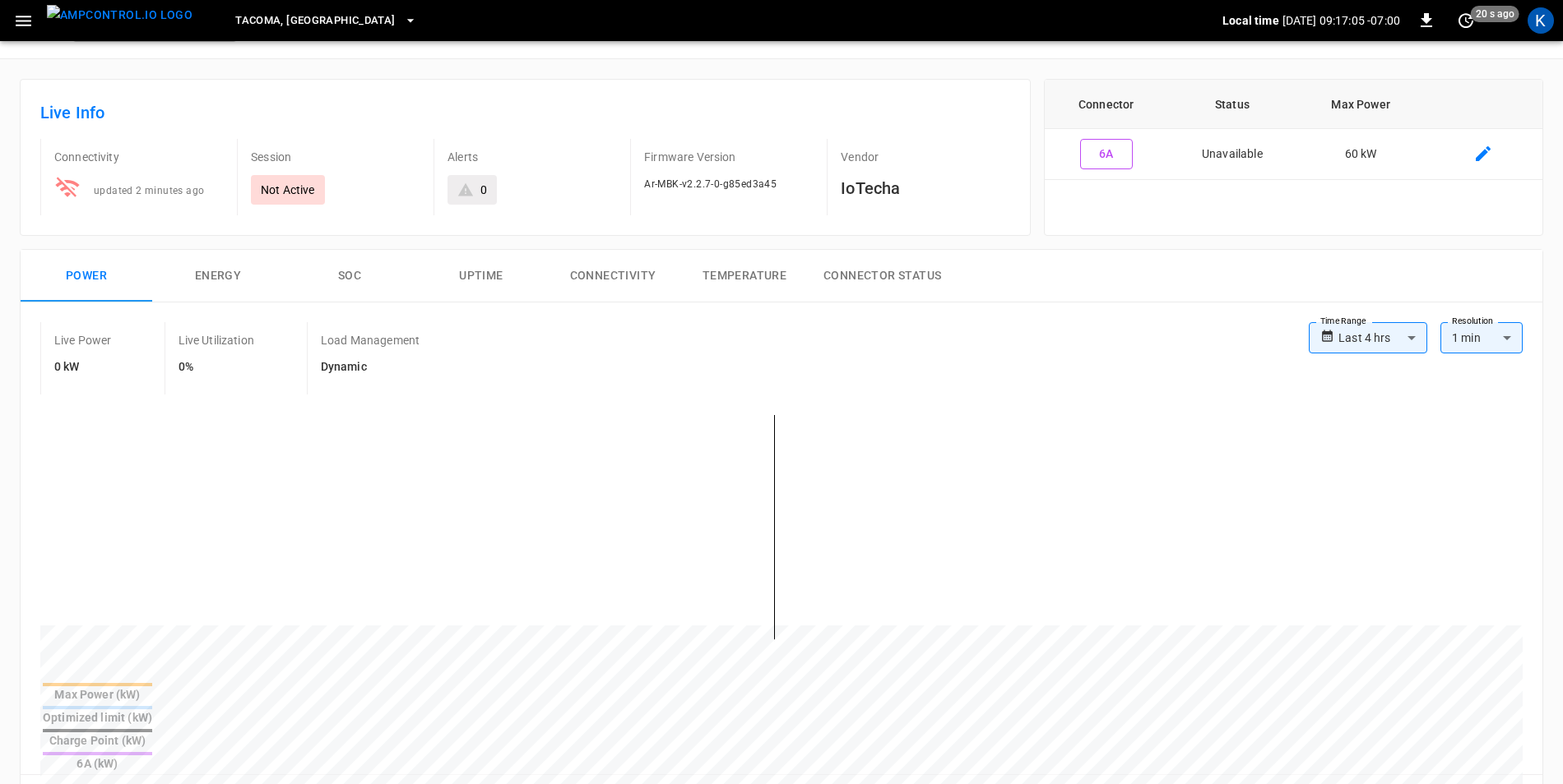
scroll to position [0, 0]
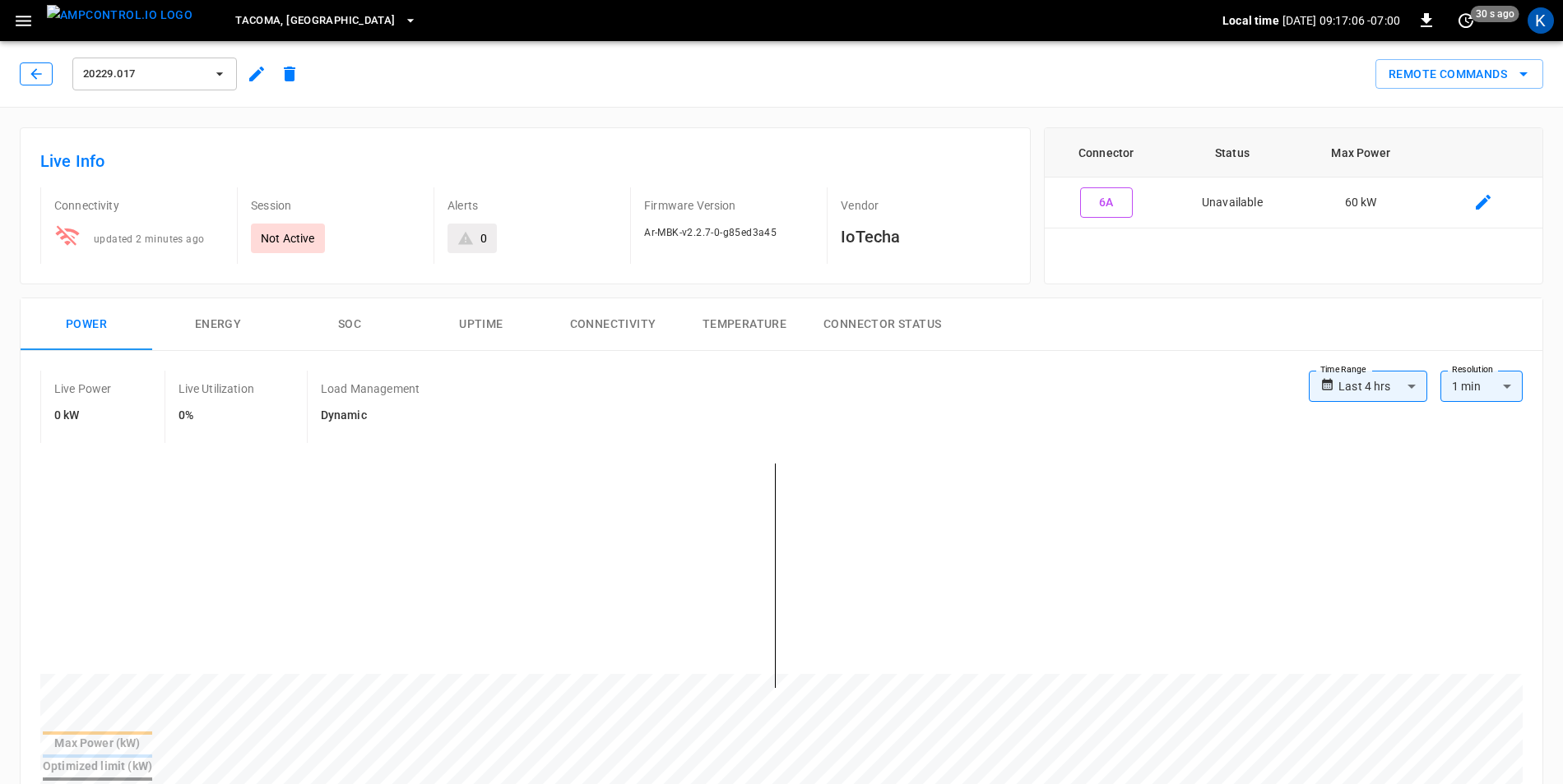
click at [30, 77] on icon "button" at bounding box center [36, 74] width 17 height 17
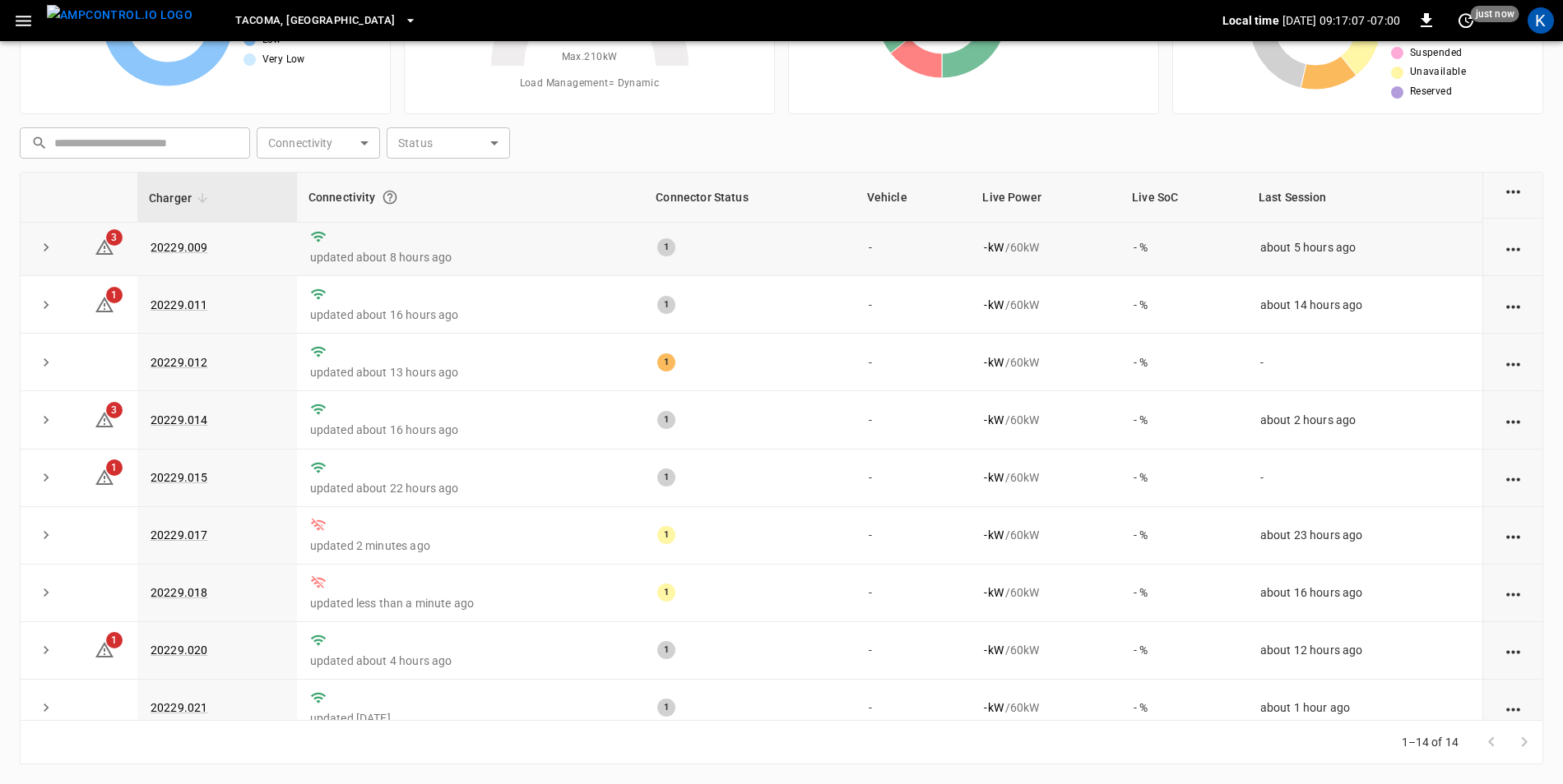
scroll to position [320, 0]
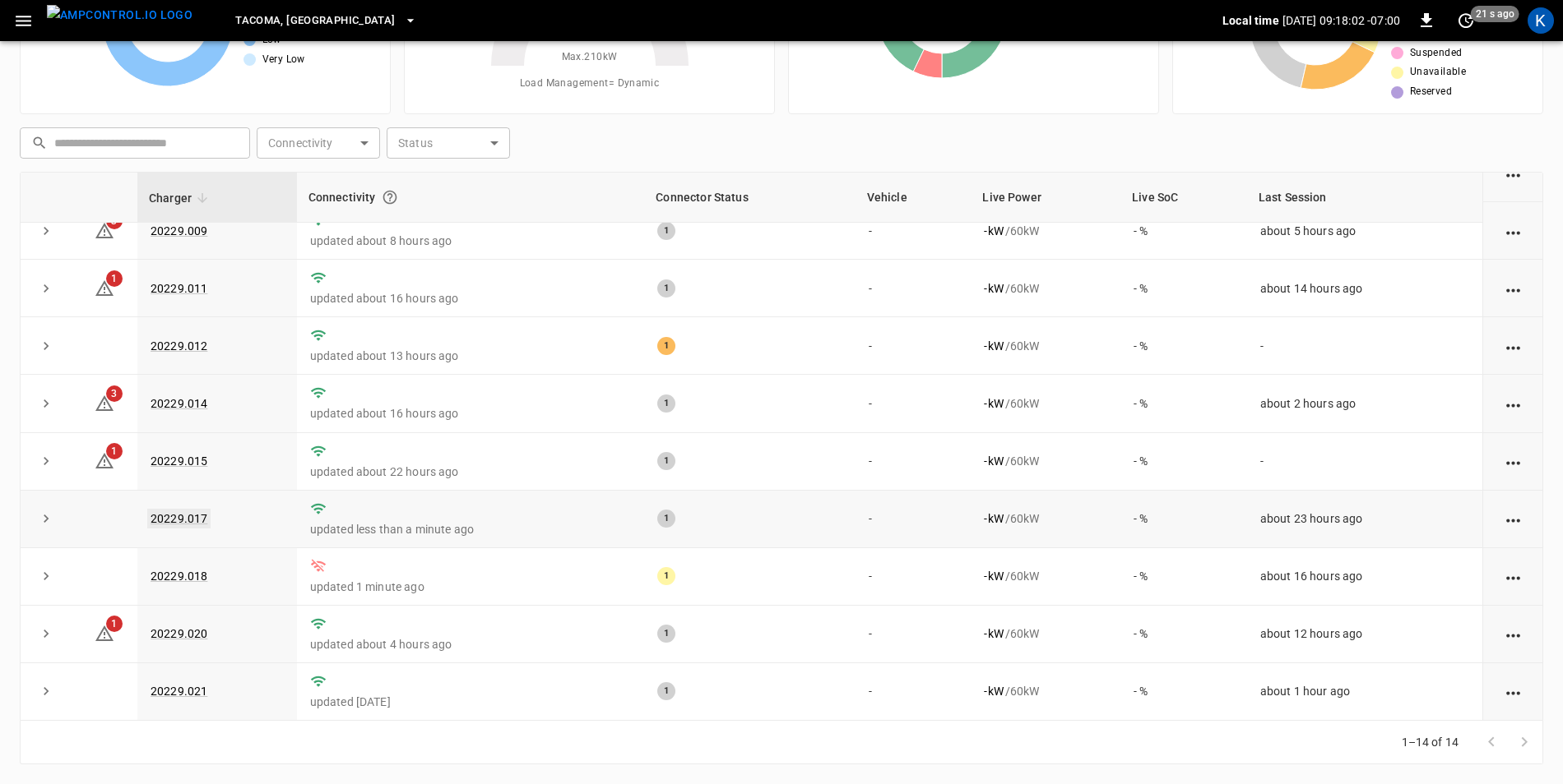
click at [192, 515] on link "20229.017" at bounding box center [179, 519] width 63 height 20
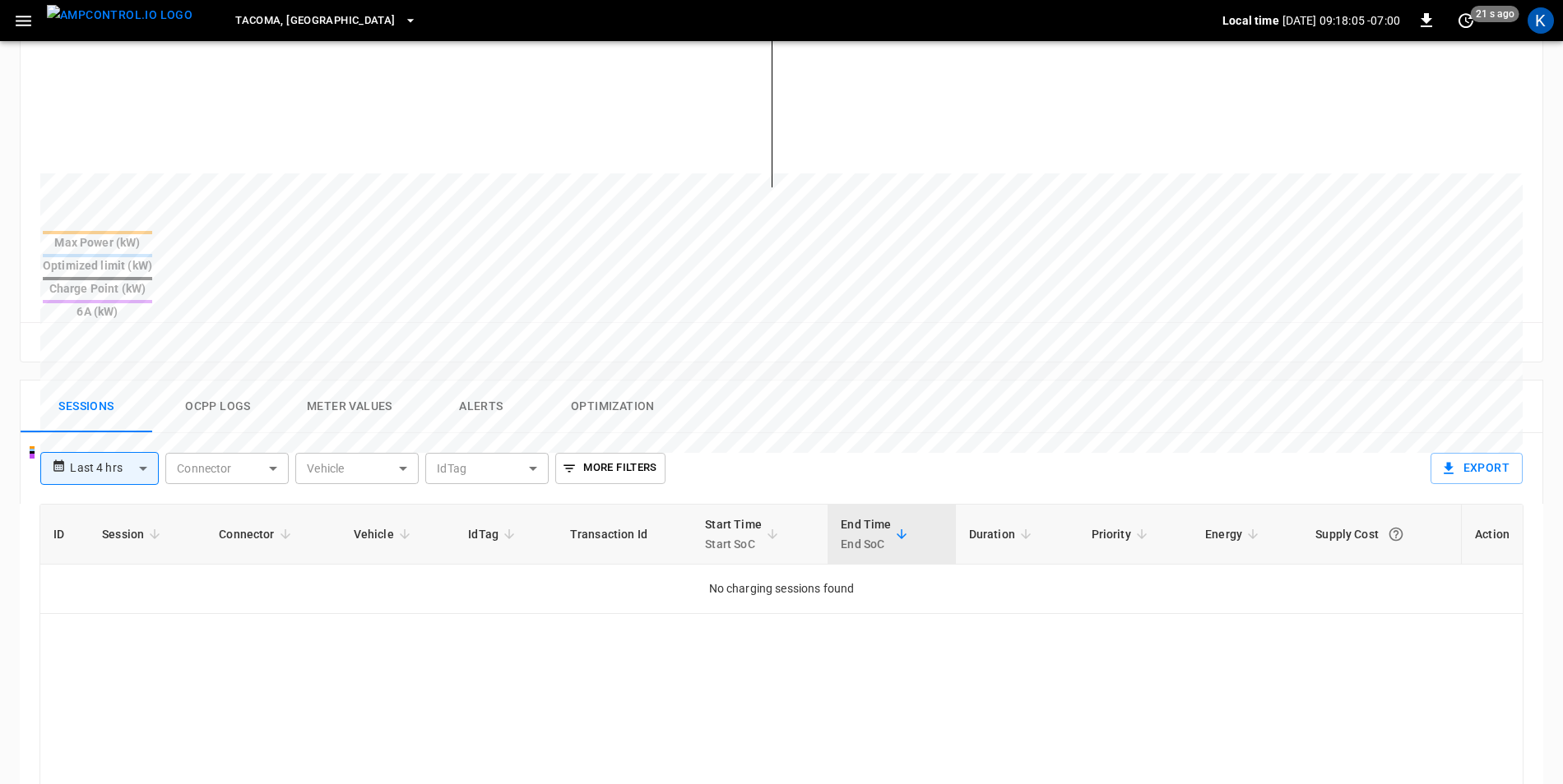
scroll to position [740, 0]
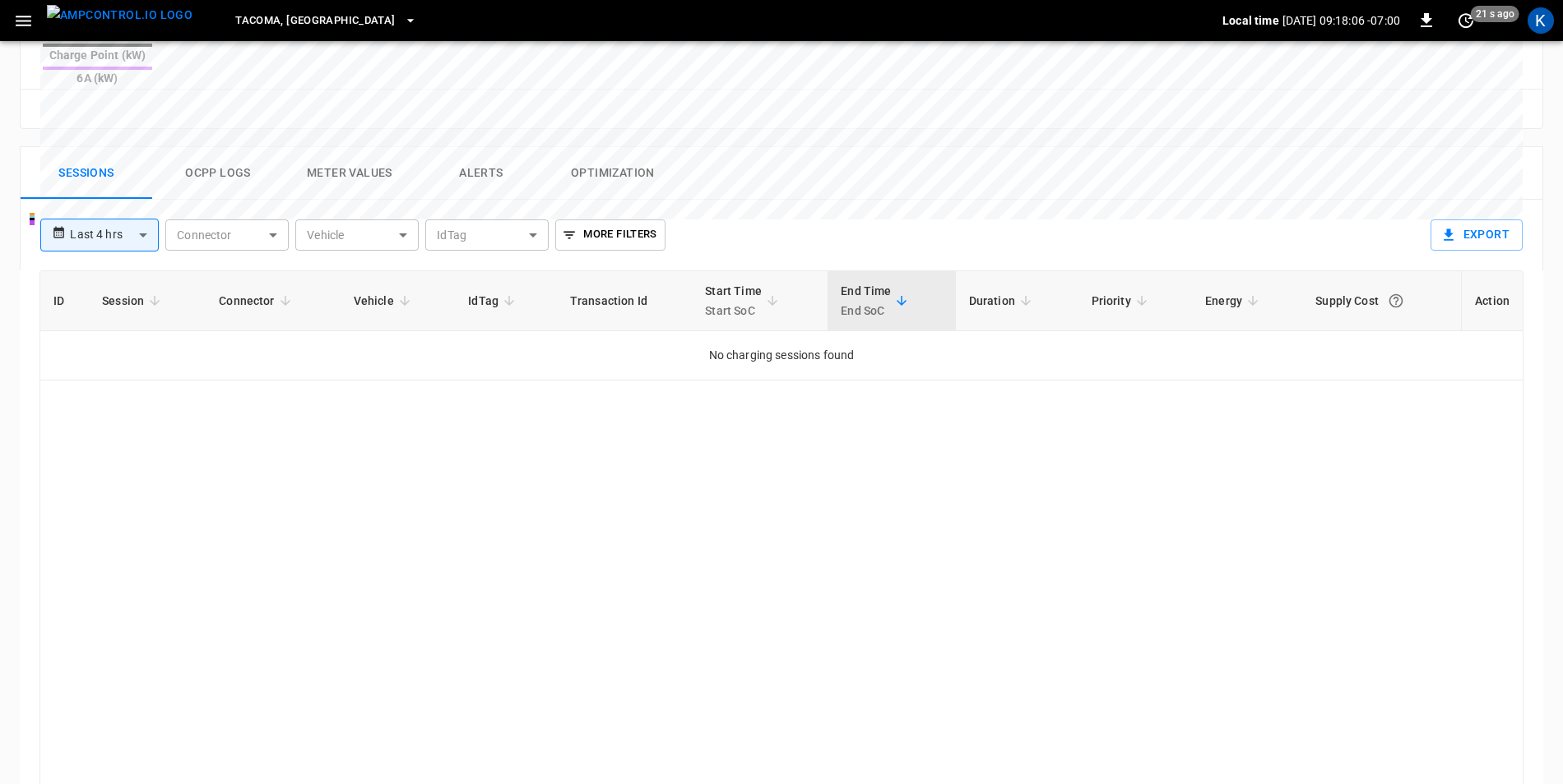
click at [218, 148] on button "Ocpp logs" at bounding box center [218, 173] width 132 height 52
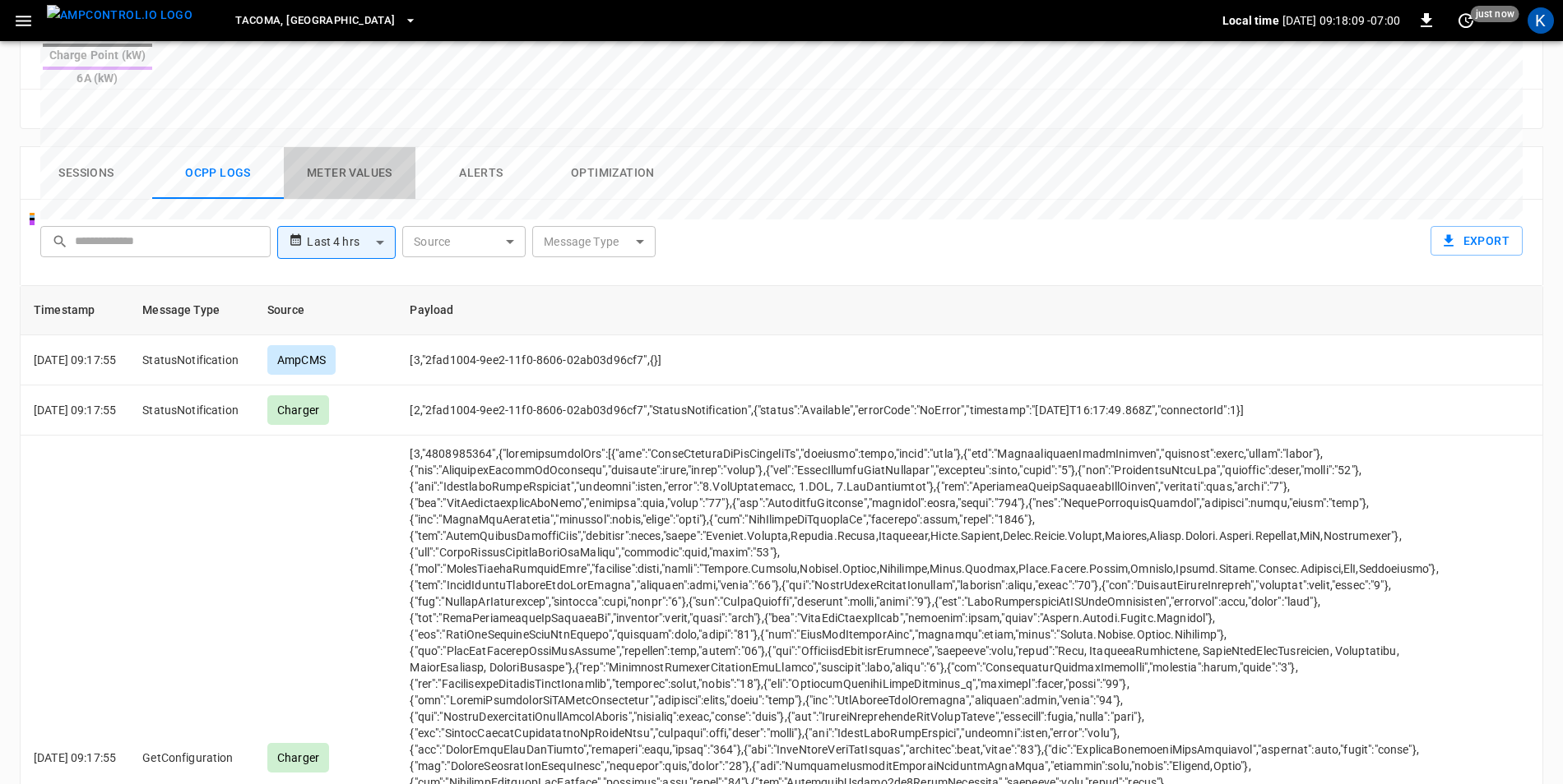
click at [328, 148] on button "Meter Values" at bounding box center [349, 173] width 132 height 52
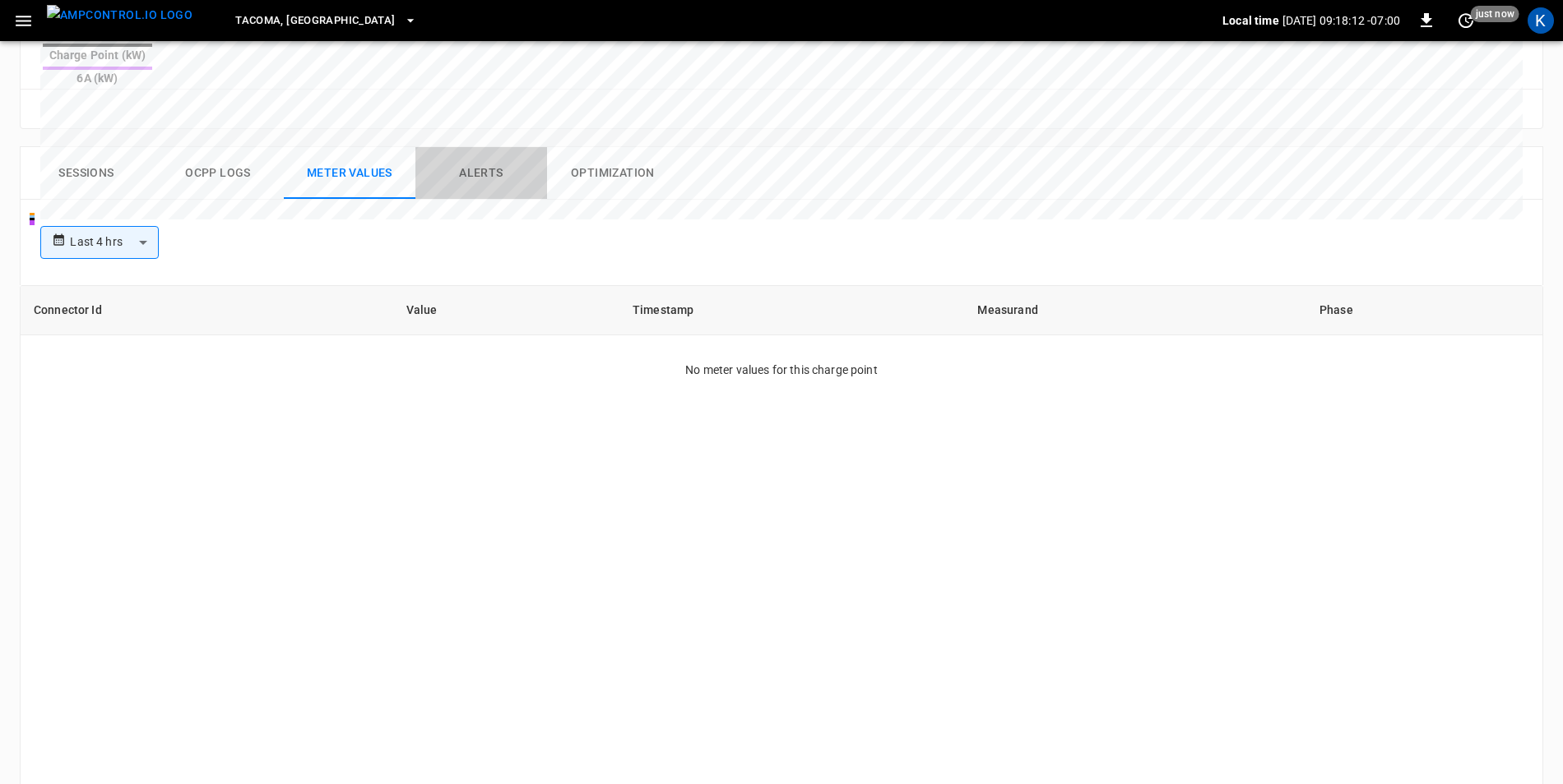
click at [474, 148] on button "Alerts" at bounding box center [481, 173] width 132 height 52
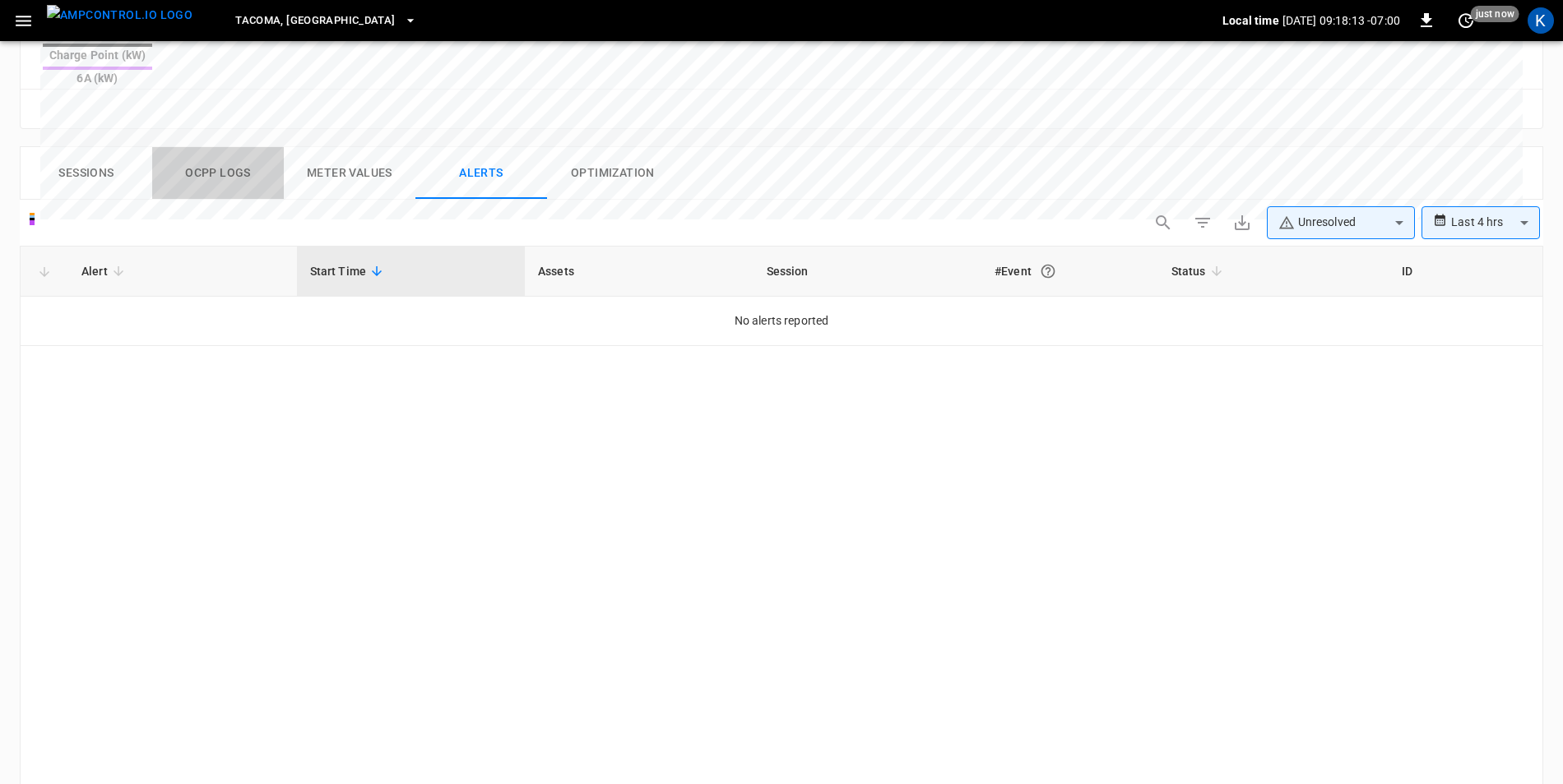
click at [198, 148] on button "Ocpp logs" at bounding box center [218, 173] width 132 height 52
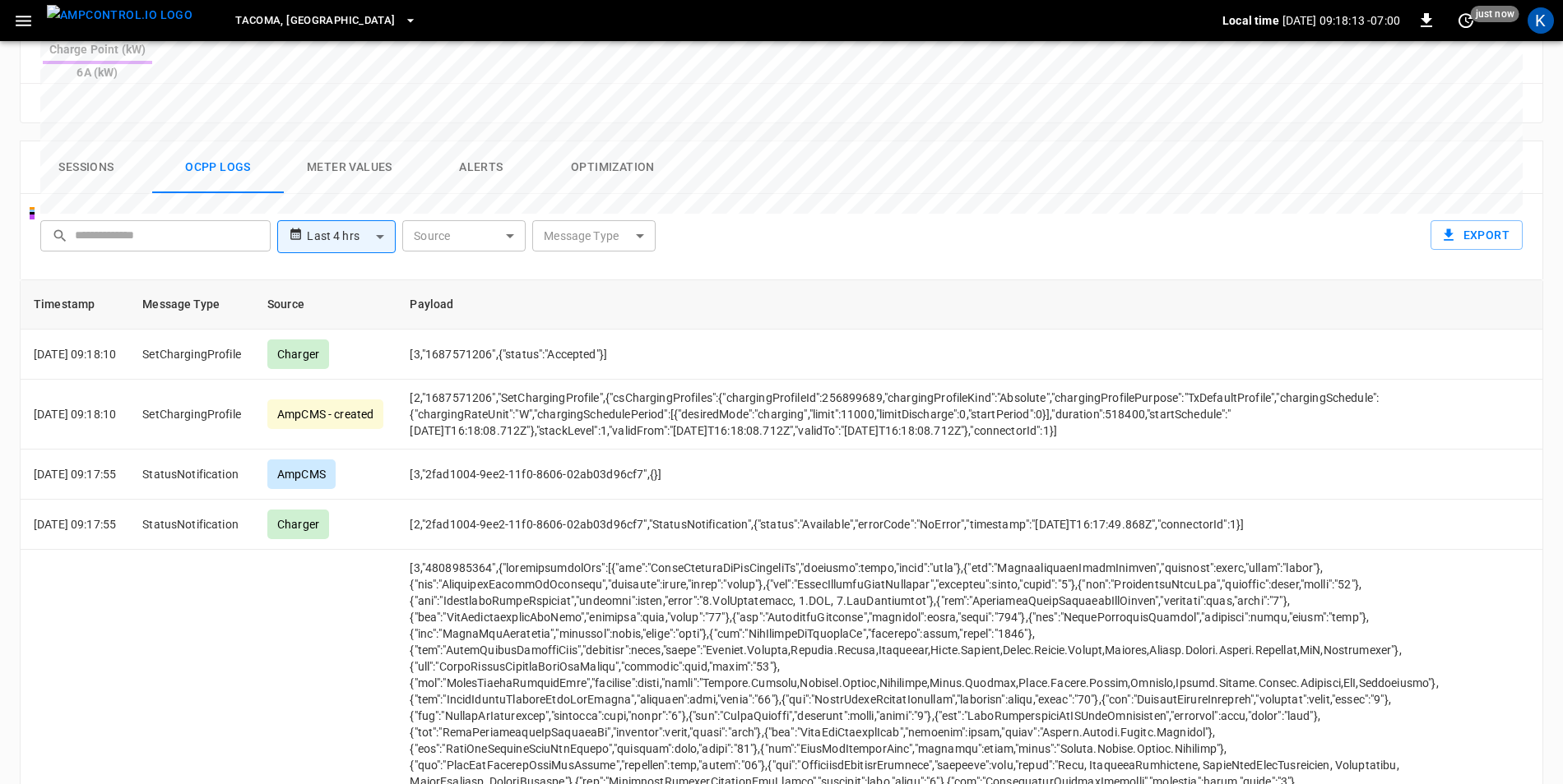
scroll to position [737, 0]
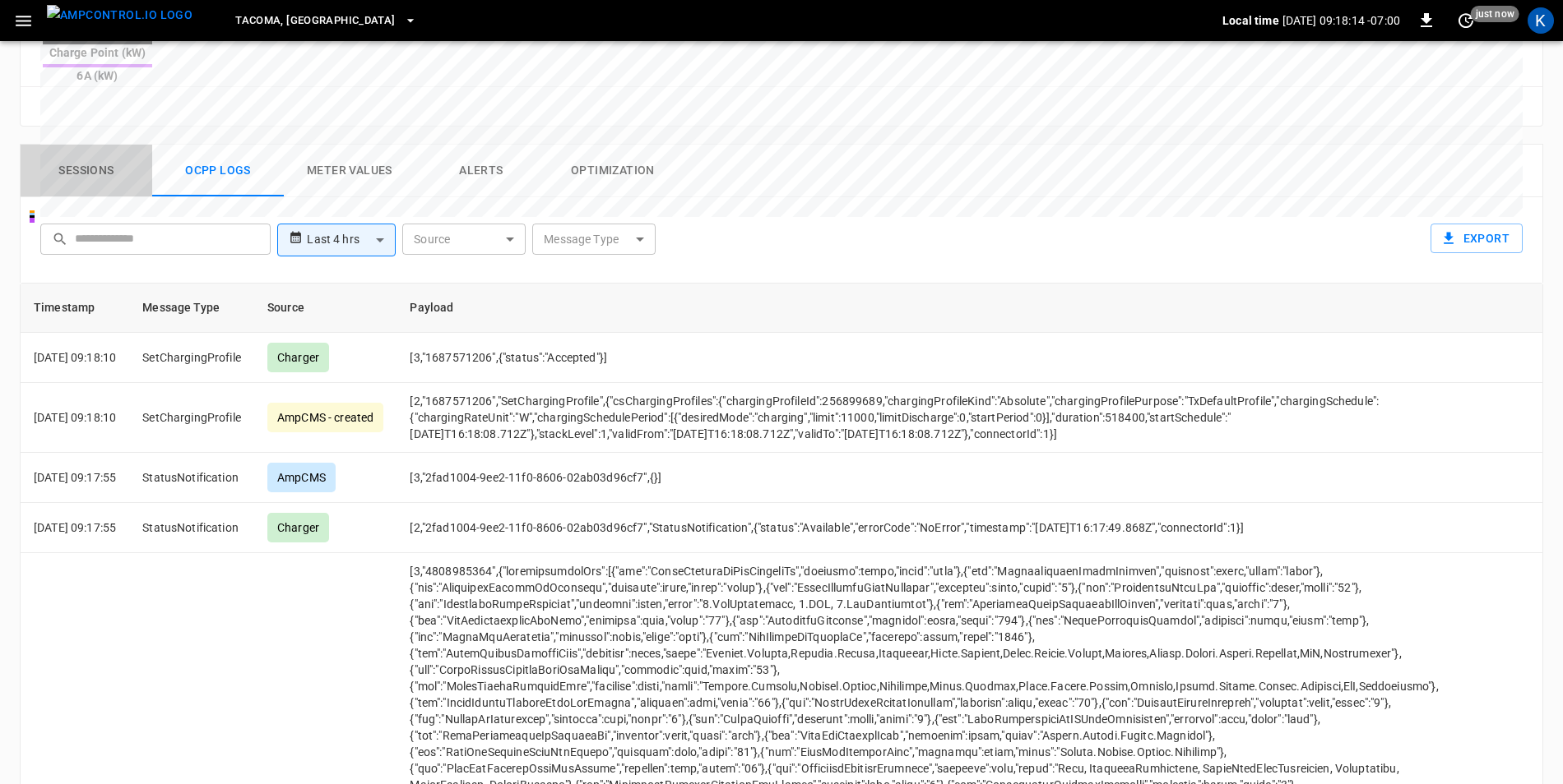
click at [67, 145] on button "Sessions" at bounding box center [86, 171] width 132 height 52
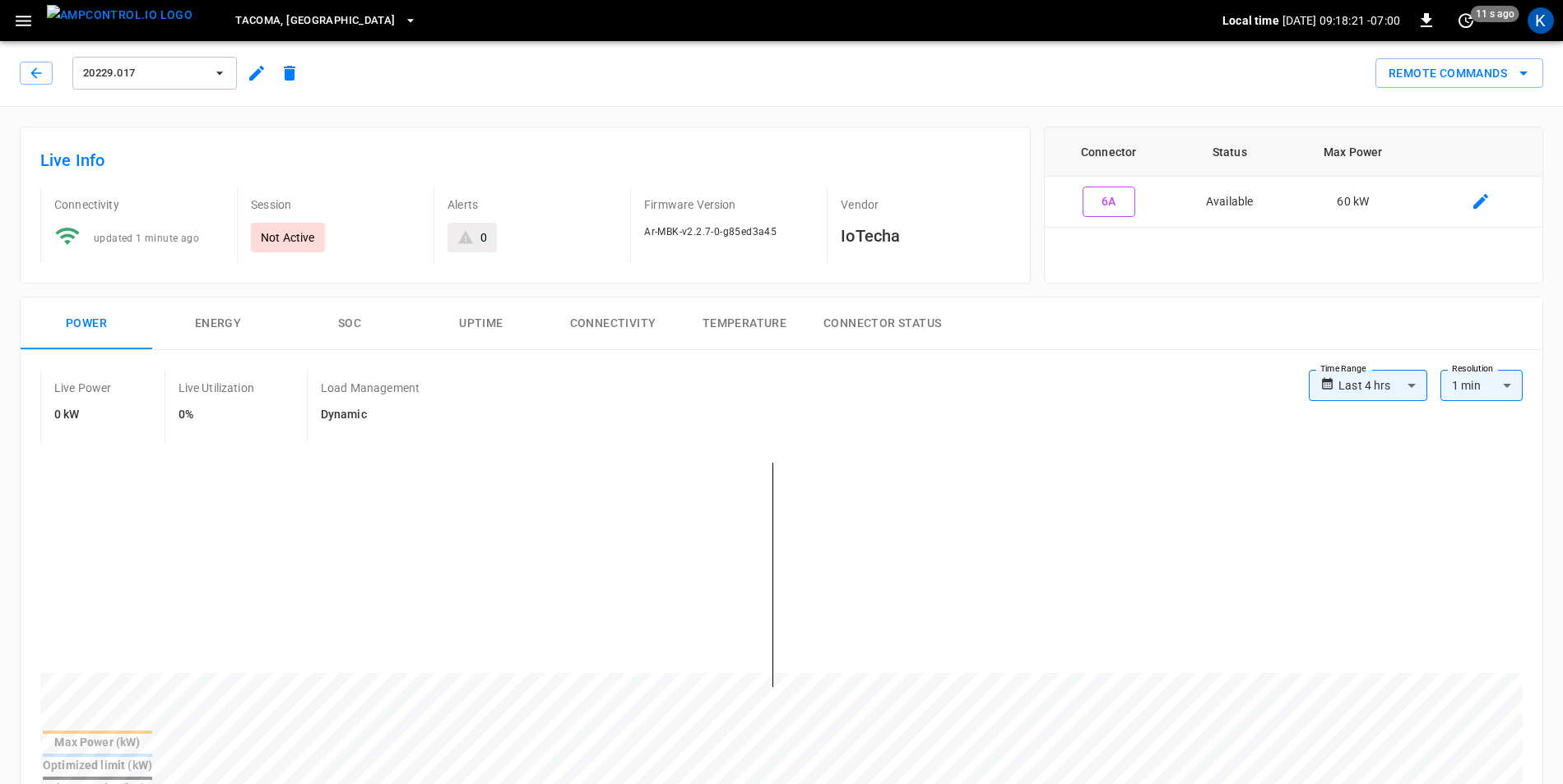
scroll to position [0, 0]
click at [35, 77] on icon "button" at bounding box center [36, 73] width 11 height 11
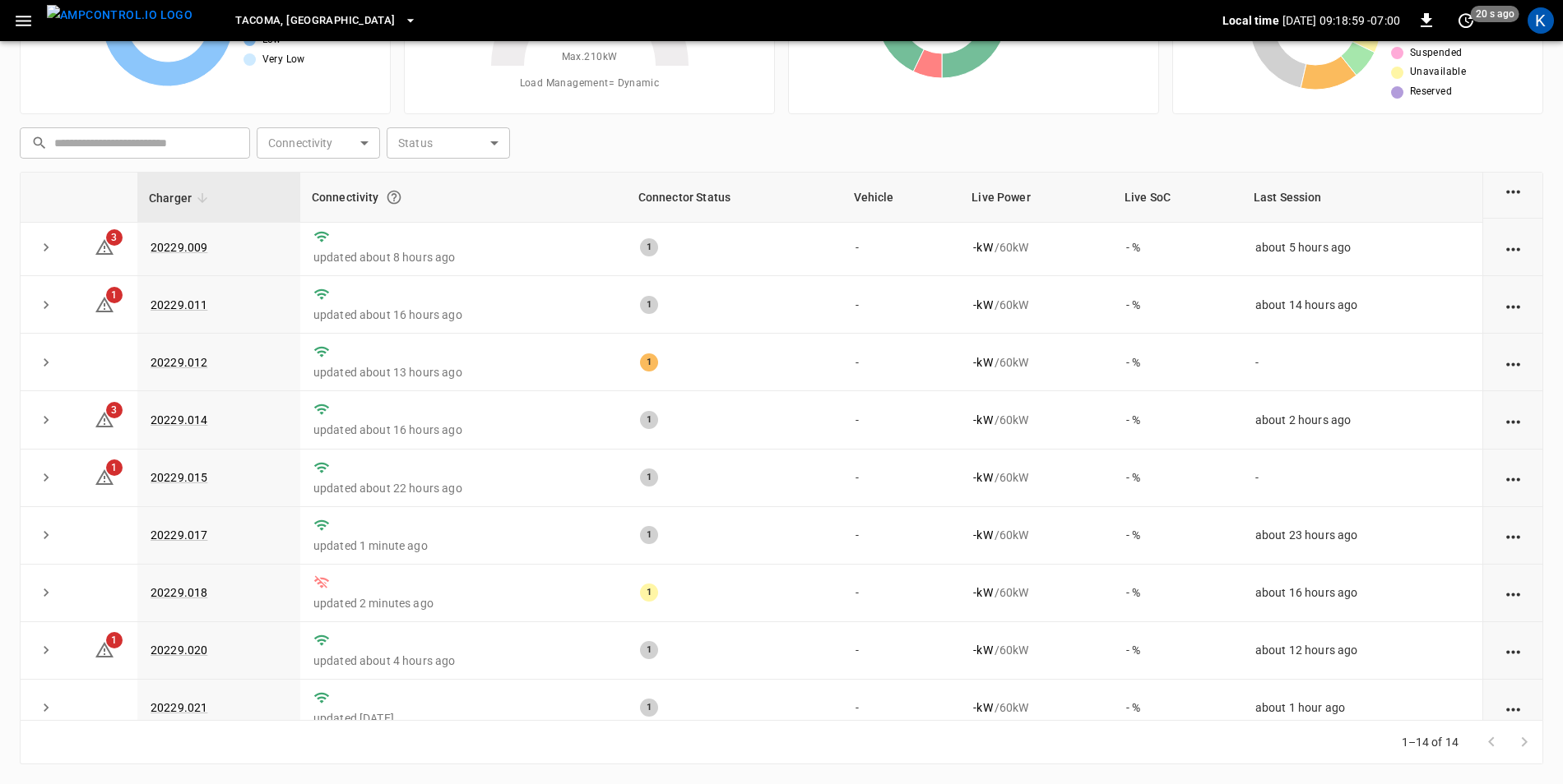
scroll to position [320, 0]
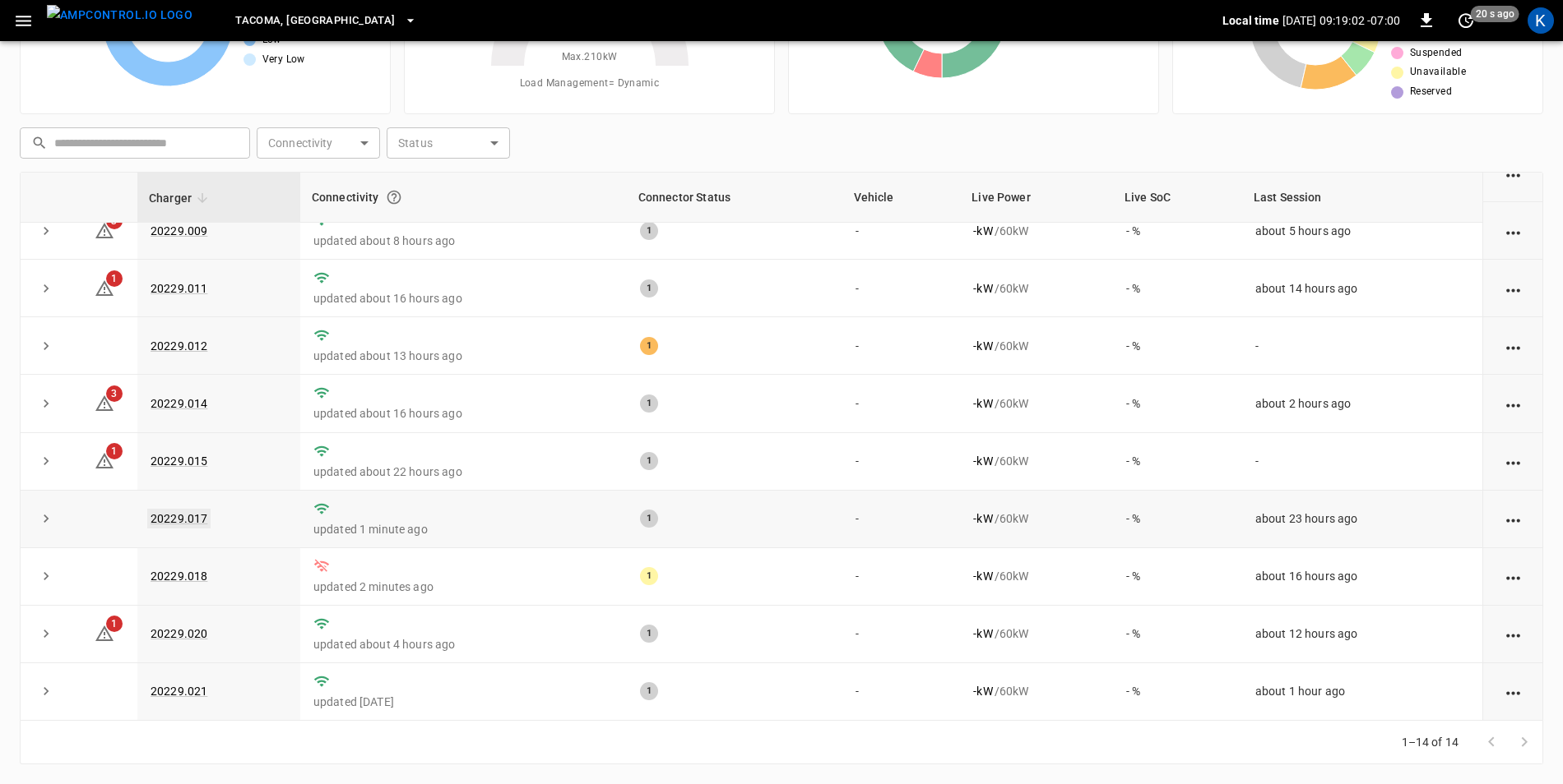
click at [180, 514] on link "20229.017" at bounding box center [179, 519] width 63 height 20
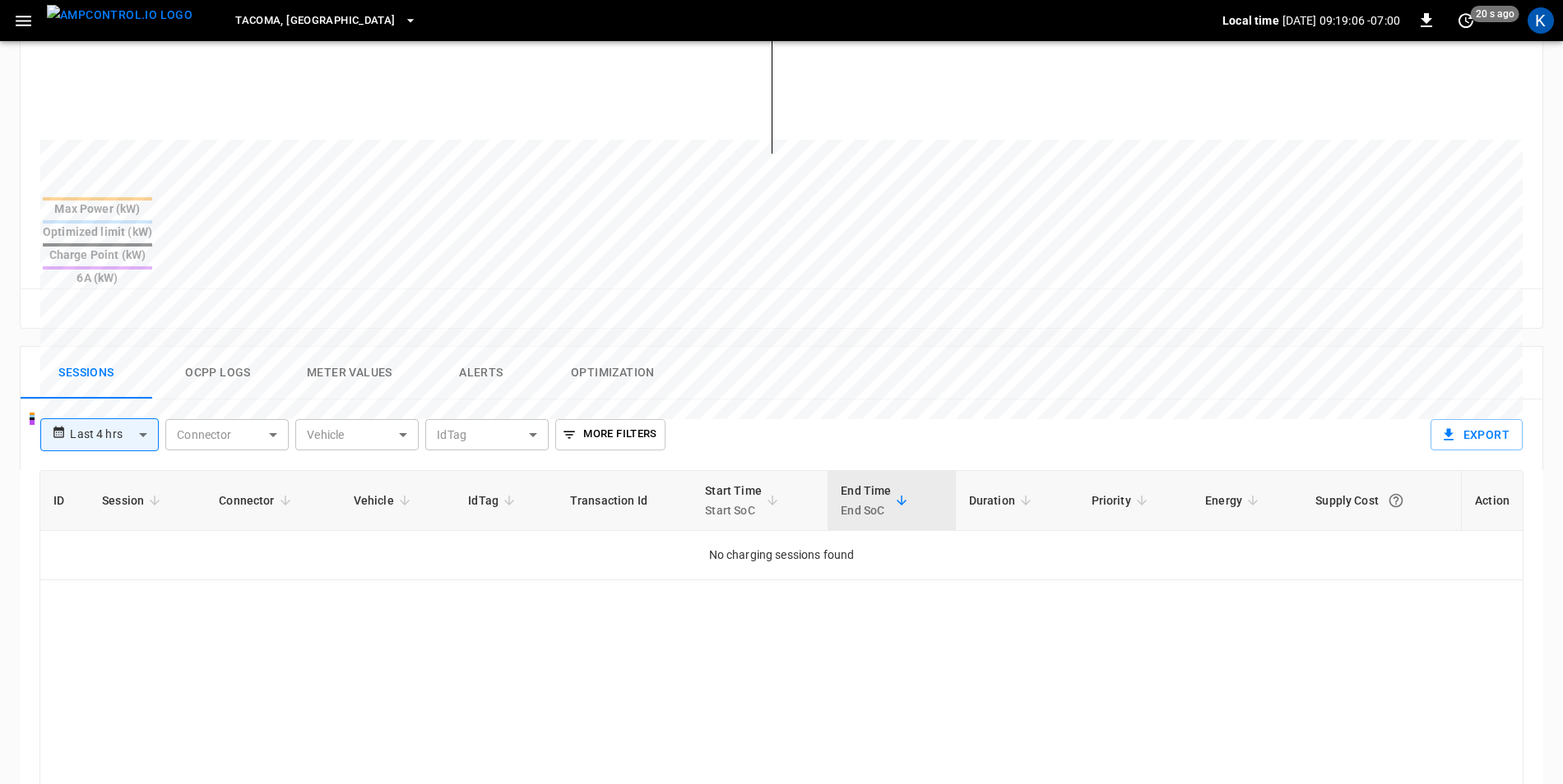
scroll to position [575, 0]
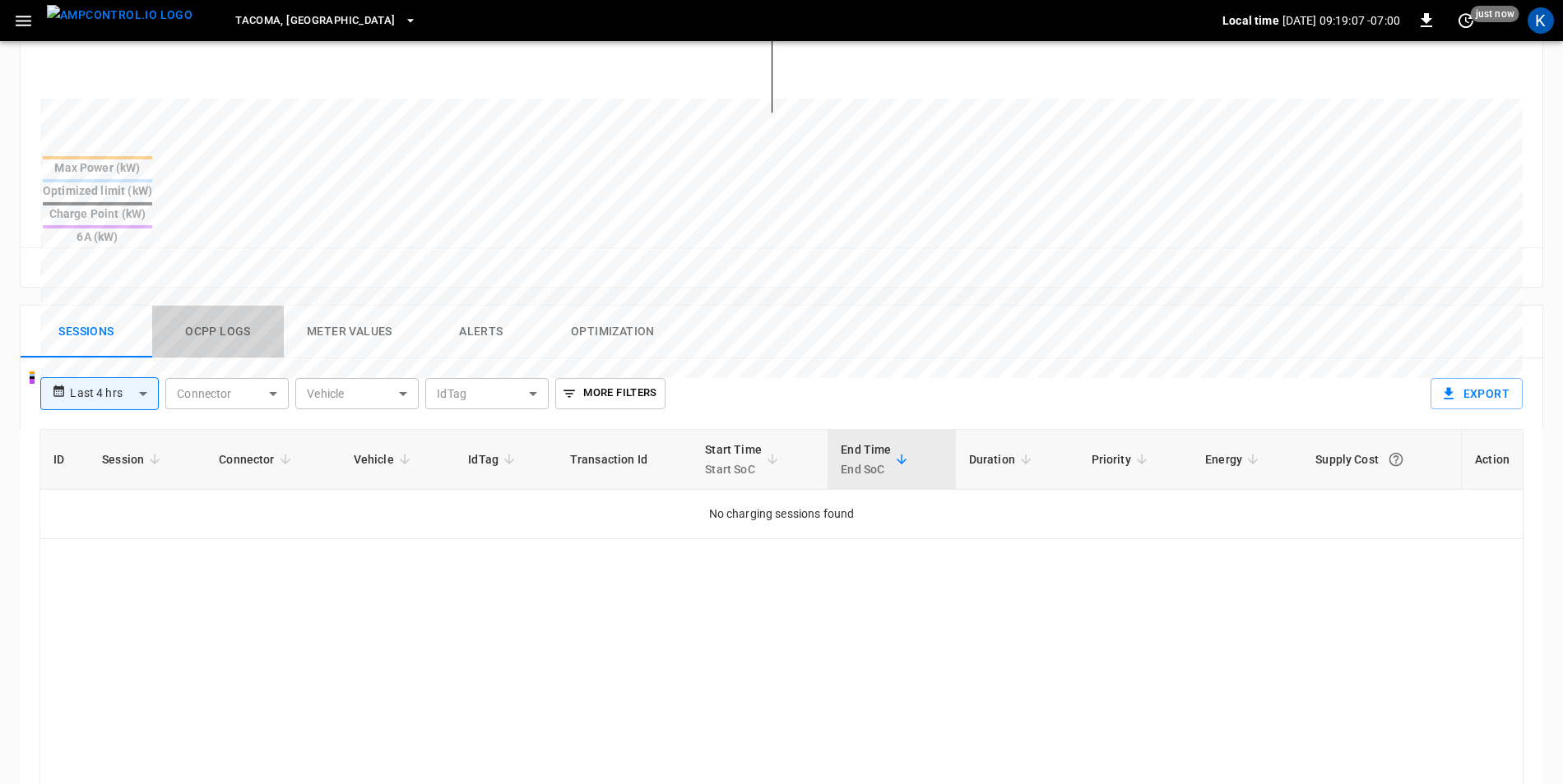
click at [188, 306] on button "Ocpp logs" at bounding box center [218, 332] width 132 height 52
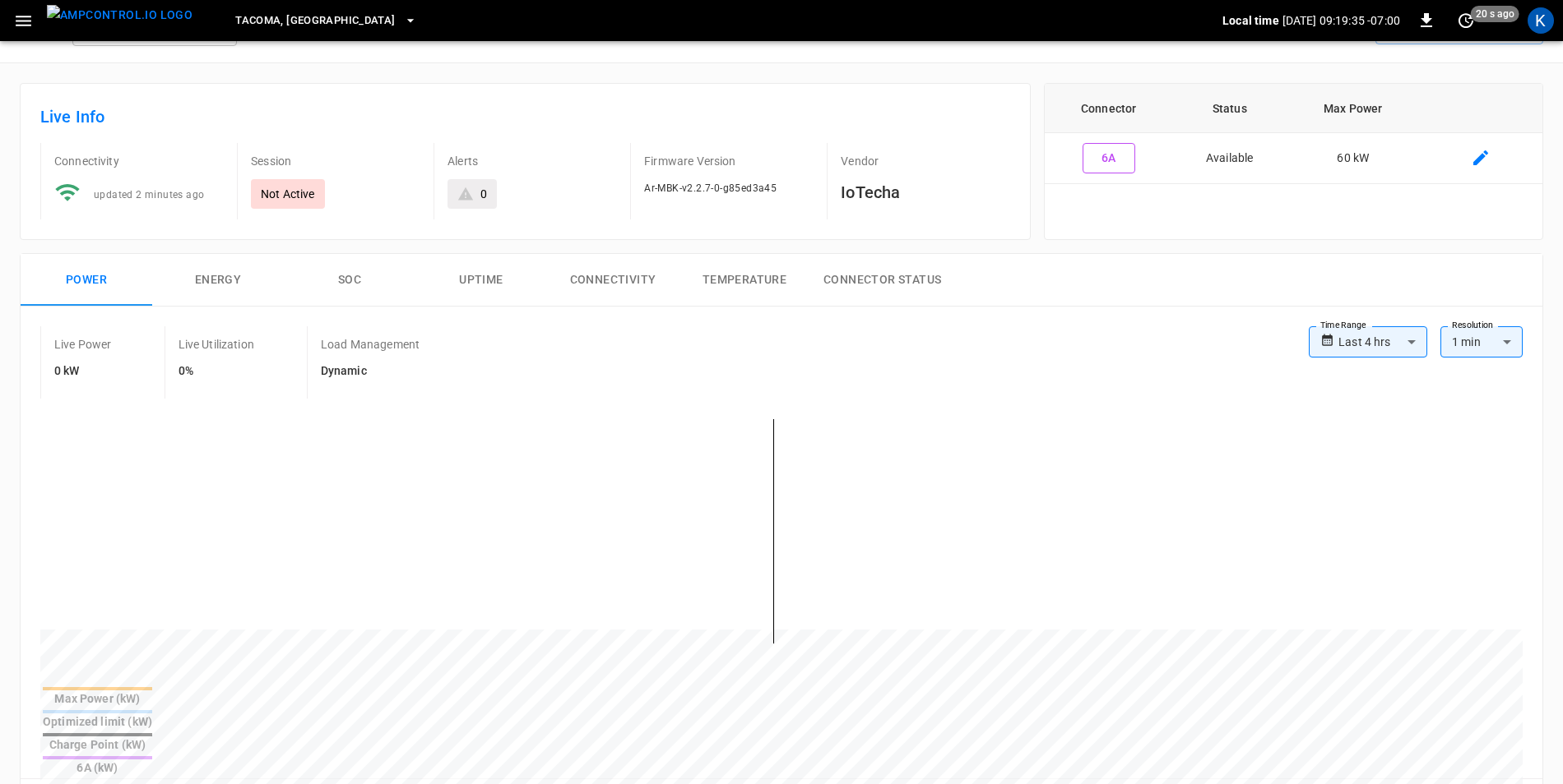
scroll to position [0, 0]
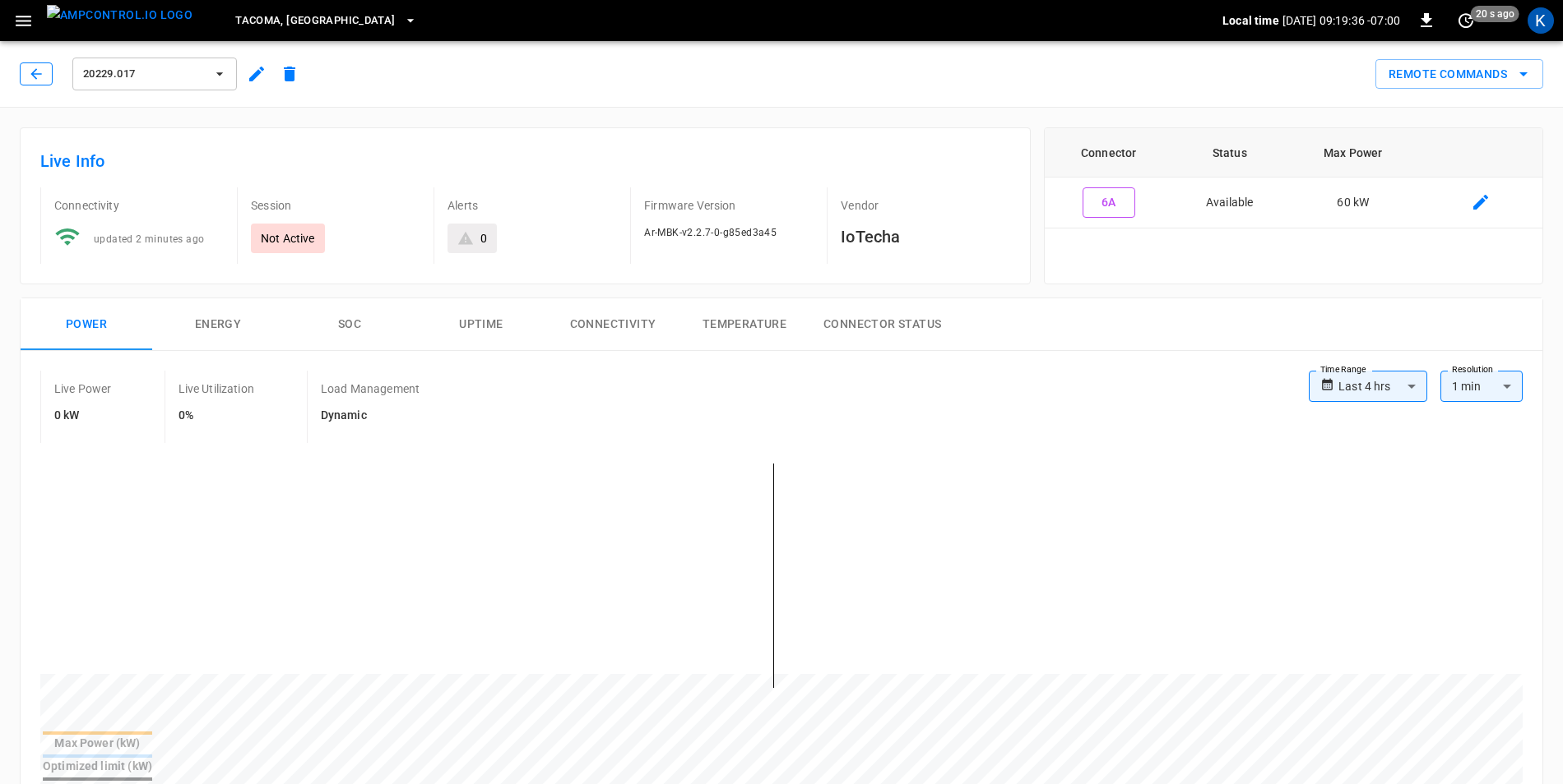
click at [40, 70] on icon "button" at bounding box center [36, 74] width 17 height 17
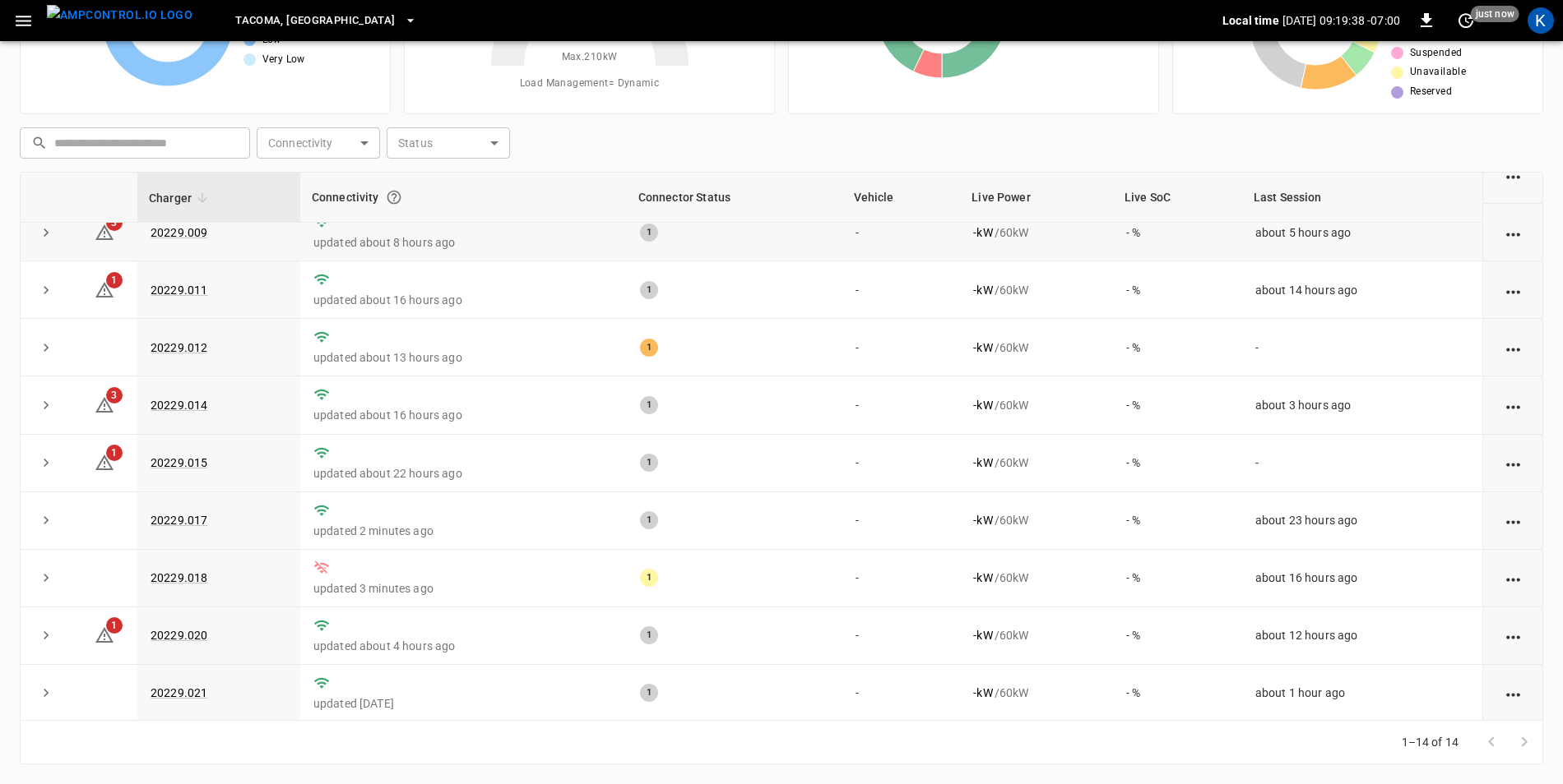
scroll to position [320, 0]
click at [181, 570] on link "20229.018" at bounding box center [179, 576] width 63 height 20
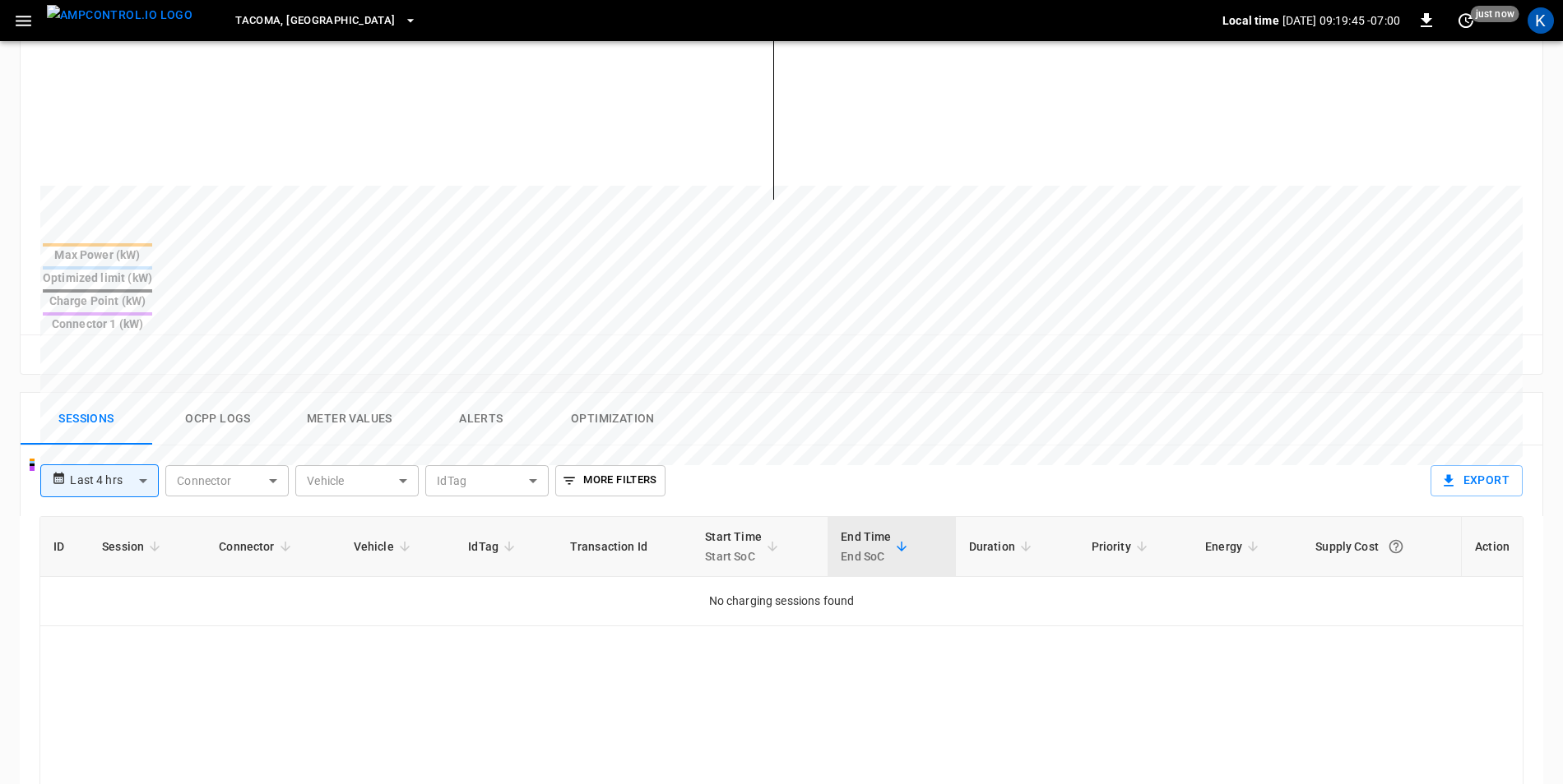
scroll to position [575, 0]
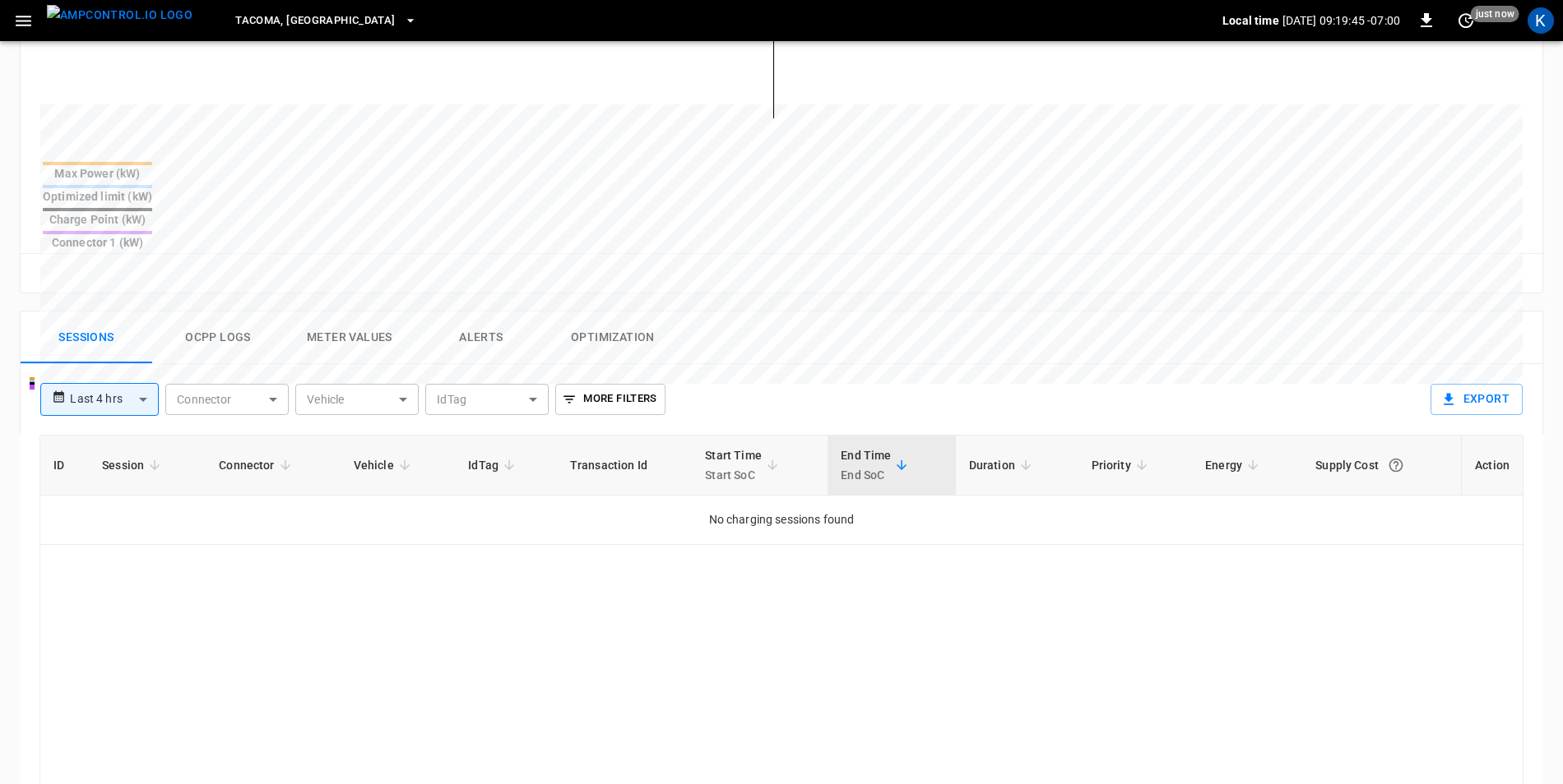
click at [231, 312] on button "Ocpp logs" at bounding box center [218, 337] width 132 height 52
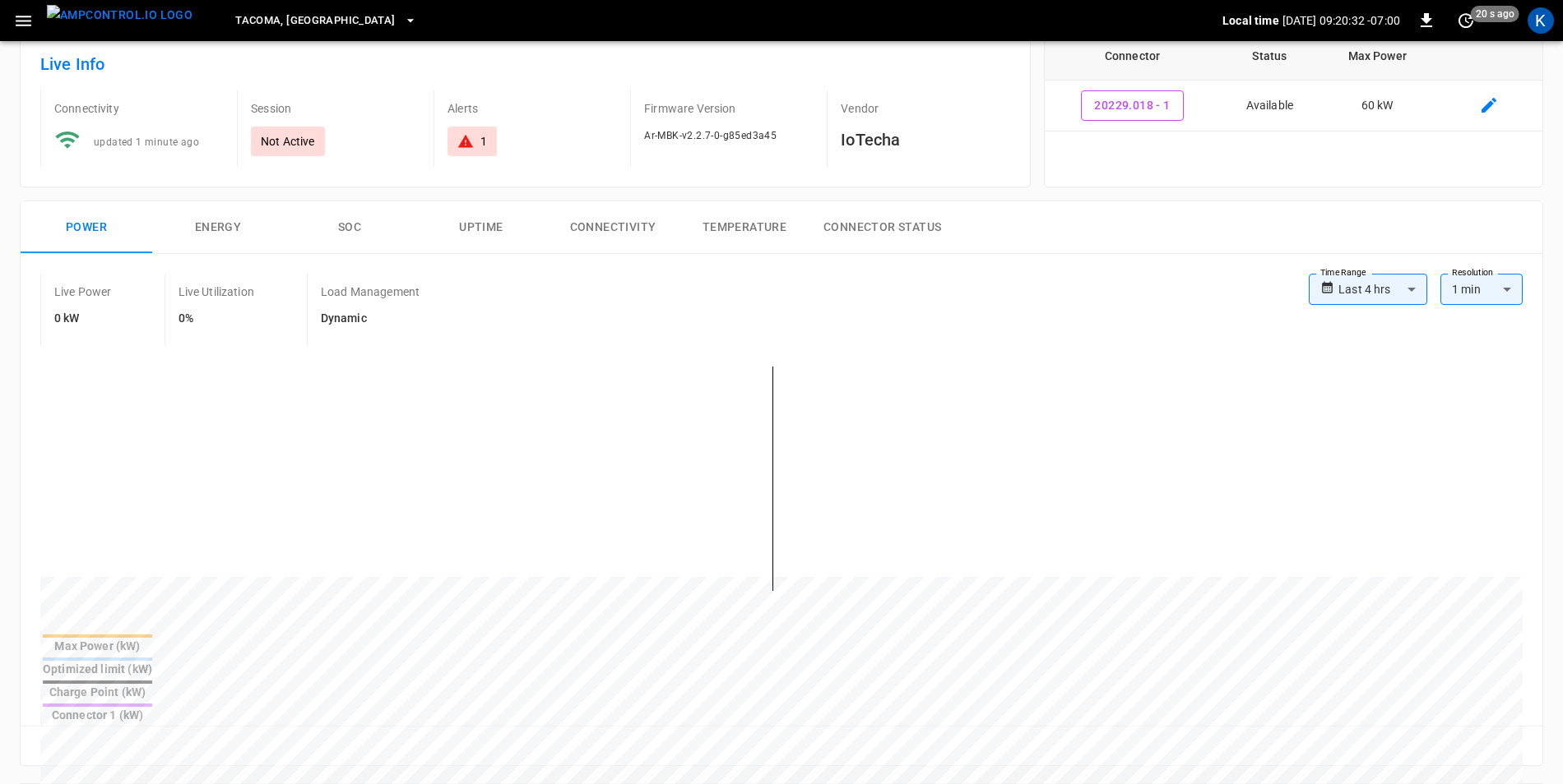
scroll to position [0, 0]
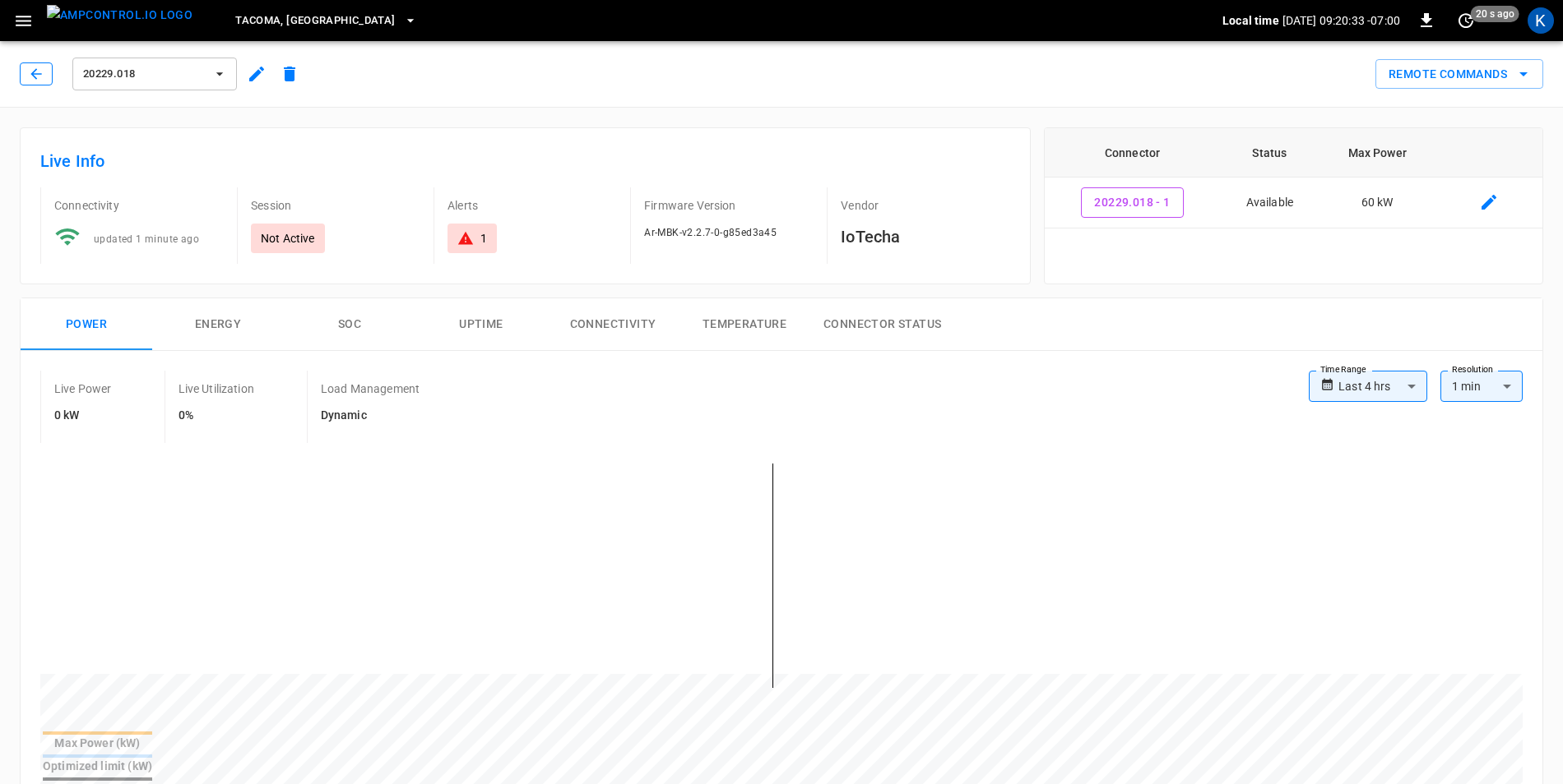
click at [24, 74] on button "button" at bounding box center [36, 74] width 33 height 23
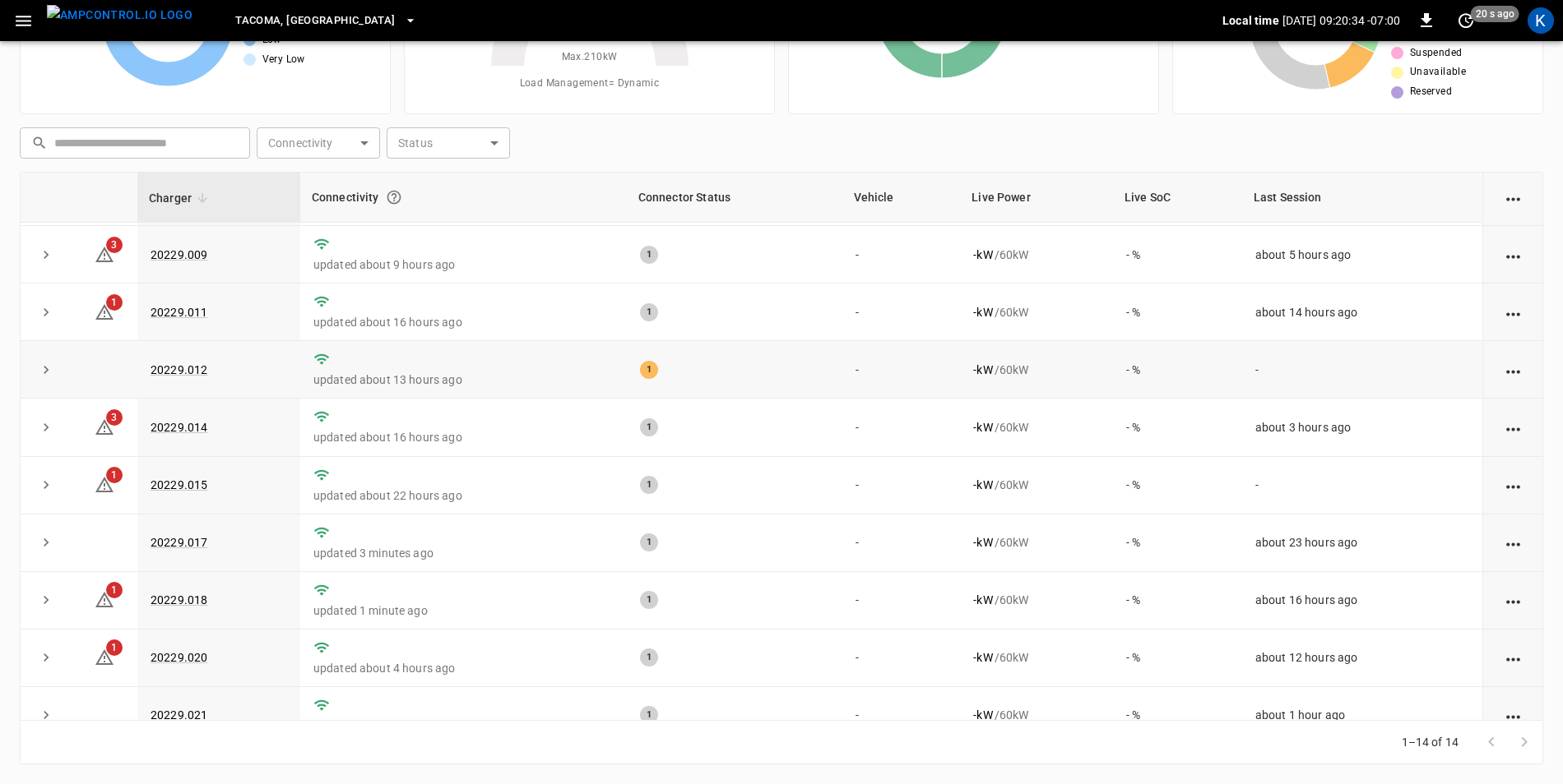
scroll to position [320, 0]
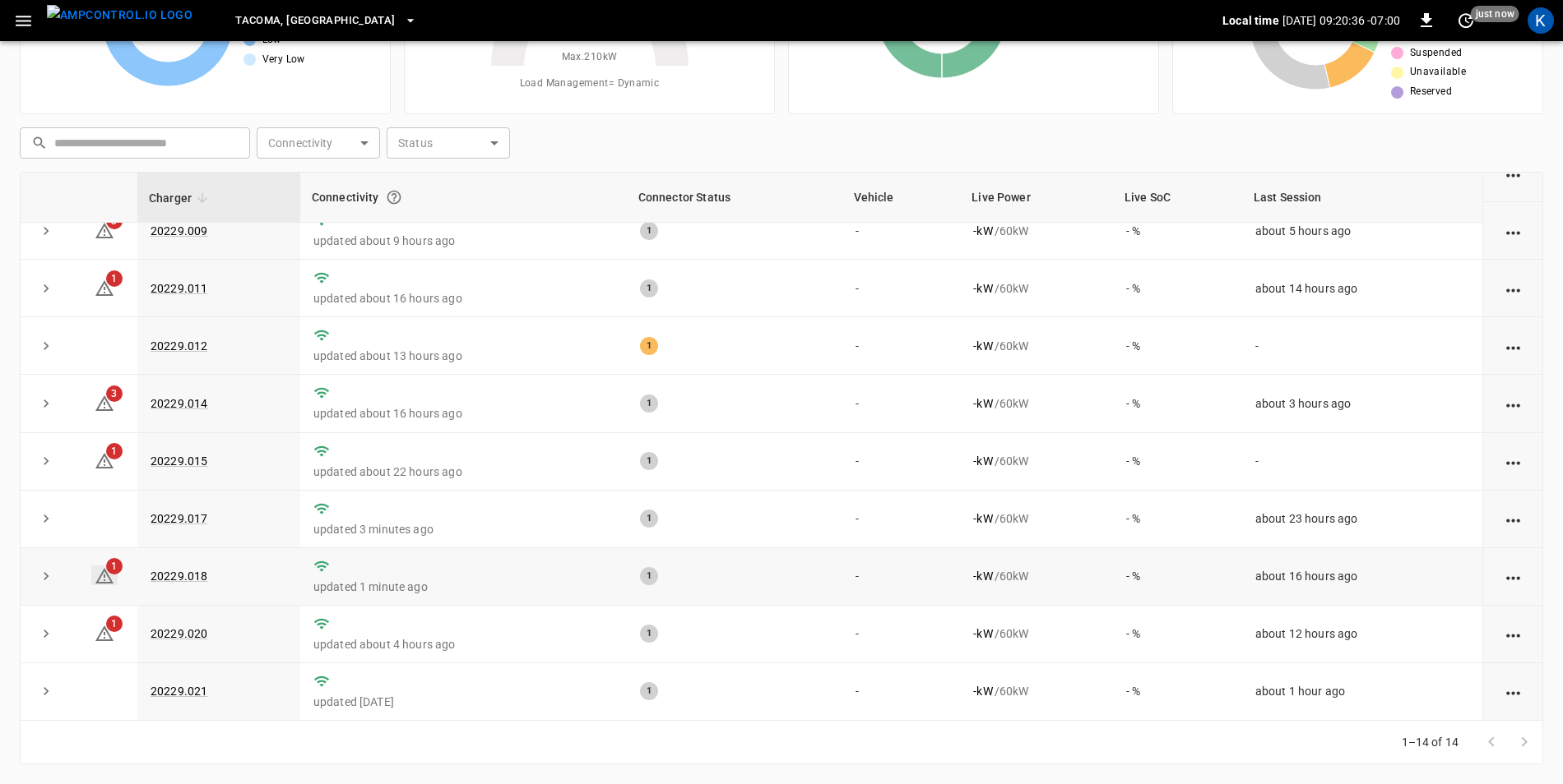
click at [109, 580] on icon at bounding box center [104, 575] width 18 height 16
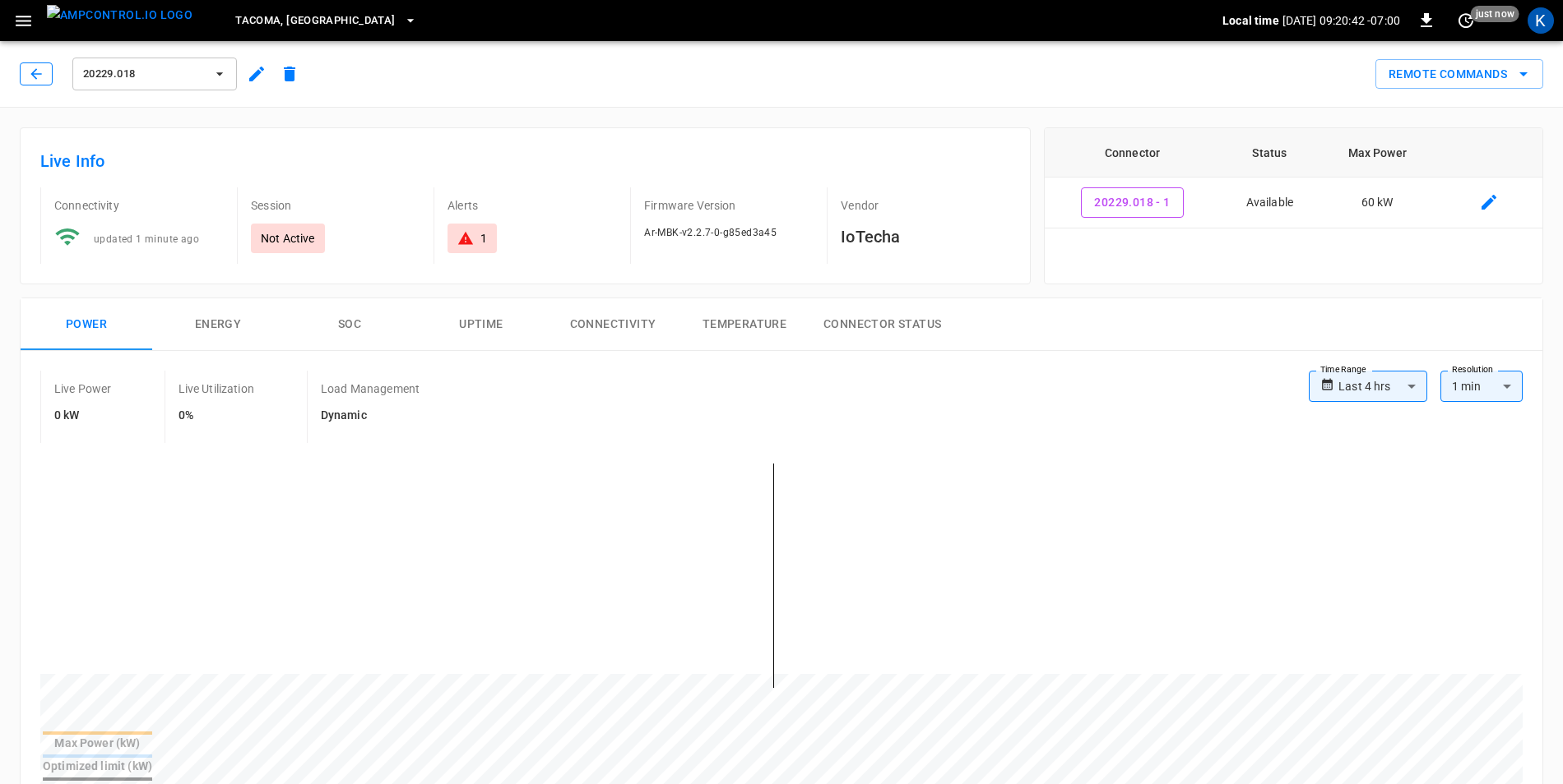
click at [29, 72] on icon "button" at bounding box center [36, 74] width 17 height 17
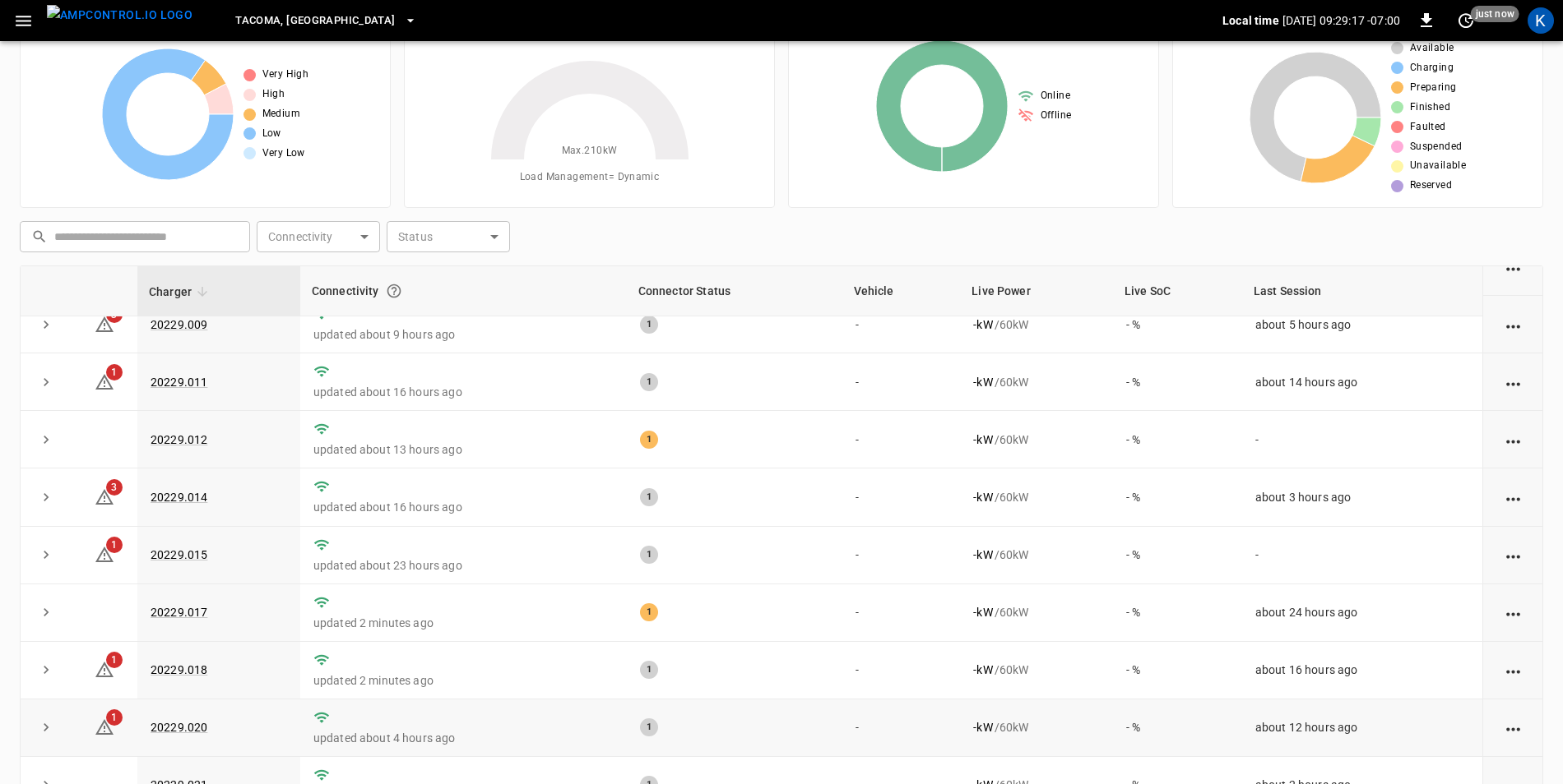
scroll to position [156, 0]
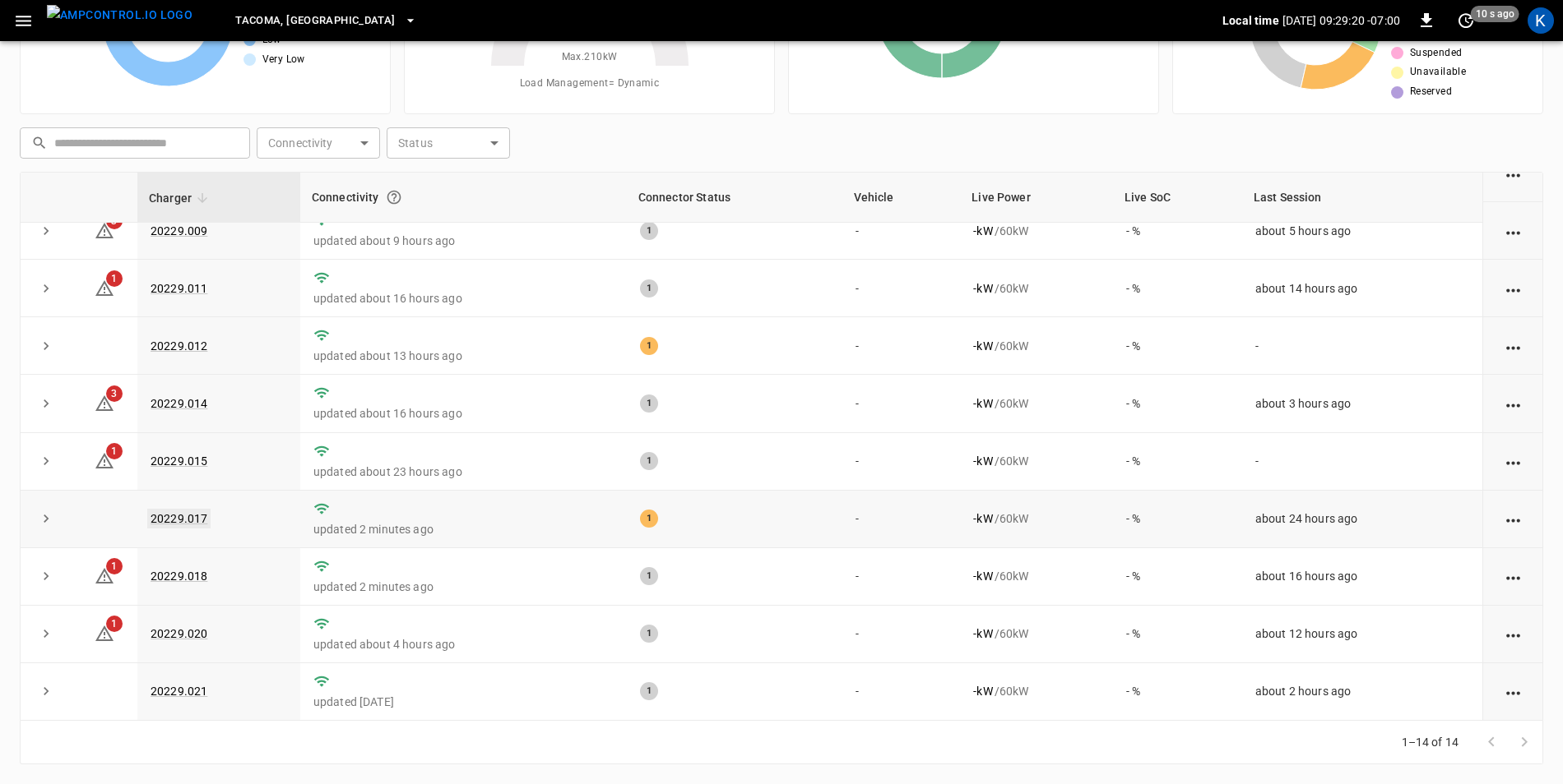
click at [177, 516] on link "20229.017" at bounding box center [179, 519] width 63 height 20
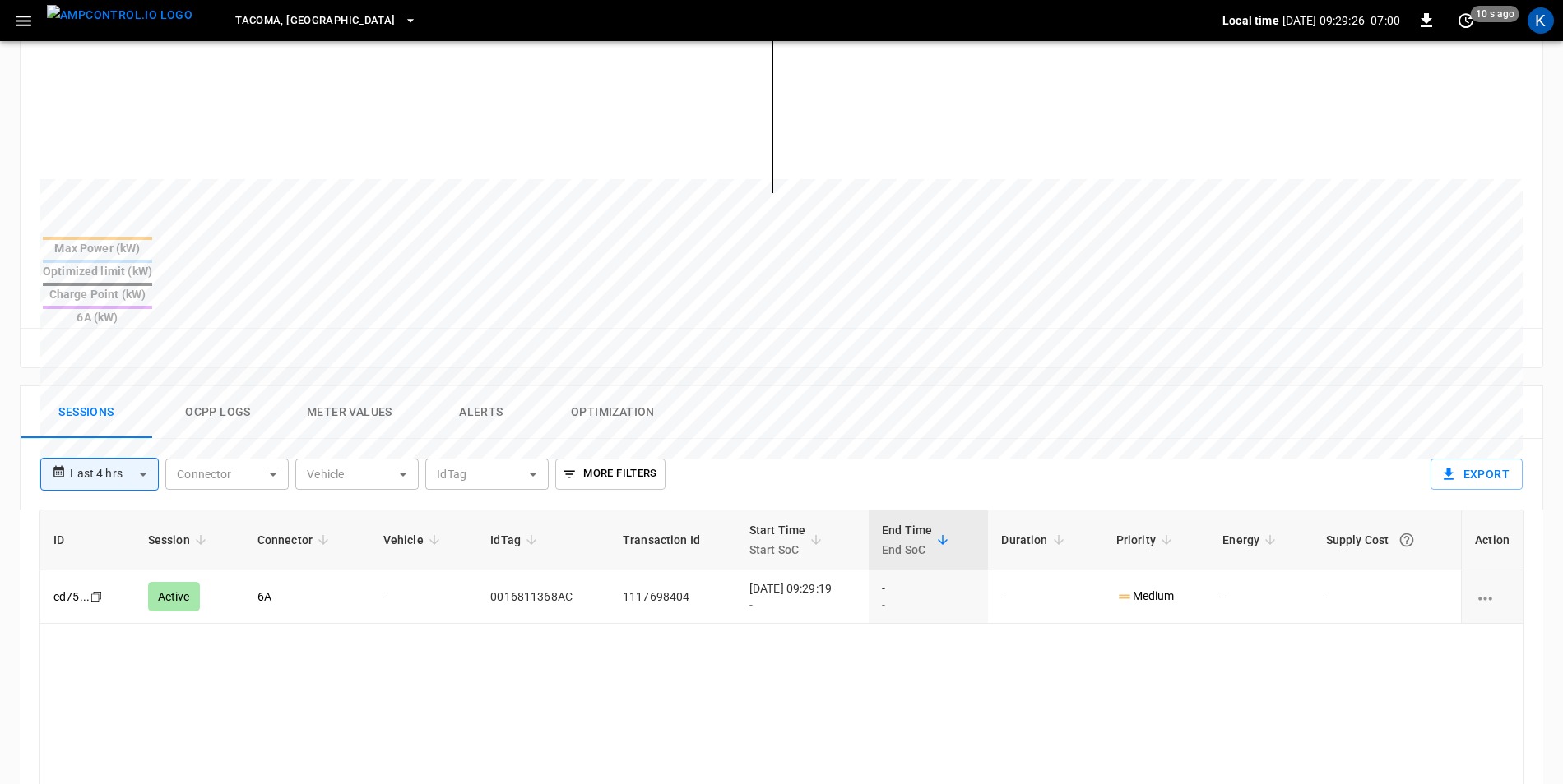
scroll to position [493, 0]
click at [224, 388] on button "Ocpp logs" at bounding box center [218, 414] width 132 height 52
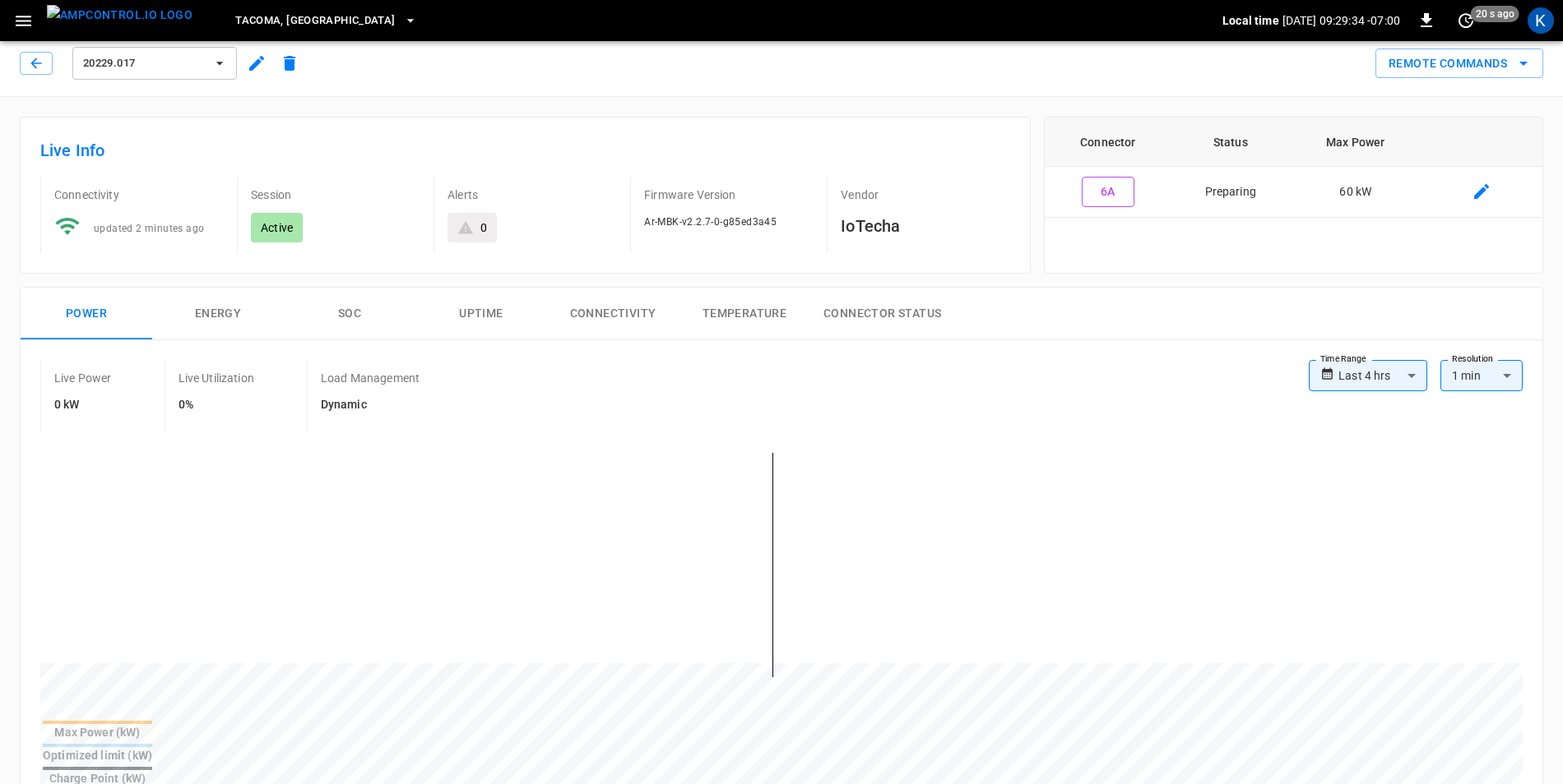
scroll to position [0, 0]
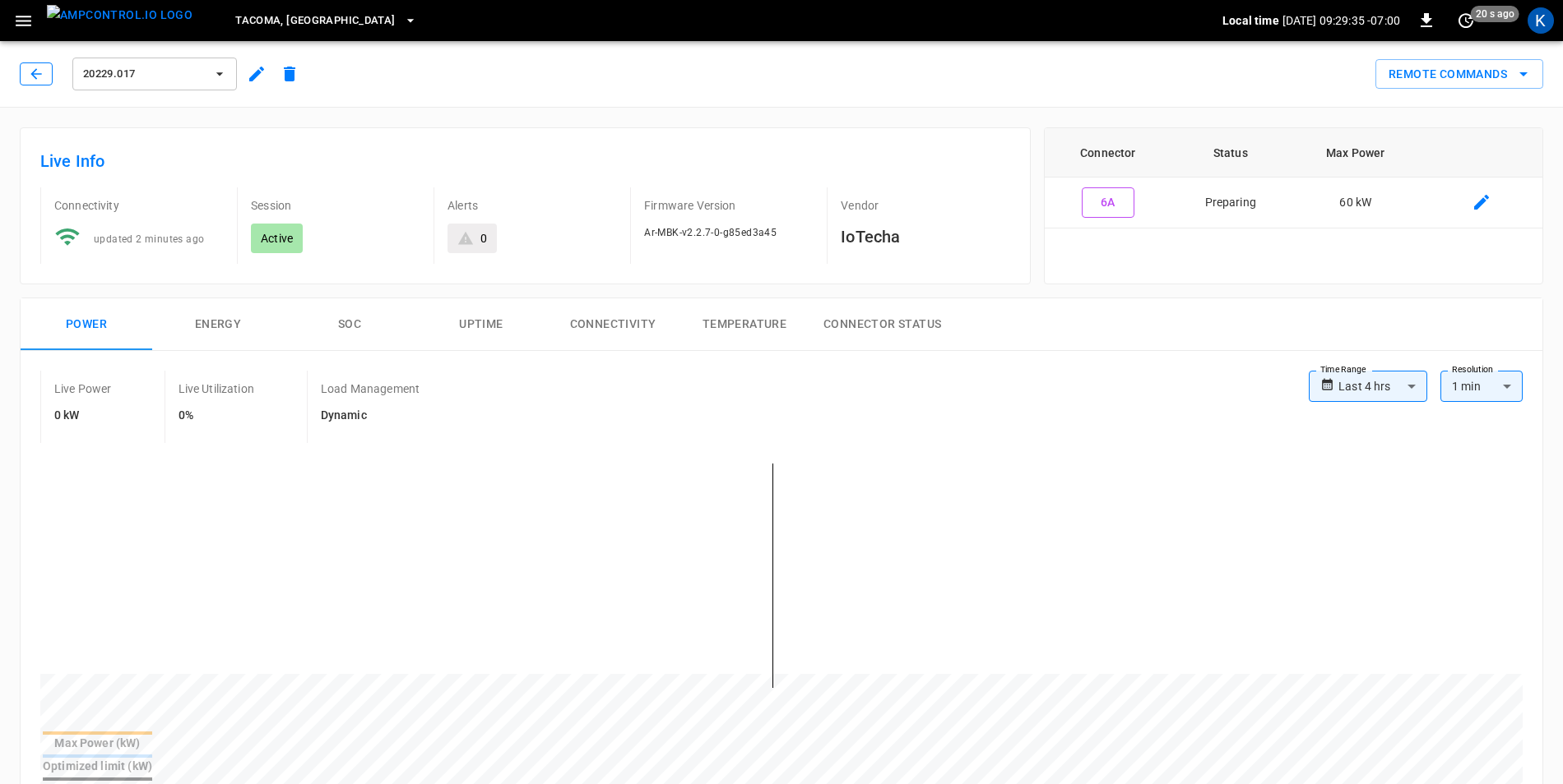
click at [37, 75] on icon "button" at bounding box center [36, 74] width 17 height 17
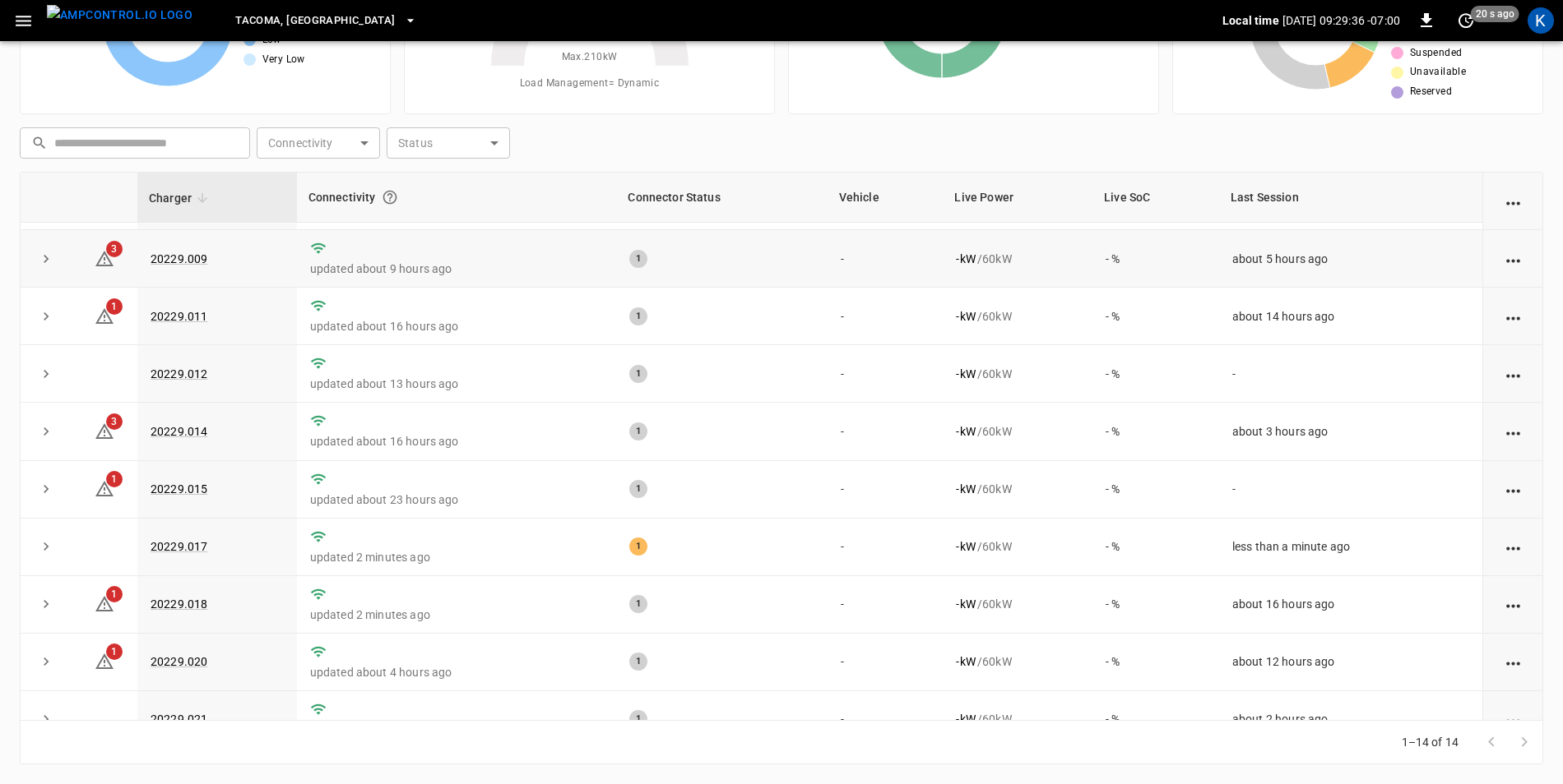
scroll to position [320, 0]
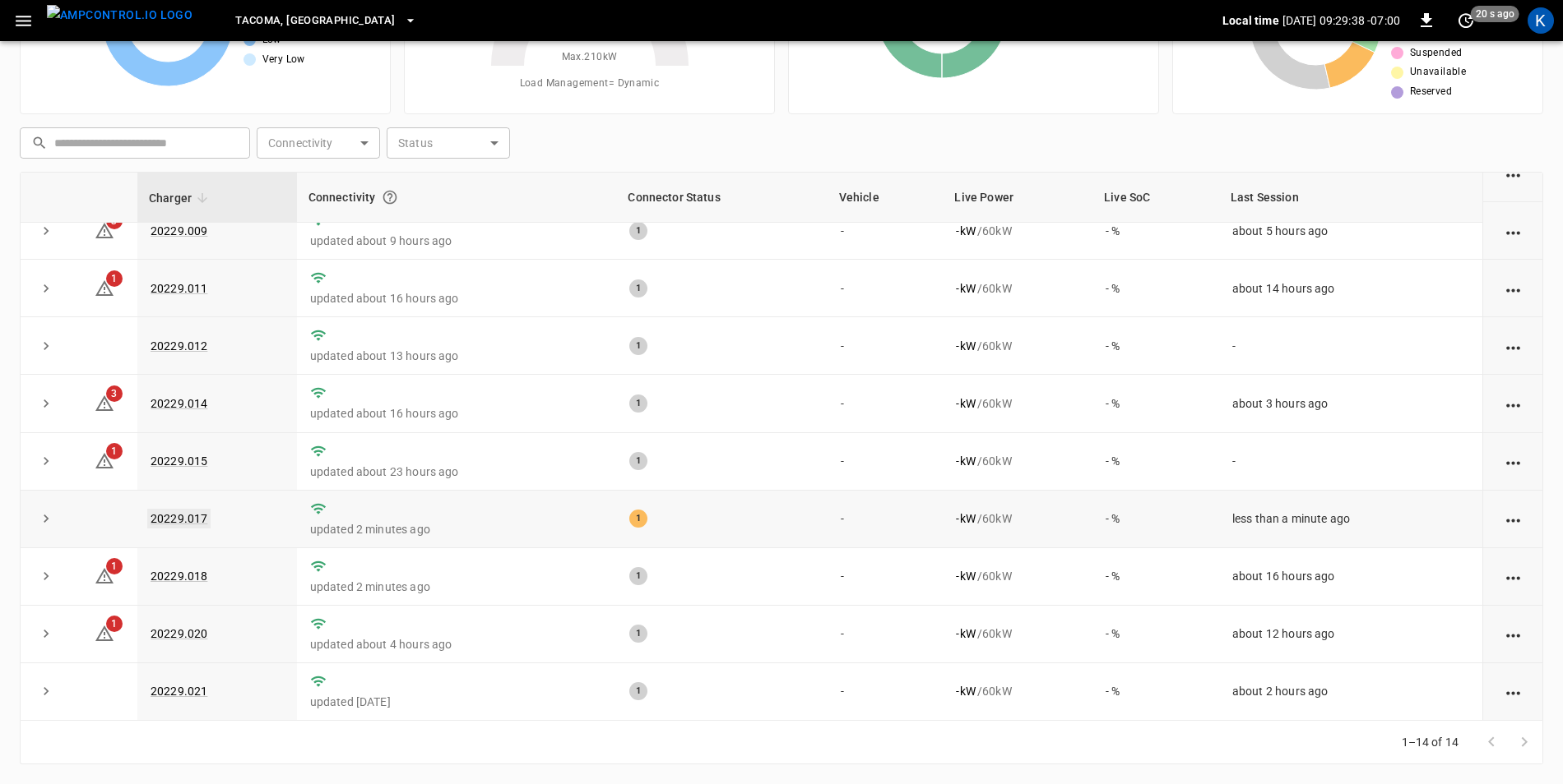
click at [188, 516] on link "20229.017" at bounding box center [179, 519] width 63 height 20
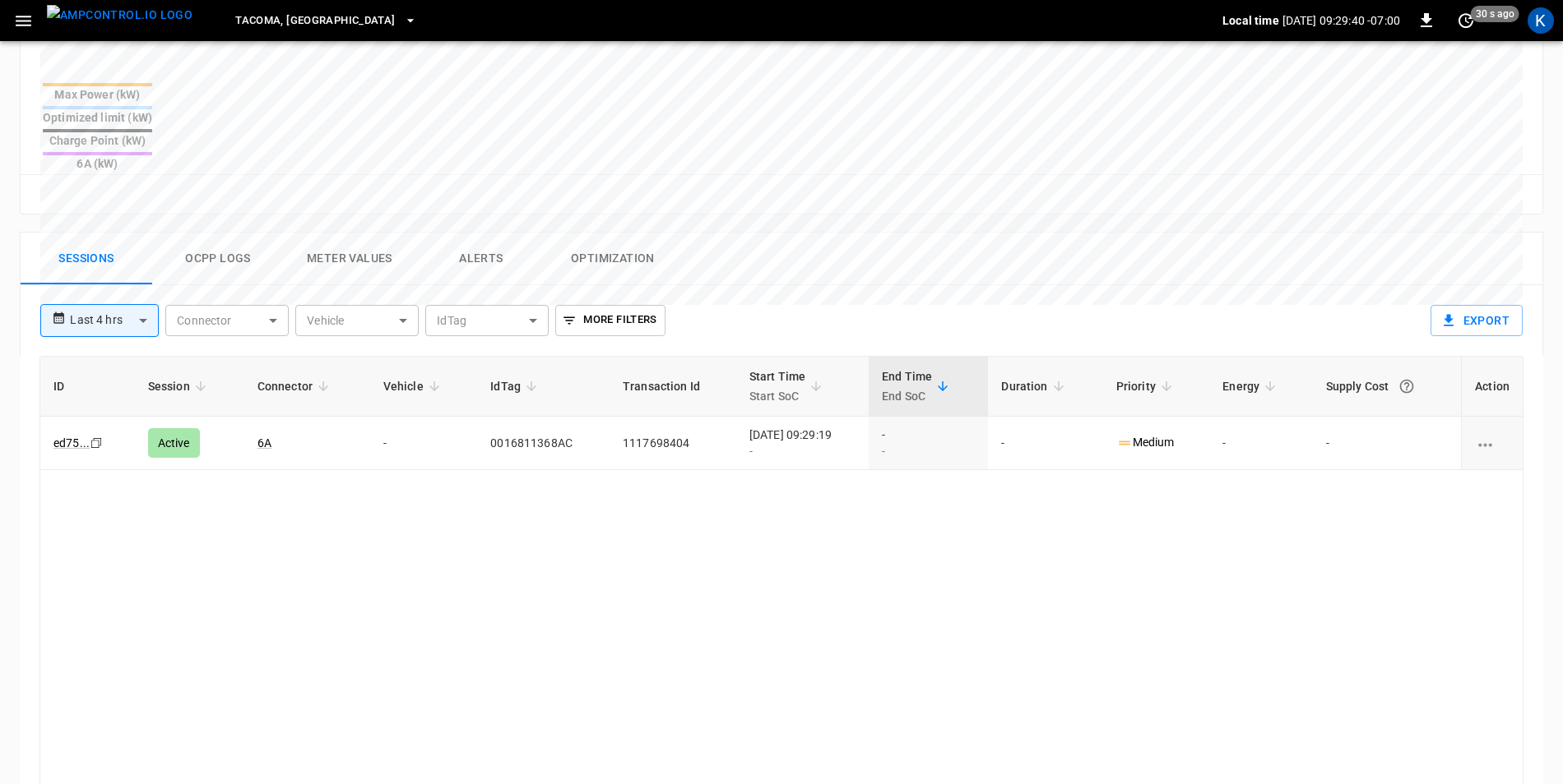
scroll to position [658, 0]
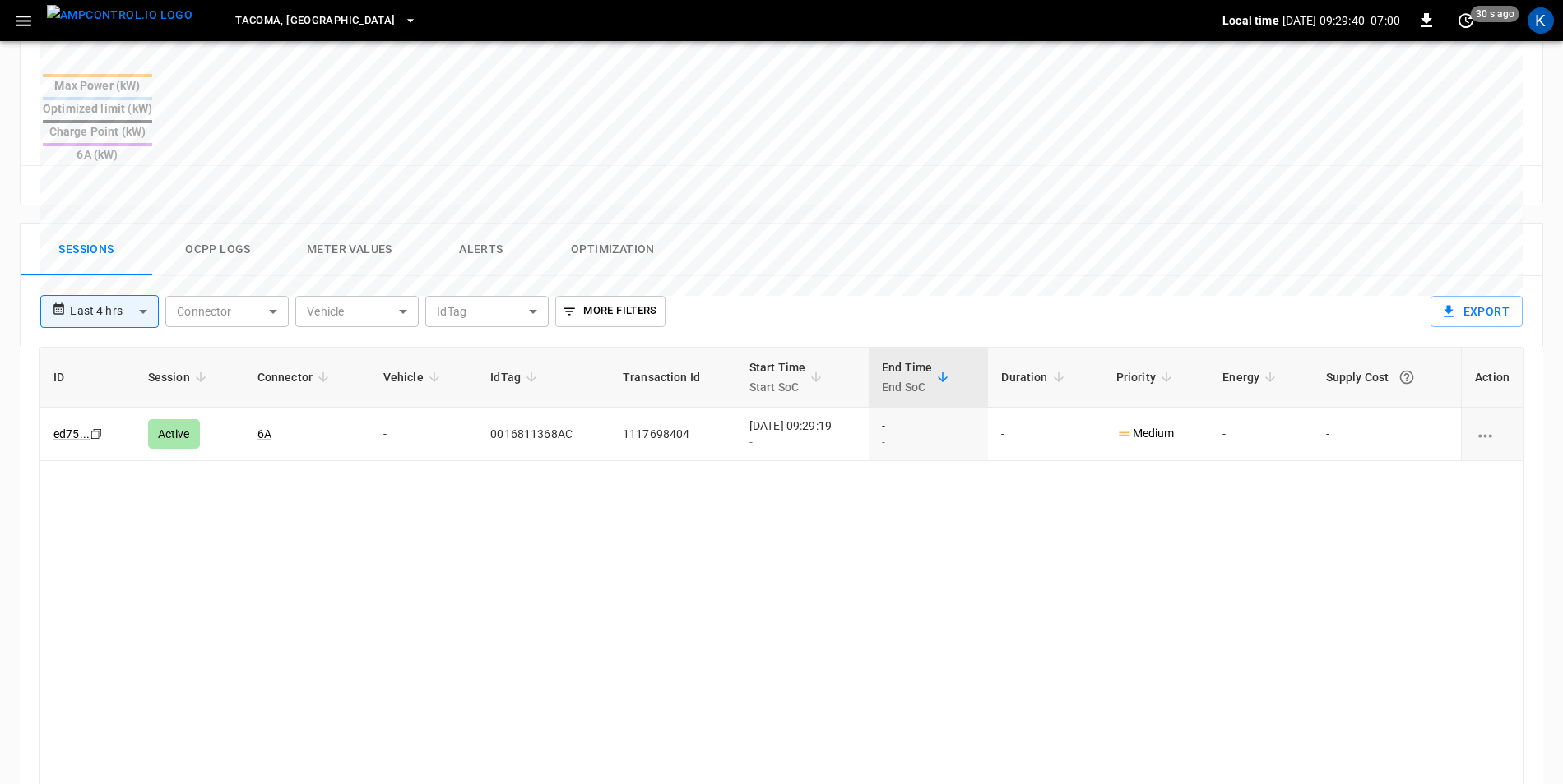
click at [214, 224] on button "Ocpp logs" at bounding box center [218, 249] width 132 height 52
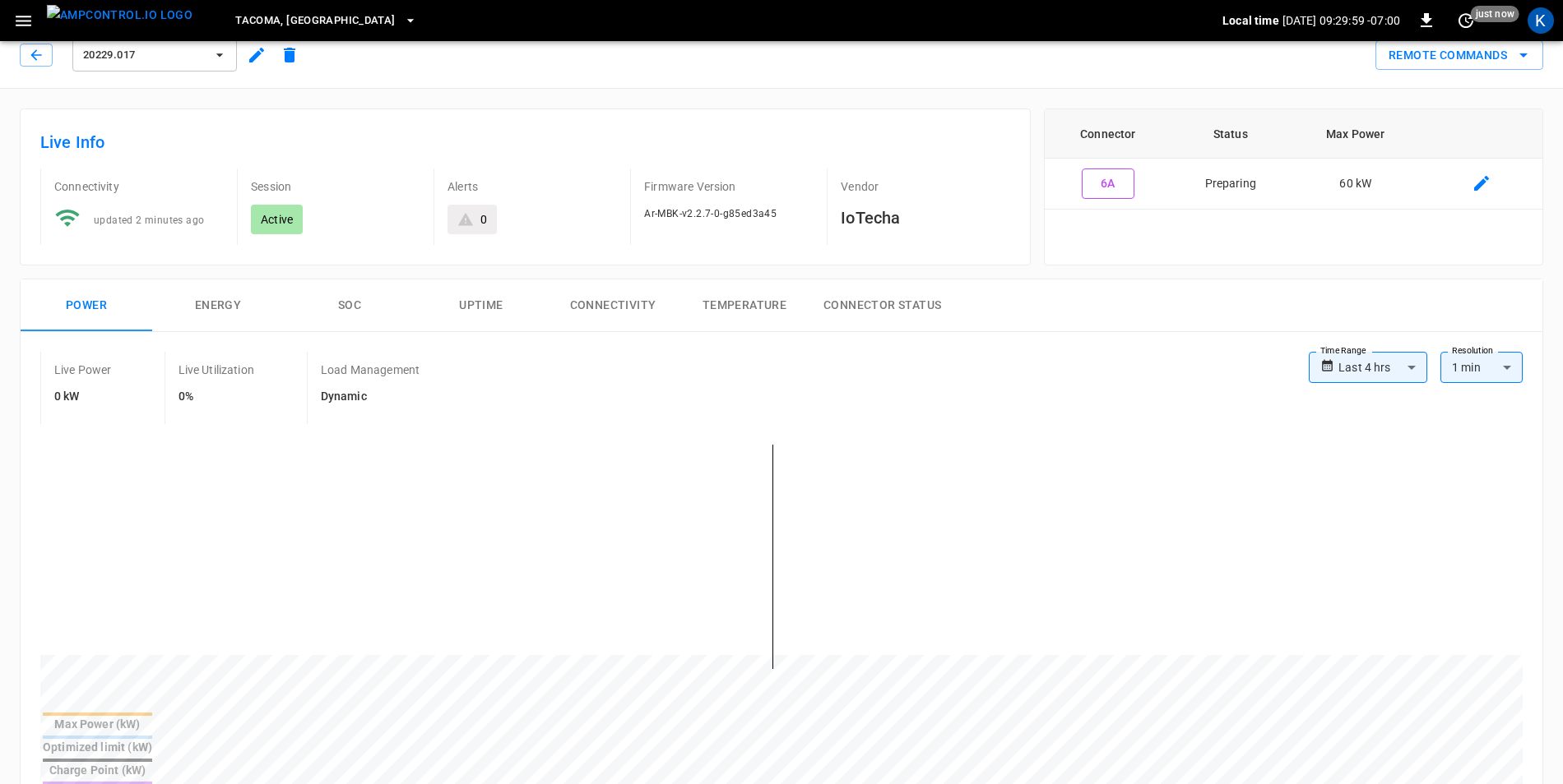
scroll to position [0, 0]
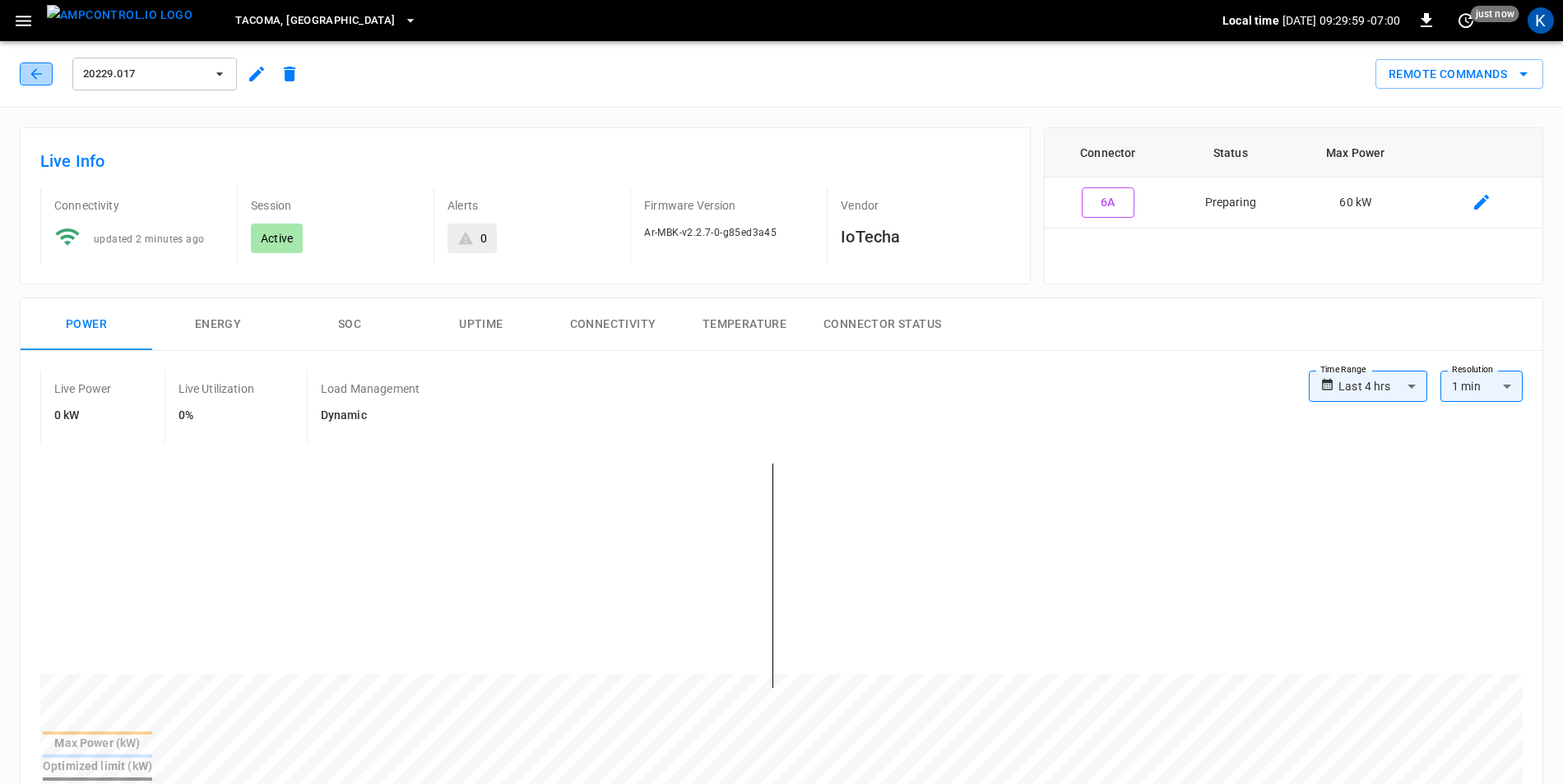
click at [34, 77] on icon "button" at bounding box center [36, 74] width 17 height 17
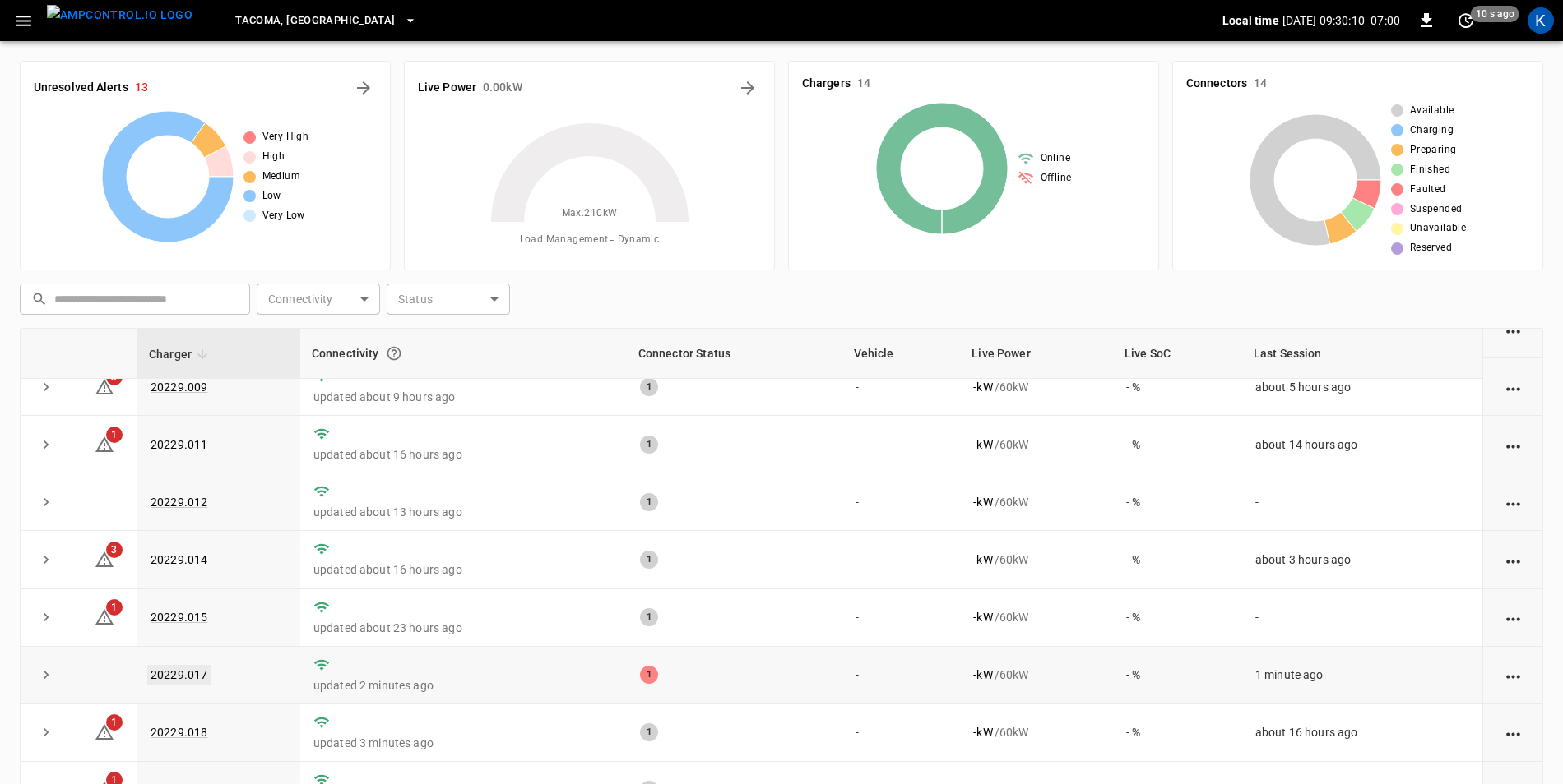
click at [183, 670] on link "20229.017" at bounding box center [179, 675] width 63 height 20
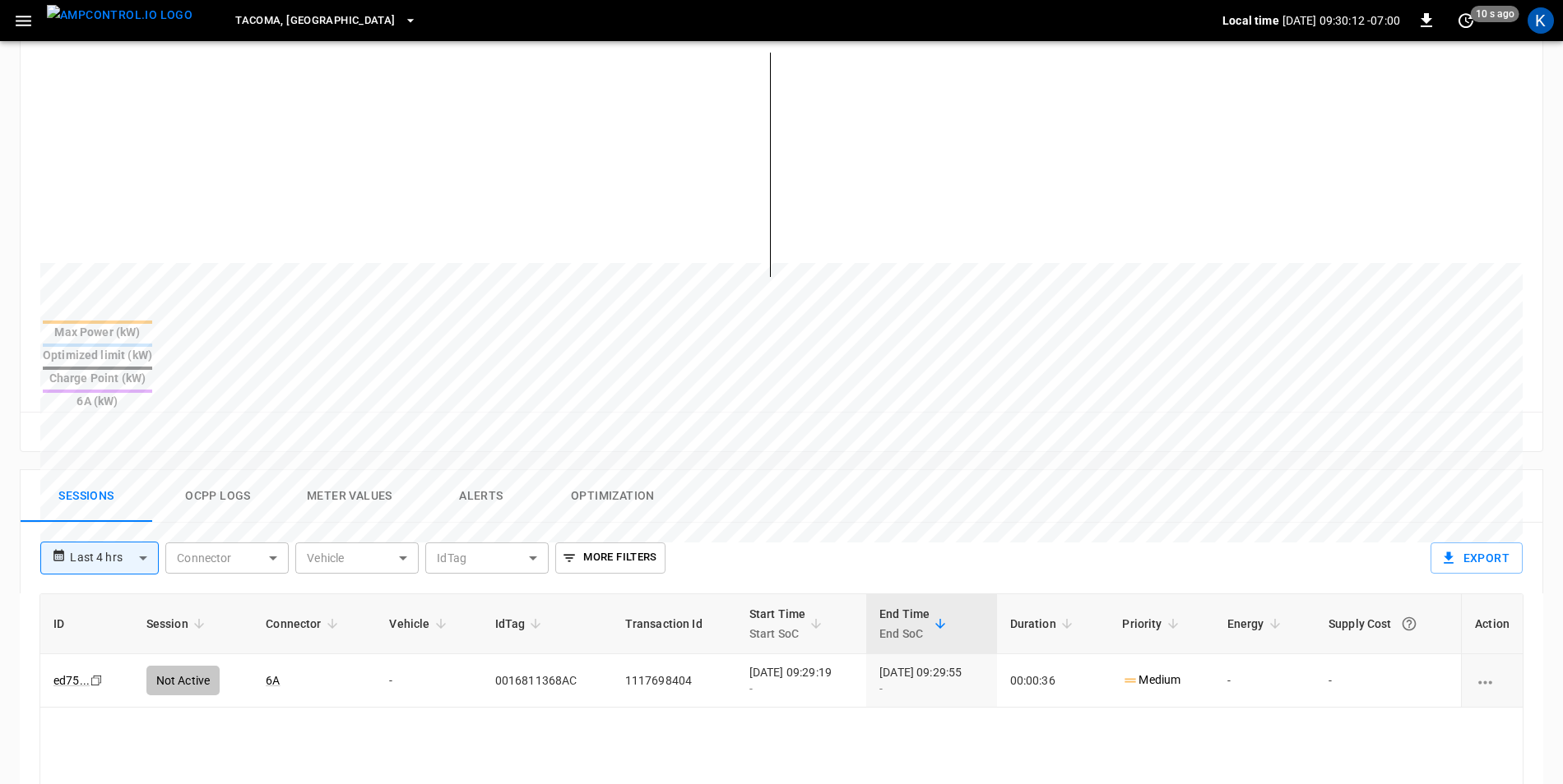
click at [221, 470] on button "Ocpp logs" at bounding box center [218, 496] width 132 height 52
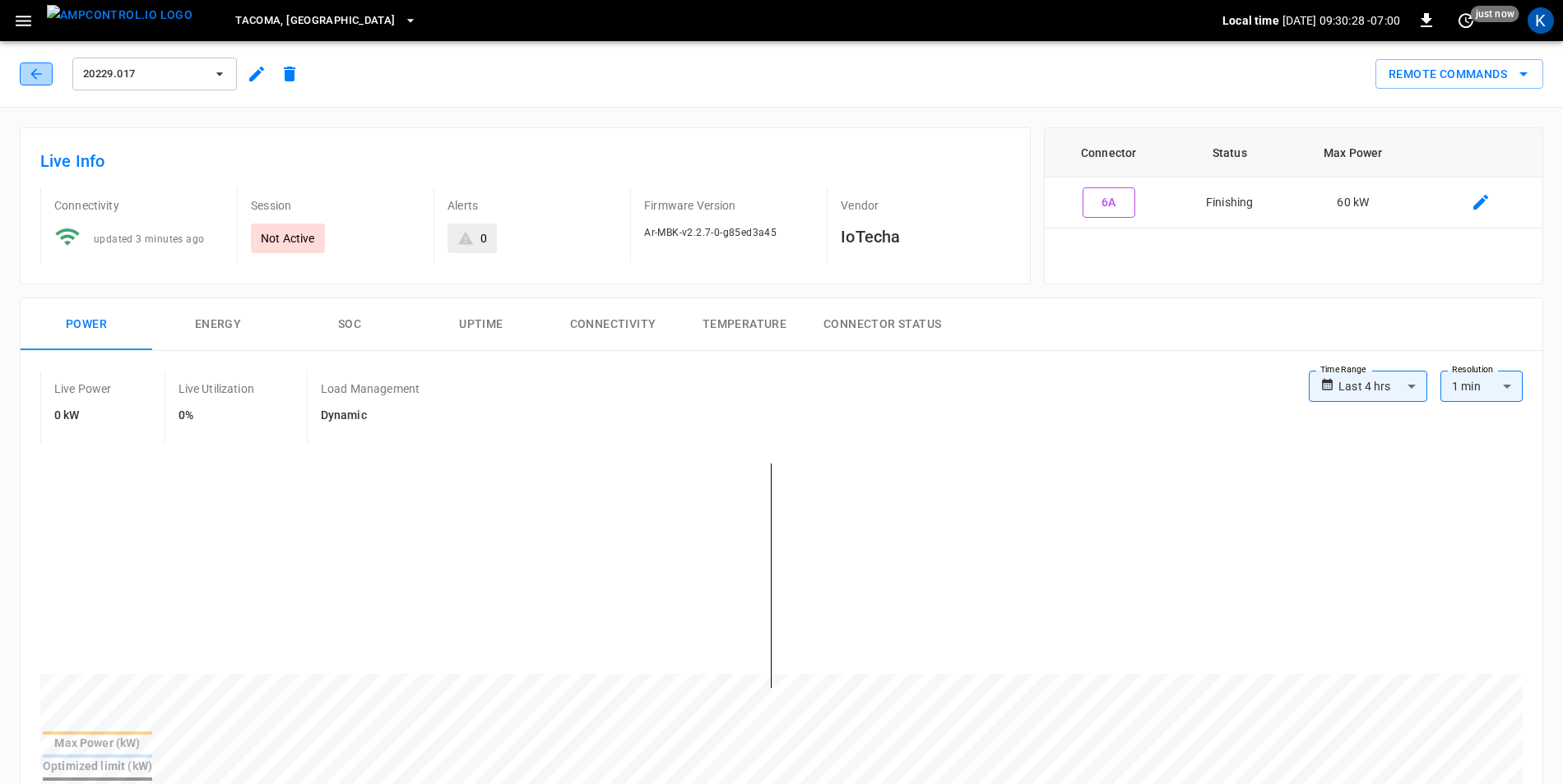
click at [33, 74] on icon "button" at bounding box center [36, 73] width 11 height 11
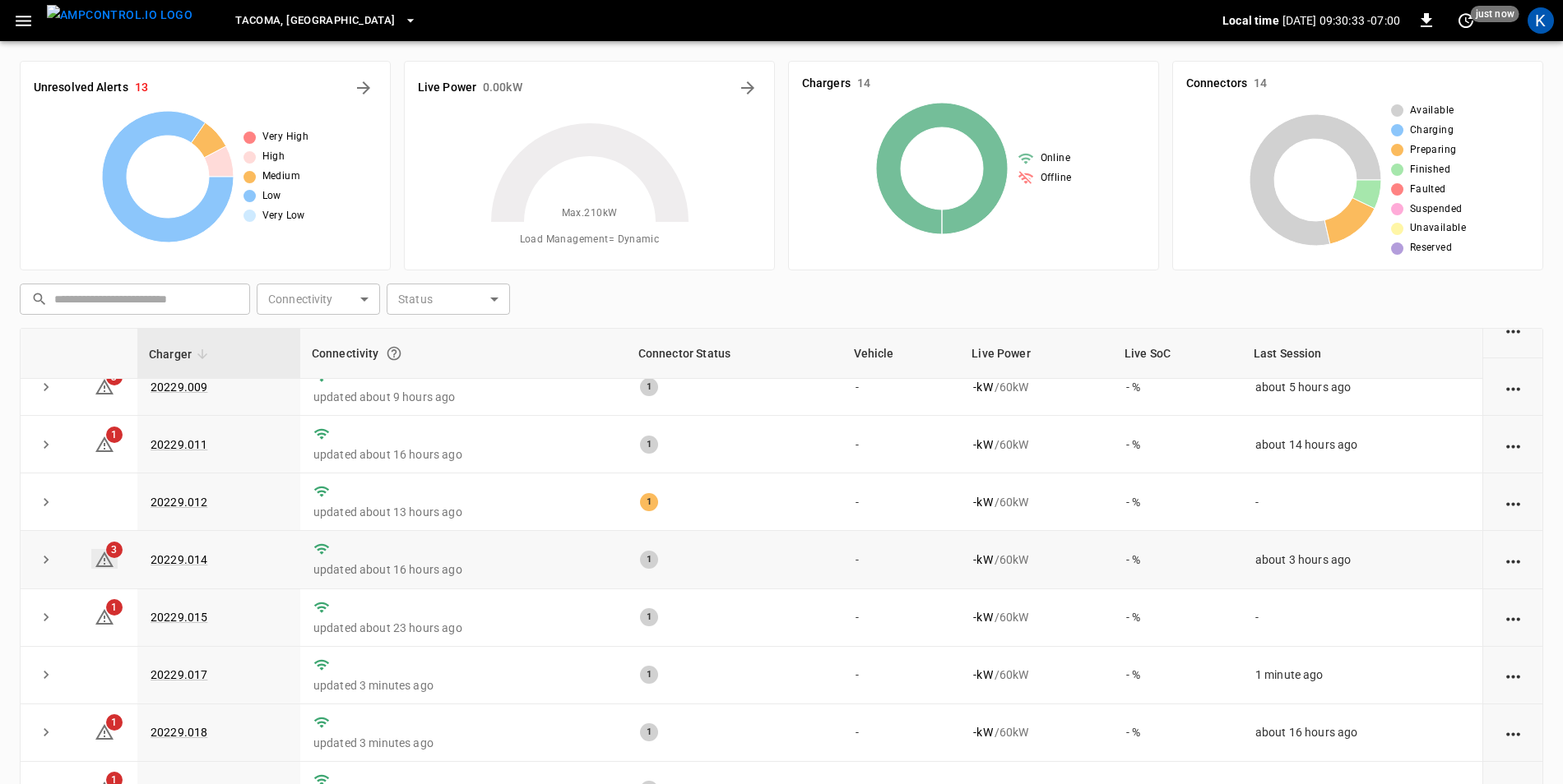
click at [106, 557] on icon at bounding box center [104, 560] width 20 height 20
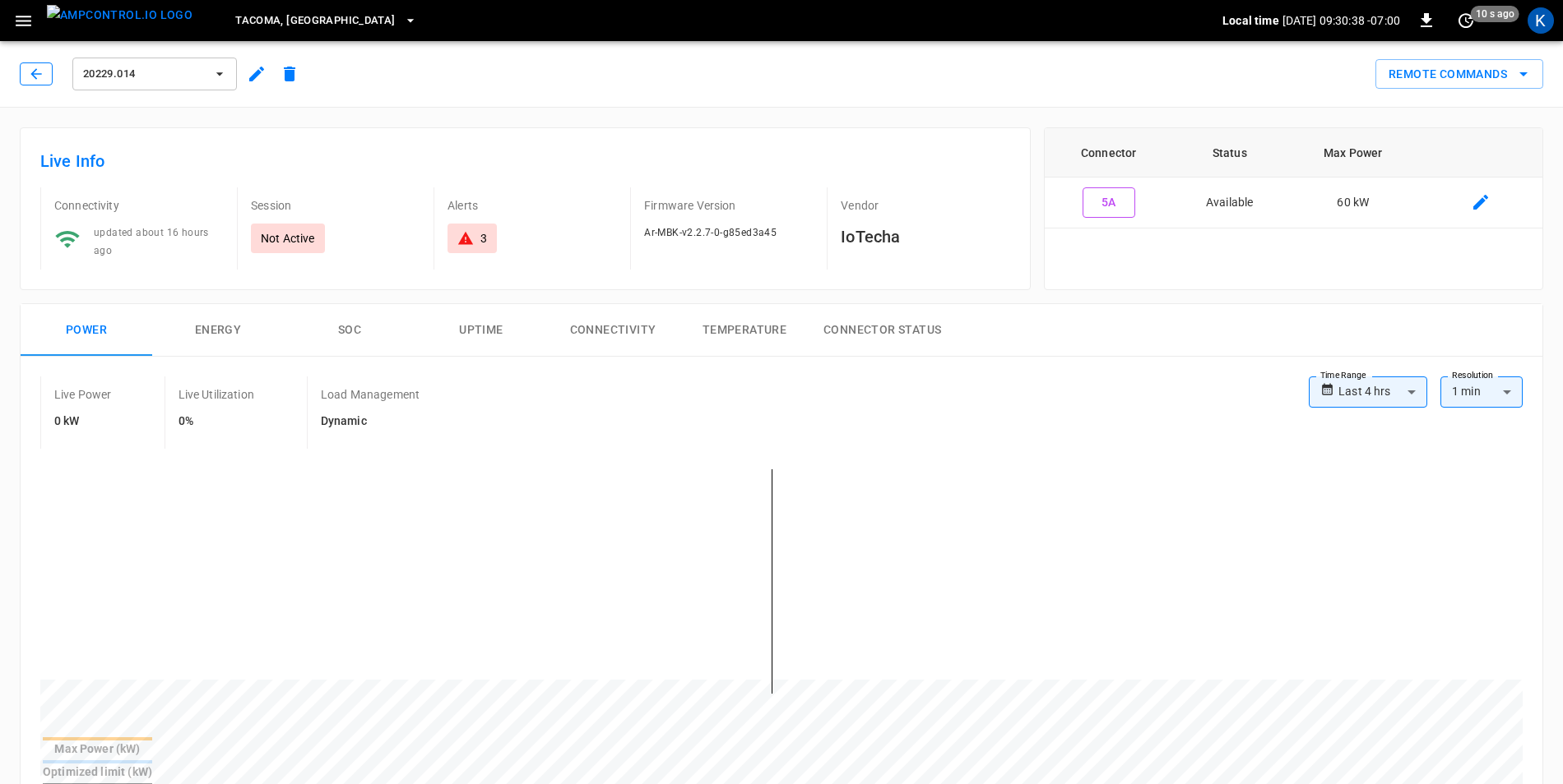
click at [41, 75] on icon "button" at bounding box center [36, 74] width 17 height 17
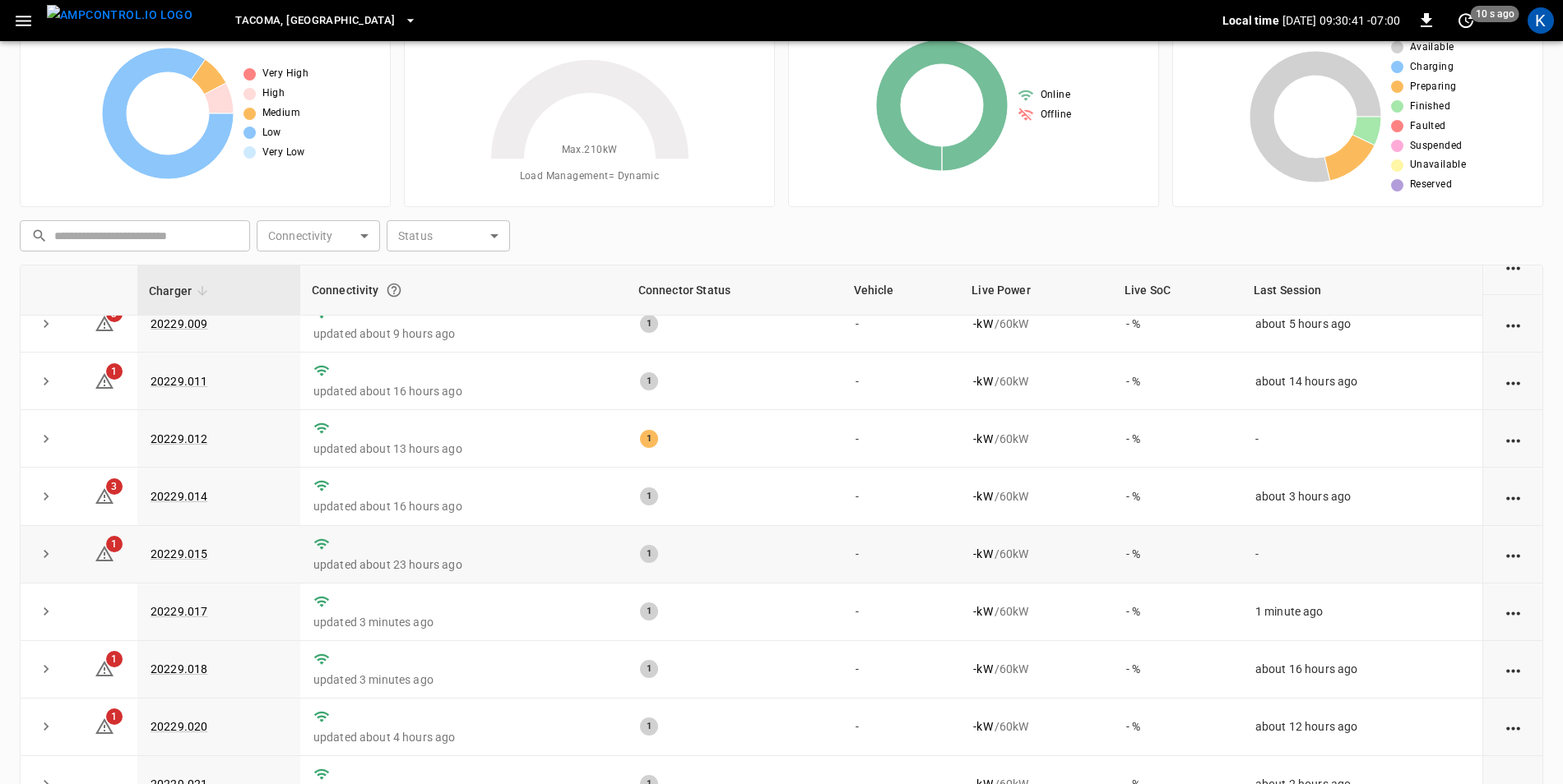
scroll to position [156, 0]
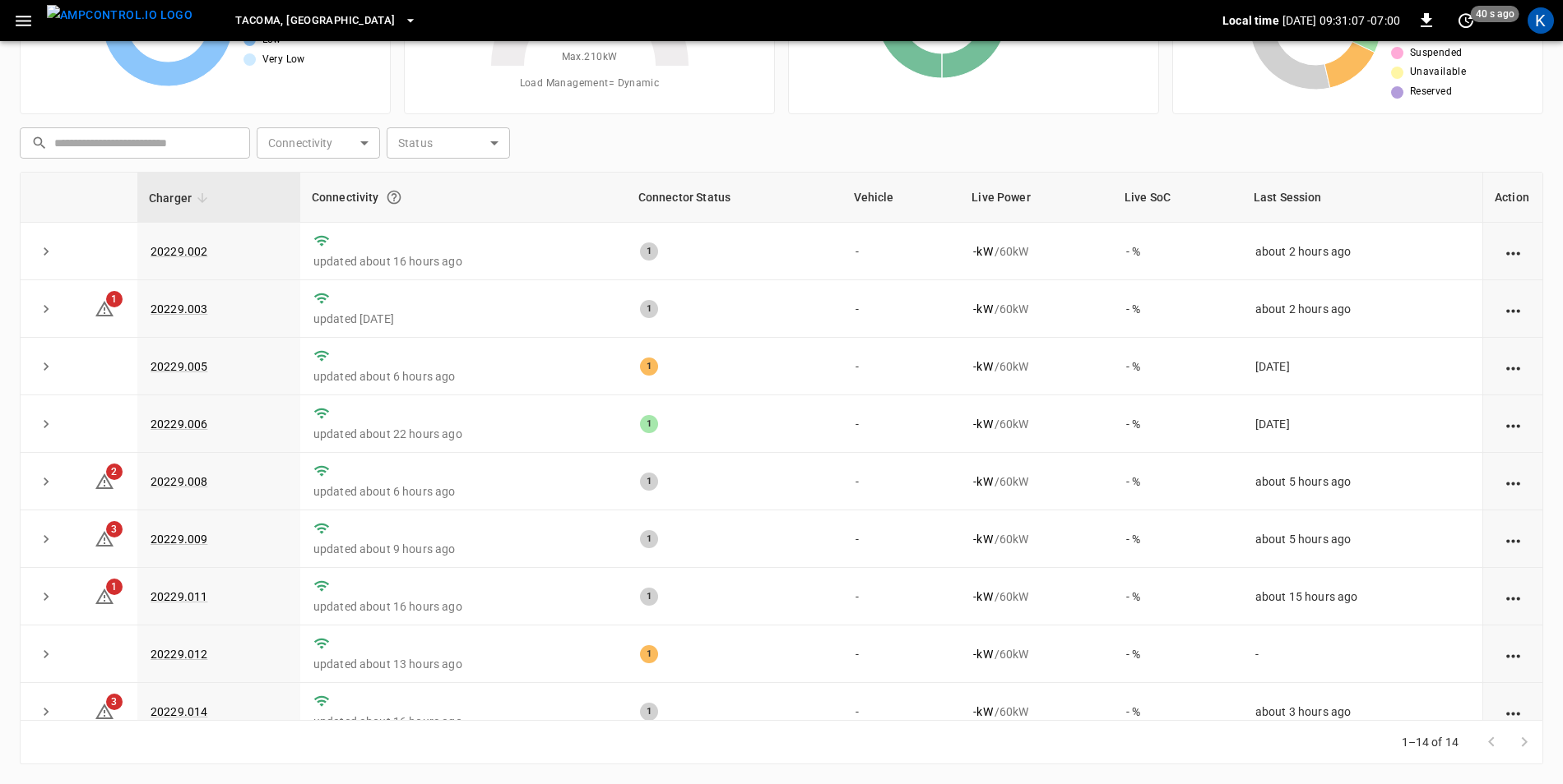
scroll to position [320, 0]
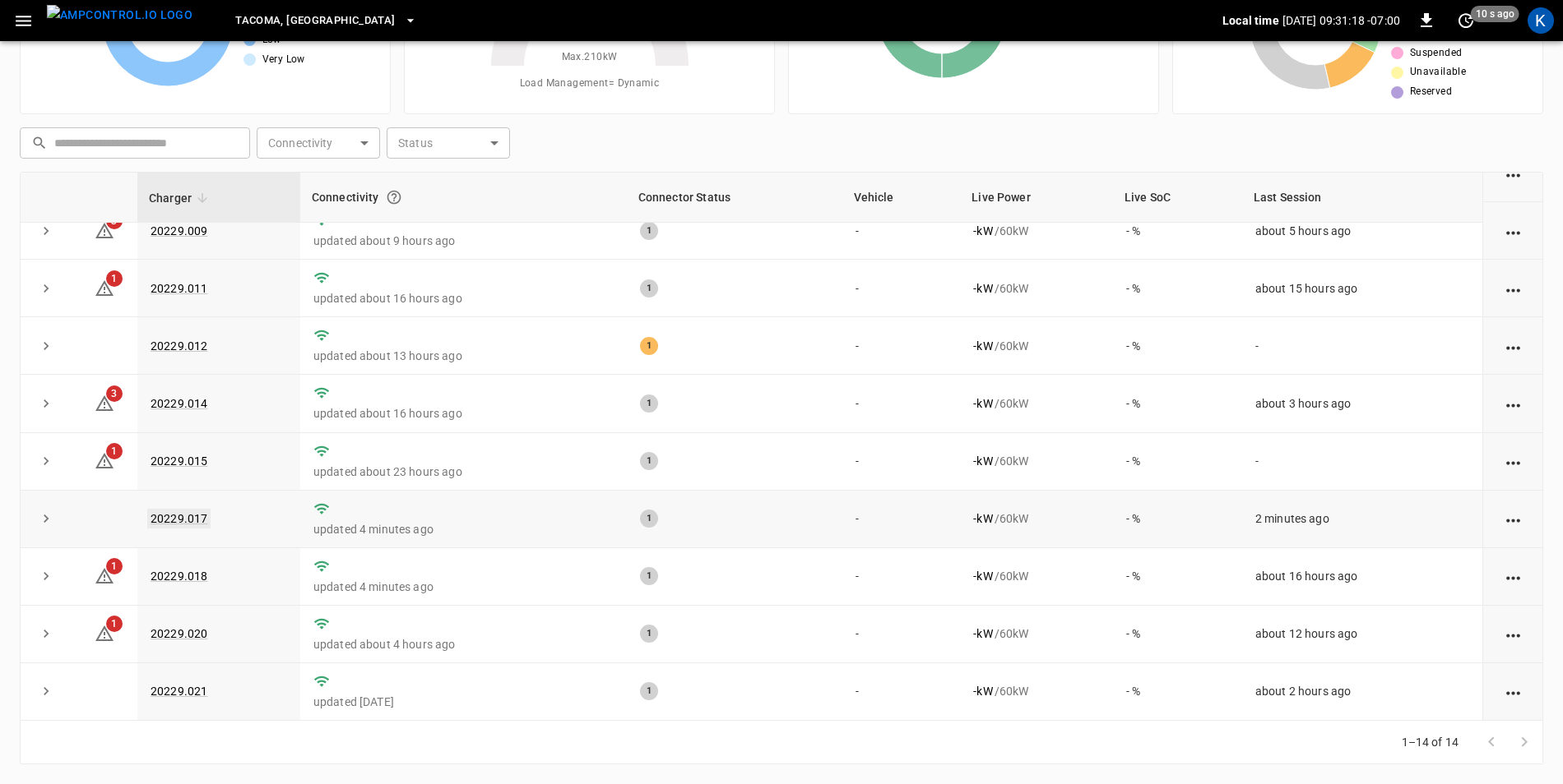
click at [190, 518] on link "20229.017" at bounding box center [179, 519] width 63 height 20
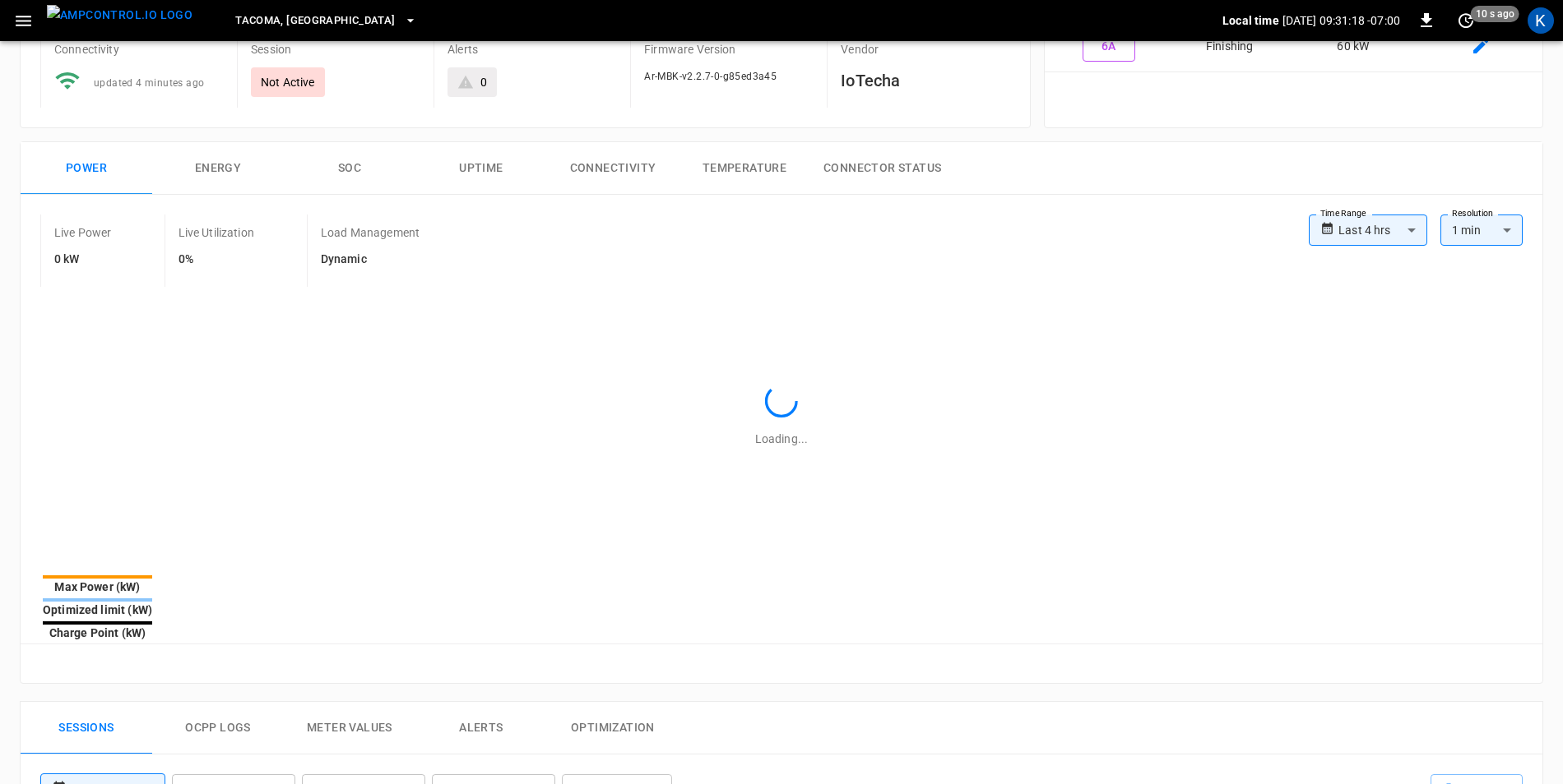
type input "**********"
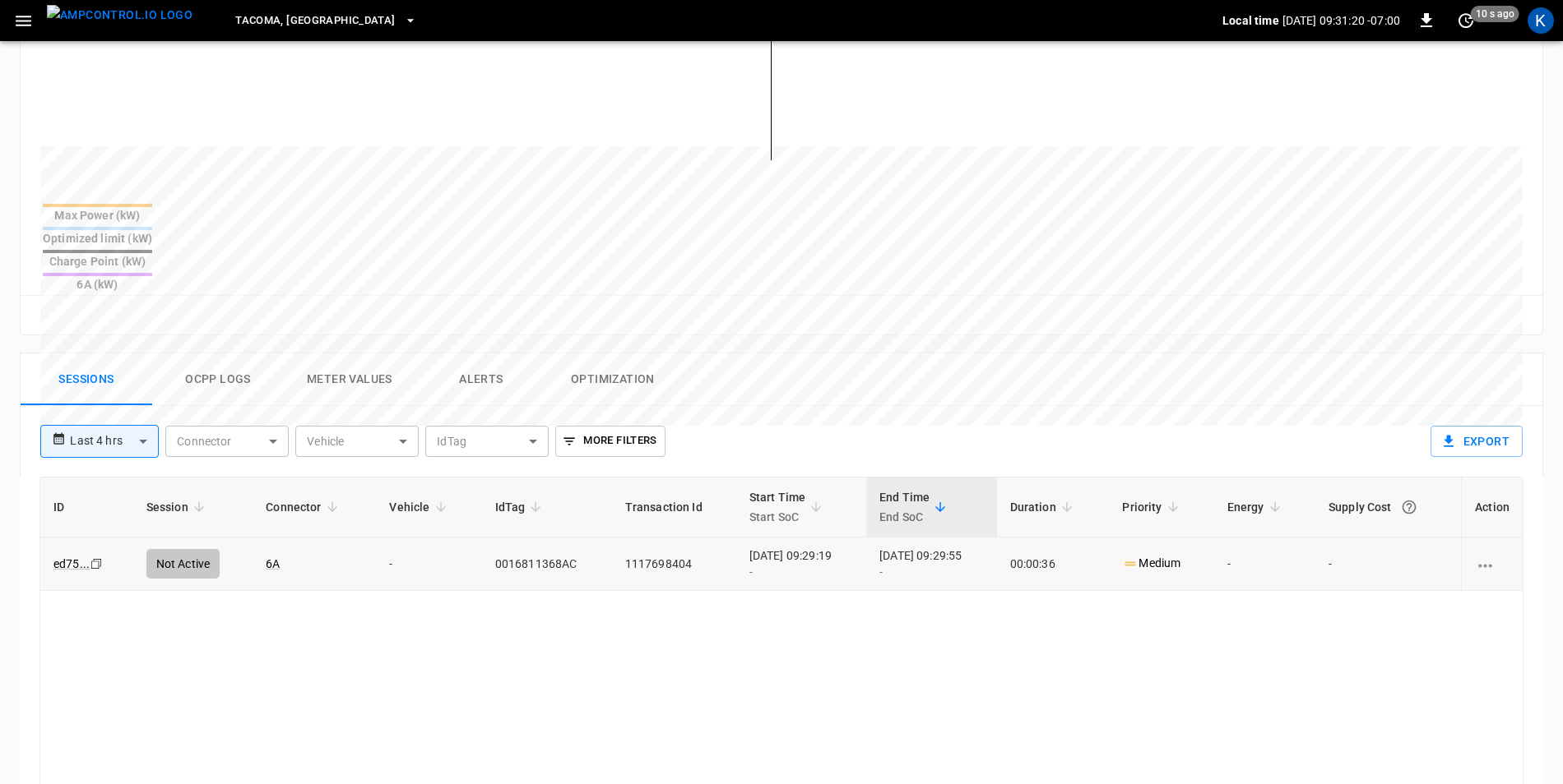
scroll to position [575, 0]
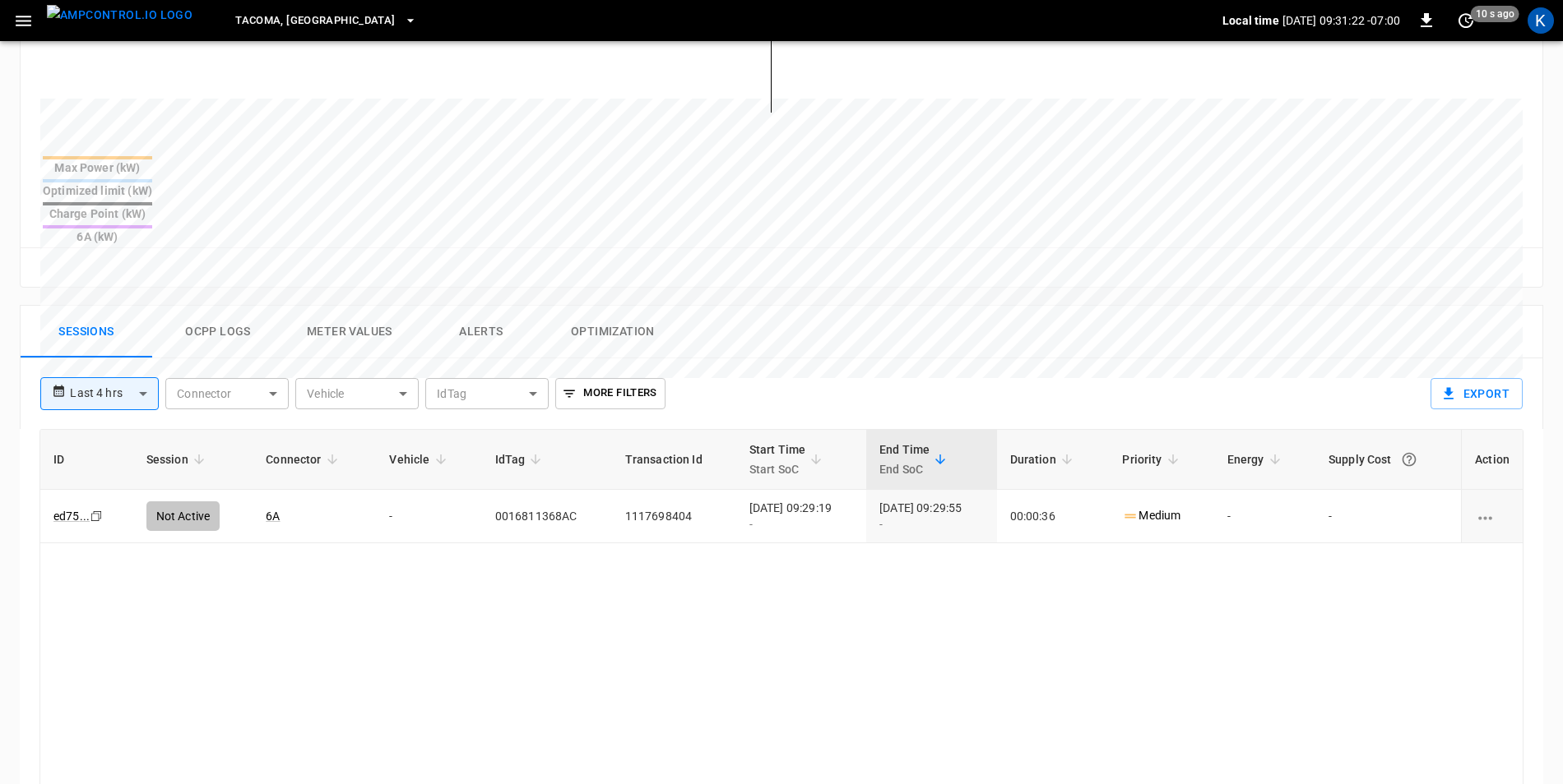
click at [221, 306] on button "Ocpp logs" at bounding box center [218, 332] width 132 height 52
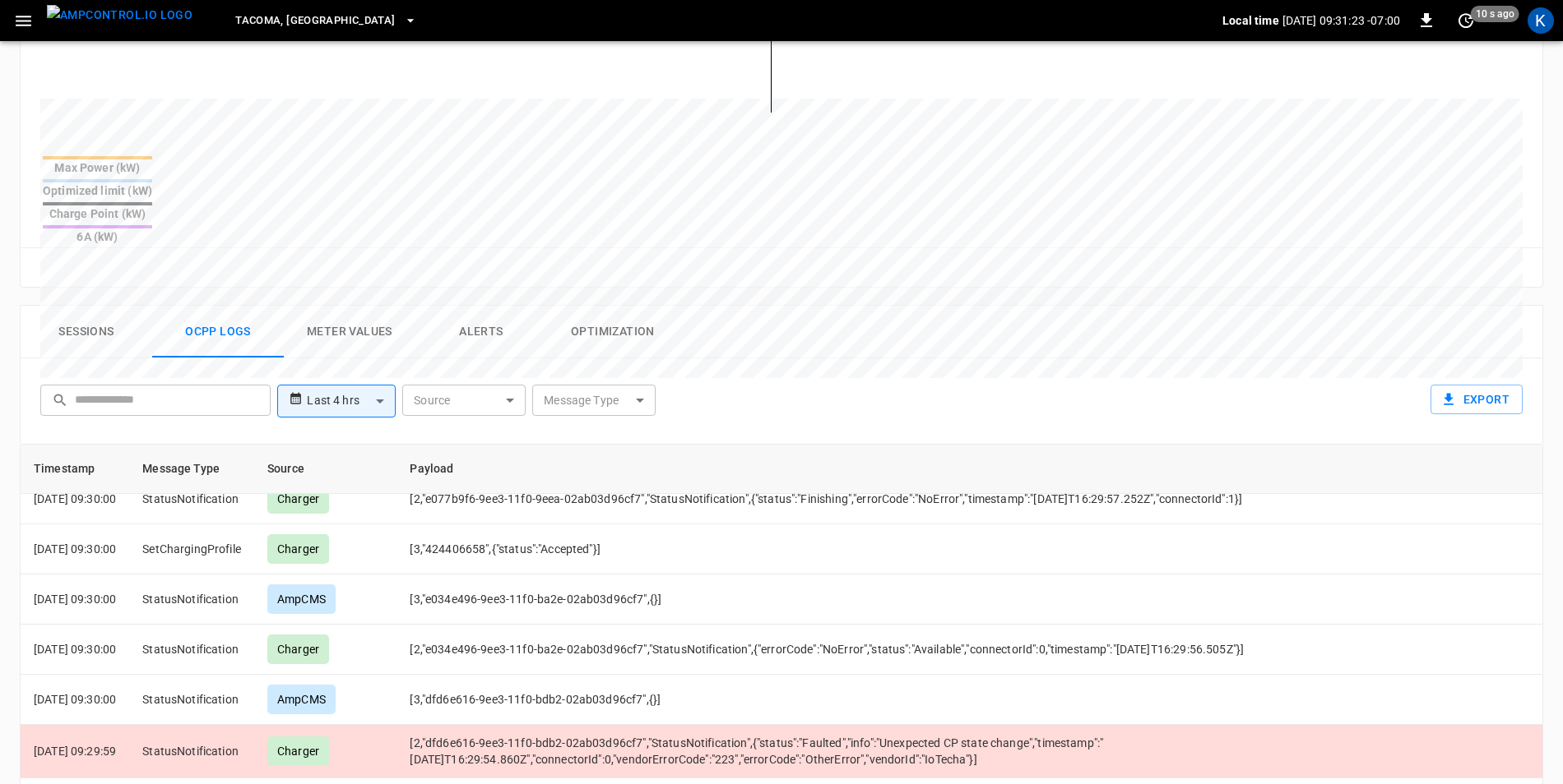
scroll to position [247, 0]
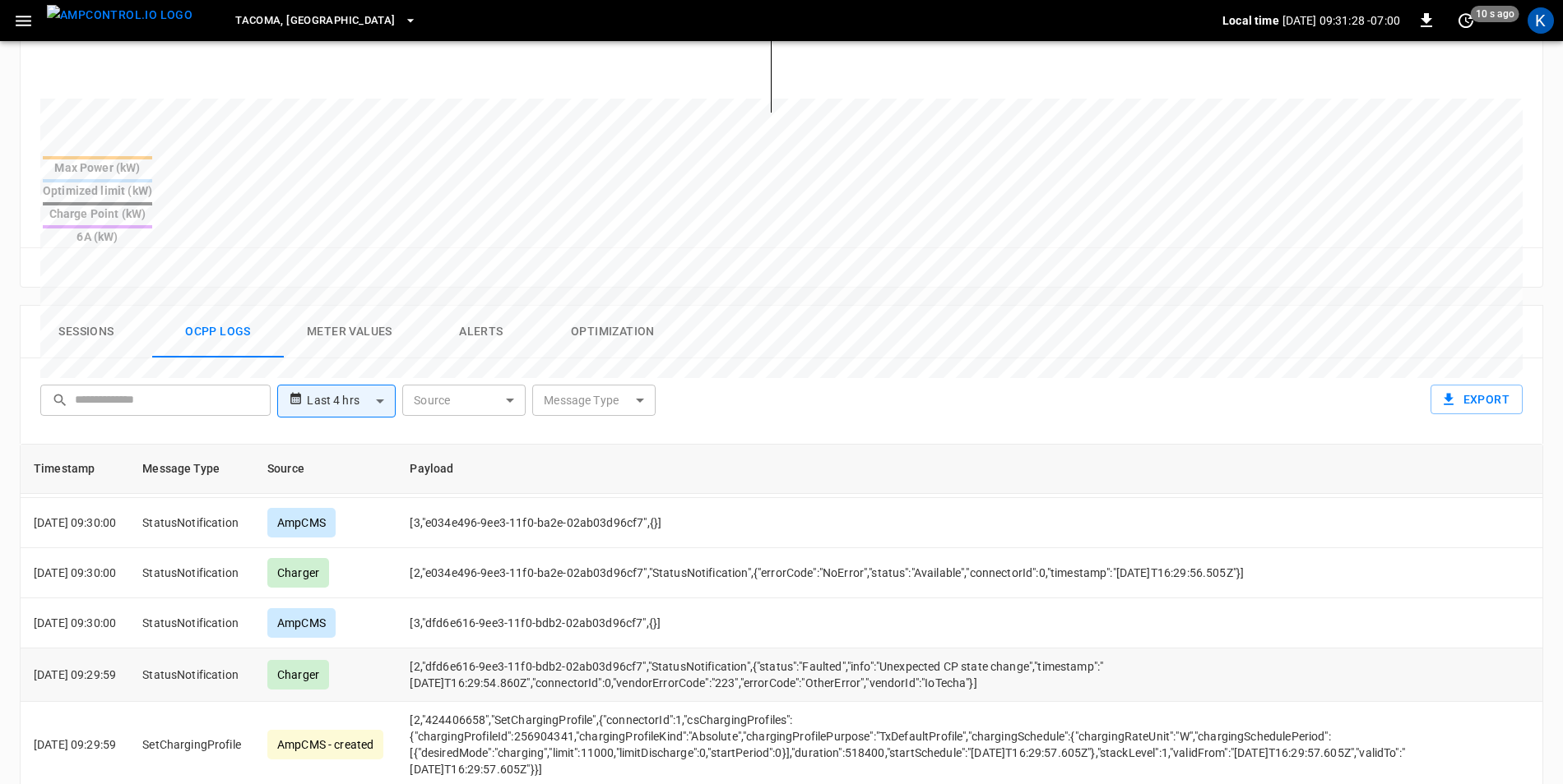
drag, startPoint x: 35, startPoint y: 619, endPoint x: 153, endPoint y: 618, distance: 118.0
click at [129, 649] on td "[DATE] 09:29:59" at bounding box center [75, 675] width 109 height 53
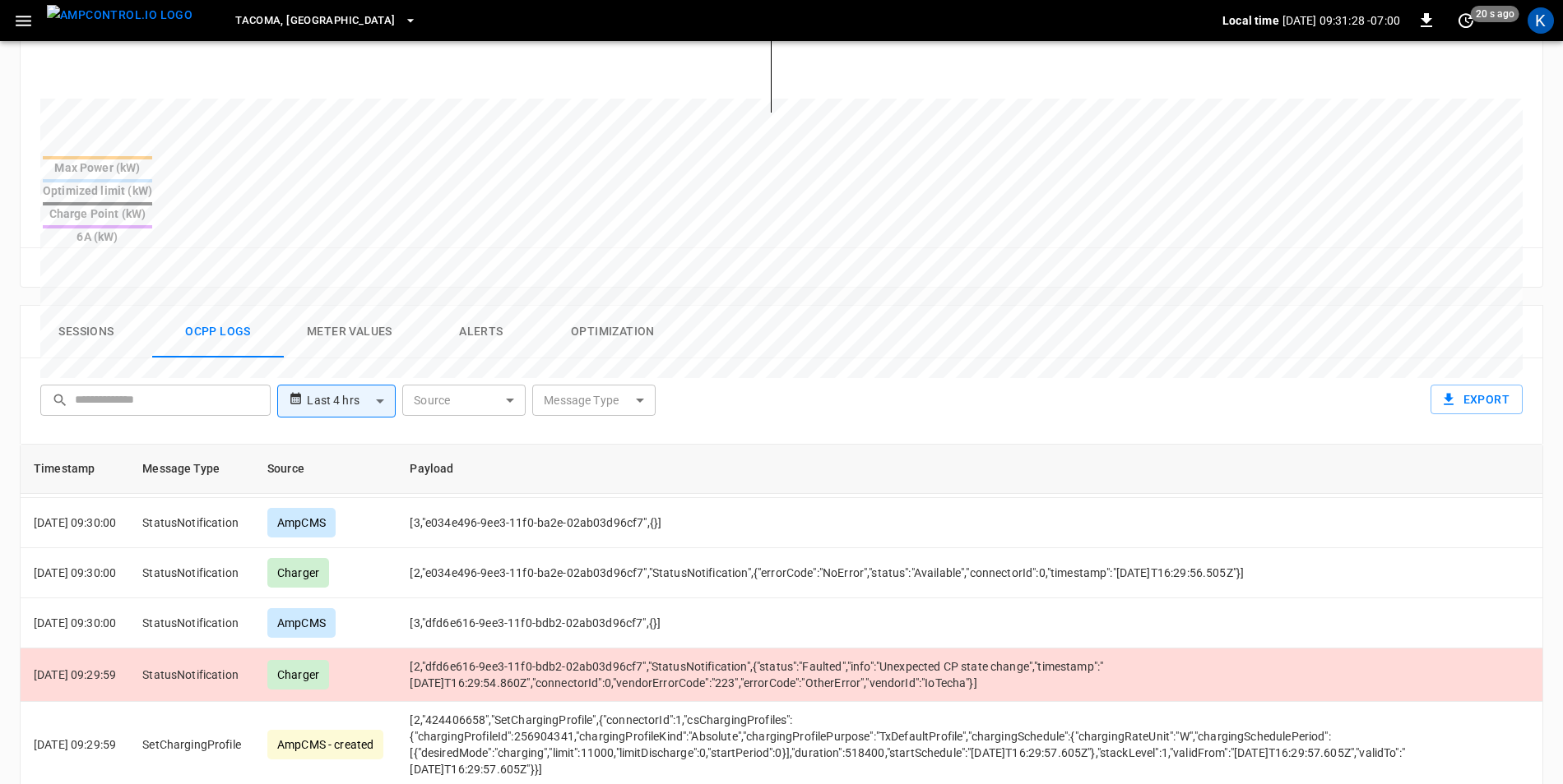
drag, startPoint x: 153, startPoint y: 618, endPoint x: 127, endPoint y: 618, distance: 26.0
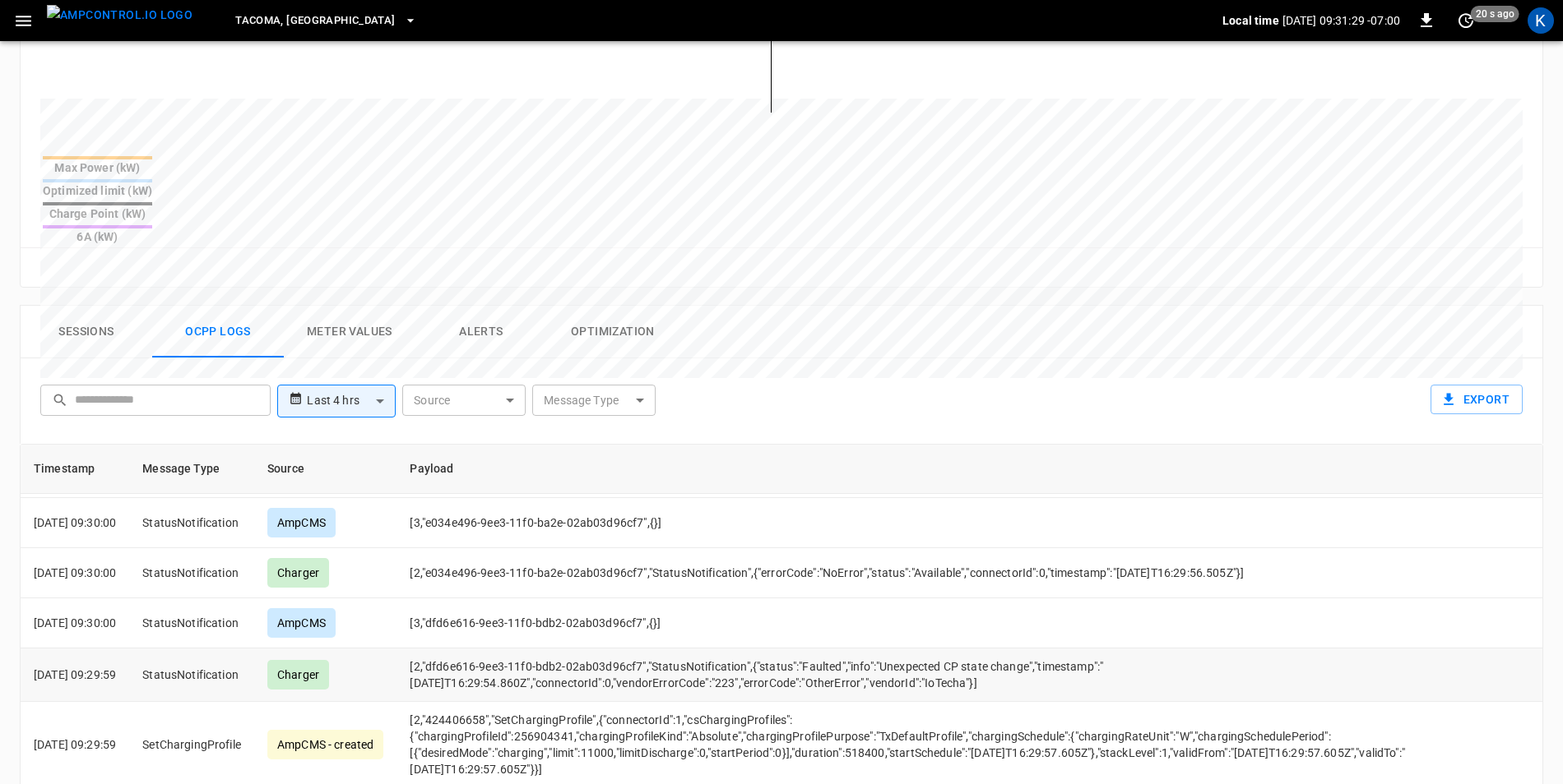
copy p "[DATE] 09:29:59"
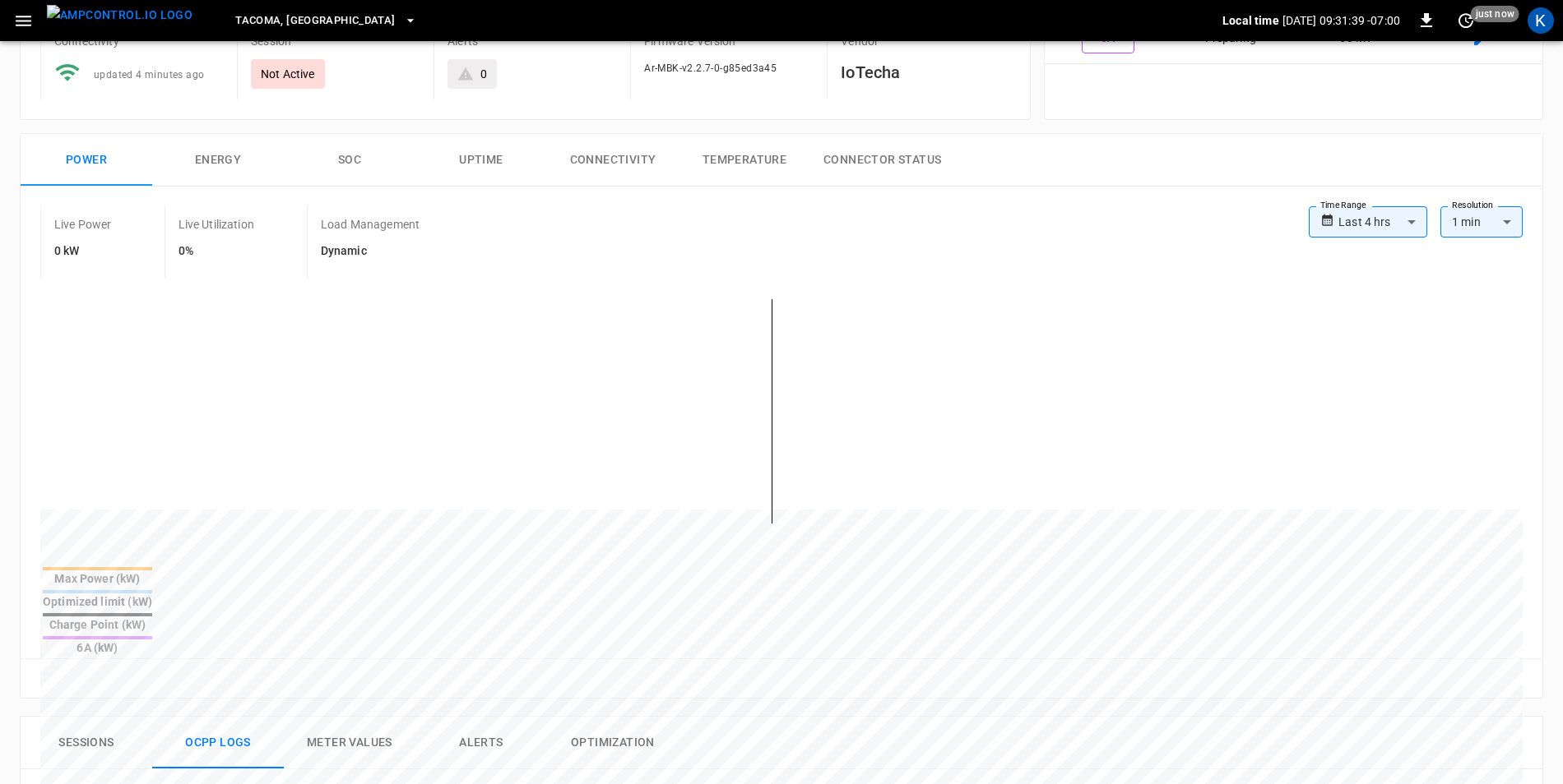
scroll to position [0, 0]
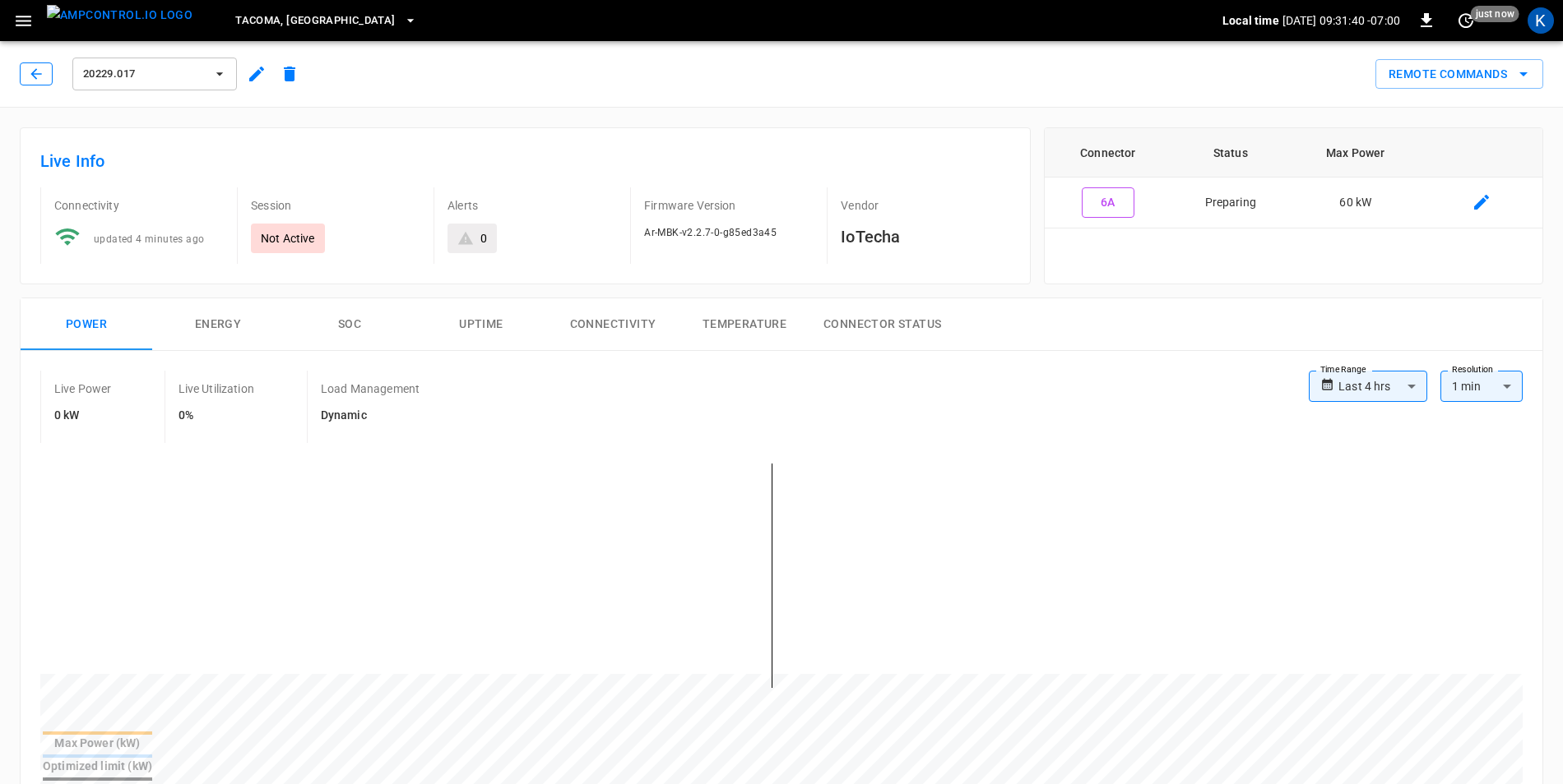
click at [31, 70] on icon "button" at bounding box center [36, 74] width 17 height 17
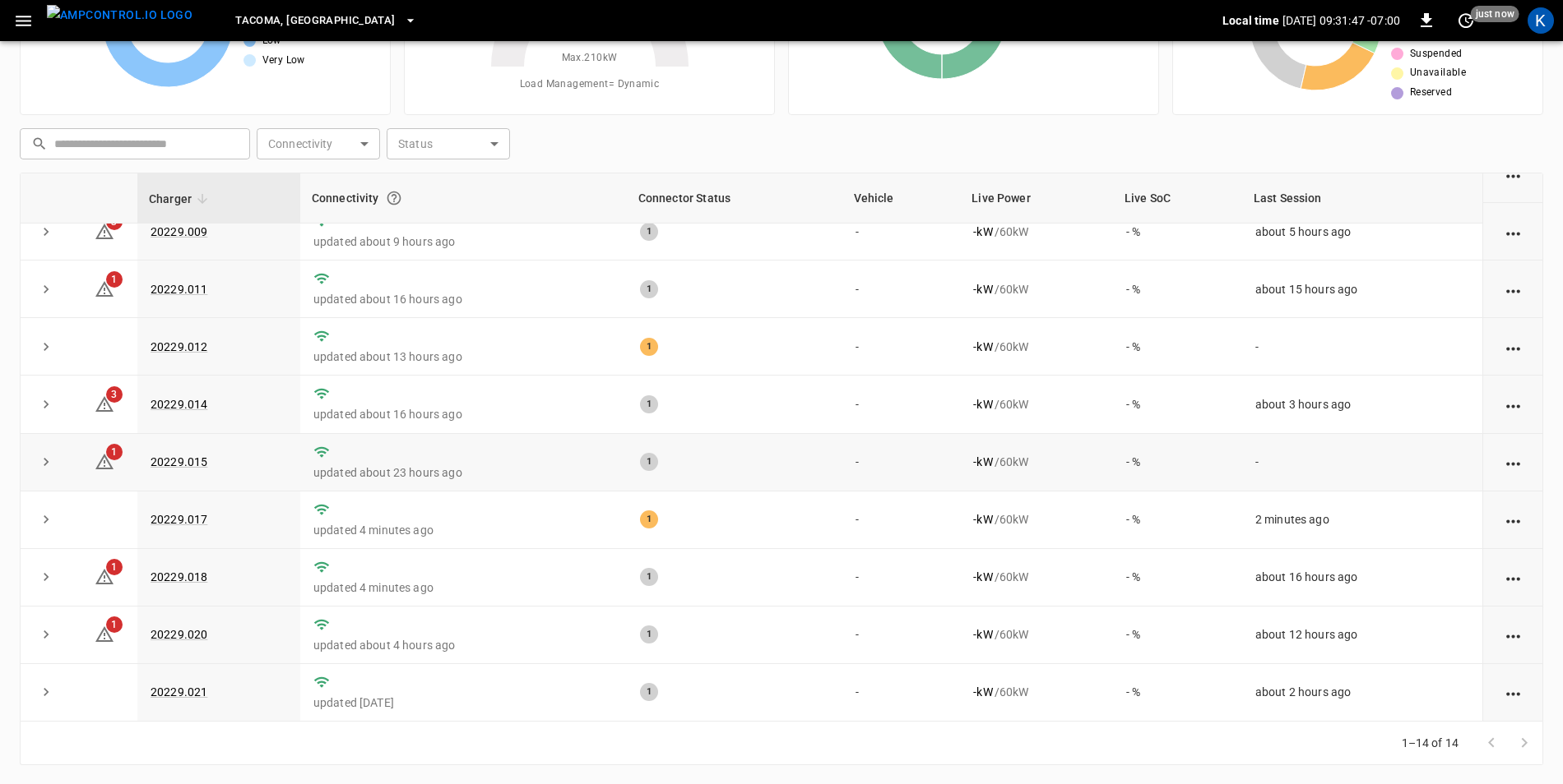
scroll to position [156, 0]
click at [181, 513] on link "20229.017" at bounding box center [179, 519] width 63 height 20
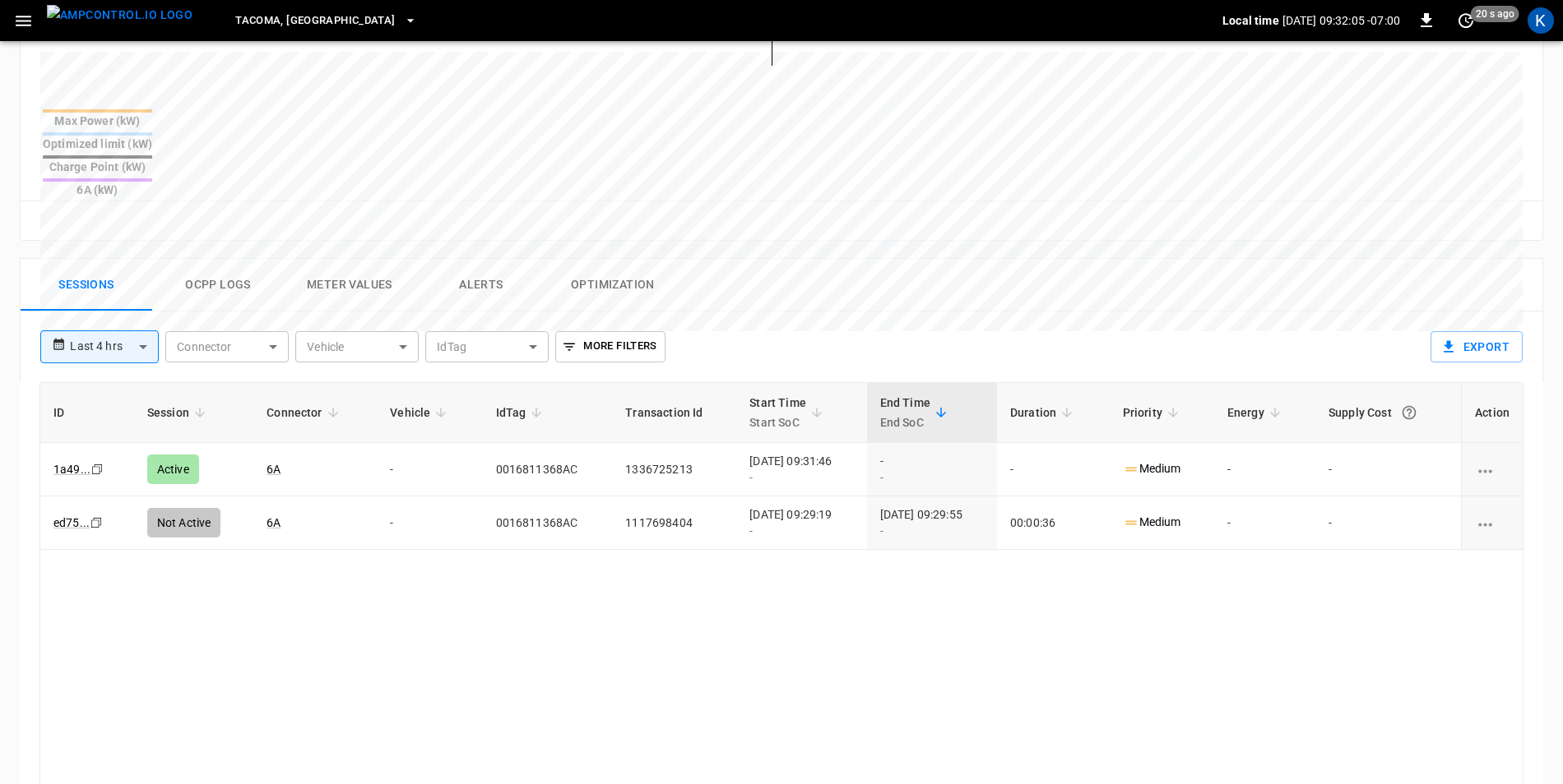
scroll to position [658, 0]
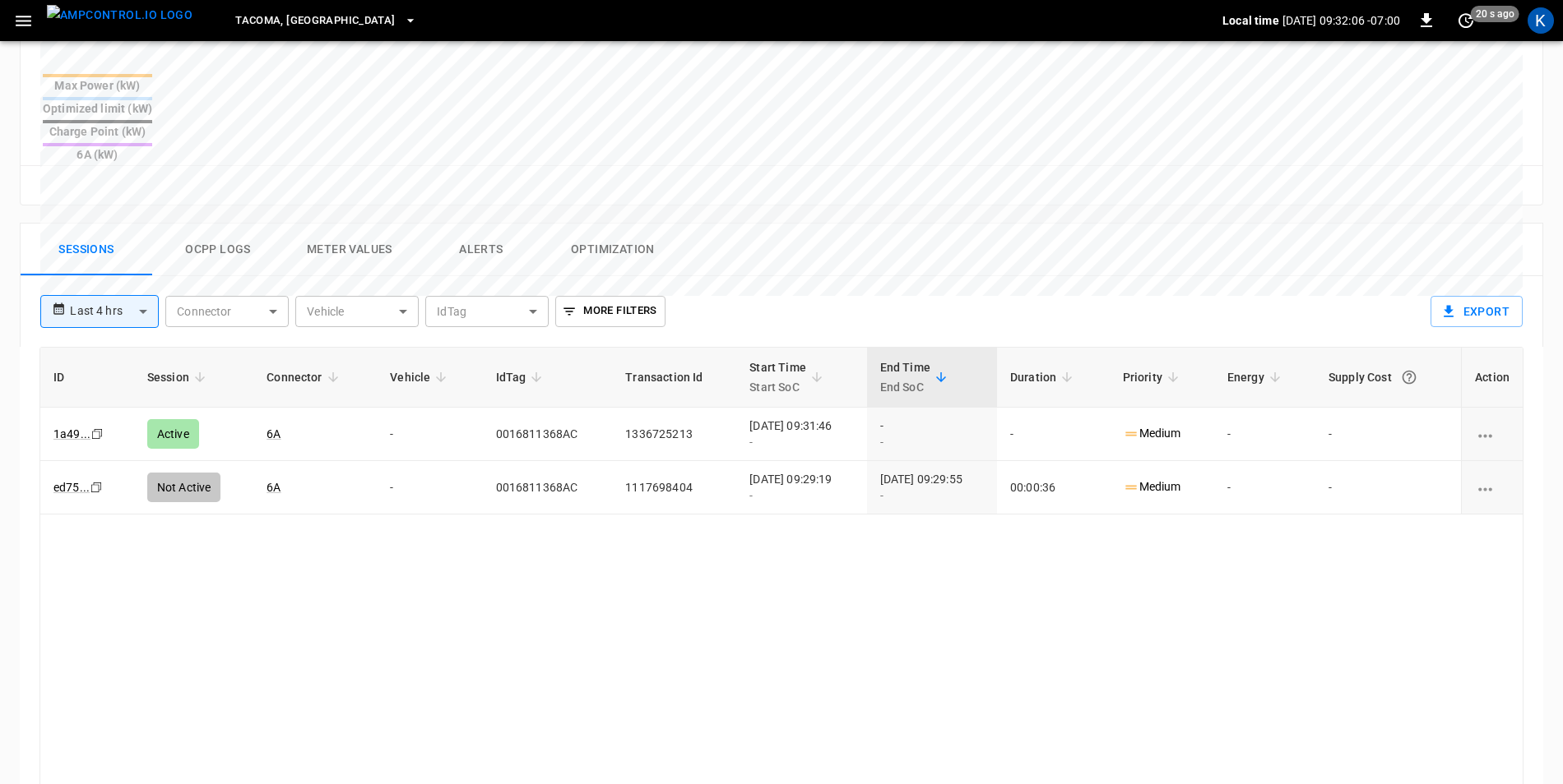
click at [221, 224] on button "Ocpp logs" at bounding box center [218, 249] width 132 height 52
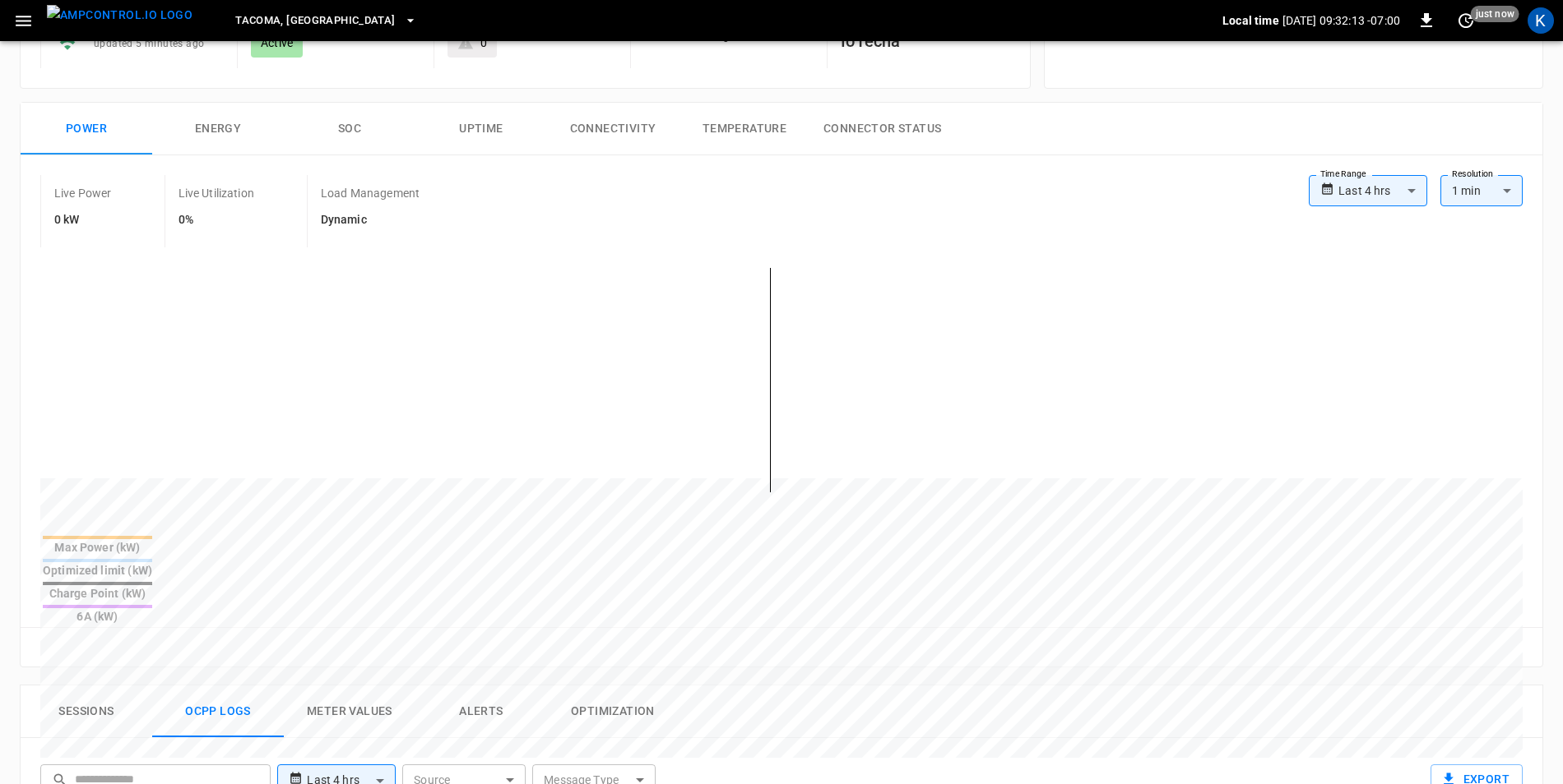
scroll to position [0, 0]
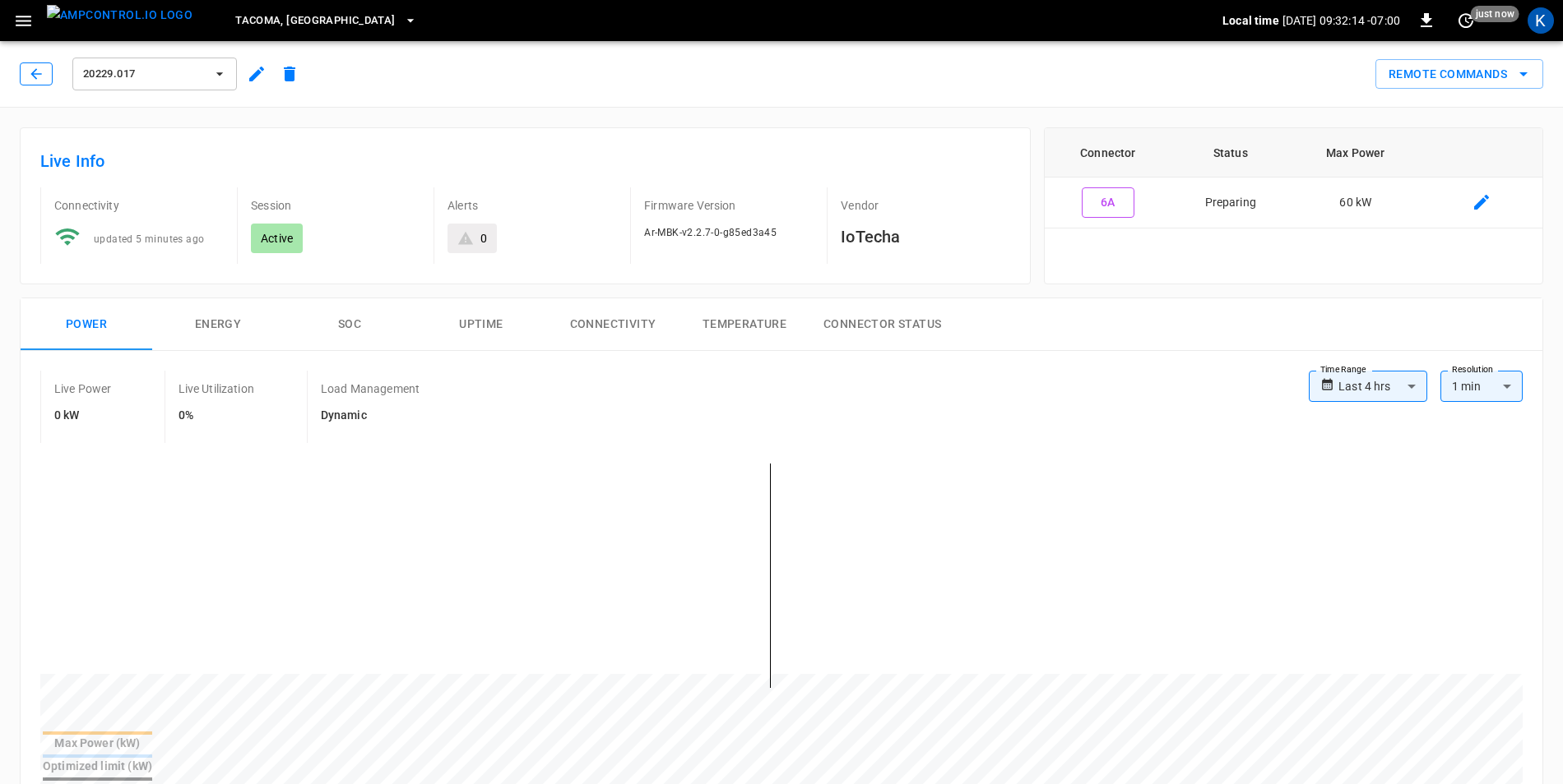
click at [32, 72] on icon "button" at bounding box center [36, 74] width 17 height 17
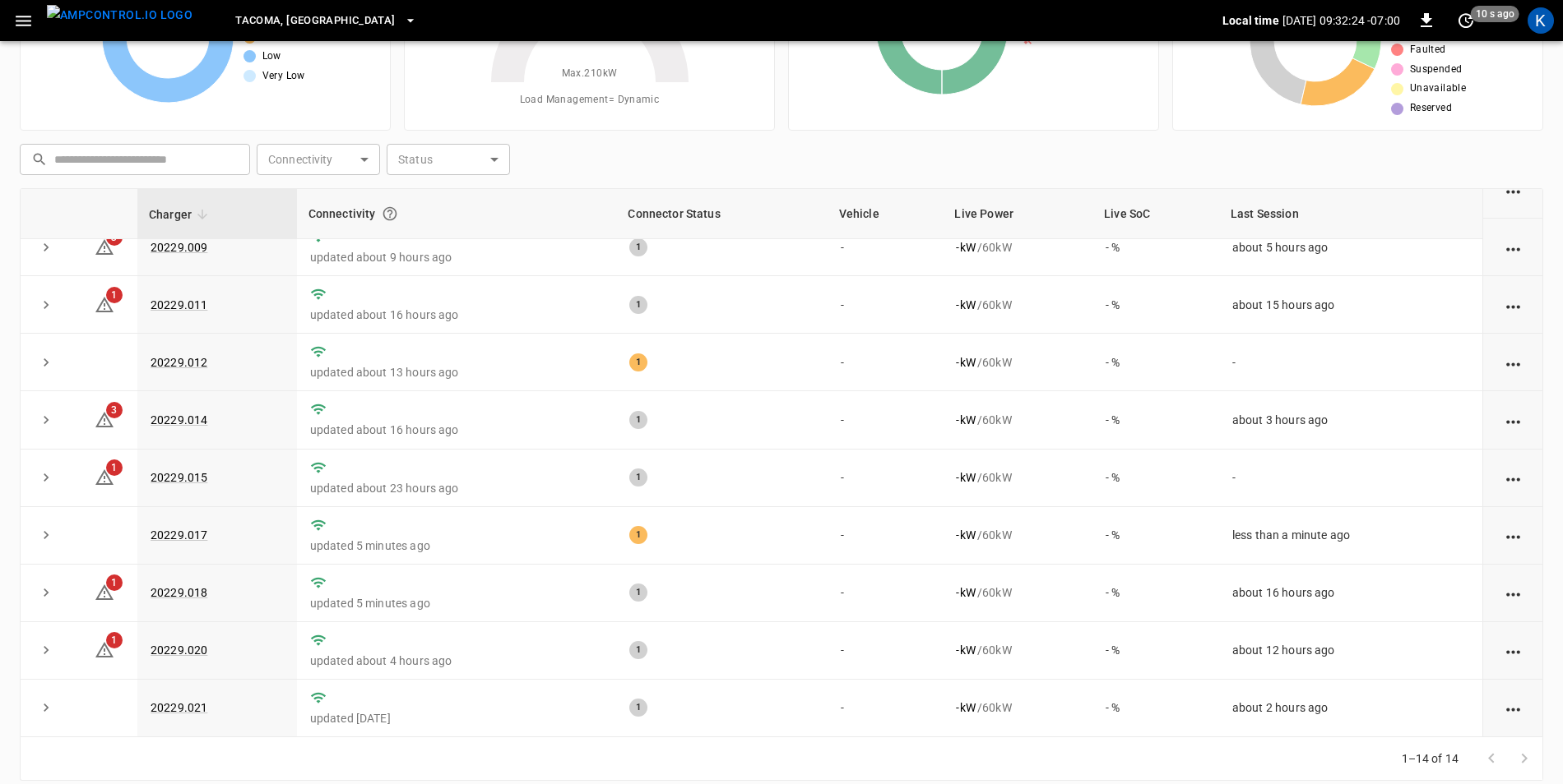
scroll to position [156, 0]
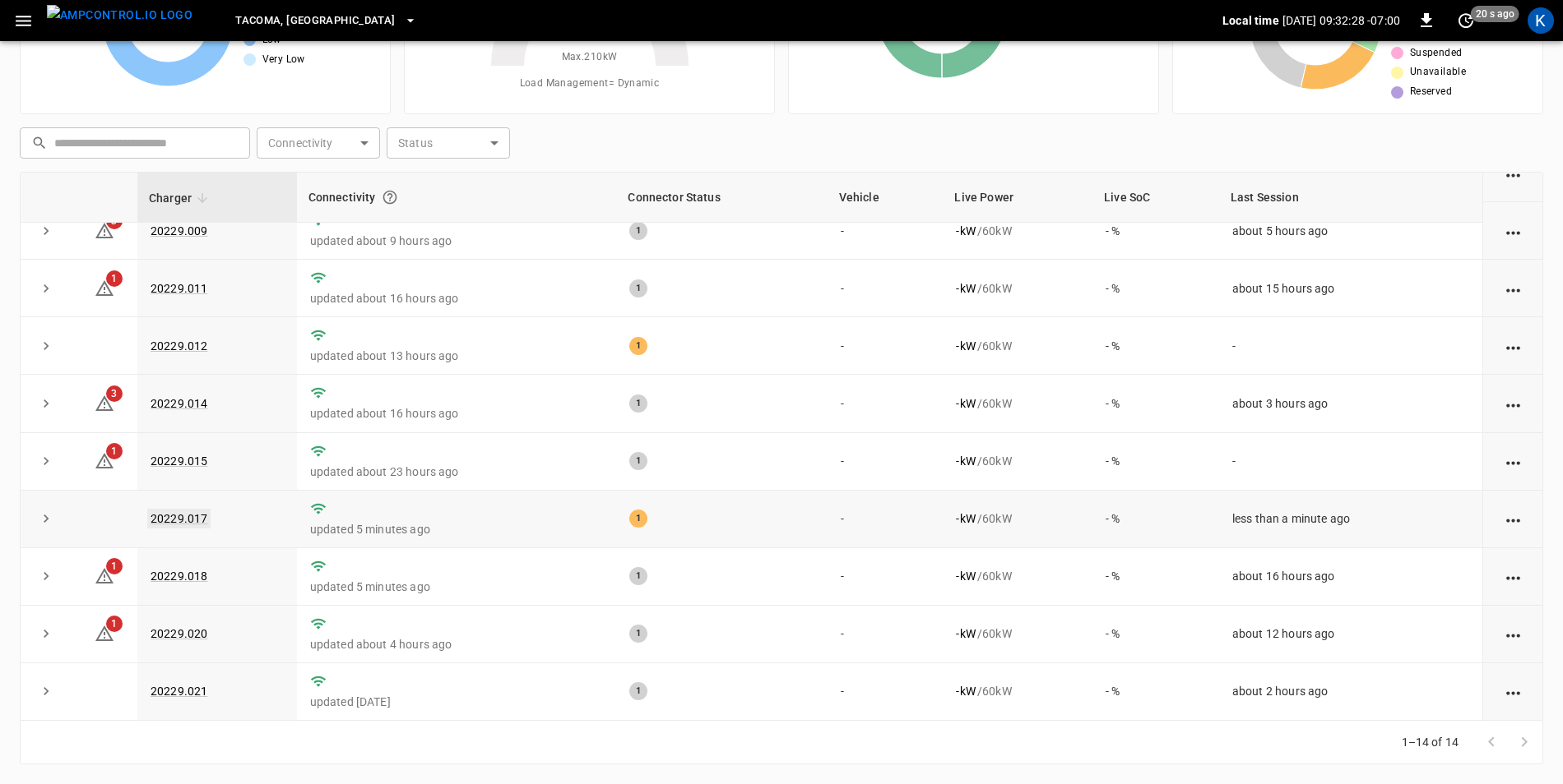
click at [187, 517] on link "20229.017" at bounding box center [179, 519] width 63 height 20
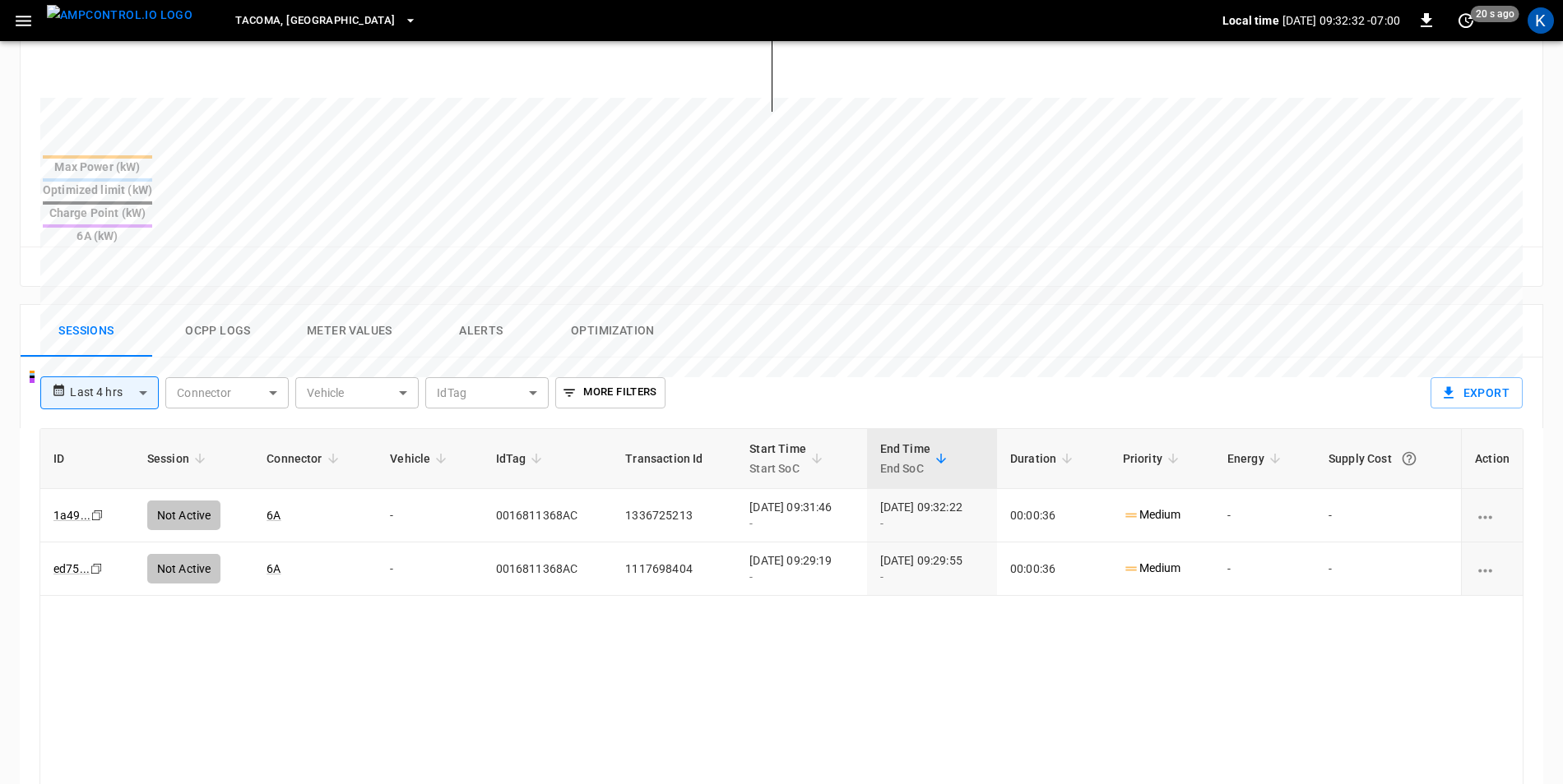
scroll to position [575, 0]
click at [226, 306] on button "Ocpp logs" at bounding box center [218, 332] width 132 height 52
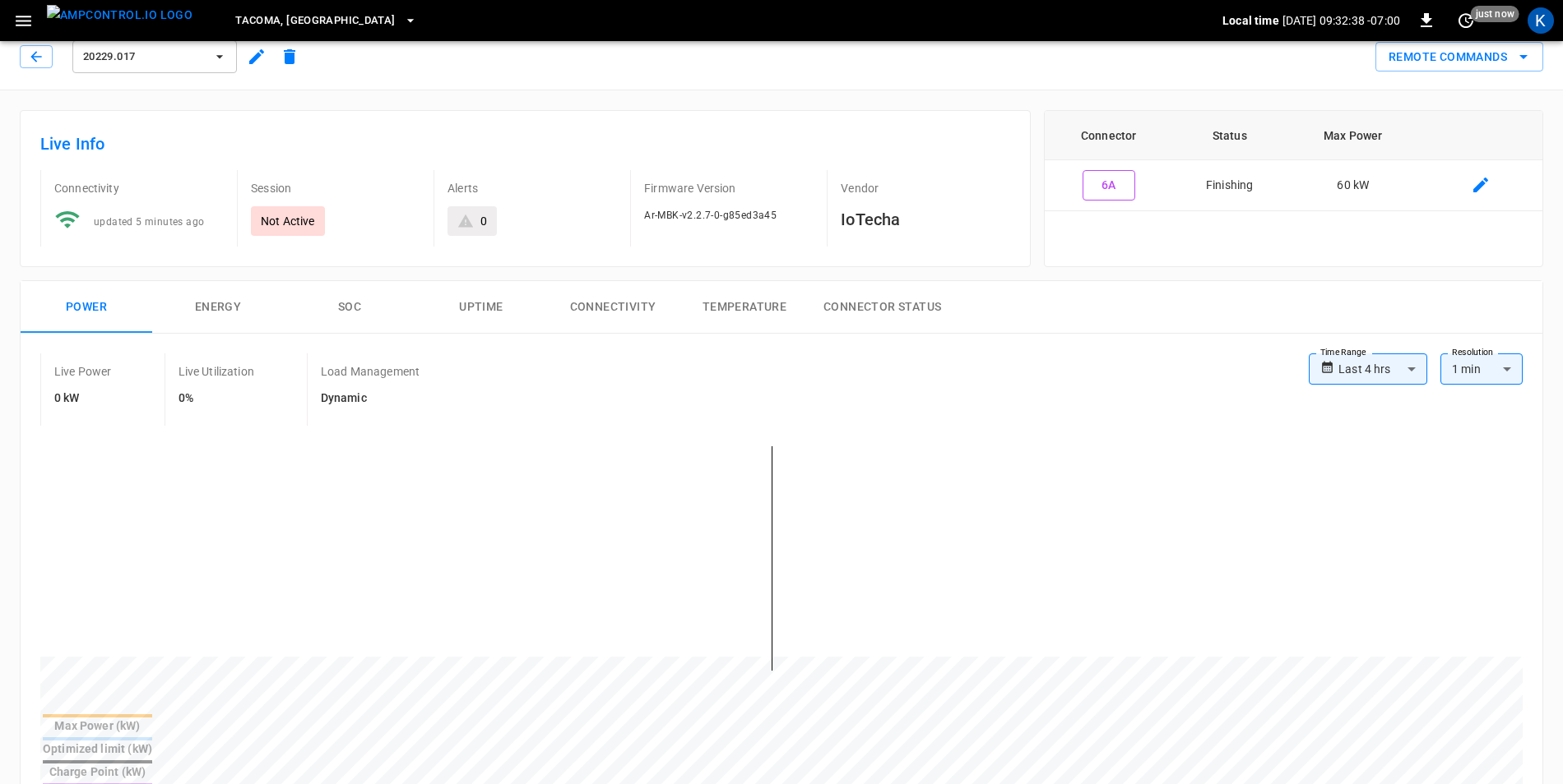
scroll to position [0, 0]
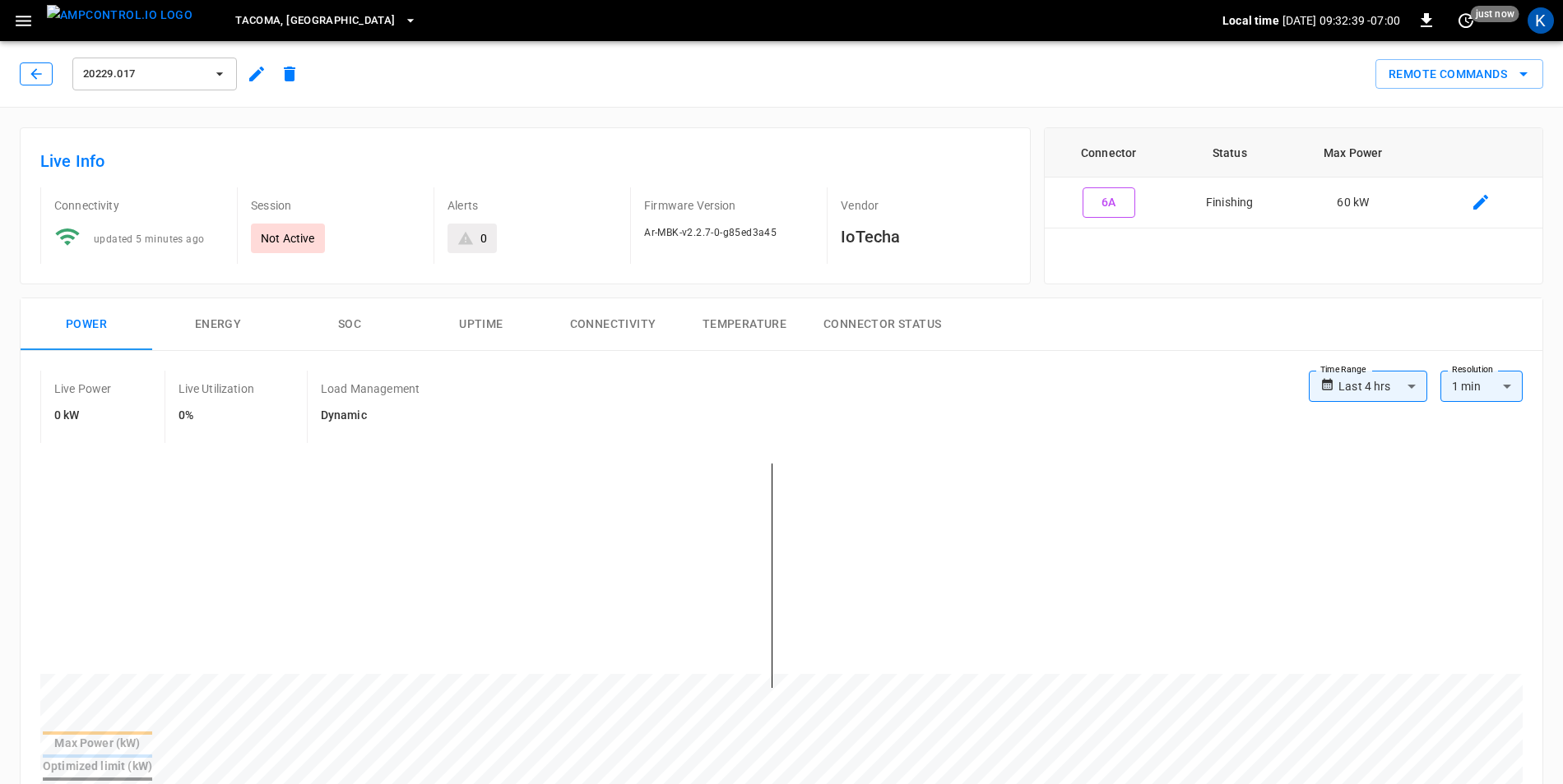
click at [36, 73] on icon "button" at bounding box center [36, 74] width 17 height 17
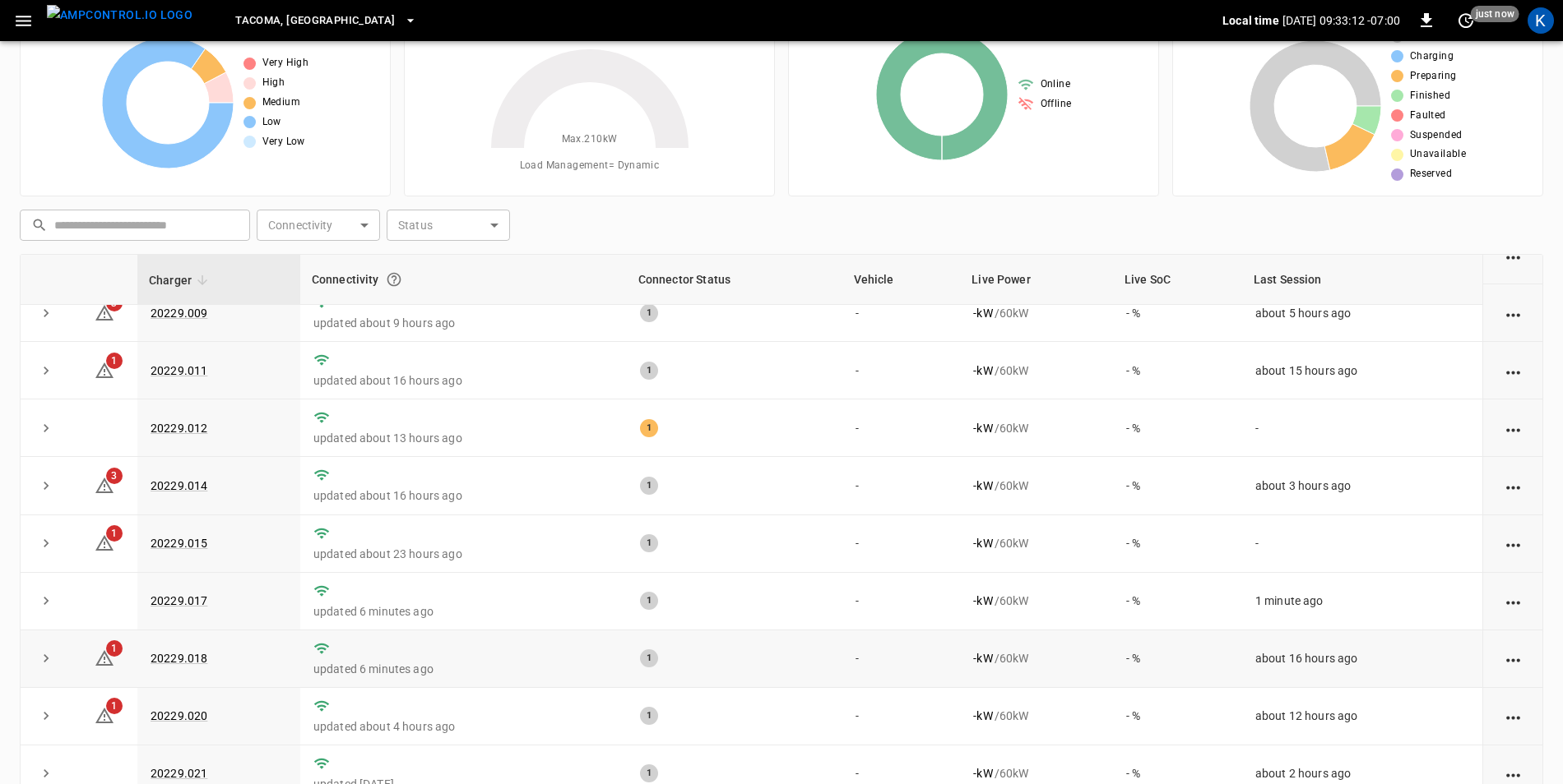
scroll to position [156, 0]
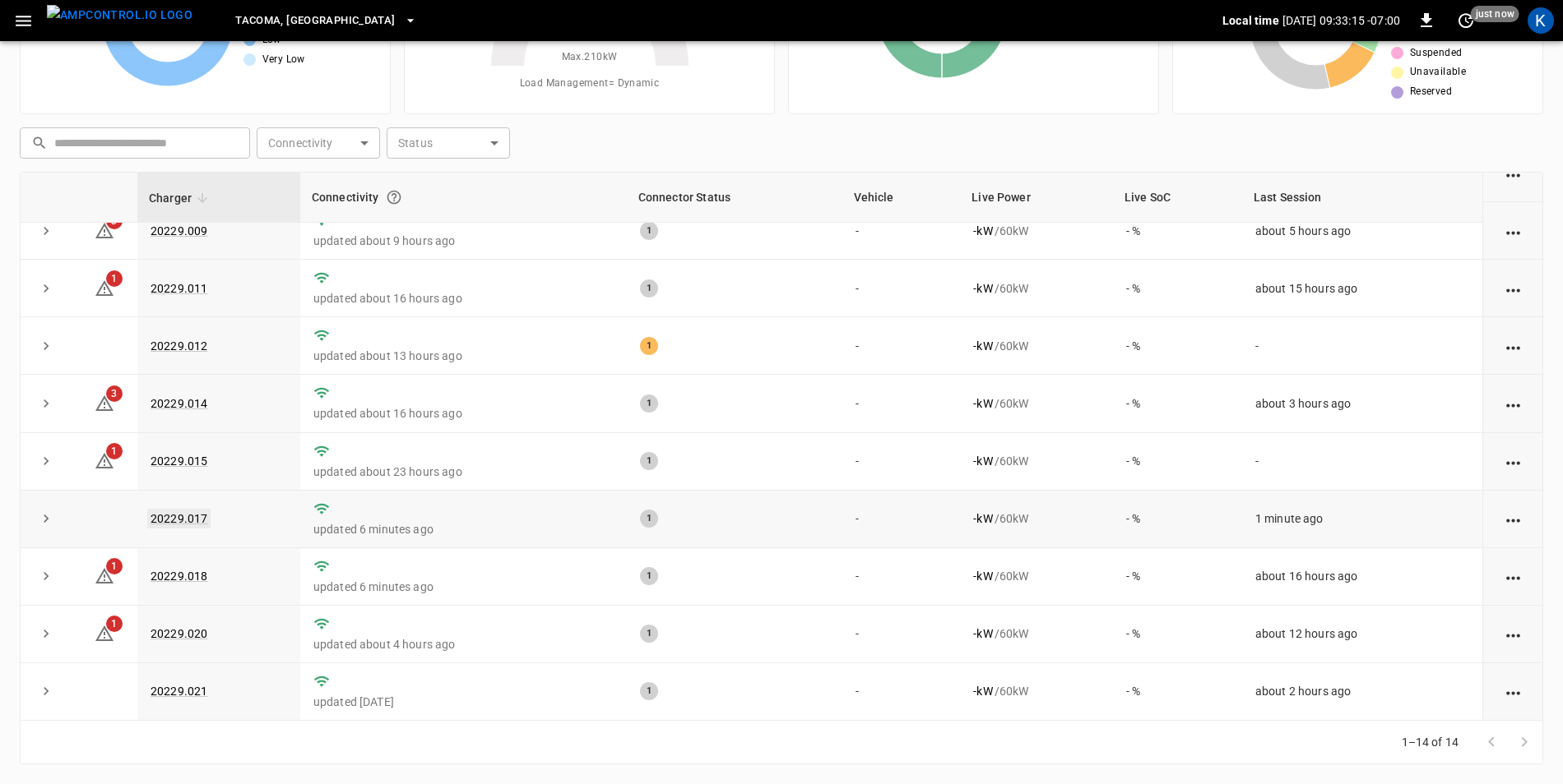
click at [174, 514] on link "20229.017" at bounding box center [179, 519] width 63 height 20
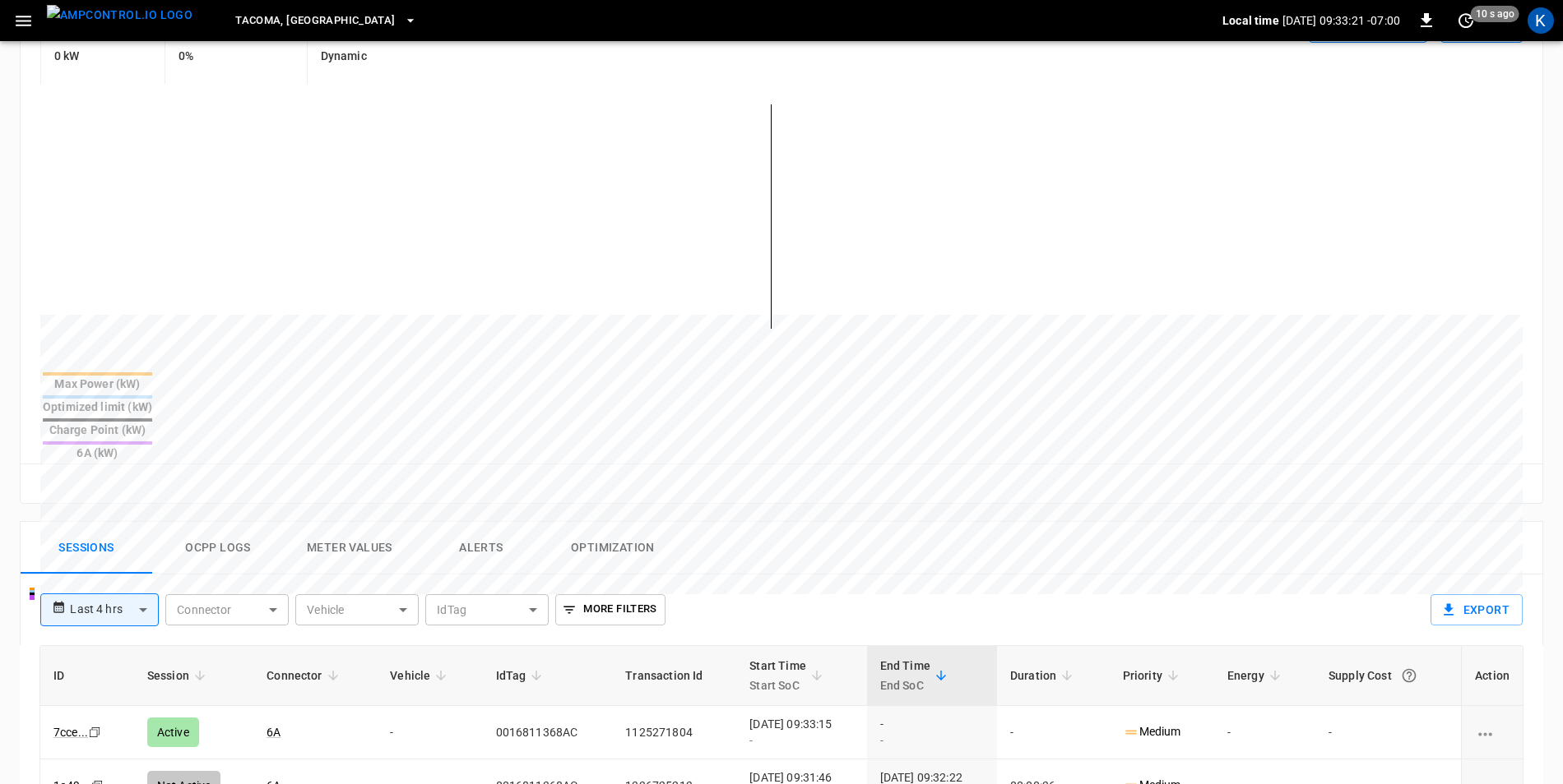
scroll to position [411, 0]
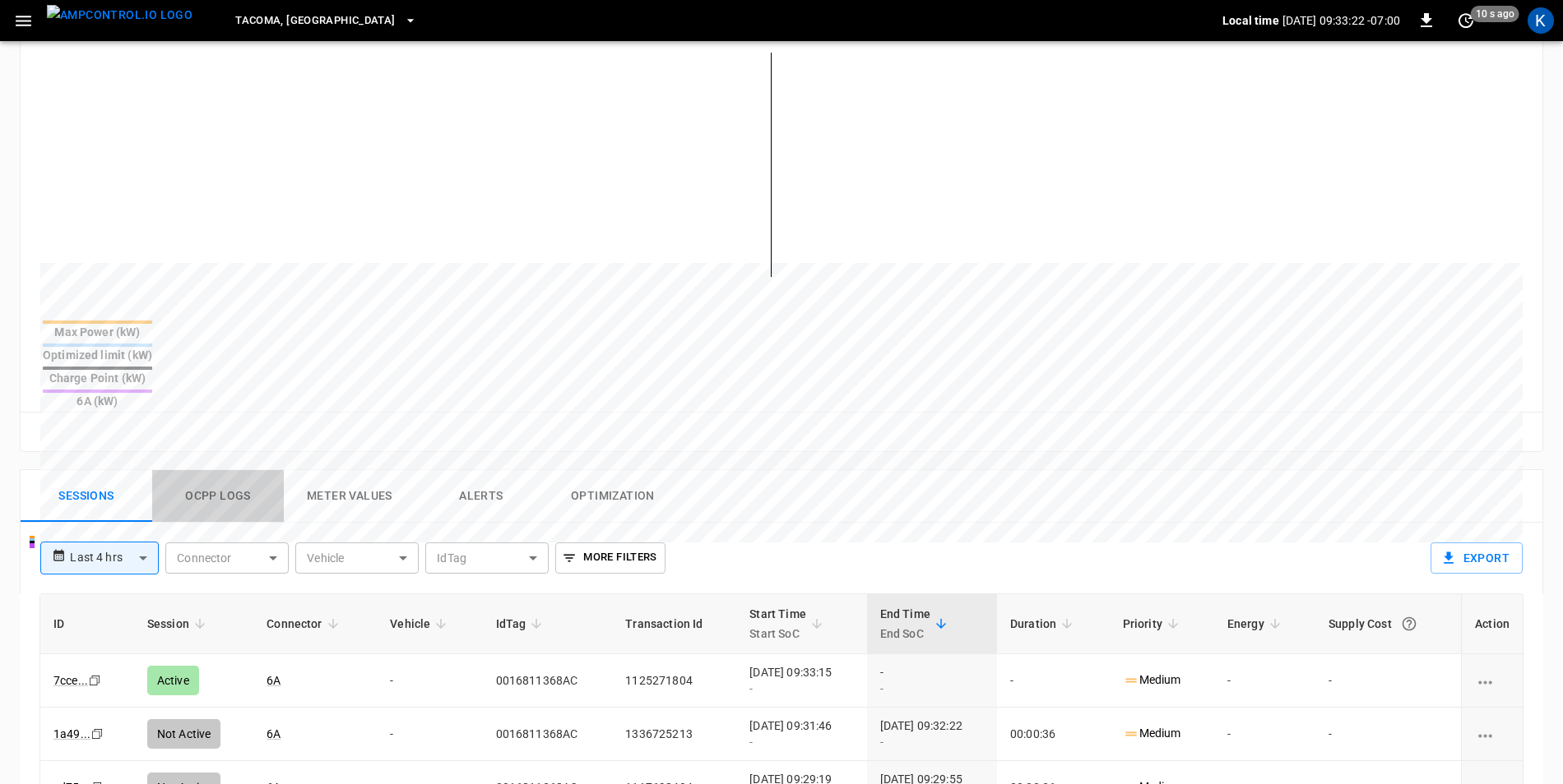
click at [237, 470] on button "Ocpp logs" at bounding box center [218, 496] width 132 height 52
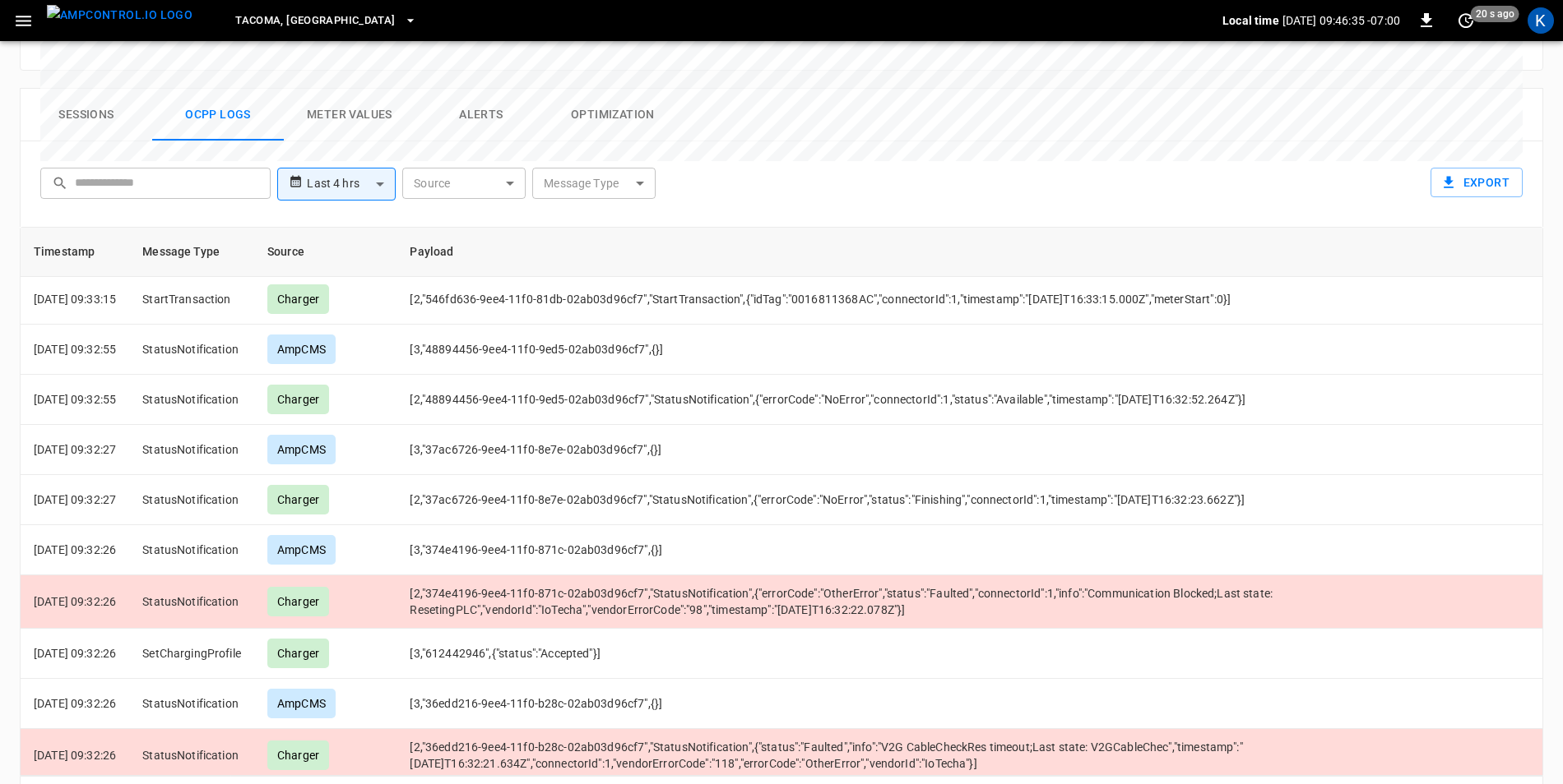
scroll to position [1558, 0]
